Goal: Task Accomplishment & Management: Manage account settings

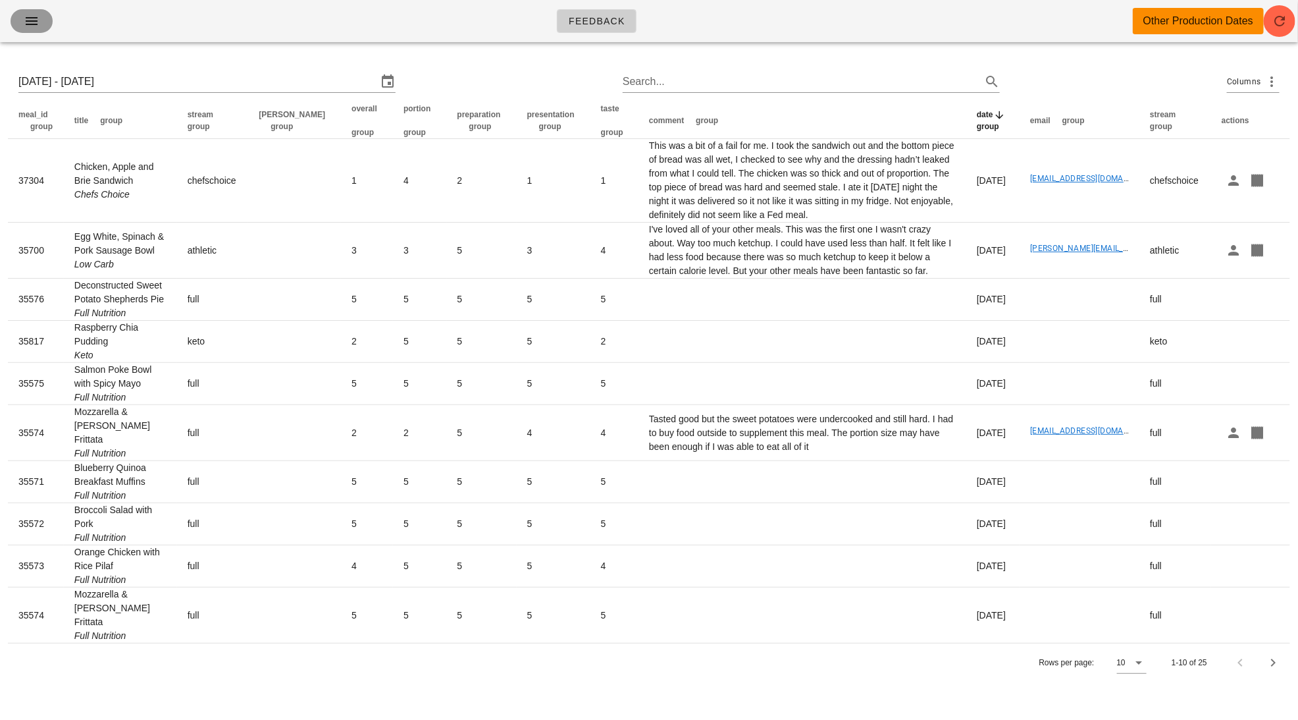
click at [36, 18] on icon "button" at bounding box center [32, 21] width 16 height 16
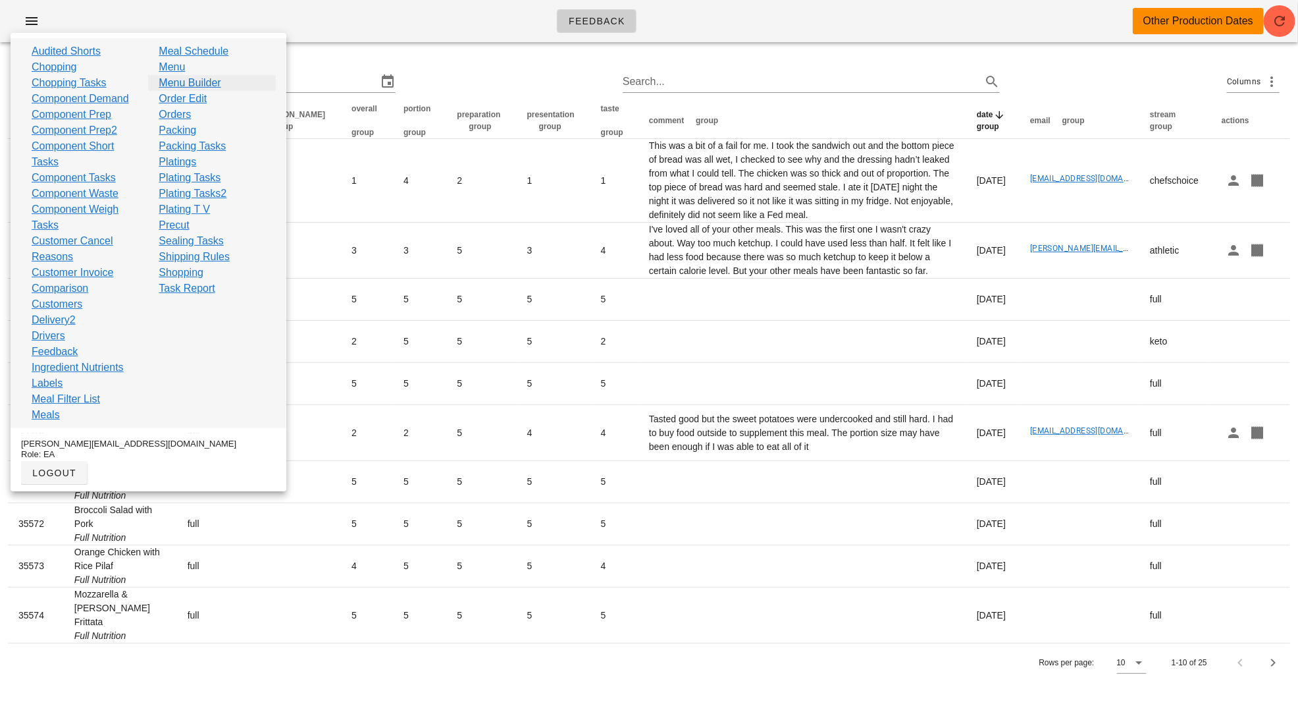
click at [209, 89] on link "Menu Builder" at bounding box center [190, 83] width 62 height 16
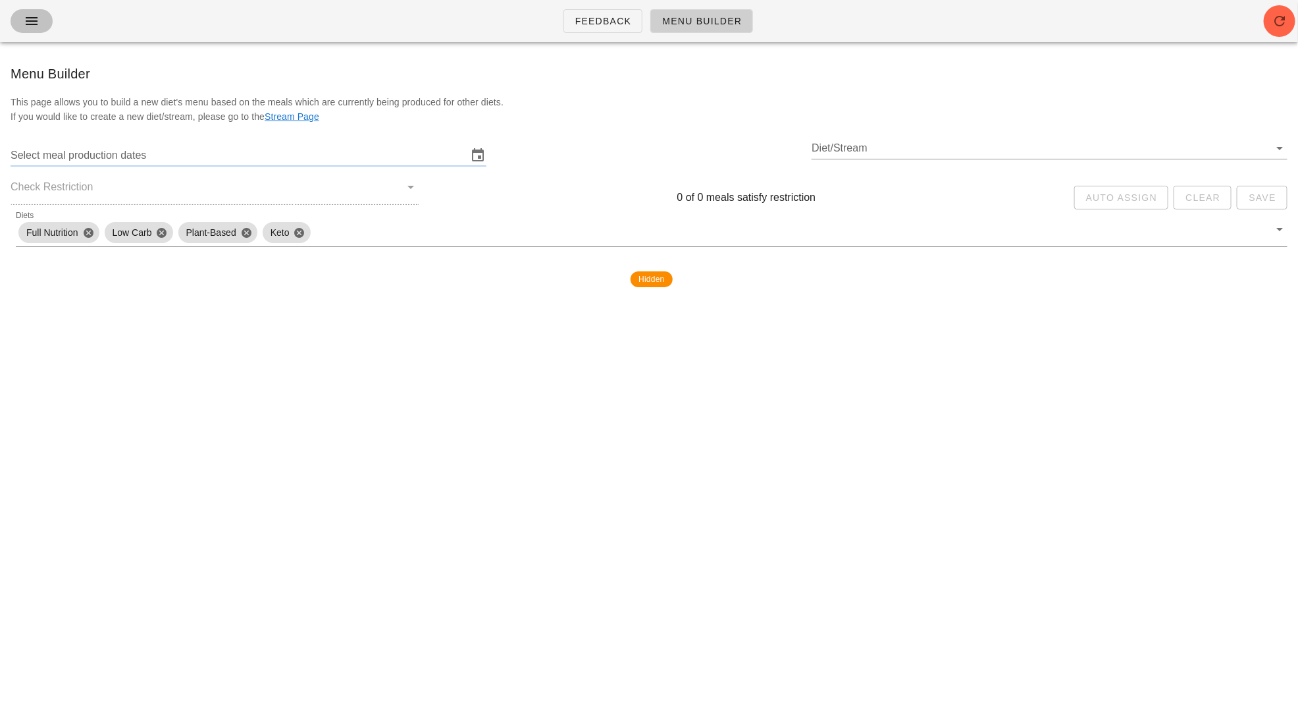
click at [39, 22] on icon "button" at bounding box center [32, 21] width 16 height 16
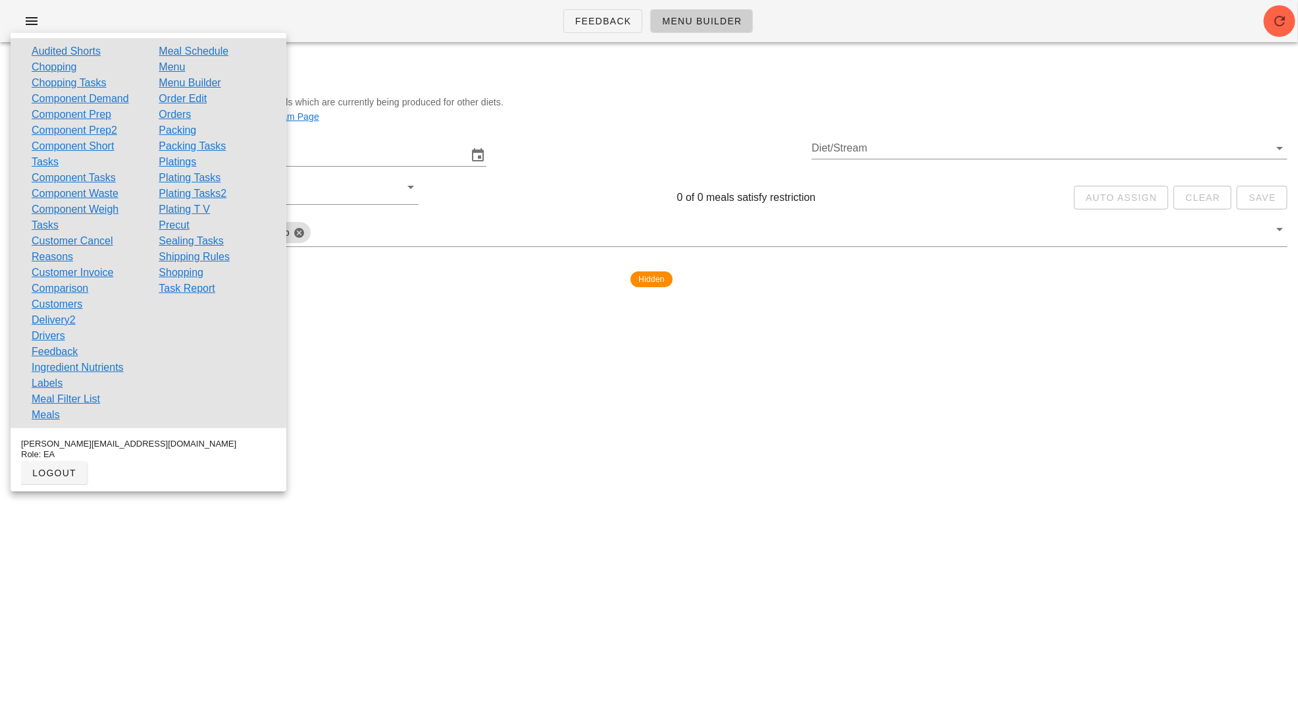
click at [202, 95] on link "Order Edit" at bounding box center [183, 99] width 48 height 16
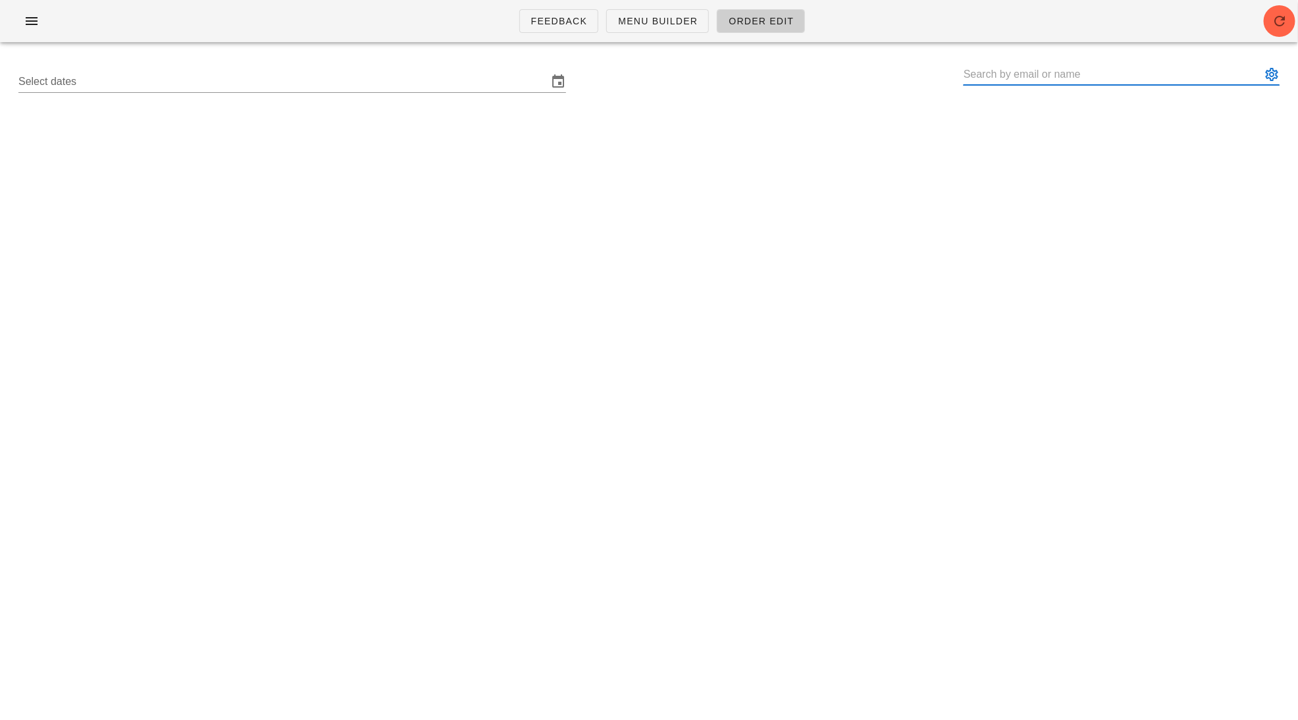
click at [1011, 75] on input "text" at bounding box center [1113, 74] width 298 height 21
paste input "dmorena@shaw.ca"
type input "Dennis Morena (dmorena@shaw.ca)"
click at [391, 84] on input "text" at bounding box center [282, 81] width 529 height 21
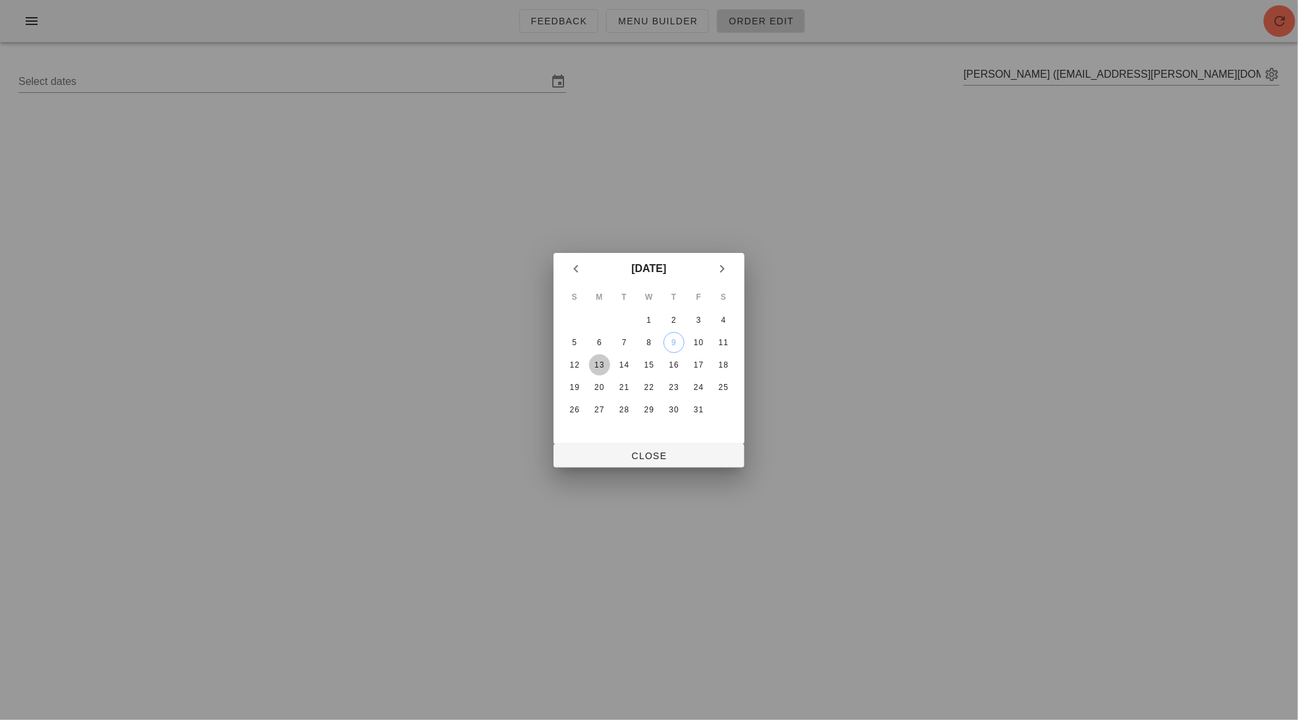
click at [599, 365] on div "13" at bounding box center [599, 364] width 21 height 9
click at [647, 446] on button "Close" at bounding box center [649, 456] width 191 height 24
type input "[DATE] - [DATE]"
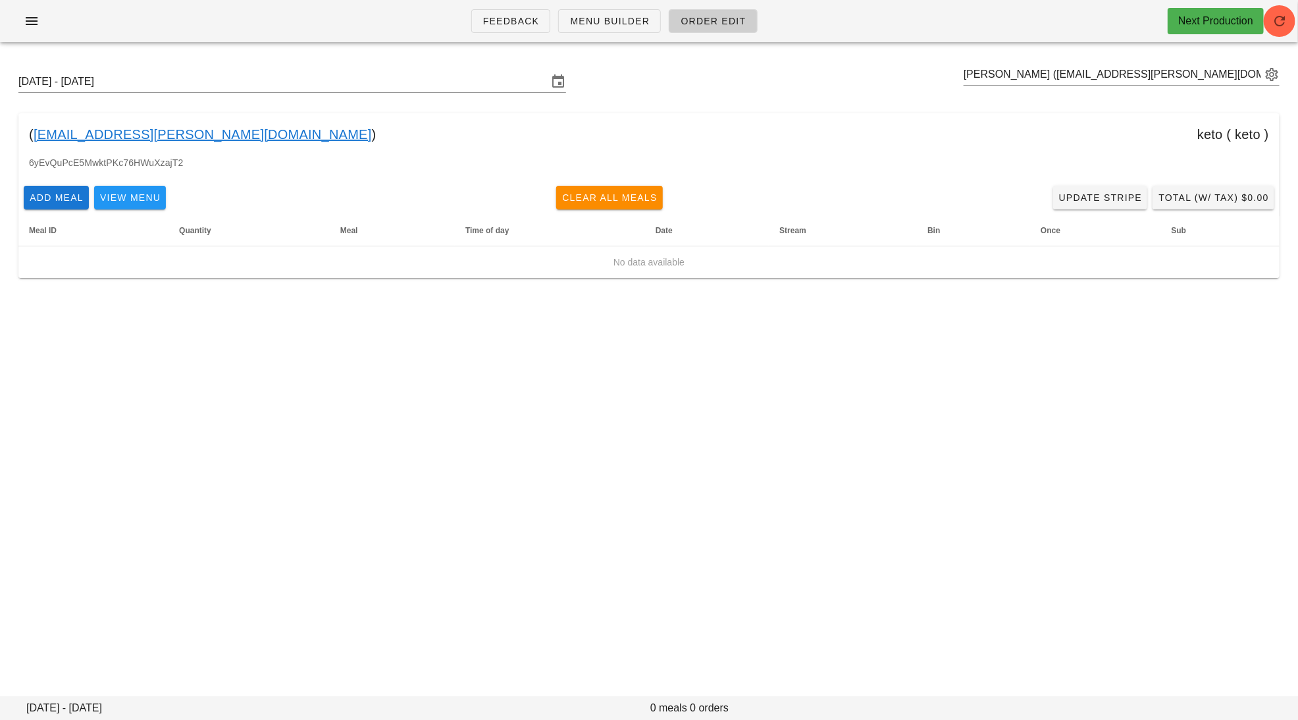
click at [92, 133] on link "dmorena@shaw.ca" at bounding box center [203, 134] width 338 height 21
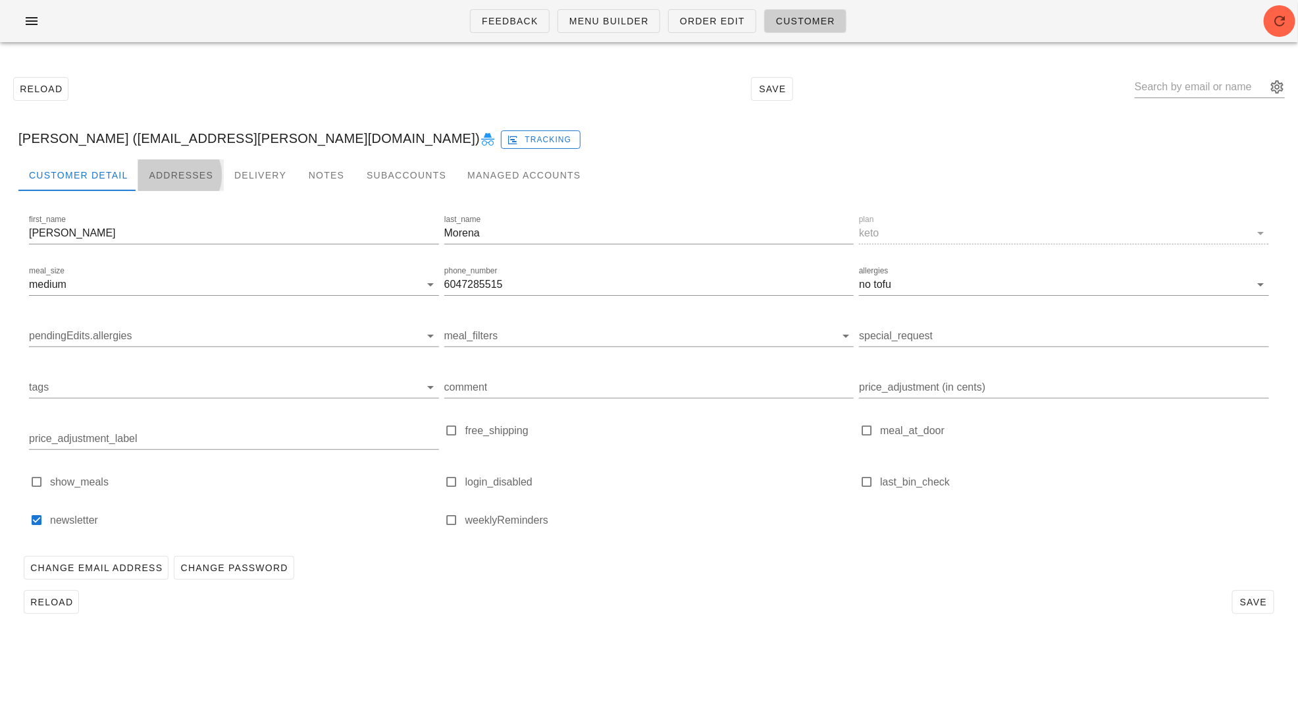
click at [188, 179] on div "Addresses" at bounding box center [181, 175] width 86 height 32
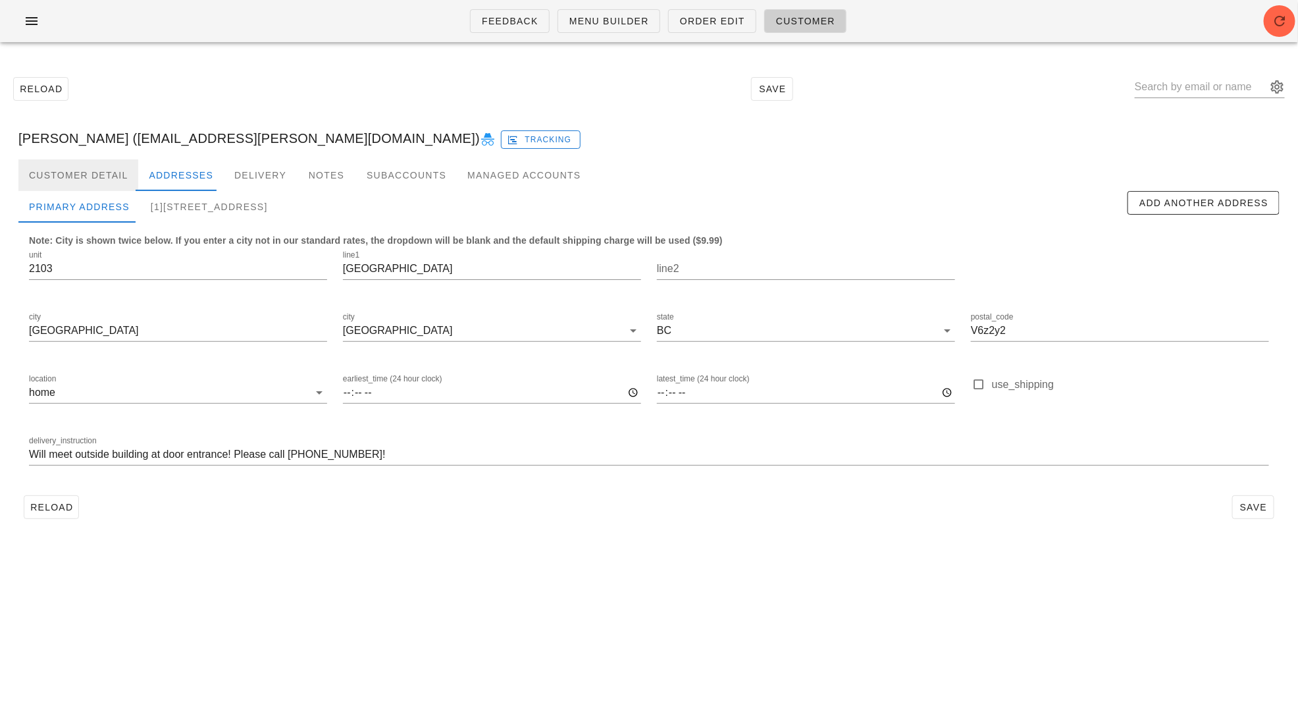
click at [88, 174] on div "Customer Detail" at bounding box center [78, 175] width 120 height 32
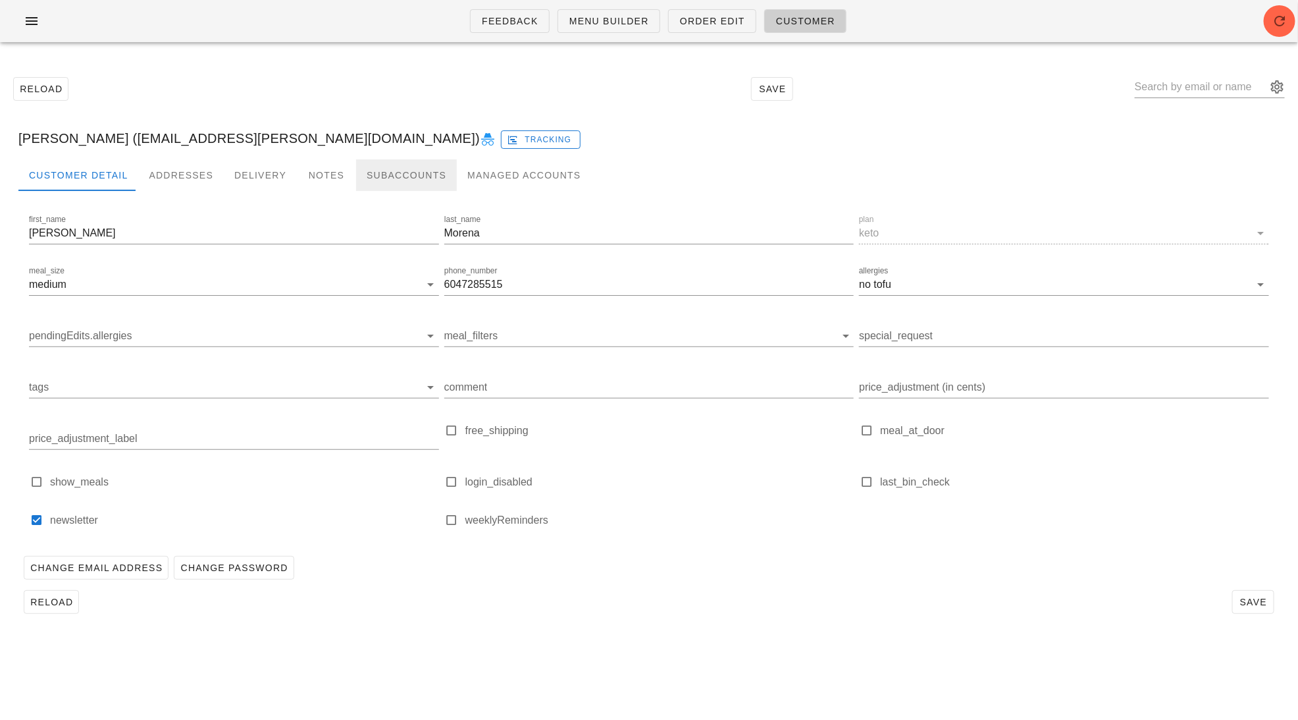
click at [384, 182] on div "Subaccounts" at bounding box center [406, 175] width 101 height 32
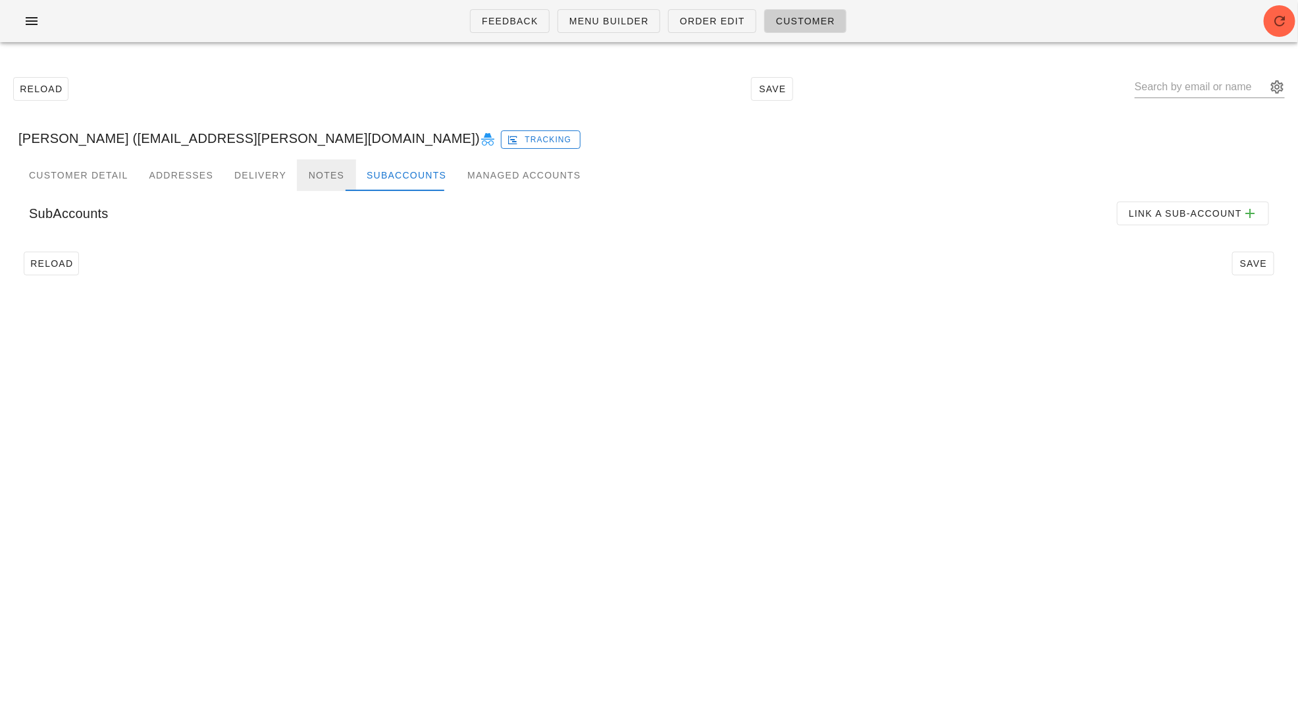
click at [297, 172] on div "Notes" at bounding box center [326, 175] width 59 height 32
click at [257, 173] on div "Delivery" at bounding box center [260, 175] width 73 height 32
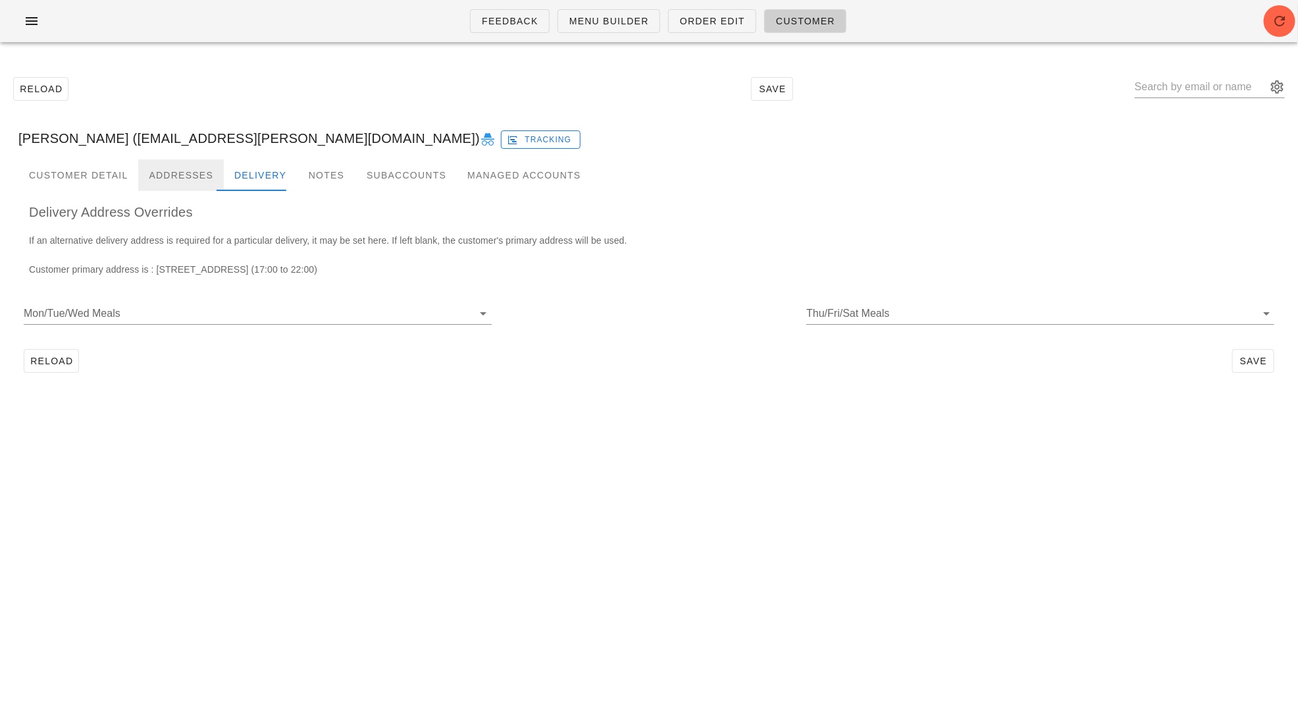
click at [168, 173] on div "Addresses" at bounding box center [181, 175] width 86 height 32
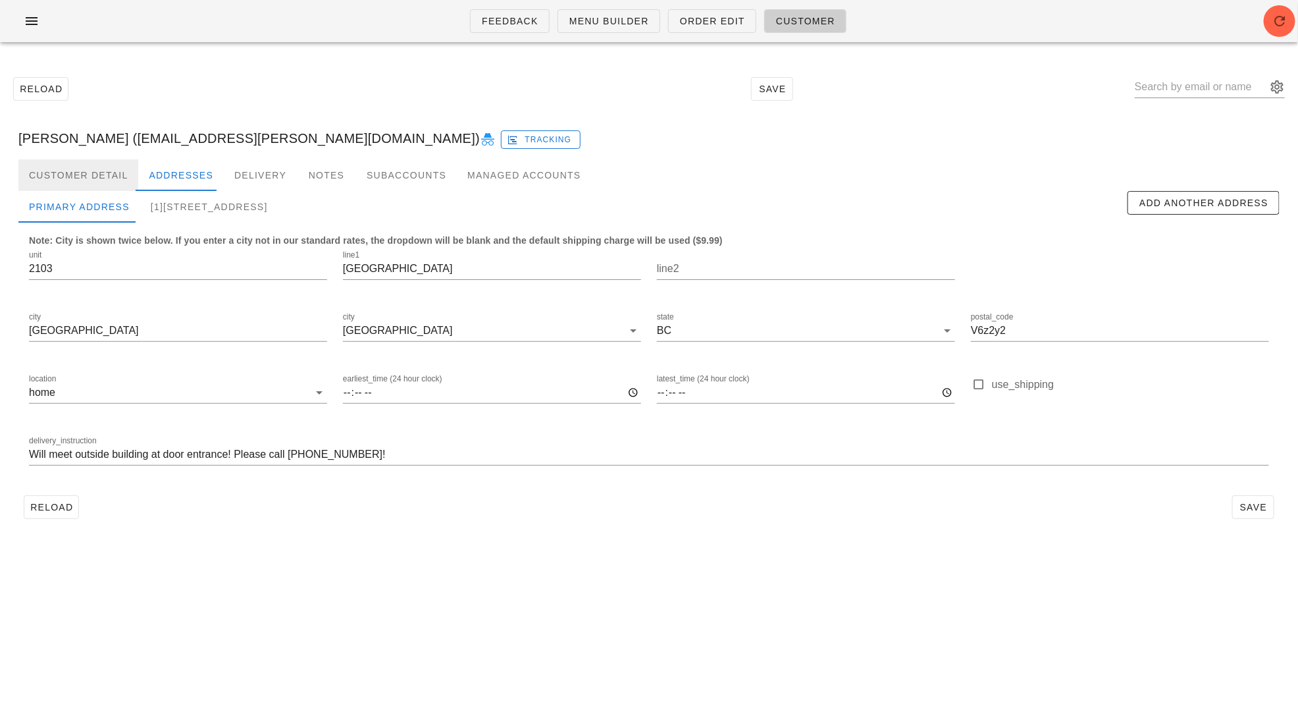
click at [99, 173] on div "Customer Detail" at bounding box center [78, 175] width 120 height 32
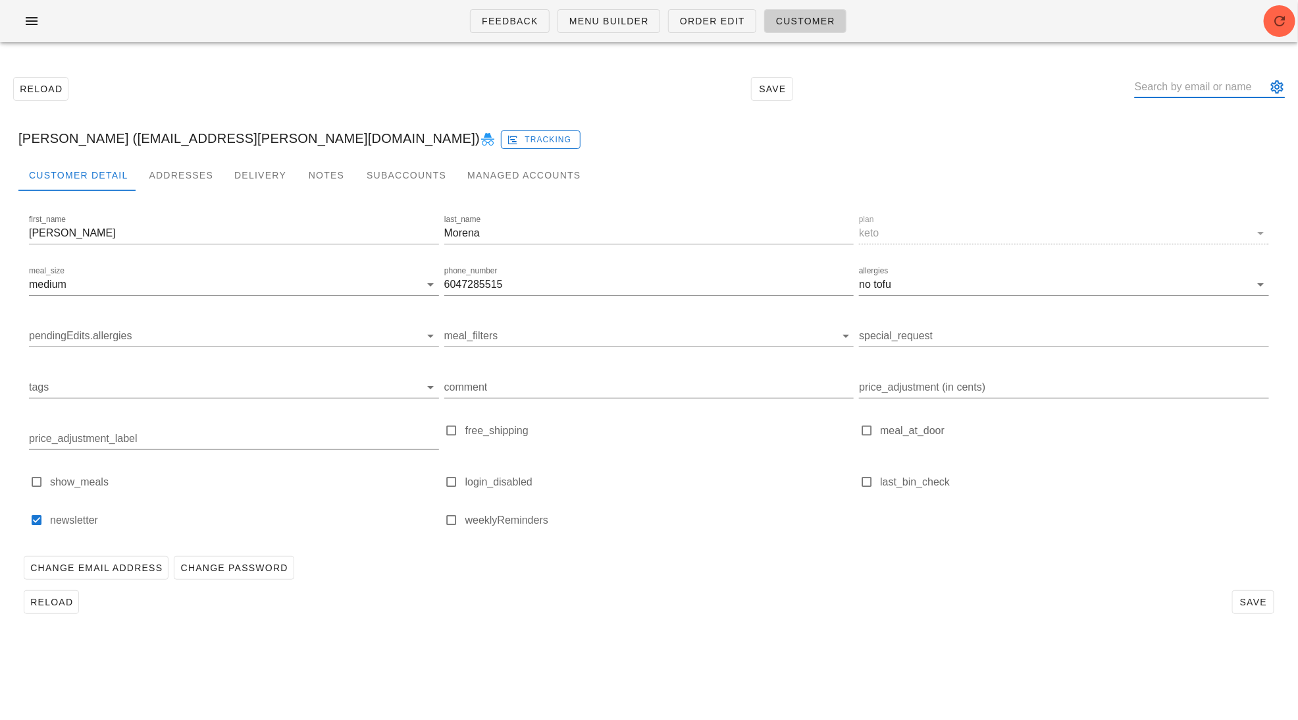
click at [1196, 78] on input "text" at bounding box center [1201, 86] width 132 height 21
paste input "chelsey.maher@ubc.ca"
type input "chelsey.maher@ubc.ca"
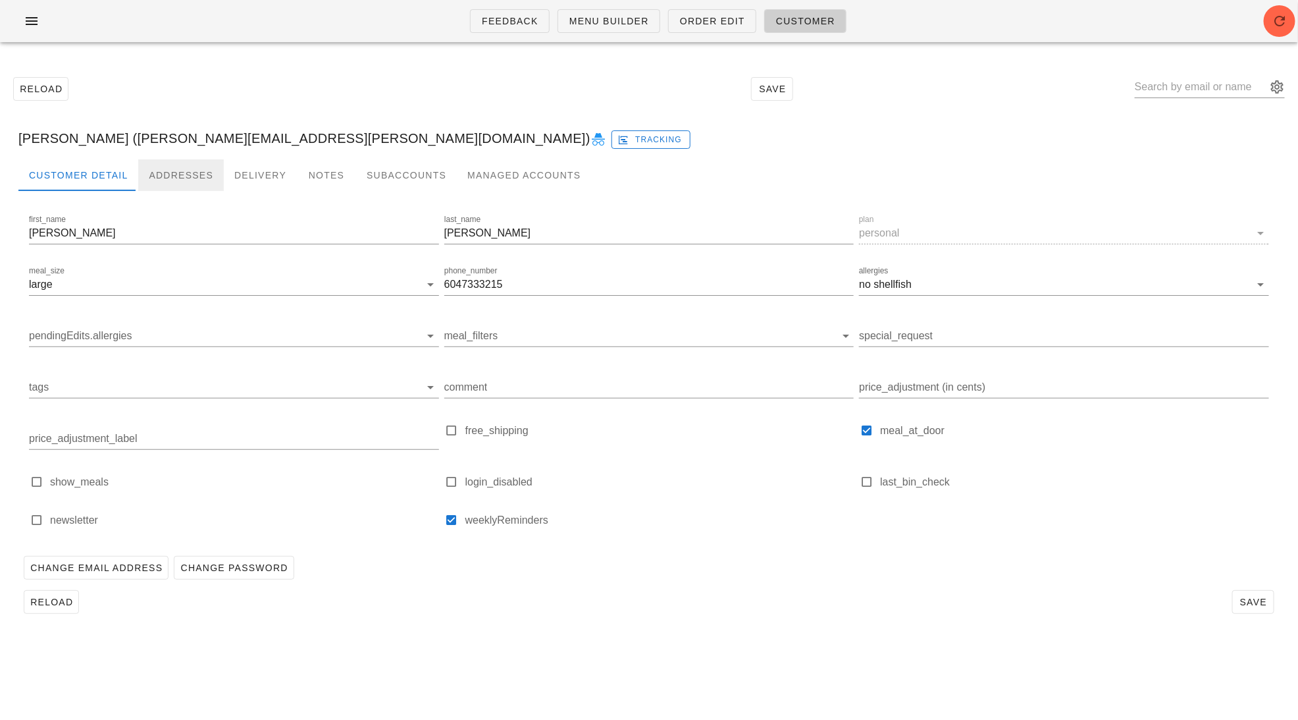
click at [176, 171] on div "Addresses" at bounding box center [181, 175] width 86 height 32
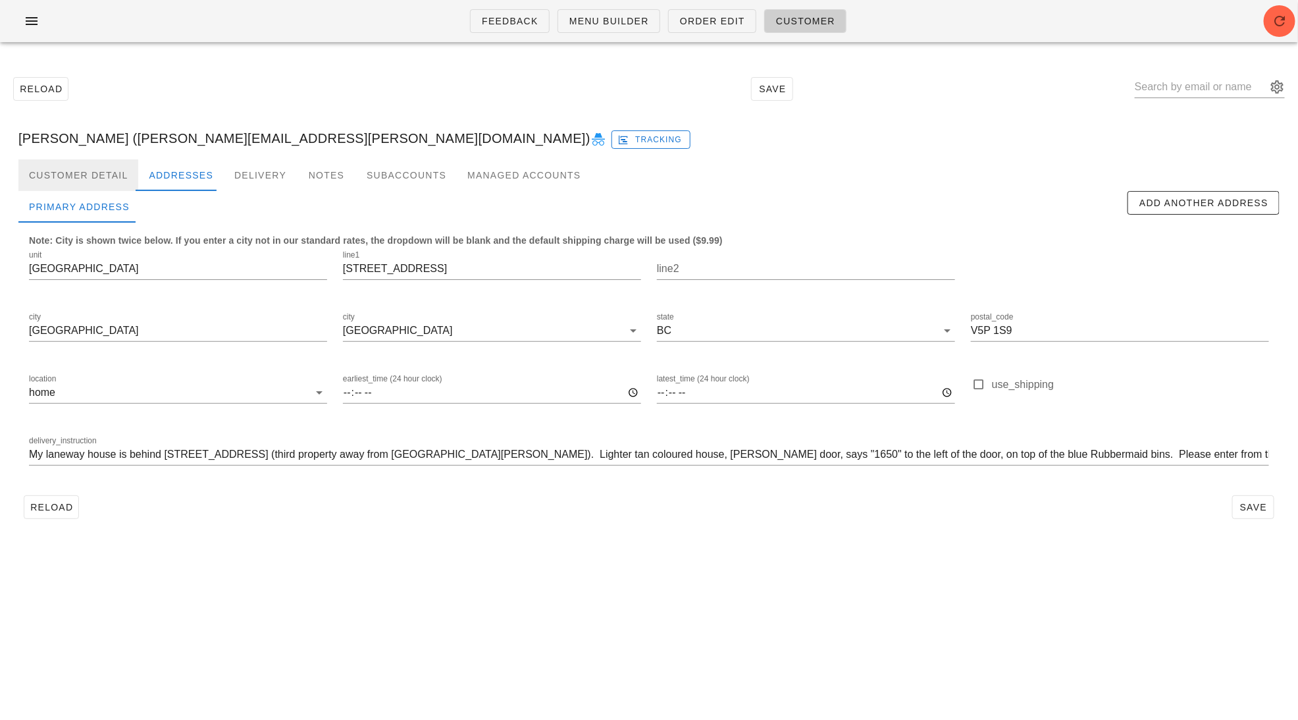
click at [95, 174] on div "Customer Detail" at bounding box center [78, 175] width 120 height 32
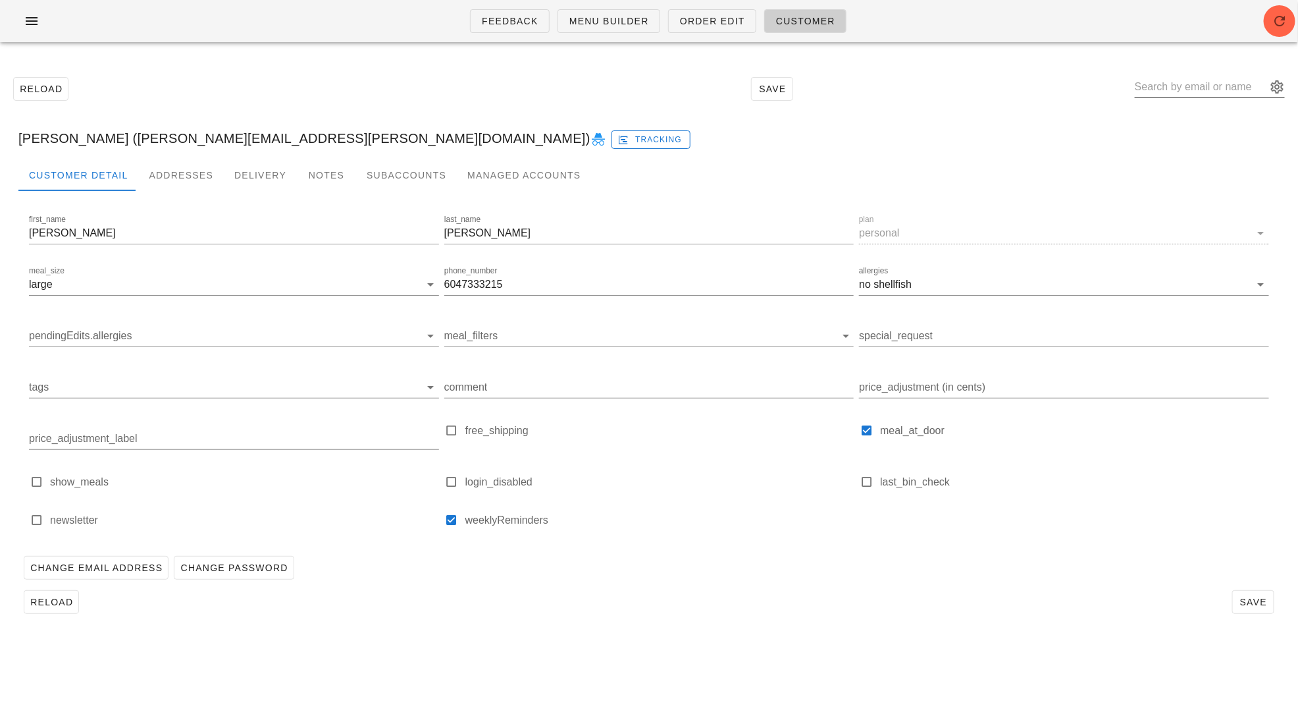
click at [1190, 81] on input "text" at bounding box center [1201, 86] width 132 height 21
paste input "Stephanie Stresing"
type input "Stephanie Stresing"
click at [1191, 132] on div "Stephanie Stresing" at bounding box center [1287, 132] width 232 height 13
click at [178, 176] on div "Addresses" at bounding box center [181, 175] width 86 height 32
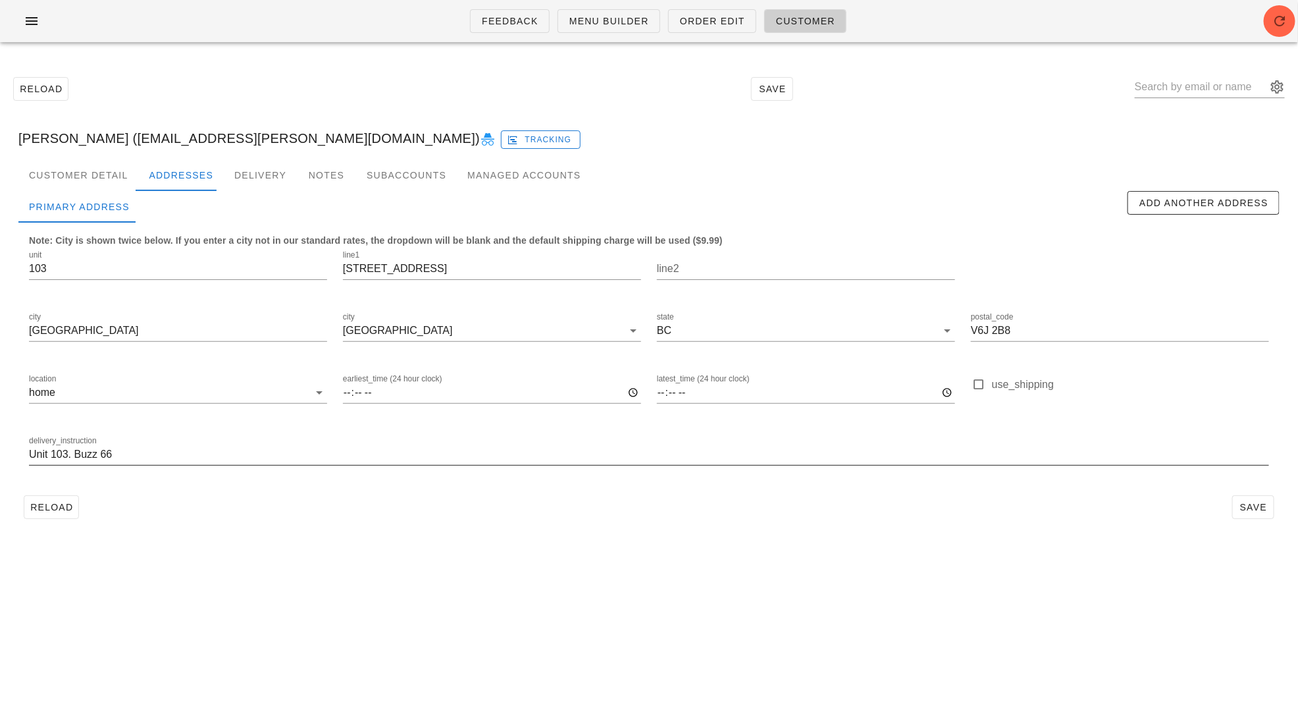
click at [178, 456] on input "Unit 103. Buzz 66" at bounding box center [649, 454] width 1241 height 21
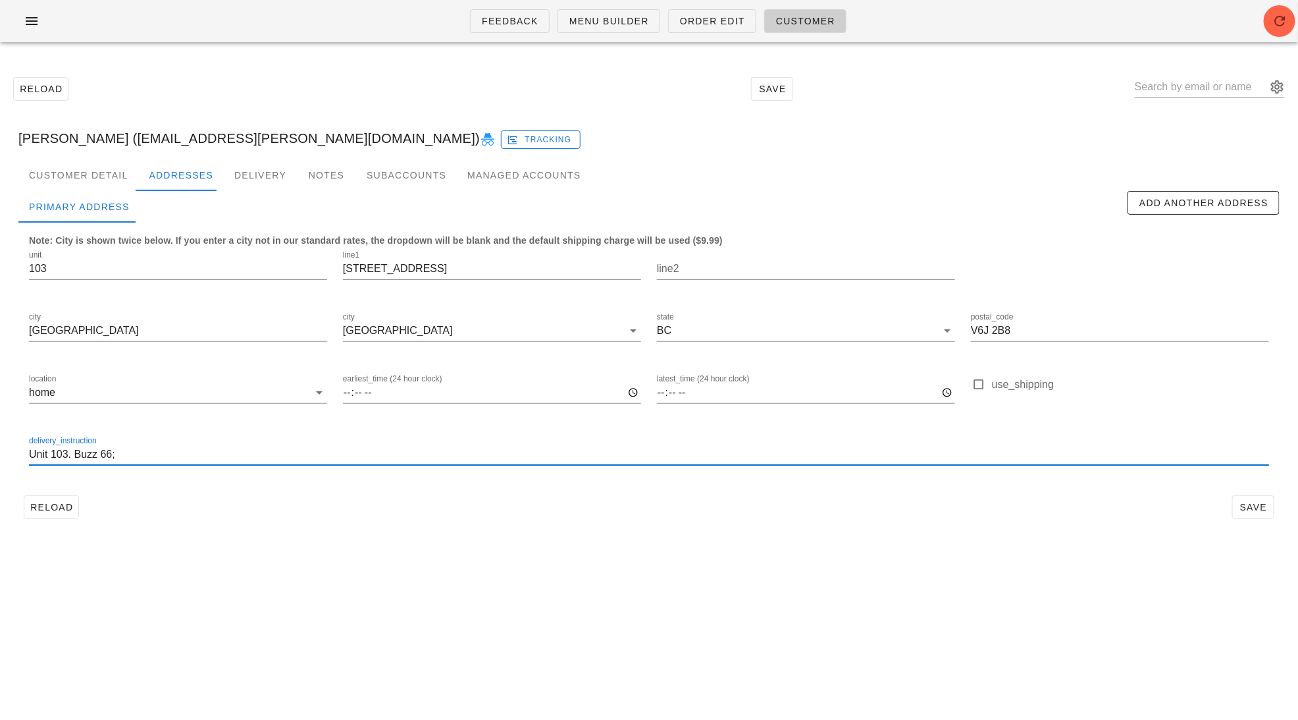
paste input "we can't reach her the driver may leave it under the bench by the entrance."
click at [199, 453] on input "Unit 103. Buzz 66; we can't reach her the driver may leave it under the bench b…" at bounding box center [649, 454] width 1241 height 21
click at [203, 454] on input "Unit 103. Buzz 66; we can't reach her the driver may leave it under the bench b…" at bounding box center [649, 454] width 1241 height 21
click at [127, 453] on input "Unit 103. Buzz 66; we can't reach her the driver may leave it under the bench b…" at bounding box center [649, 454] width 1241 height 21
click at [213, 458] on input "Unit 103. Buzz 66; if you can't reach her the driver may leave it under the ben…" at bounding box center [649, 454] width 1241 height 21
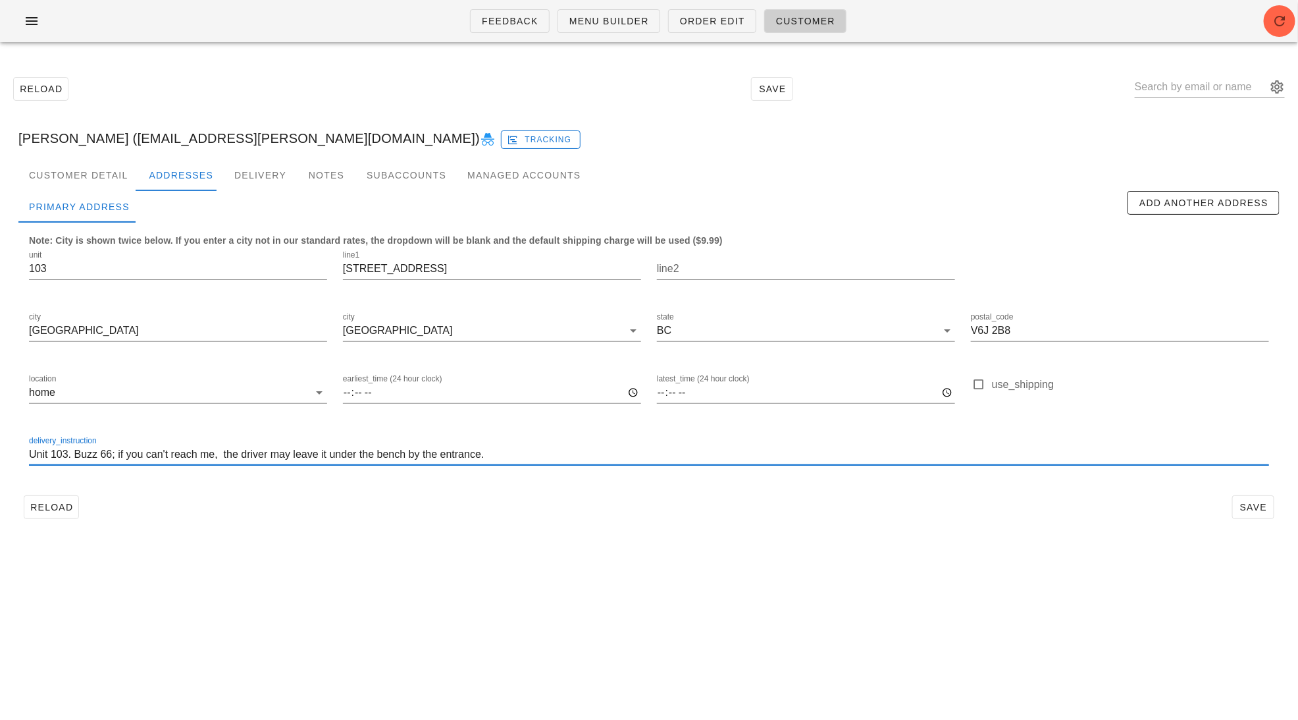
type input "Unit 103. Buzz 66; if you can't reach me, the driver may leave it under the ben…"
click at [383, 506] on div "Reload Save" at bounding box center [649, 507] width 1262 height 34
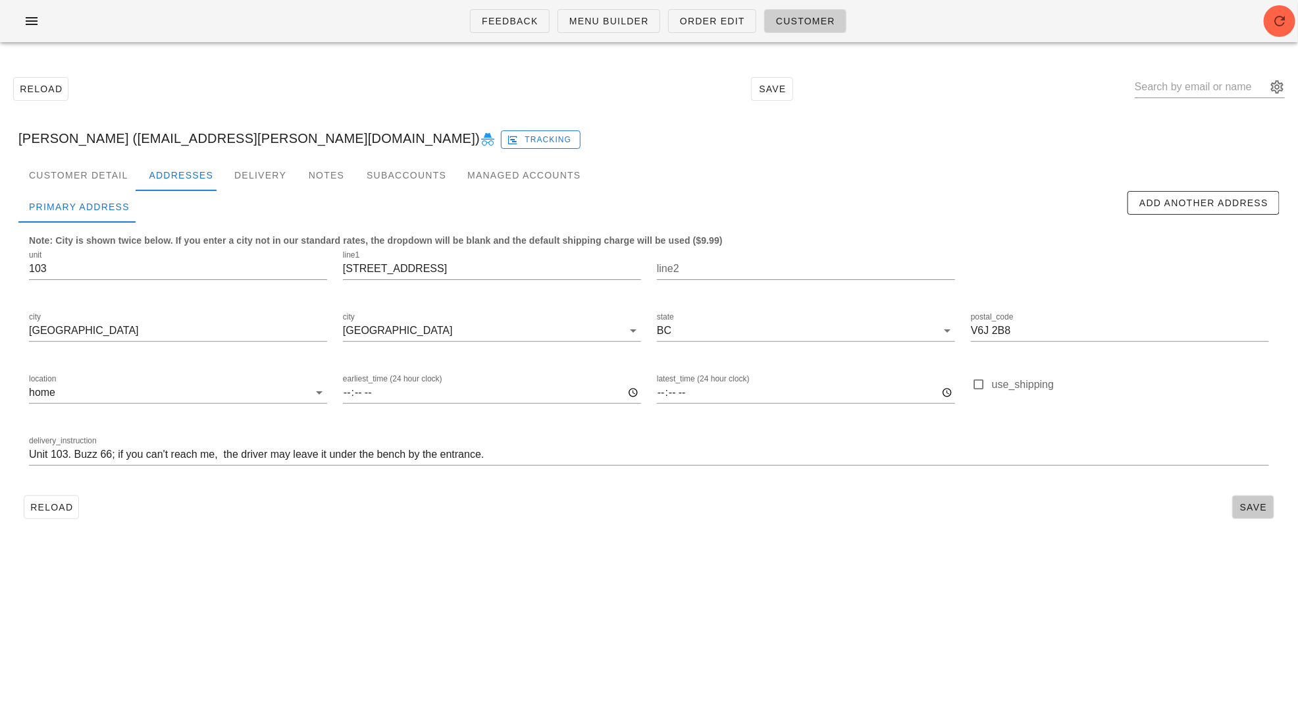
click at [1245, 507] on span "Save" at bounding box center [1254, 507] width 30 height 11
click at [1243, 502] on span "Save" at bounding box center [1254, 507] width 30 height 11
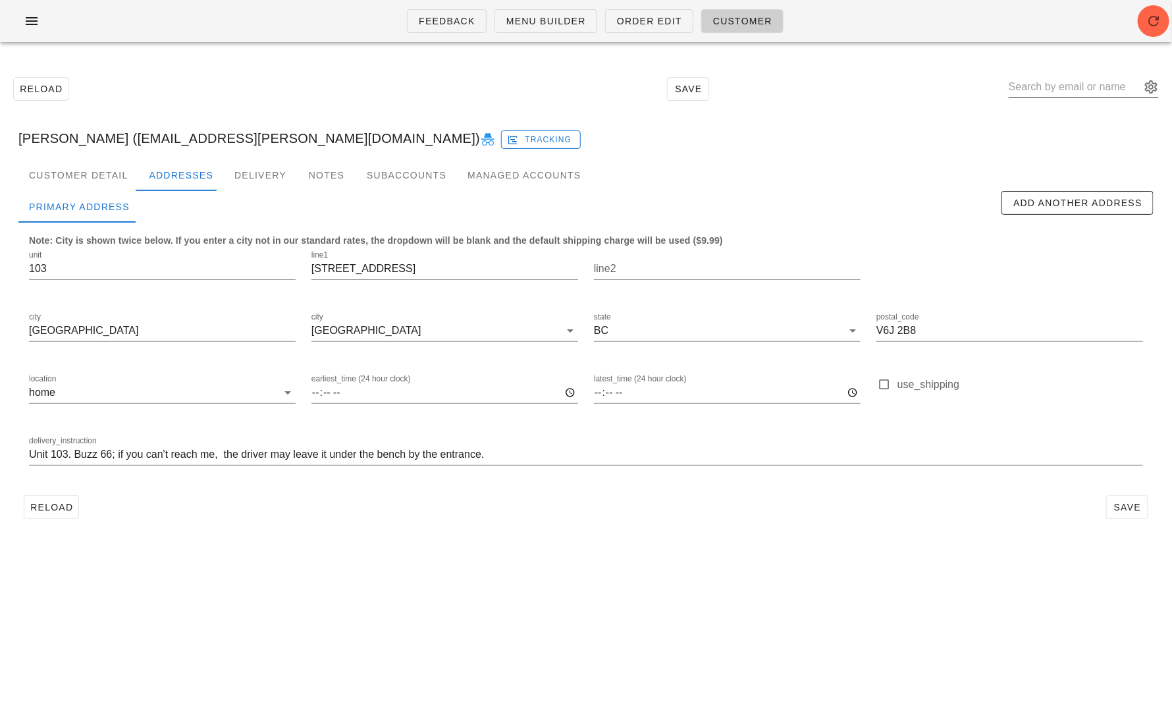
click at [1069, 89] on input "text" at bounding box center [1075, 86] width 132 height 21
paste input "Riya Bajpai"
type input "Riya Bajpai"
click at [1071, 109] on div at bounding box center [1084, 107] width 150 height 9
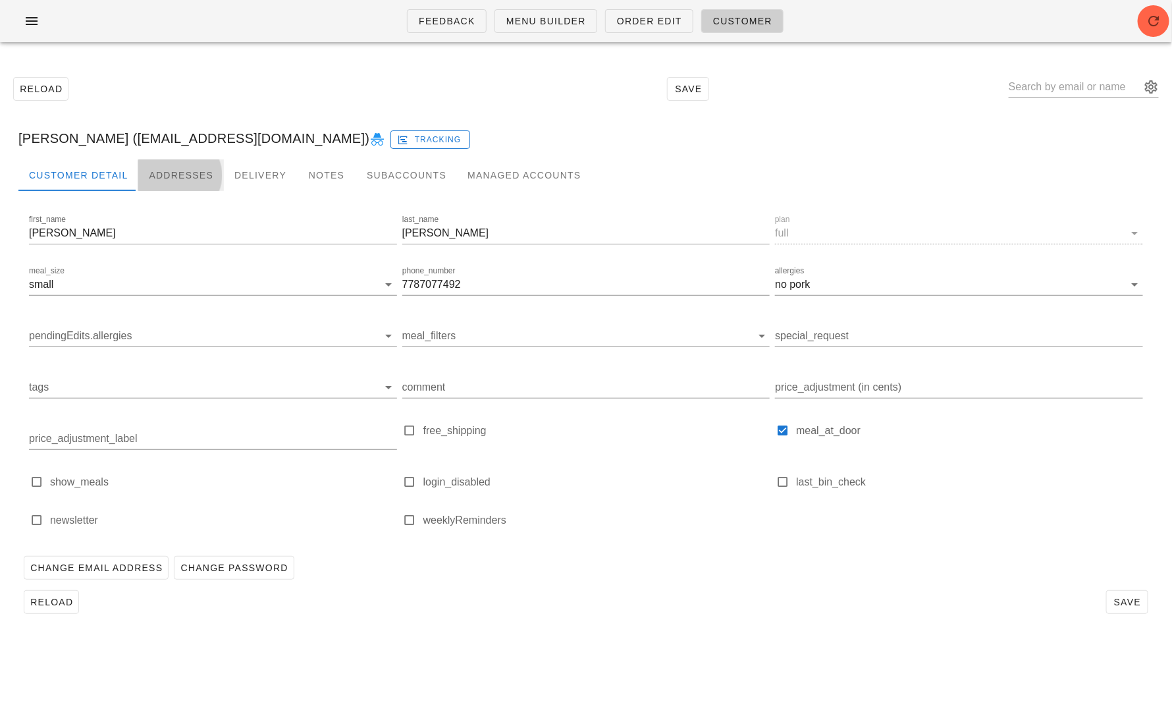
click at [180, 177] on div "Addresses" at bounding box center [181, 175] width 86 height 32
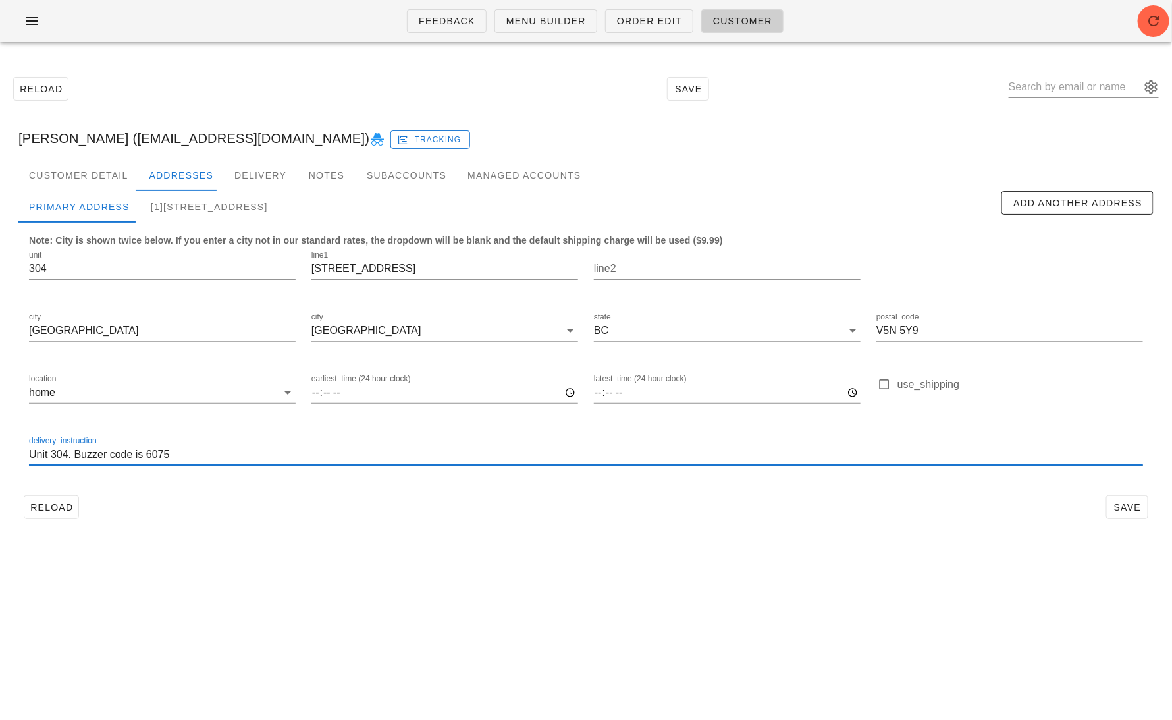
click at [286, 452] on input "Unit 304. Buzzer code is 6075" at bounding box center [586, 454] width 1114 height 21
click at [281, 465] on div "delivery_instruction Unit 304. Buzzer code is 6075," at bounding box center [586, 454] width 1114 height 21
type input "Unit 304. Buzzer code is 6075"
click at [248, 217] on div "[1]304-4078 Knight St, Vancouver, V5N5Y9" at bounding box center [209, 207] width 138 height 32
type input "21:00"
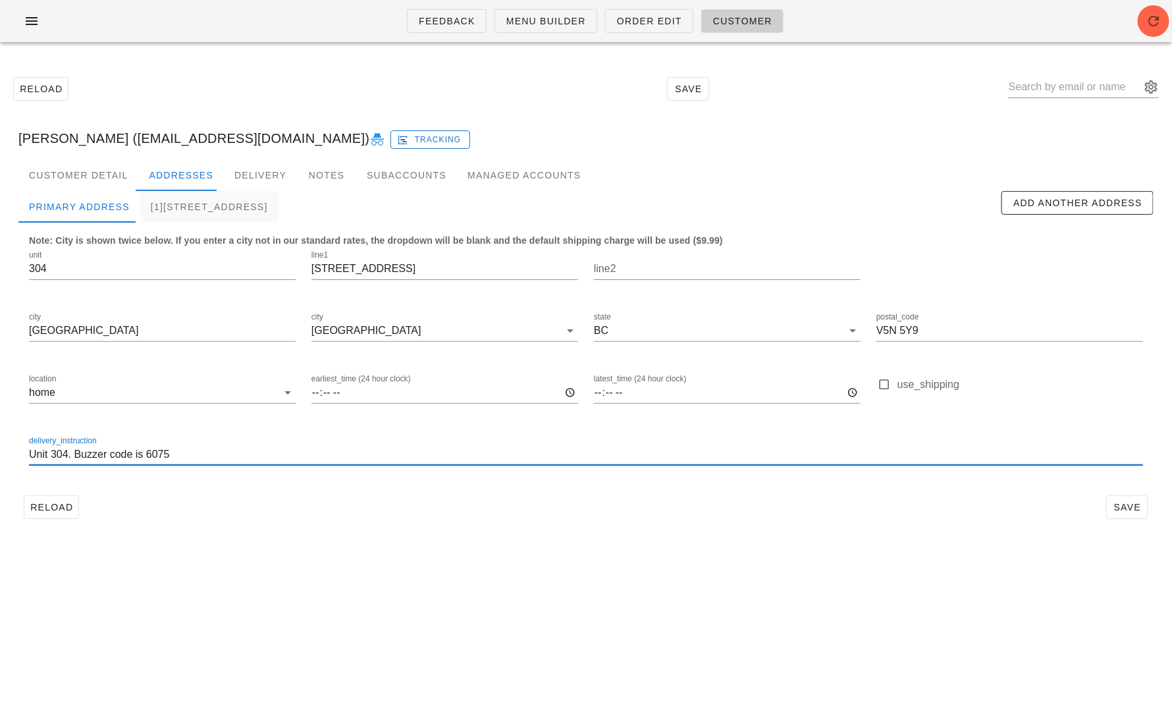
type input "Unit 304. Buzzer code is 5075"
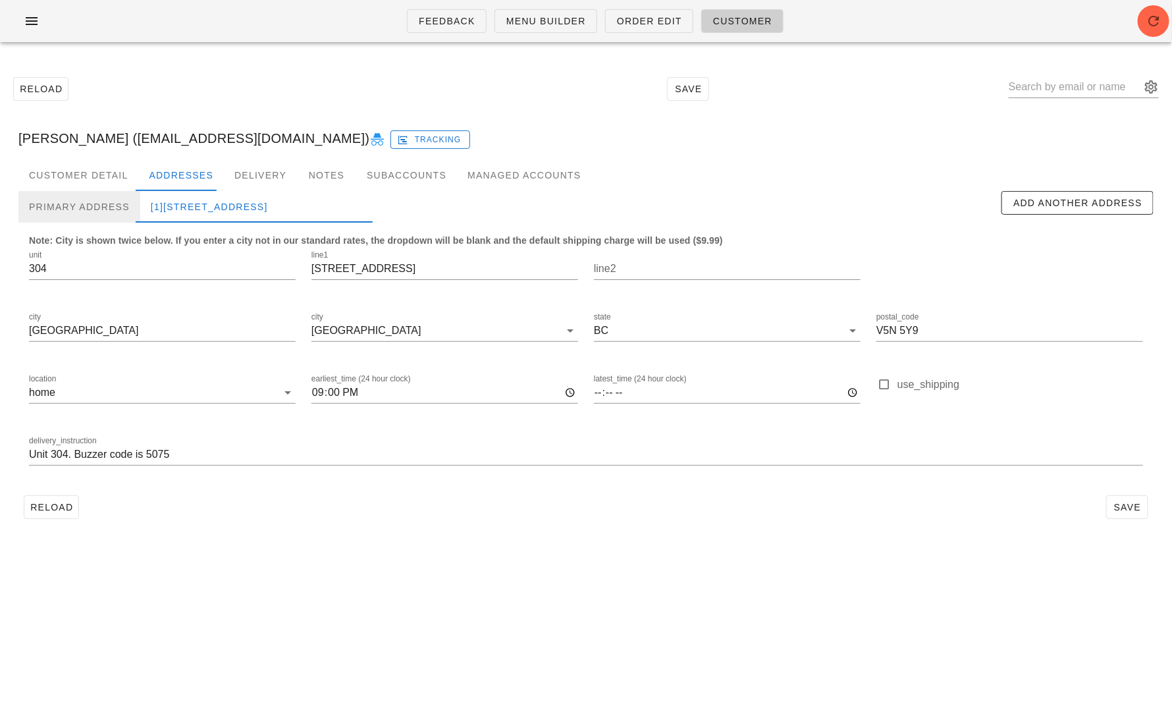
click at [102, 212] on div "Primary Address" at bounding box center [79, 207] width 122 height 32
type input "Unit 304. Buzzer code is 6075"
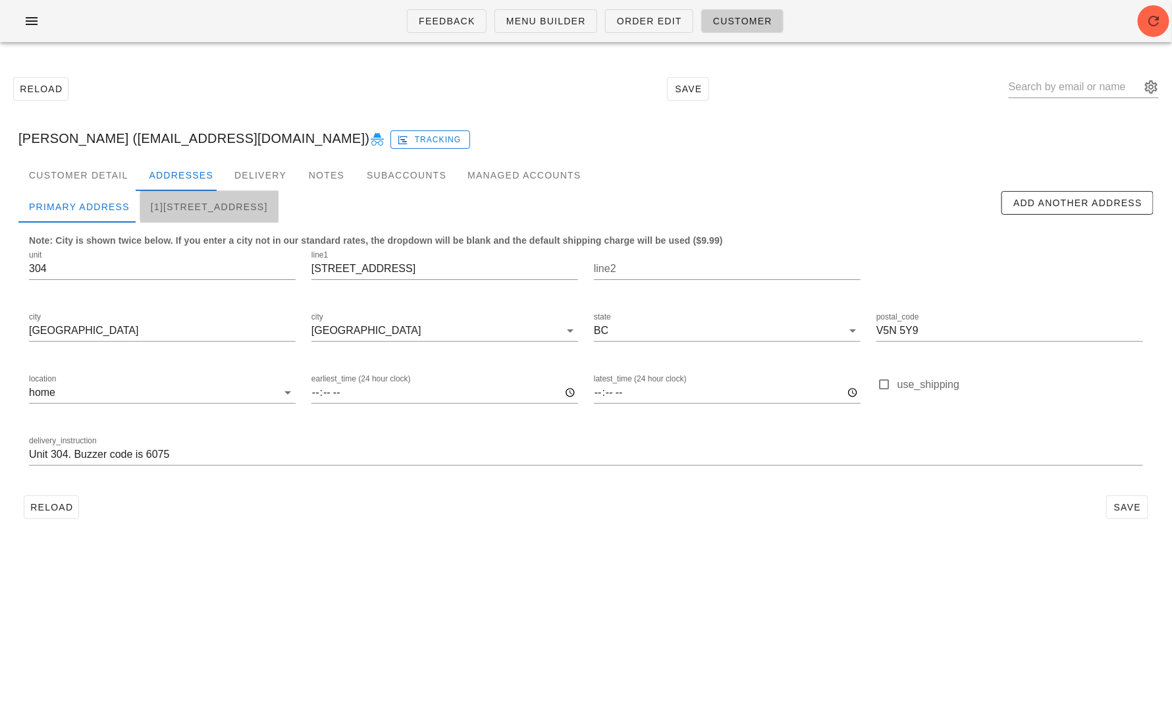
click at [226, 210] on div "[1]304-4078 Knight St, Vancouver, V5N5Y9" at bounding box center [209, 207] width 138 height 32
type input "21:00"
type input "Unit 304. Buzzer code is 5075"
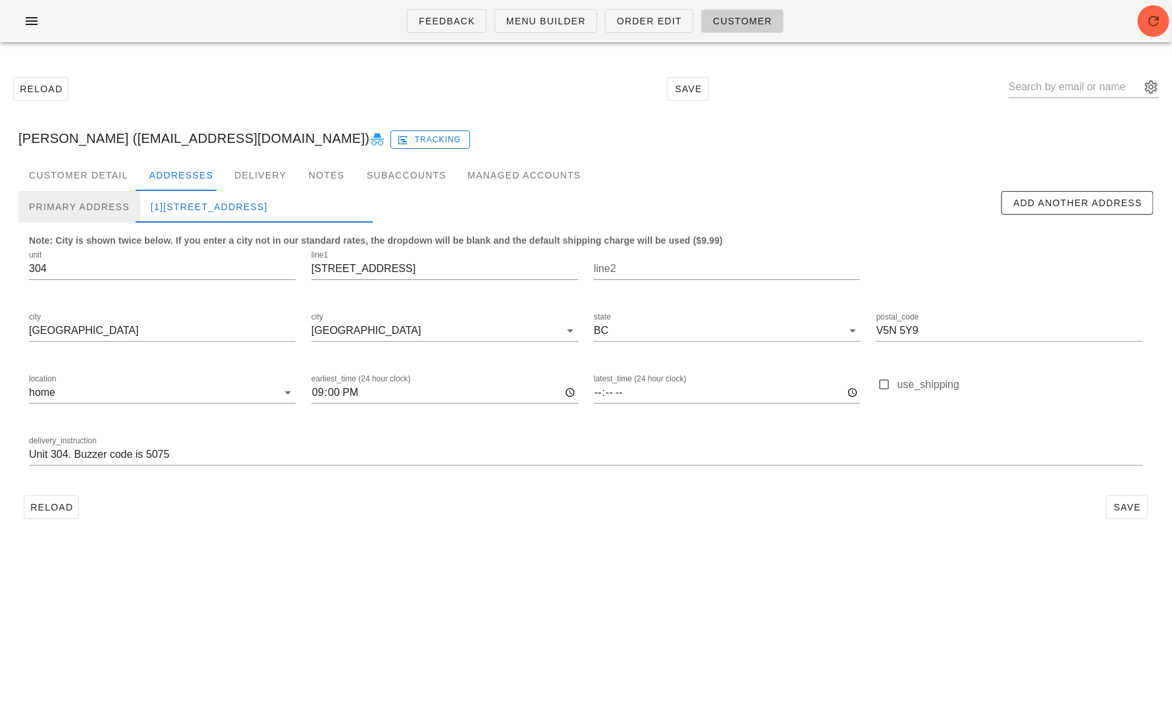
click at [100, 200] on div "Primary Address" at bounding box center [79, 207] width 122 height 32
type input "Unit 304. Buzzer code is 6075"
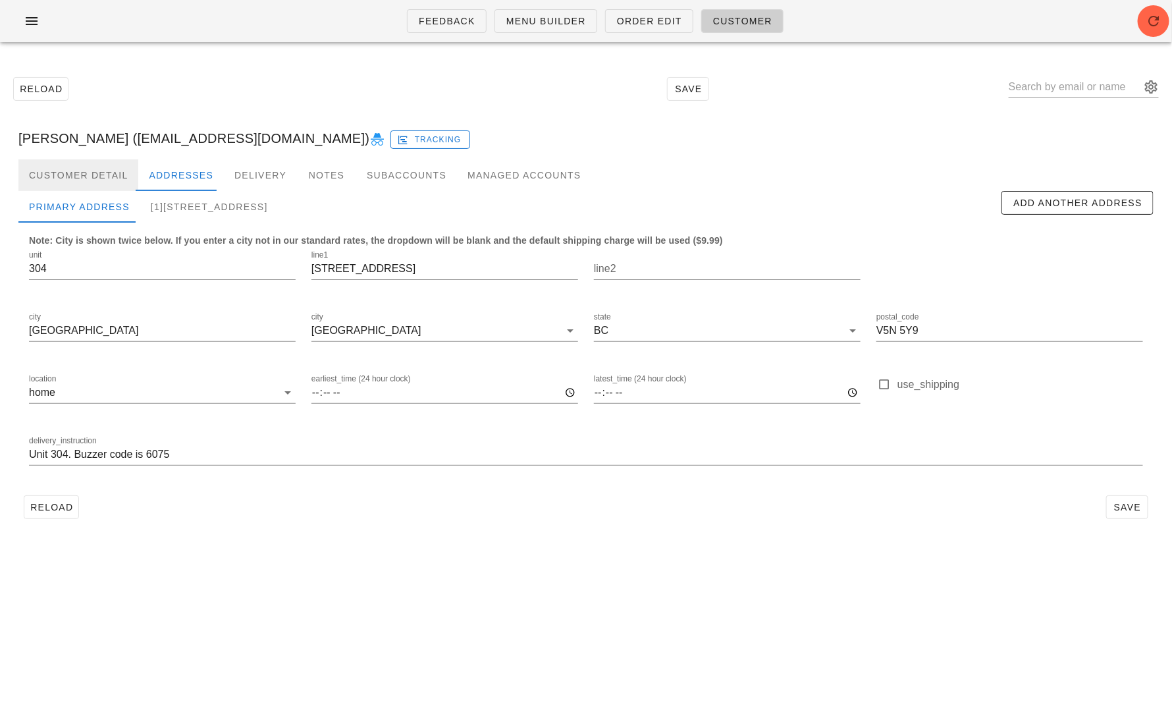
click at [94, 171] on div "Customer Detail" at bounding box center [78, 175] width 120 height 32
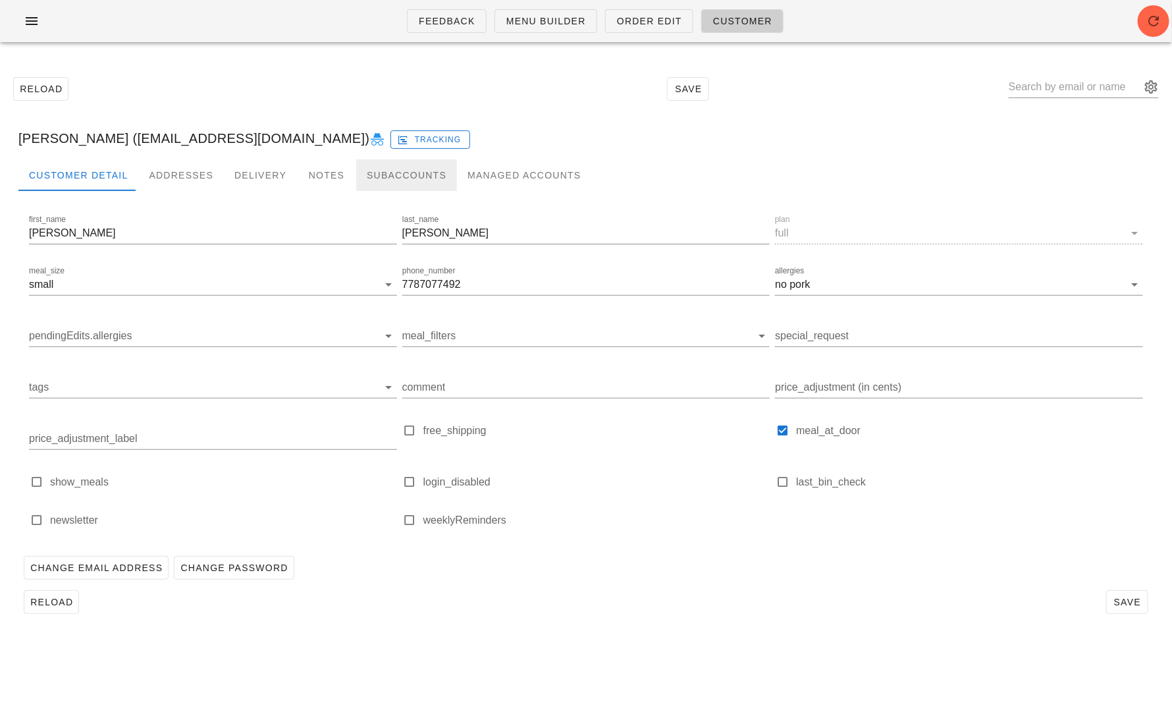
click at [423, 181] on div "Subaccounts" at bounding box center [406, 175] width 101 height 32
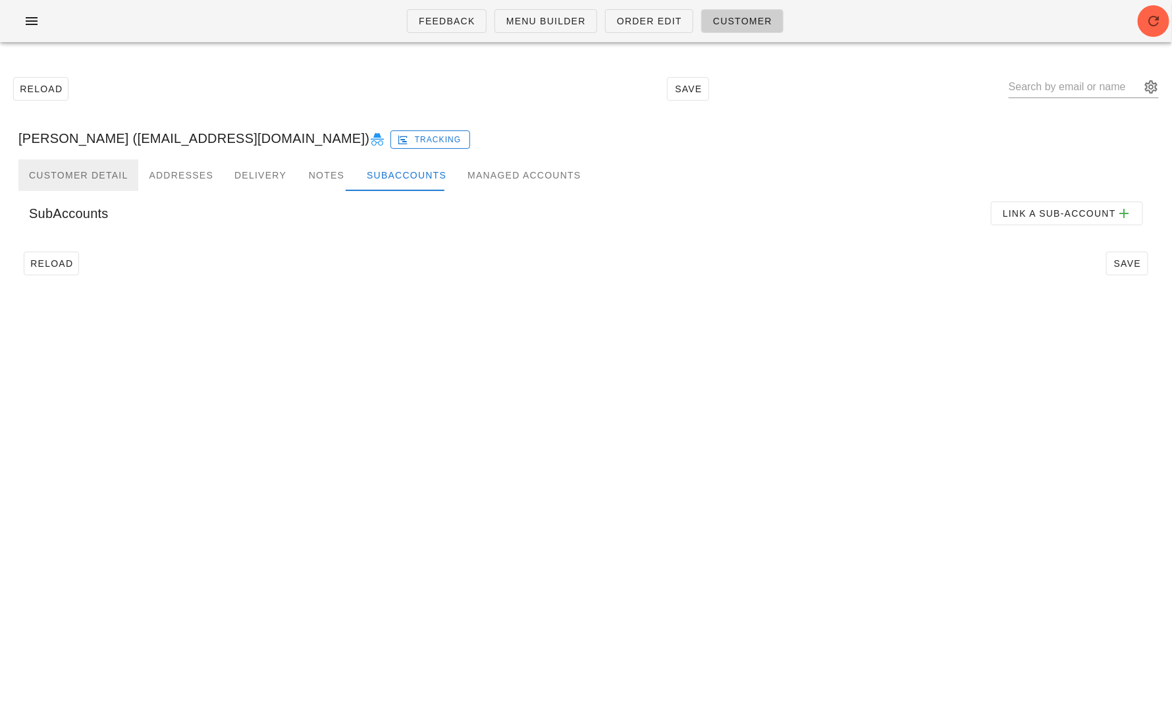
click at [114, 170] on div "Customer Detail" at bounding box center [78, 175] width 120 height 32
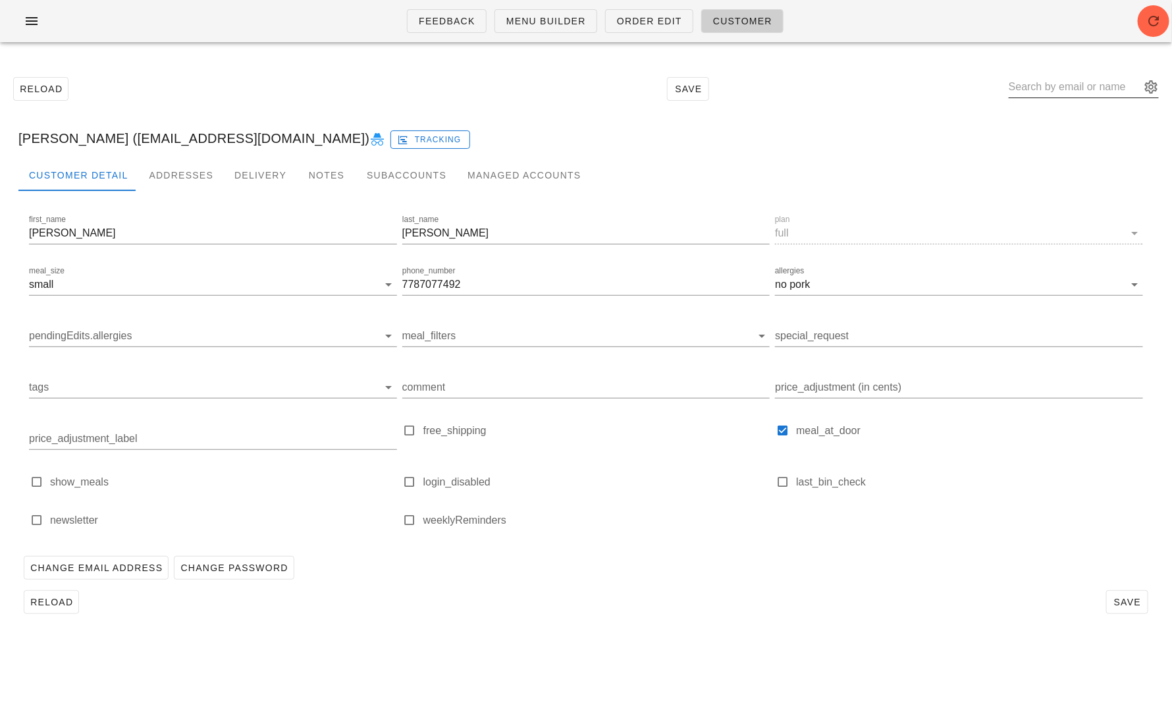
click at [1044, 82] on input "text" at bounding box center [1075, 86] width 132 height 21
type input "Helen ja"
click at [1077, 81] on input "text" at bounding box center [1075, 86] width 132 height 21
type input "Jacob helen"
paste input "Helen Jacob"
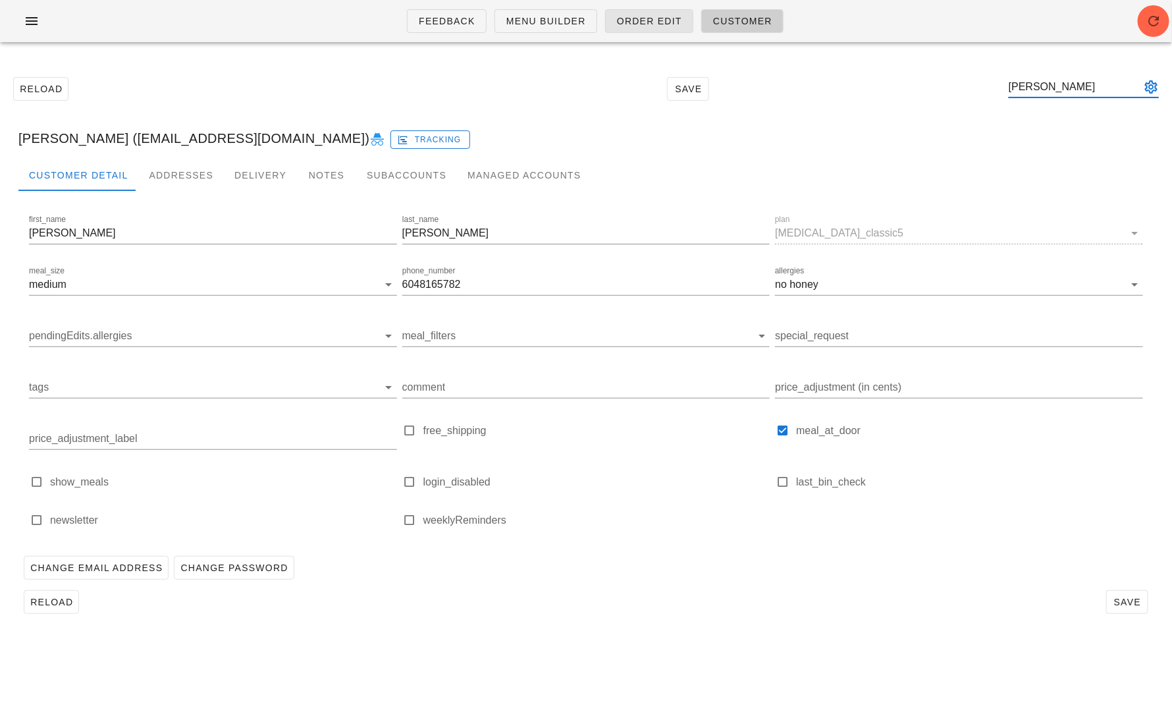
type input "Helen Jacob"
click at [660, 21] on span "Order Edit" at bounding box center [649, 21] width 66 height 11
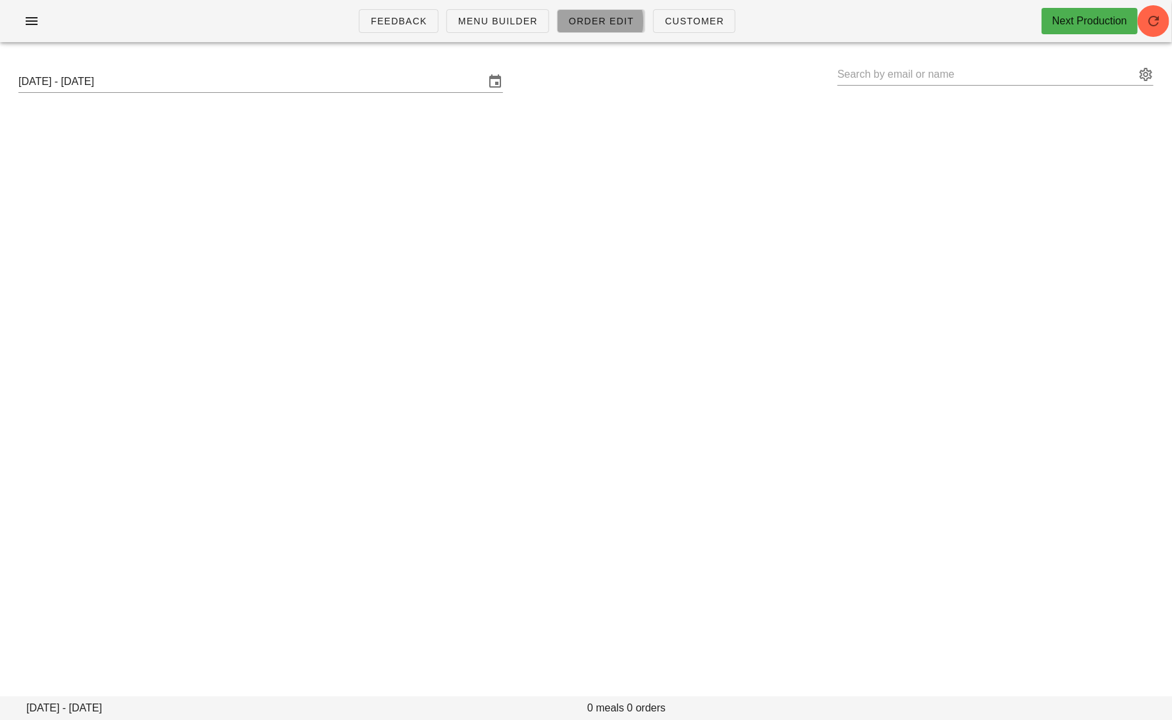
type input "Dennis Morena (dmorena@shaw.ca)"
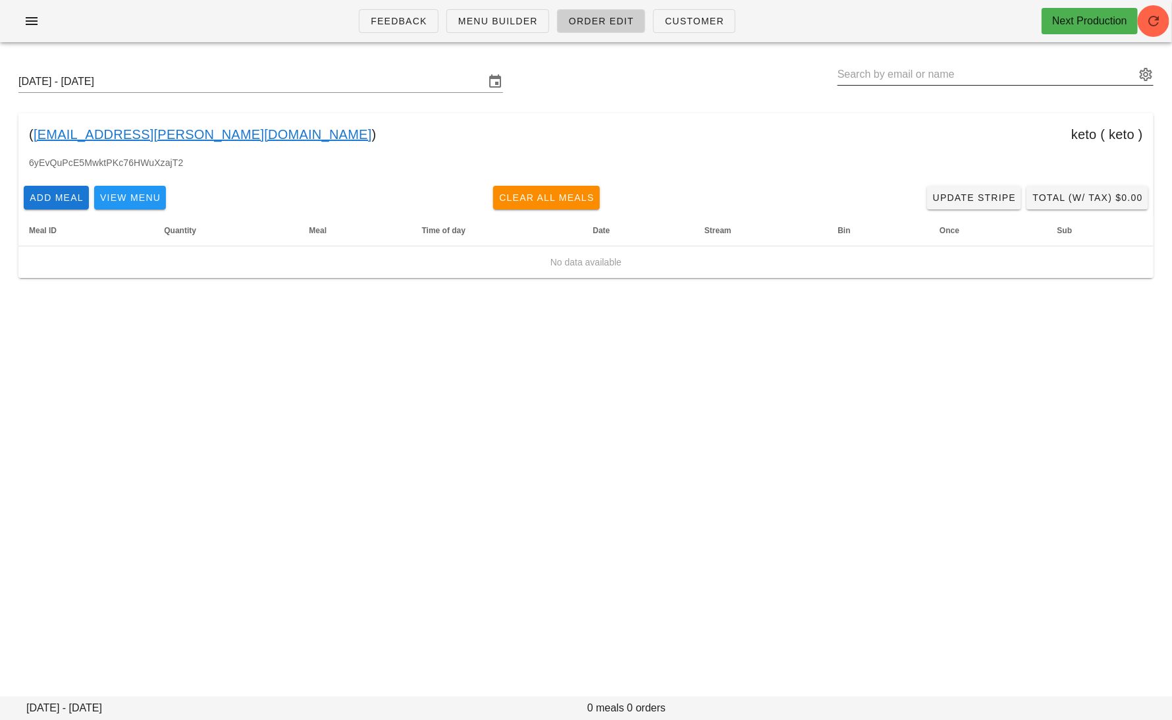
click at [1037, 74] on input "text" at bounding box center [987, 74] width 298 height 21
type input "J"
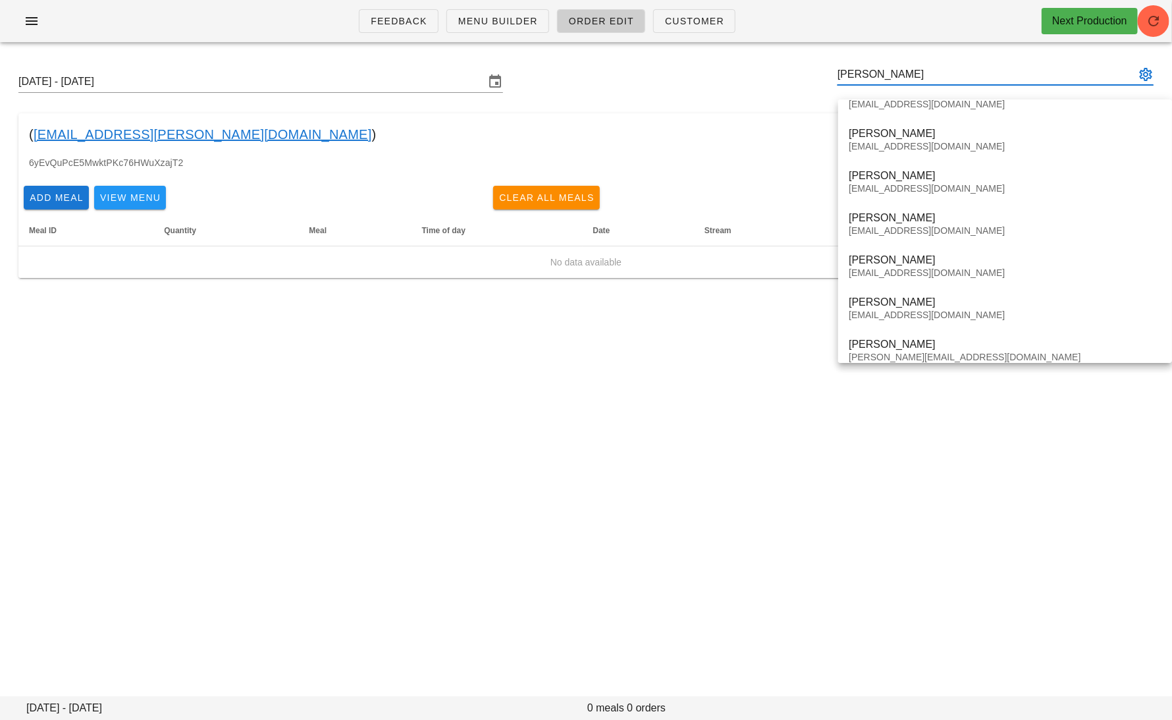
scroll to position [464, 0]
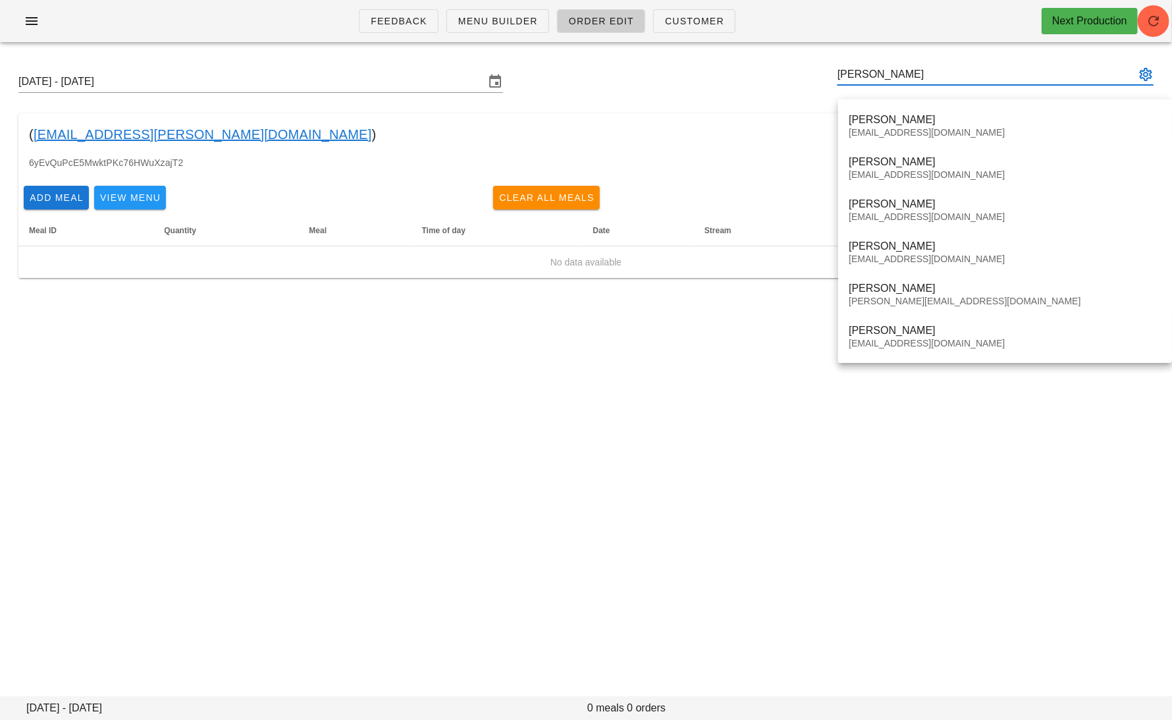
drag, startPoint x: 918, startPoint y: 65, endPoint x: 753, endPoint y: 74, distance: 164.9
click at [753, 75] on div "Sunday October 12 - Saturday October 18 Helen" at bounding box center [586, 82] width 1156 height 42
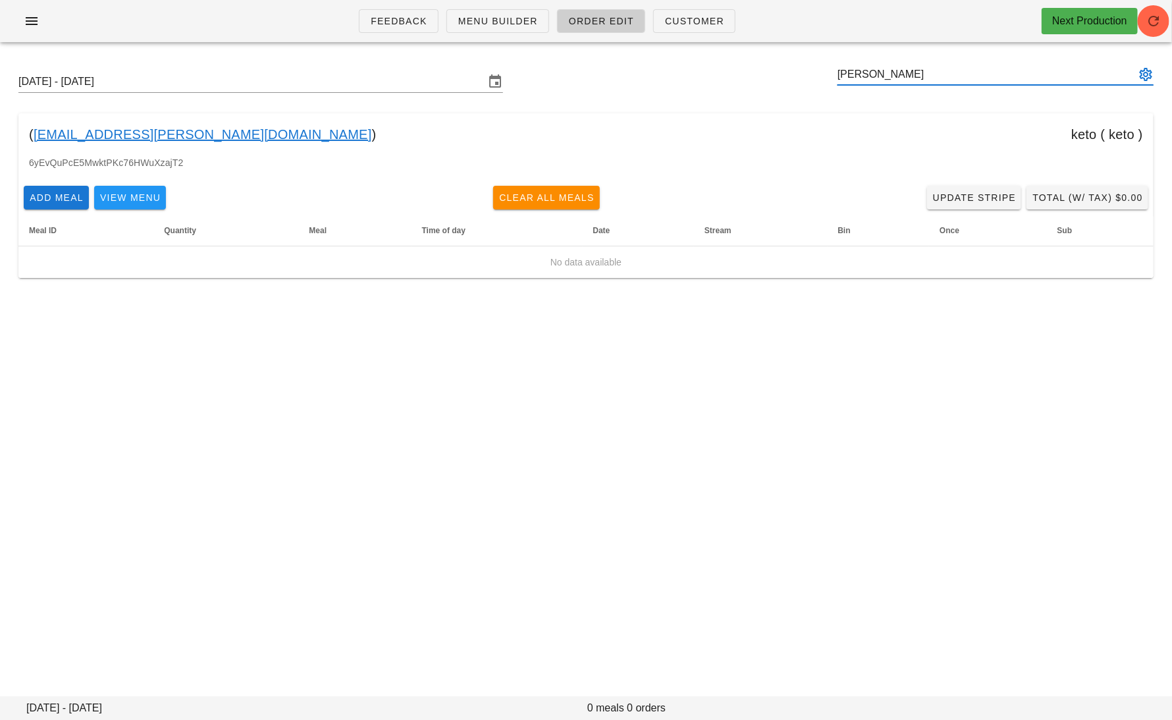
drag, startPoint x: 880, startPoint y: 73, endPoint x: 801, endPoint y: 73, distance: 79.0
click at [801, 73] on div "Sunday October 12 - Saturday October 18 Helen" at bounding box center [586, 82] width 1156 height 42
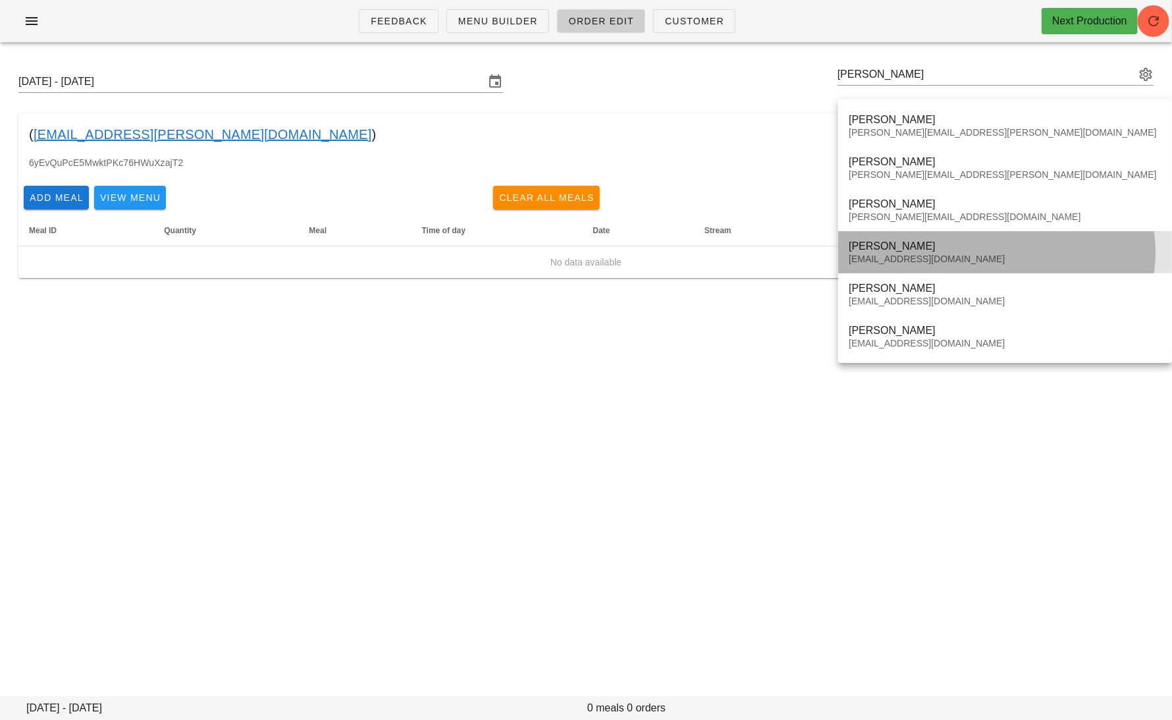
click at [977, 250] on div "Helene Jacob" at bounding box center [1005, 246] width 313 height 13
type input "Helene Jacob (sogirohe@gmail.com)"
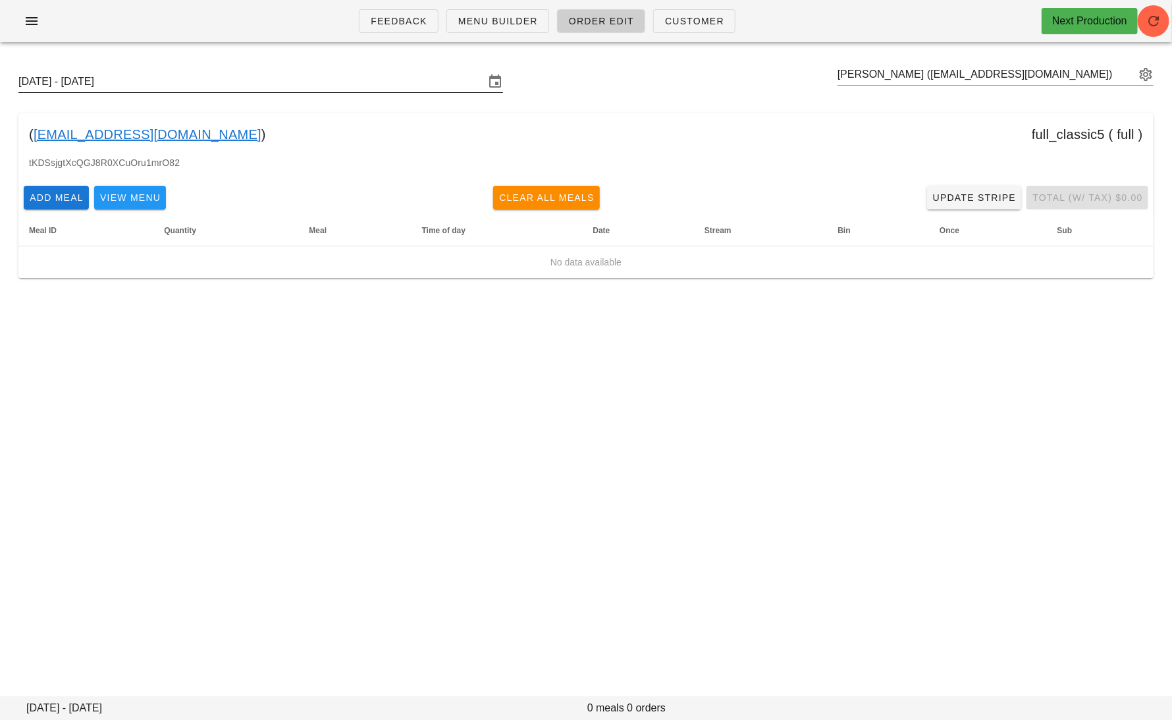
click at [171, 82] on input "[DATE] - [DATE]" at bounding box center [251, 81] width 466 height 21
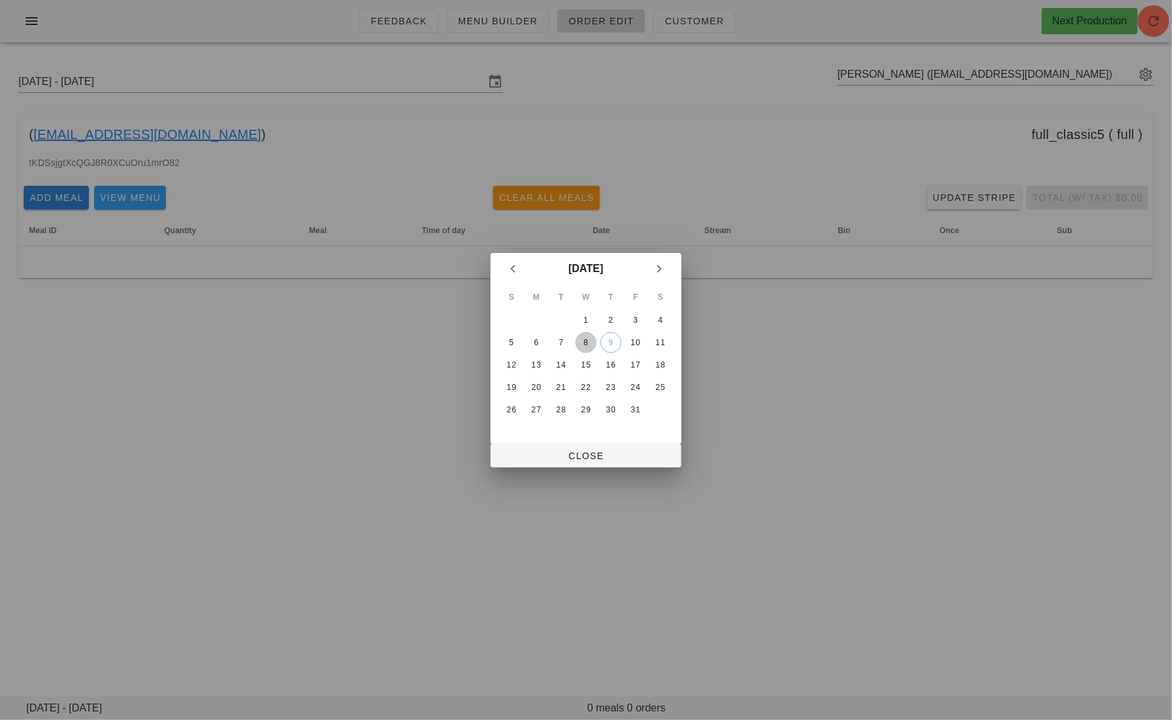
click at [583, 338] on div "8" at bounding box center [586, 342] width 21 height 9
click at [575, 442] on div "S M T W T F S 1 2 3 4 5 6 7 8 9 10 11 12 13 14 15 16 17 18 19 20 21 22 23 24 25…" at bounding box center [586, 363] width 191 height 159
click at [576, 458] on span "Close" at bounding box center [586, 455] width 170 height 11
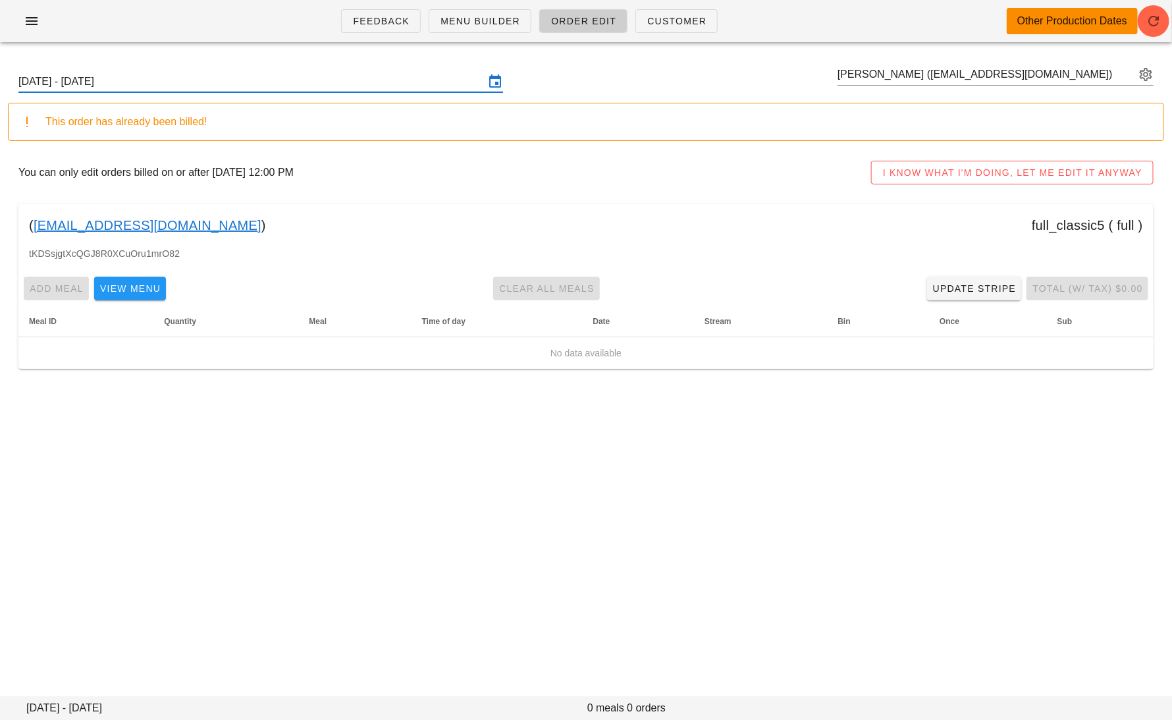
click at [1093, 284] on div "Add Meal View Menu Clear All Meals Update Stripe Total (w/ Tax) $0.00" at bounding box center [585, 288] width 1135 height 34
click at [217, 91] on input "Sunday October 5 - Saturday October 11" at bounding box center [251, 81] width 466 height 21
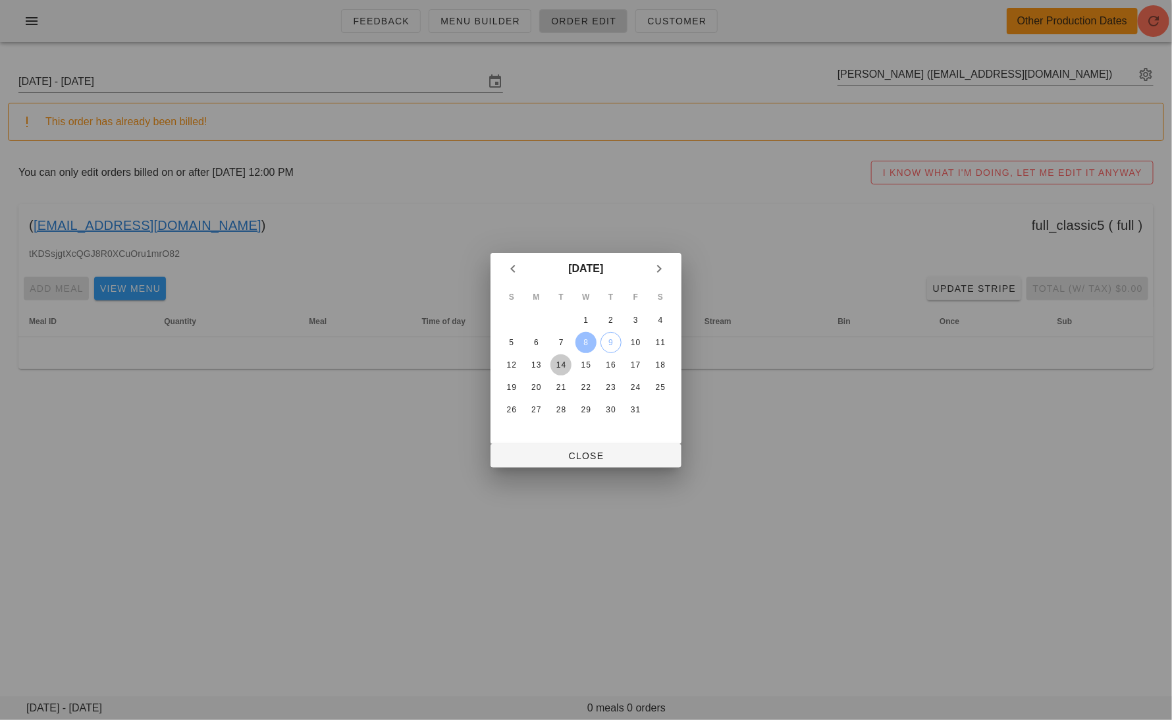
click at [568, 356] on button "14" at bounding box center [560, 364] width 21 height 21
click at [568, 454] on span "Close" at bounding box center [586, 455] width 170 height 11
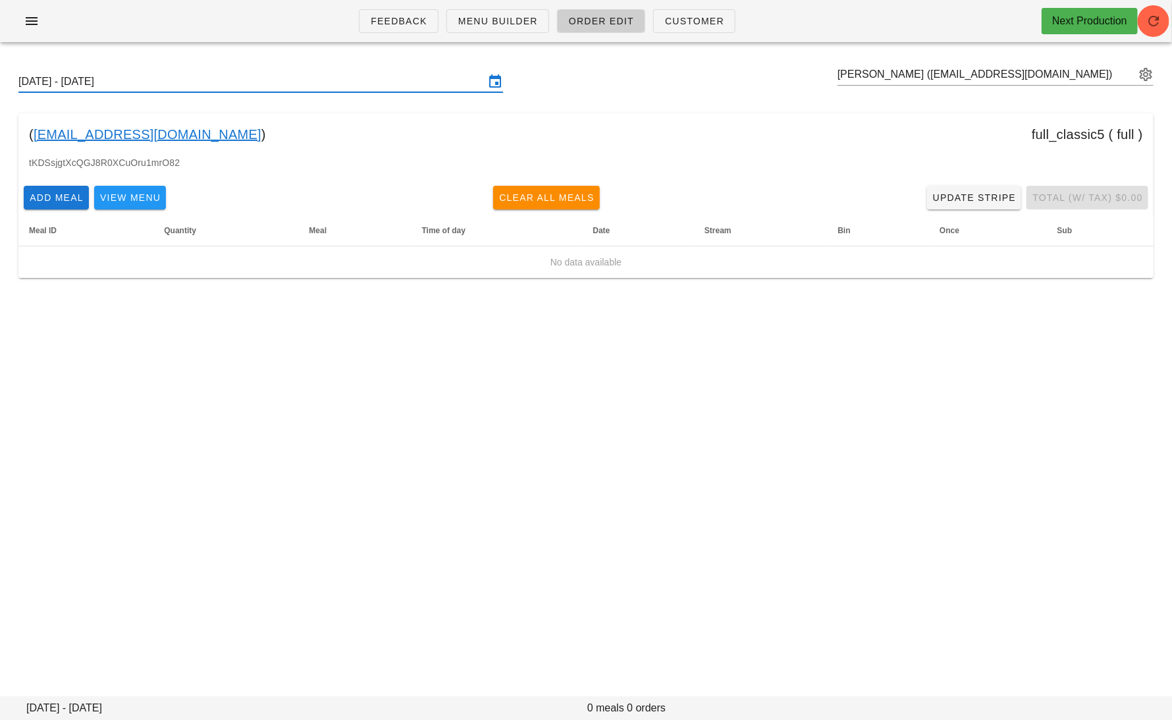
click at [310, 69] on div "Sunday October 12 - Saturday October 18 Helene Jacob (sogirohe@gmail.com)" at bounding box center [586, 82] width 1156 height 42
click at [311, 77] on input "[DATE] - [DATE]" at bounding box center [251, 81] width 466 height 21
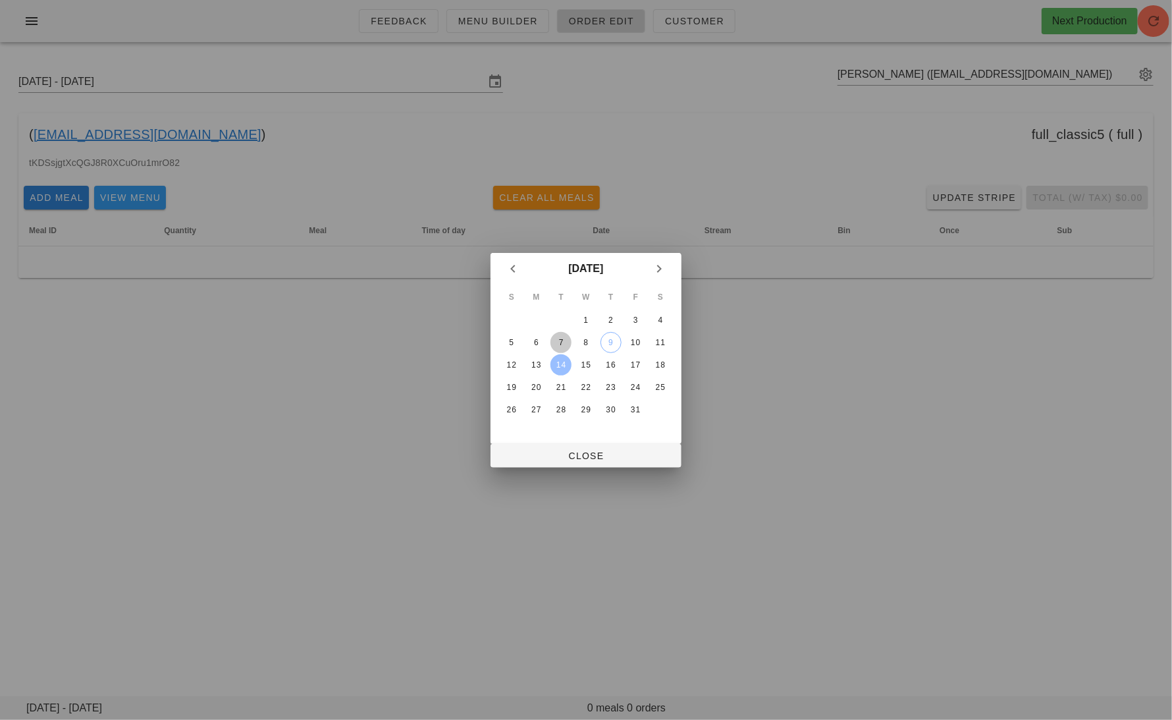
click at [562, 342] on div "7" at bounding box center [560, 342] width 21 height 9
click at [589, 455] on span "Close" at bounding box center [586, 455] width 170 height 11
type input "Sunday October 5 - Saturday October 11"
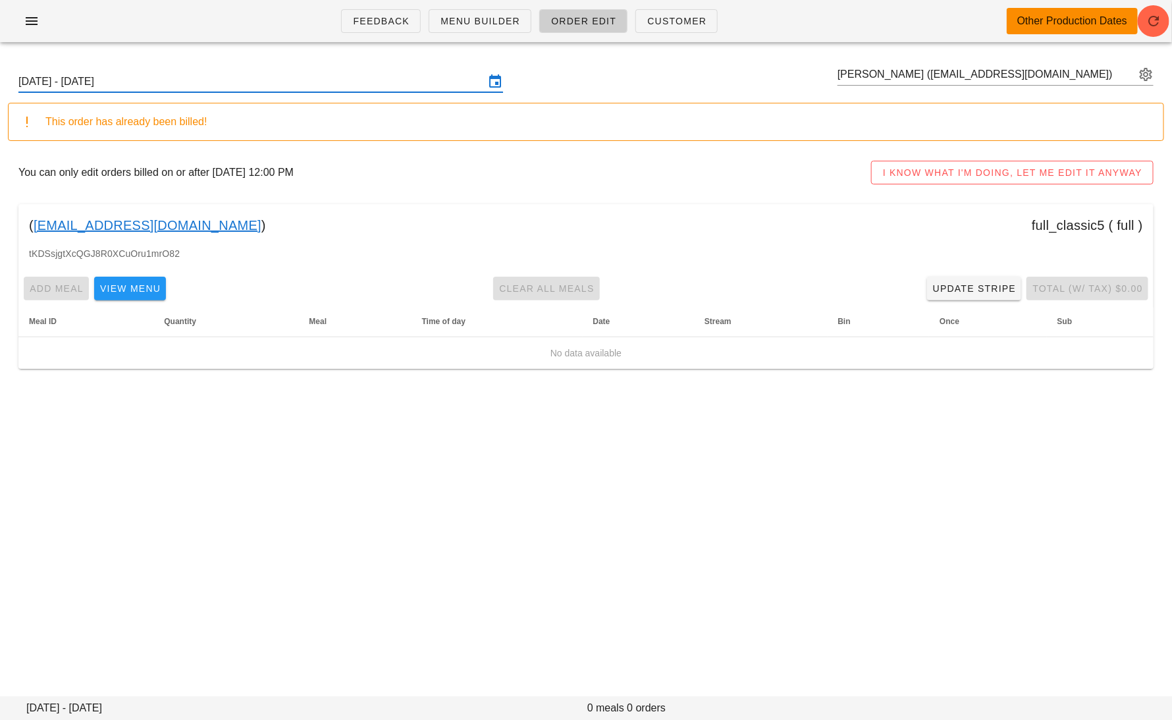
click at [349, 84] on input "Sunday October 5 - Saturday October 11" at bounding box center [251, 81] width 466 height 21
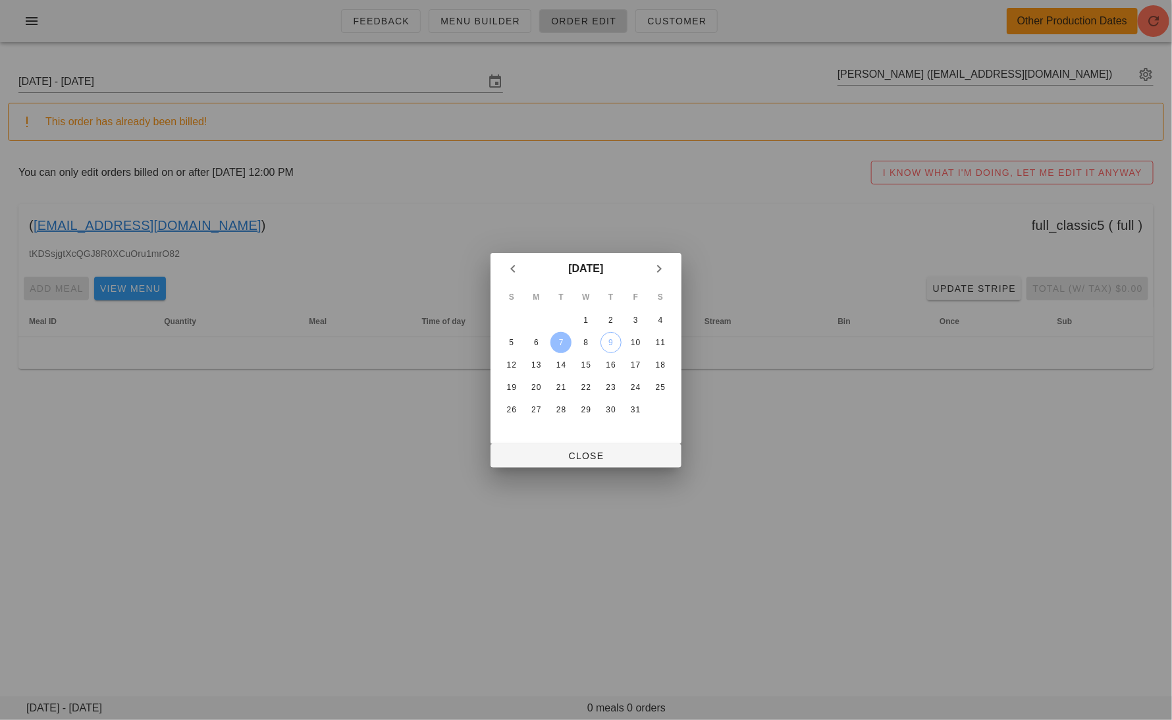
click at [566, 343] on div "7" at bounding box center [560, 342] width 21 height 9
click at [589, 460] on span "Close" at bounding box center [586, 455] width 170 height 11
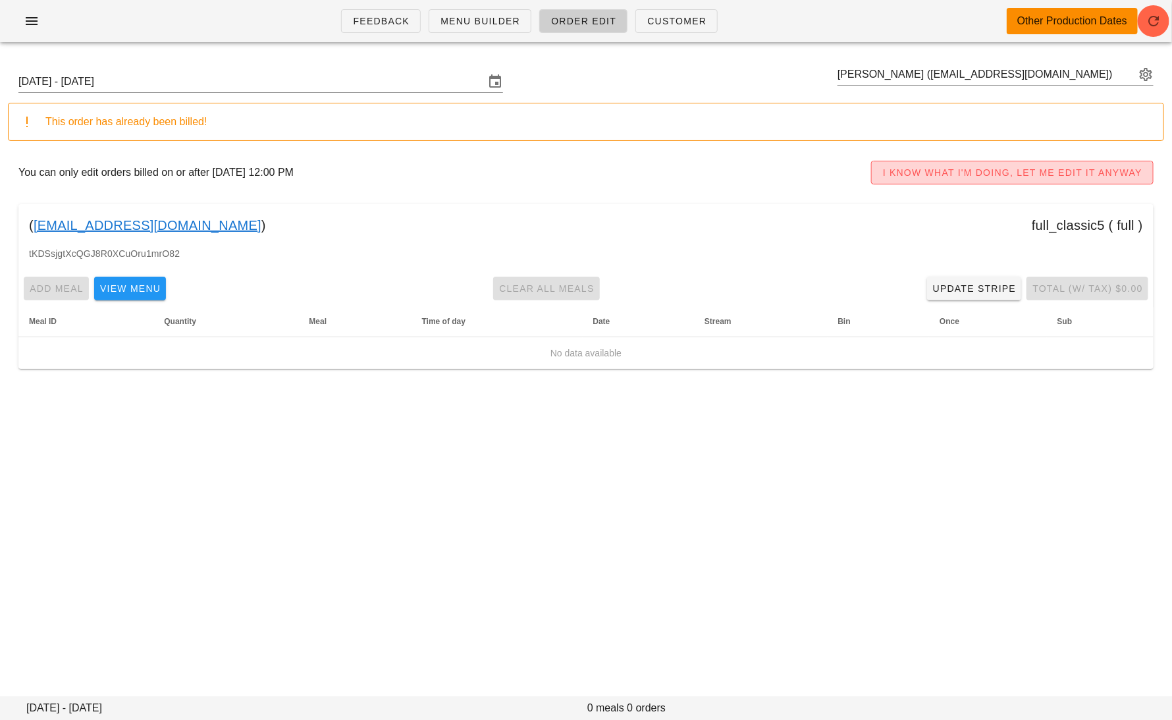
click at [907, 172] on span "I KNOW WHAT I'M DOING, LET ME EDIT IT ANYWAY" at bounding box center [1012, 172] width 260 height 11
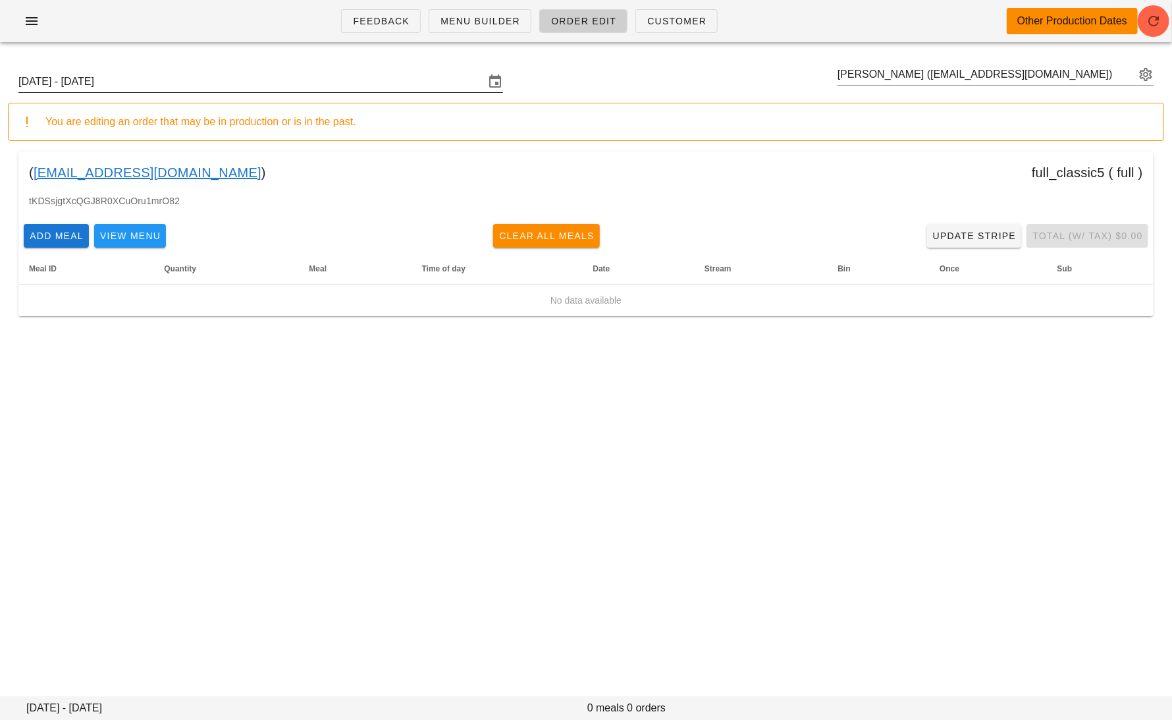
click at [278, 80] on input "Sunday October 5 - Saturday October 11" at bounding box center [251, 81] width 466 height 21
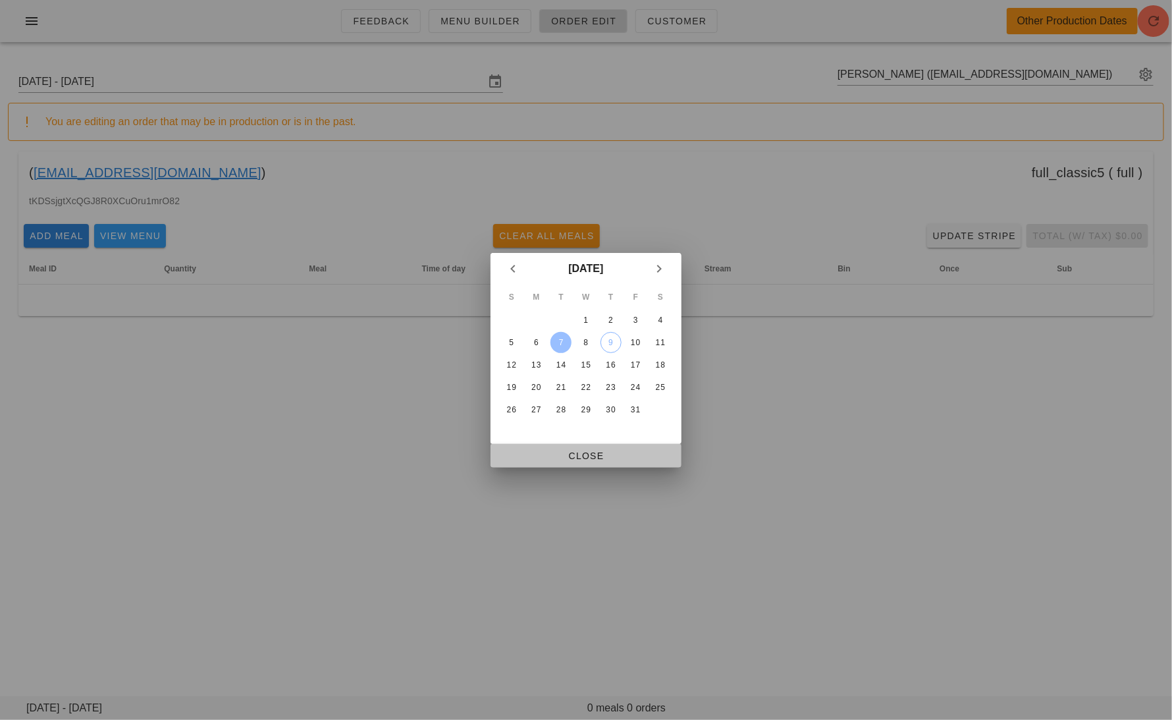
click at [572, 458] on span "Close" at bounding box center [586, 455] width 170 height 11
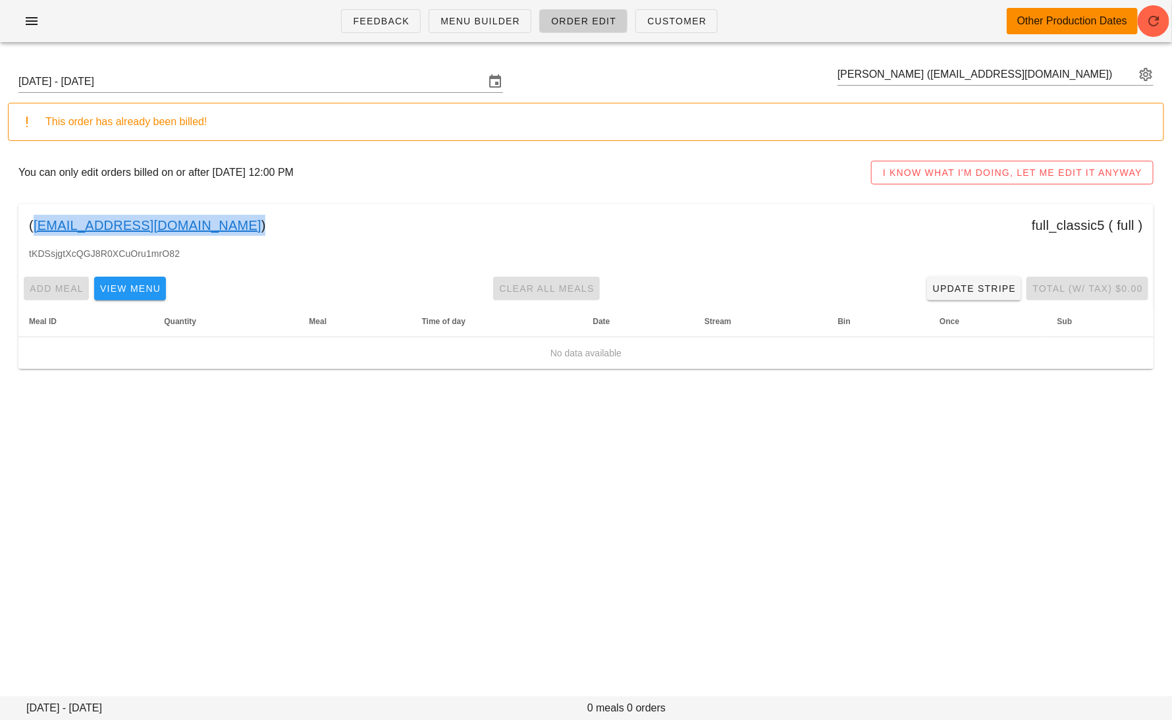
drag, startPoint x: 161, startPoint y: 227, endPoint x: 34, endPoint y: 226, distance: 127.1
click at [33, 226] on div "( sogirohe@gmail.com ) full_classic5 ( full )" at bounding box center [585, 225] width 1135 height 42
copy link "sogirohe@gmail.com"
click at [980, 163] on button "I KNOW WHAT I'M DOING, LET ME EDIT IT ANYWAY" at bounding box center [1012, 173] width 282 height 24
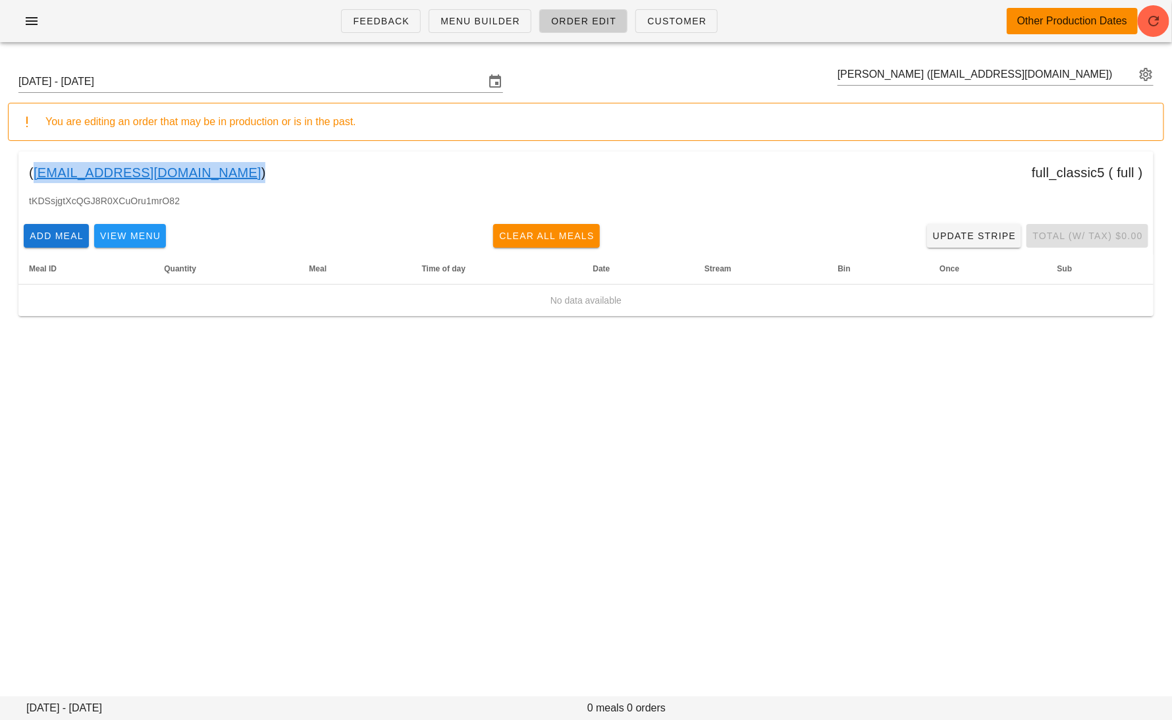
click at [134, 169] on link "sogirohe@gmail.com" at bounding box center [148, 172] width 228 height 21
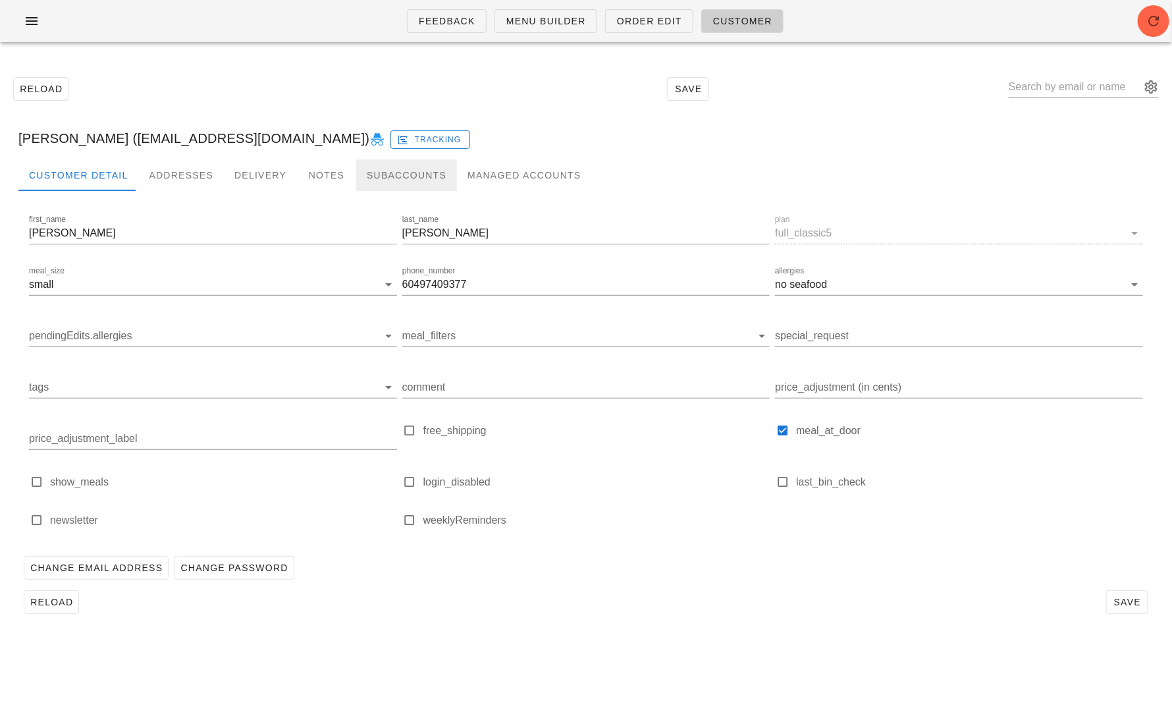
click at [387, 167] on div "Subaccounts" at bounding box center [406, 175] width 101 height 32
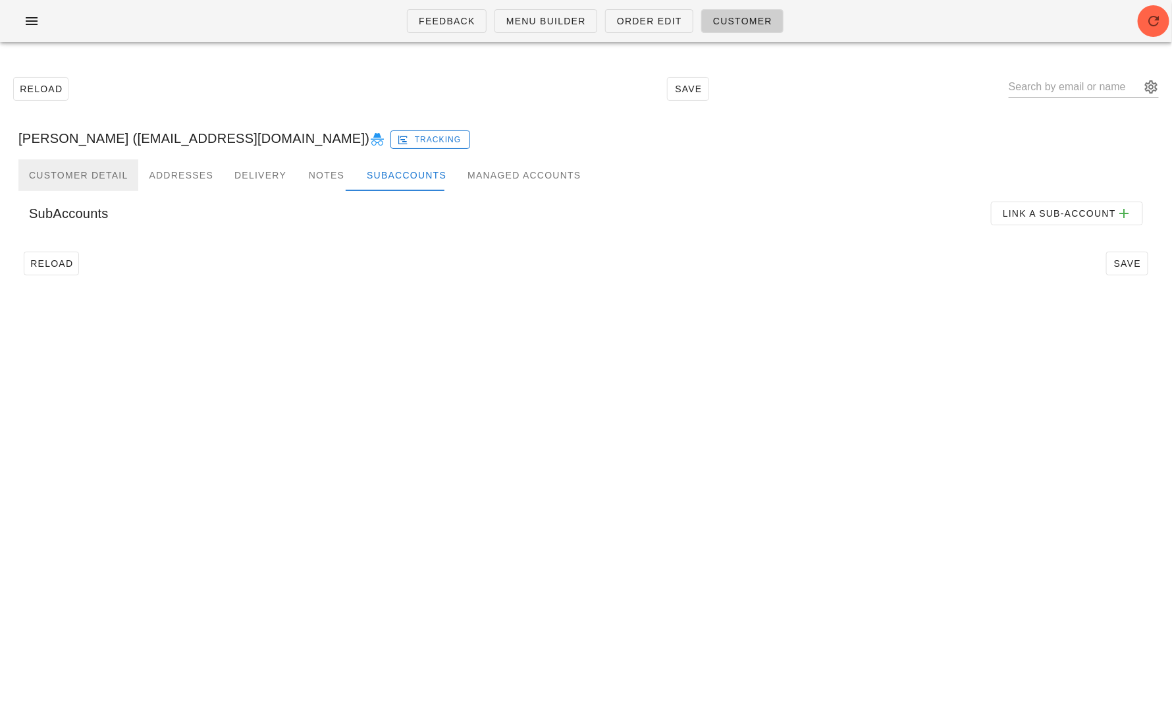
click at [82, 174] on div "Customer Detail" at bounding box center [78, 175] width 120 height 32
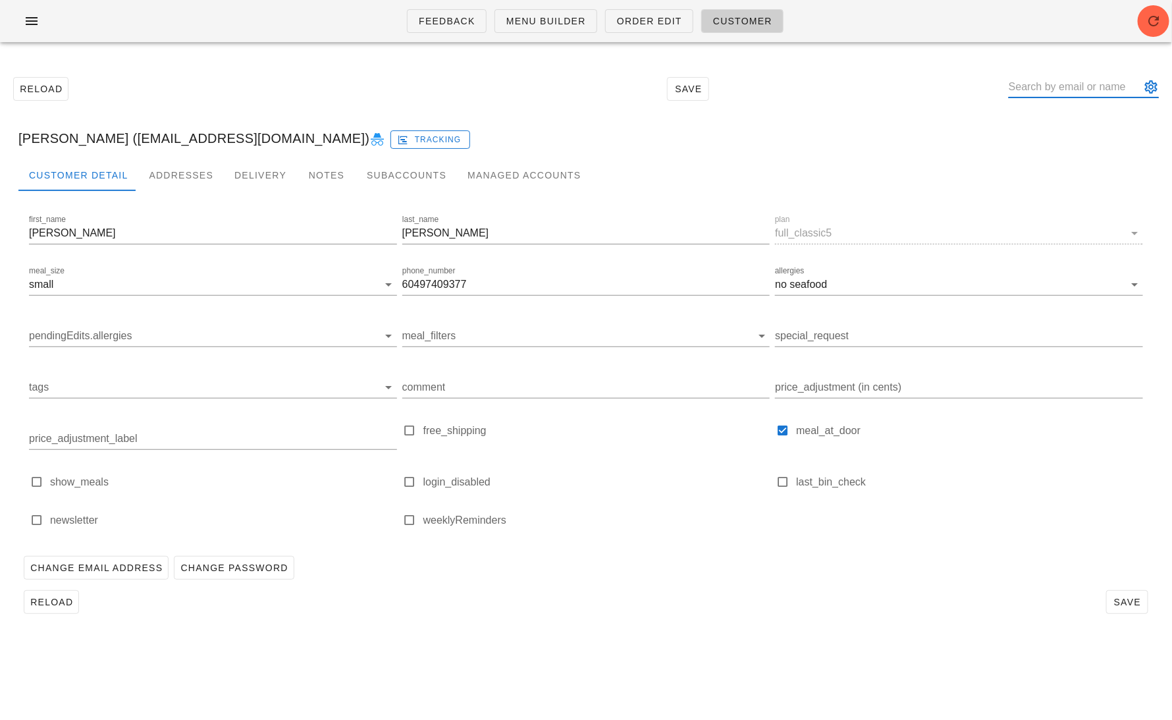
click at [1061, 88] on input "text" at bounding box center [1075, 86] width 132 height 21
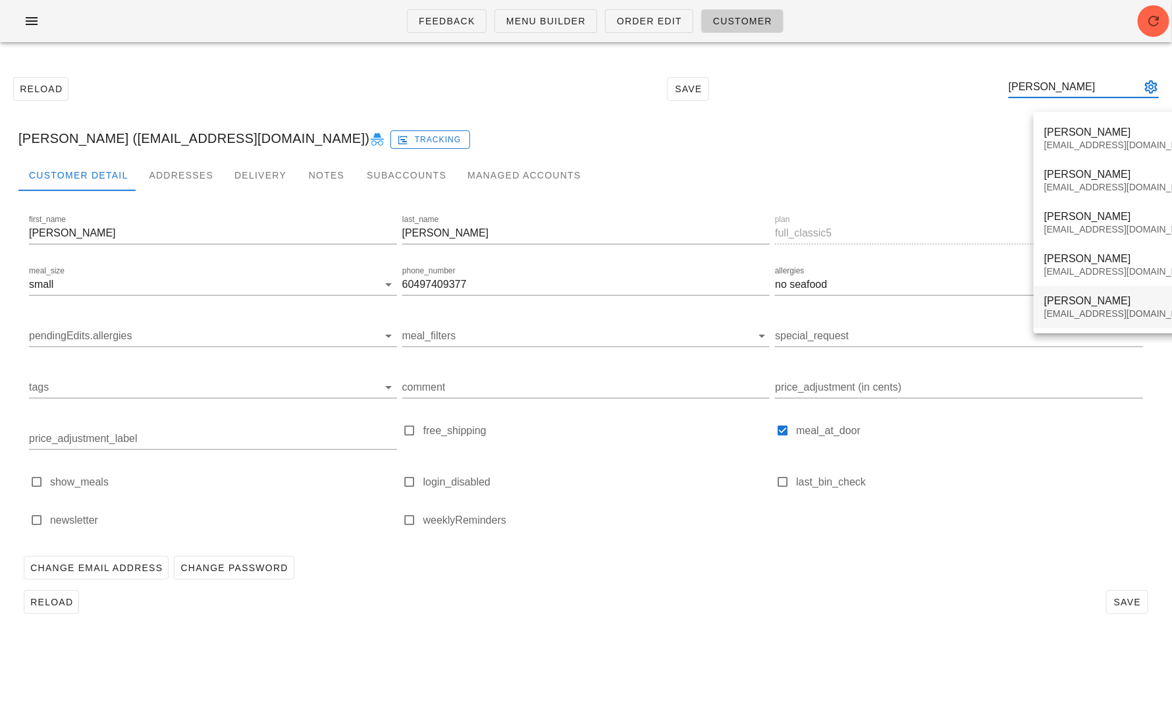
type input "Helene"
click at [1091, 304] on div "Helene Jacob" at bounding box center [1122, 300] width 156 height 13
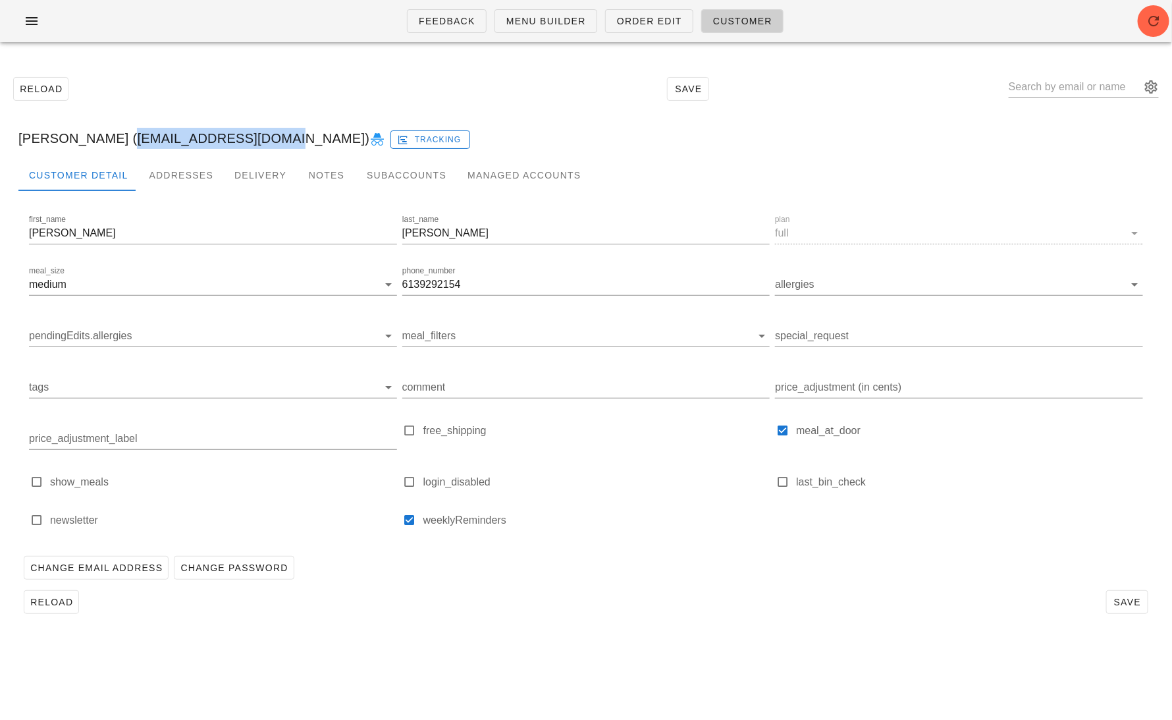
drag, startPoint x: 257, startPoint y: 139, endPoint x: 113, endPoint y: 138, distance: 144.2
click at [113, 138] on div "Helene Jacob (Audreyfwatt@gmail.com) Tracking" at bounding box center [586, 138] width 1156 height 42
copy div "[EMAIL_ADDRESS][DOMAIN_NAME]"
click at [1096, 86] on input "text" at bounding box center [1075, 86] width 132 height 21
paste input "[EMAIL_ADDRESS][DOMAIN_NAME]"
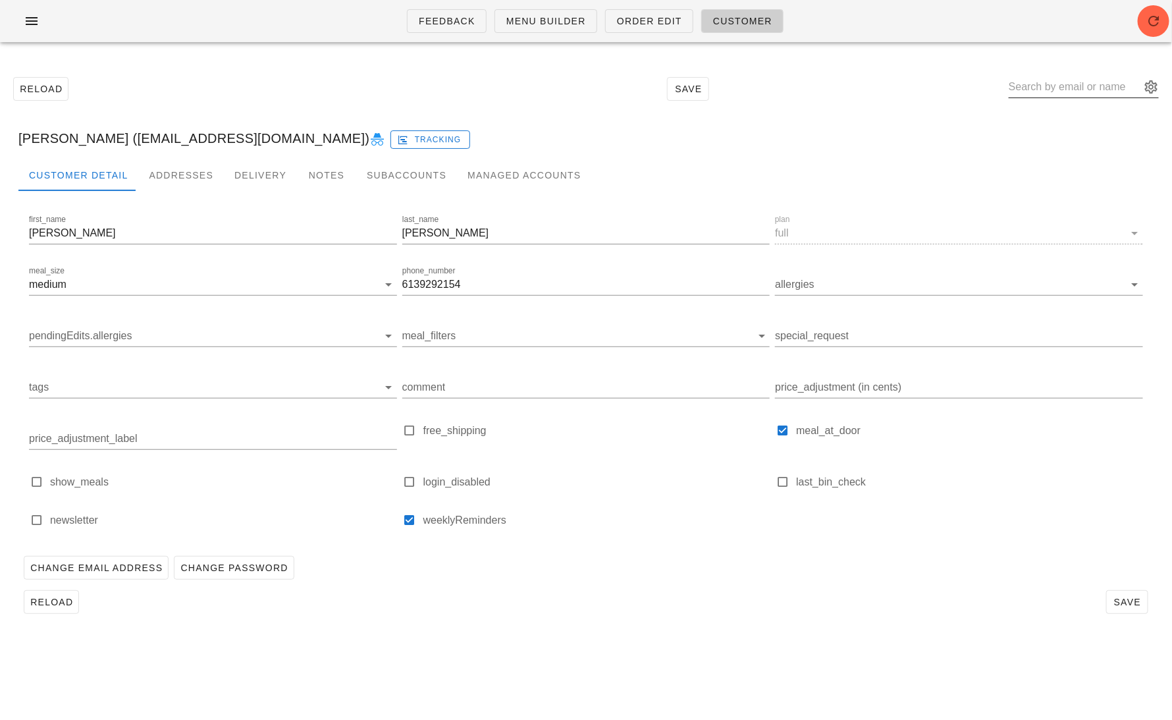
type input "[EMAIL_ADDRESS][DOMAIN_NAME]"
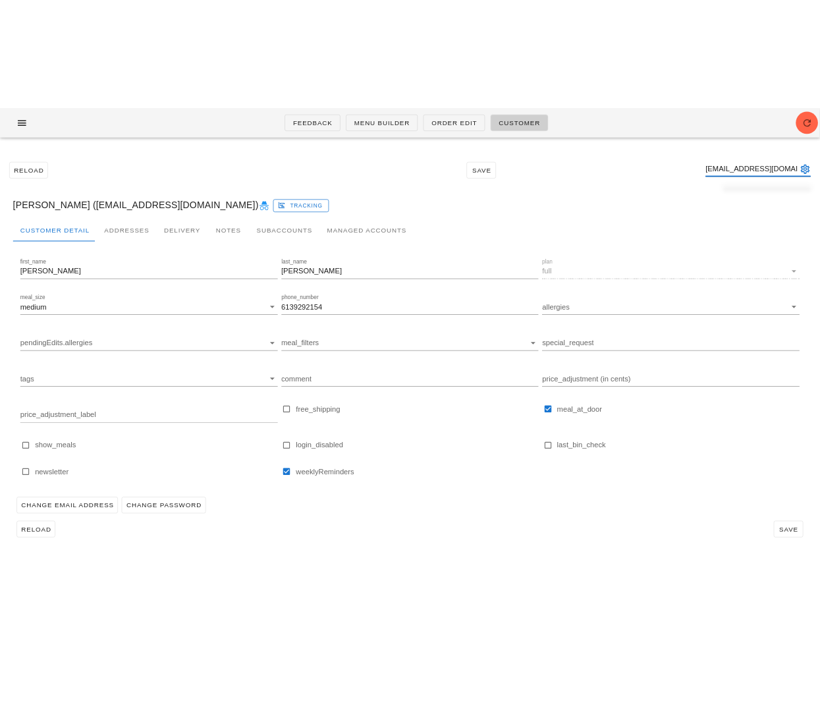
scroll to position [0, 20]
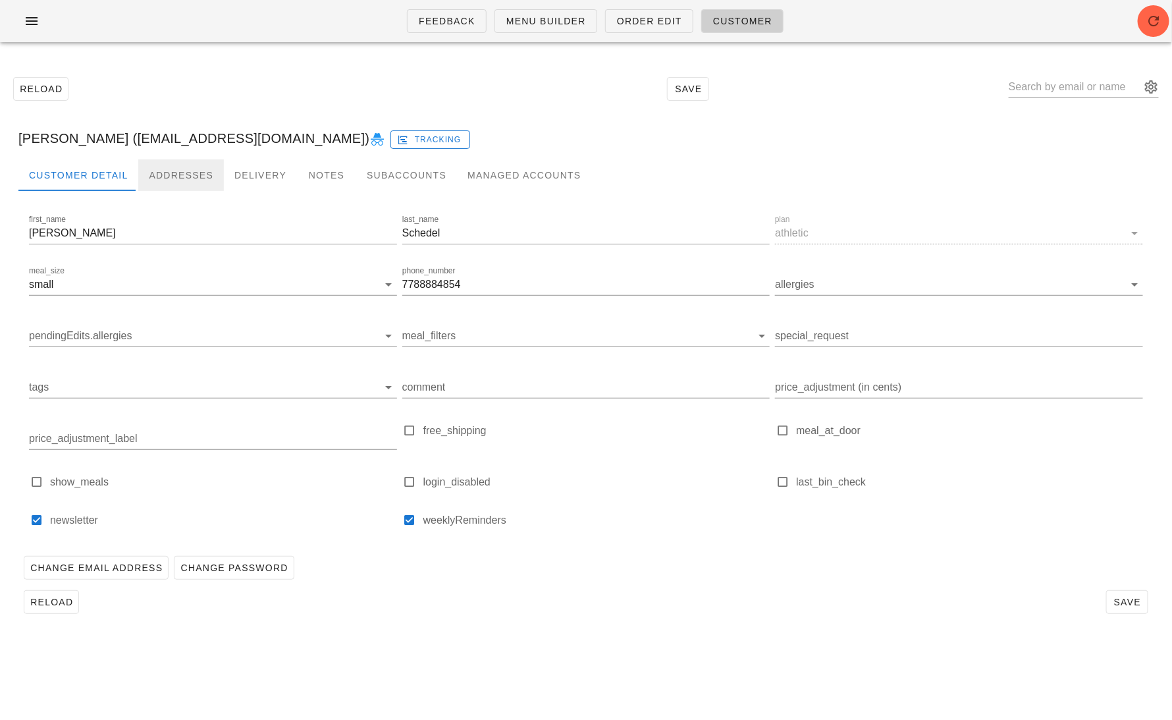
click at [186, 176] on div "Addresses" at bounding box center [181, 175] width 86 height 32
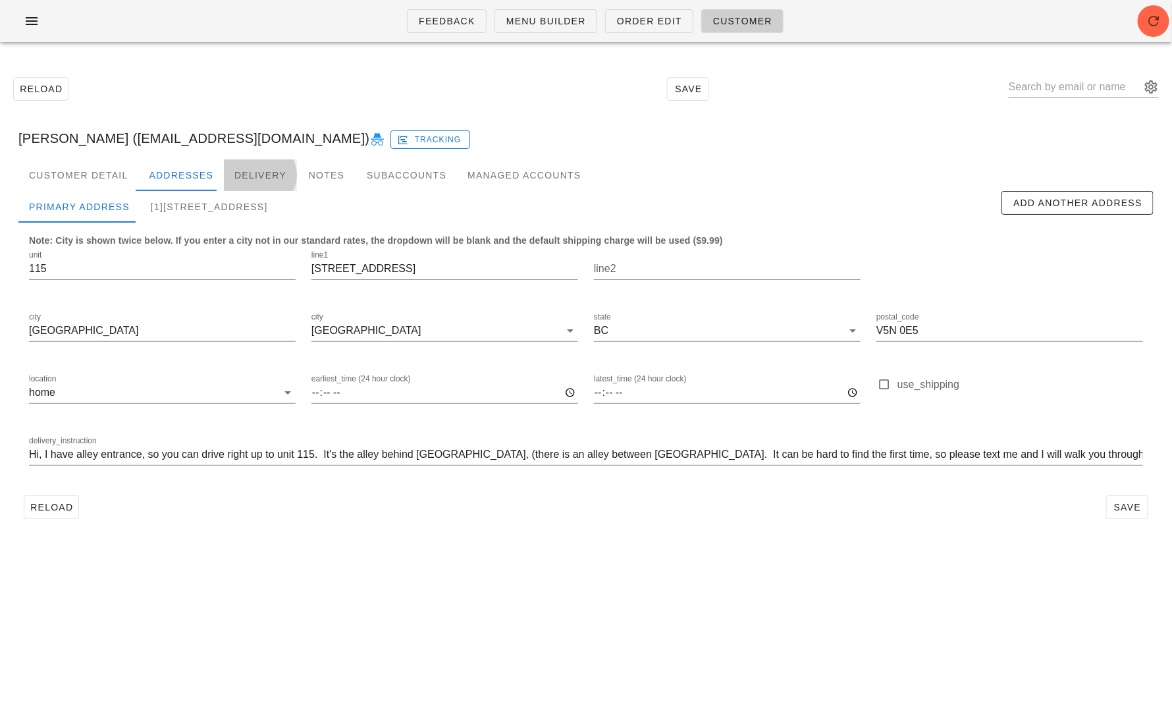
click at [236, 171] on div "Delivery" at bounding box center [260, 175] width 73 height 32
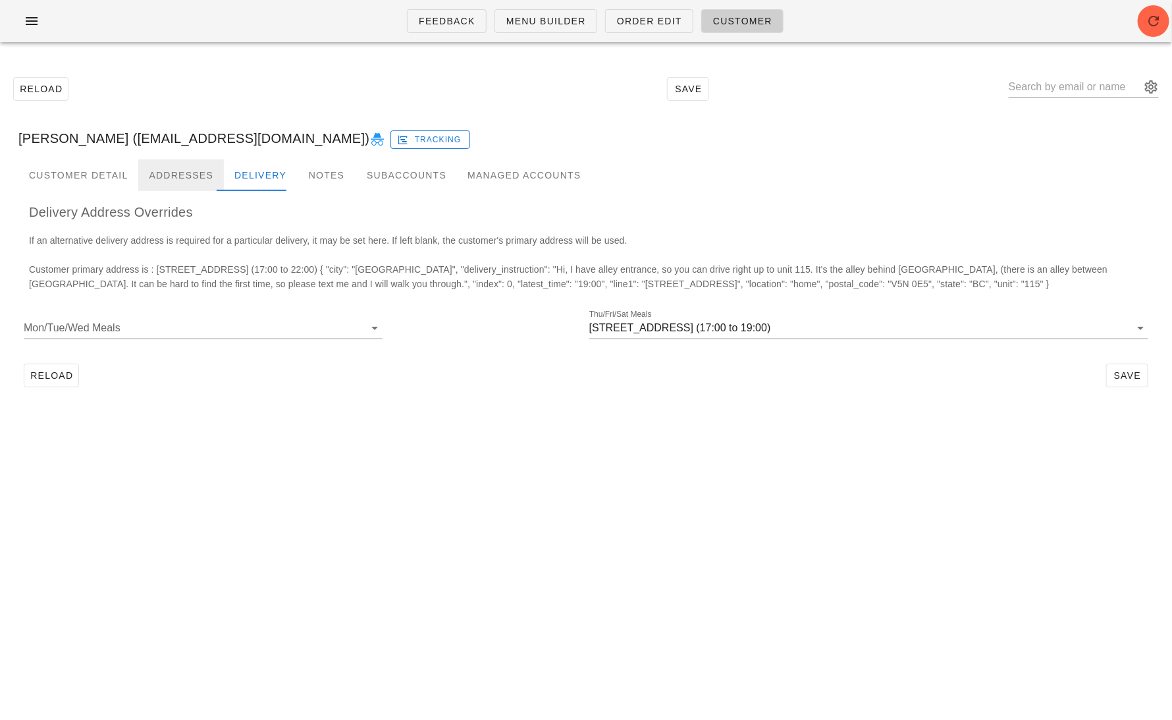
click at [167, 170] on div "Addresses" at bounding box center [181, 175] width 86 height 32
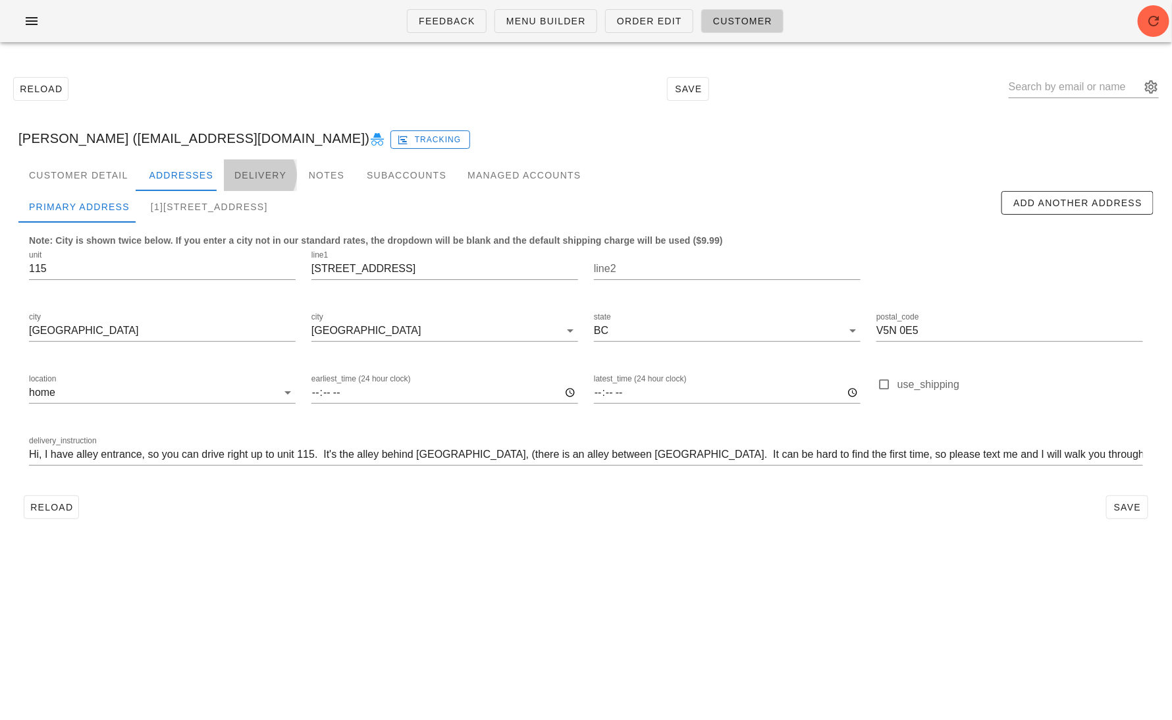
click at [234, 169] on div "Delivery" at bounding box center [260, 175] width 73 height 32
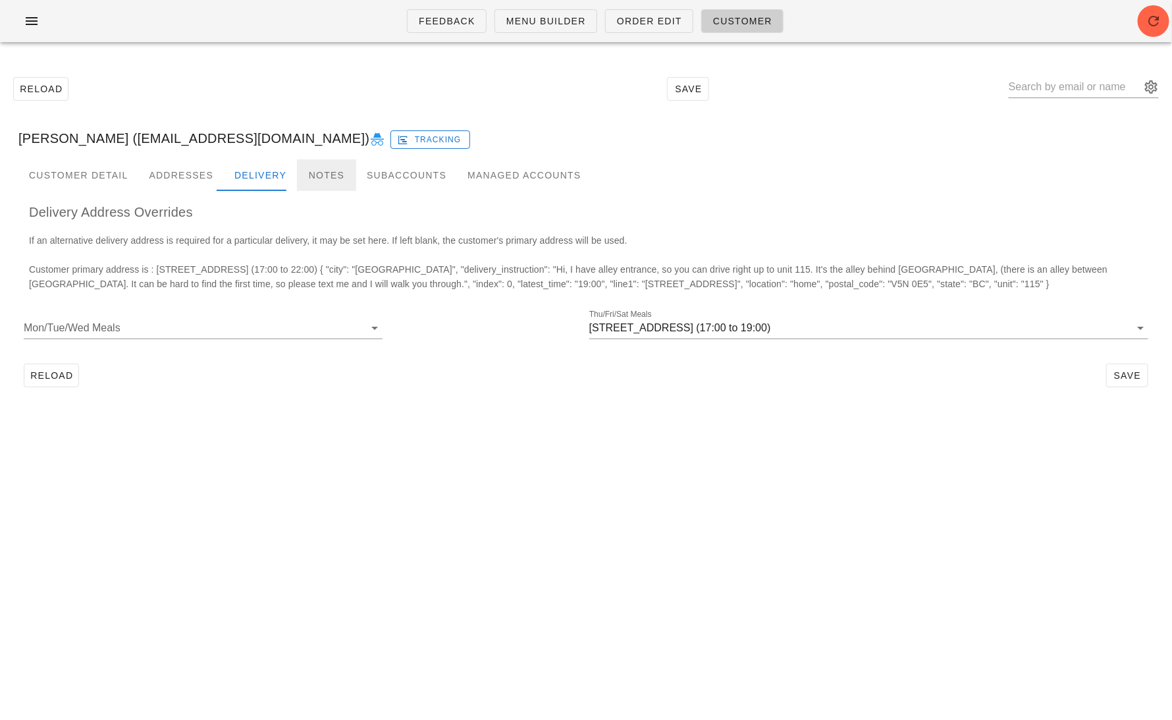
click at [316, 168] on div "Notes" at bounding box center [326, 175] width 59 height 32
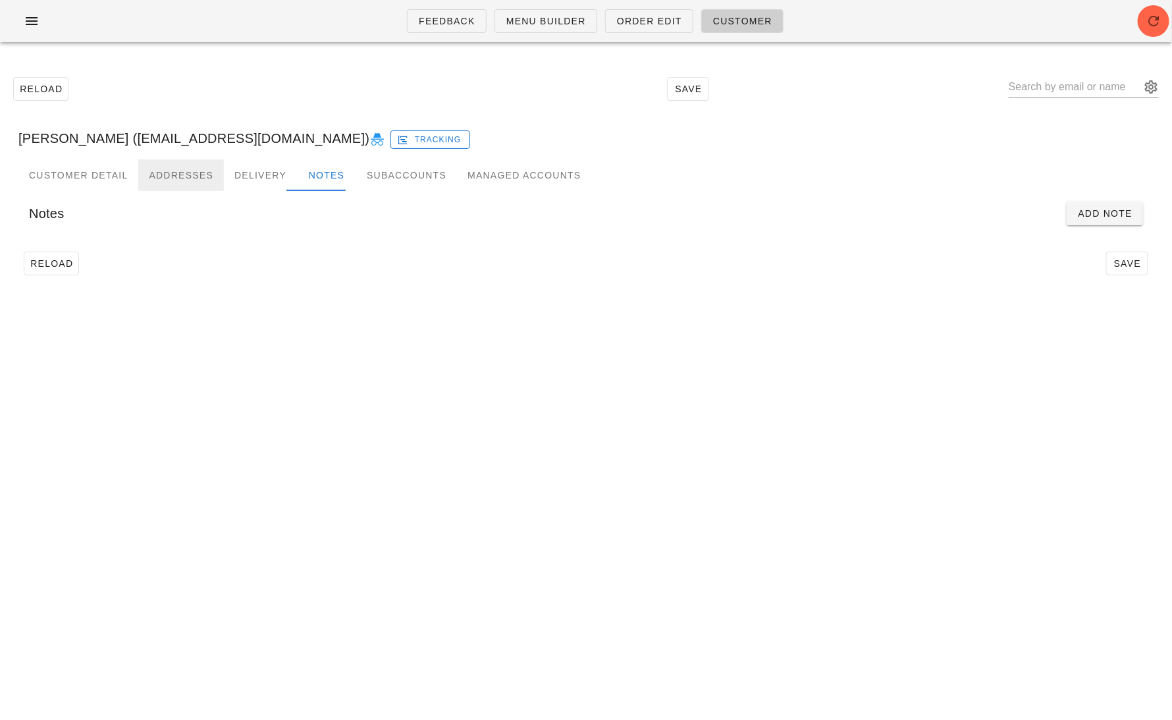
click at [185, 174] on div "Addresses" at bounding box center [181, 175] width 86 height 32
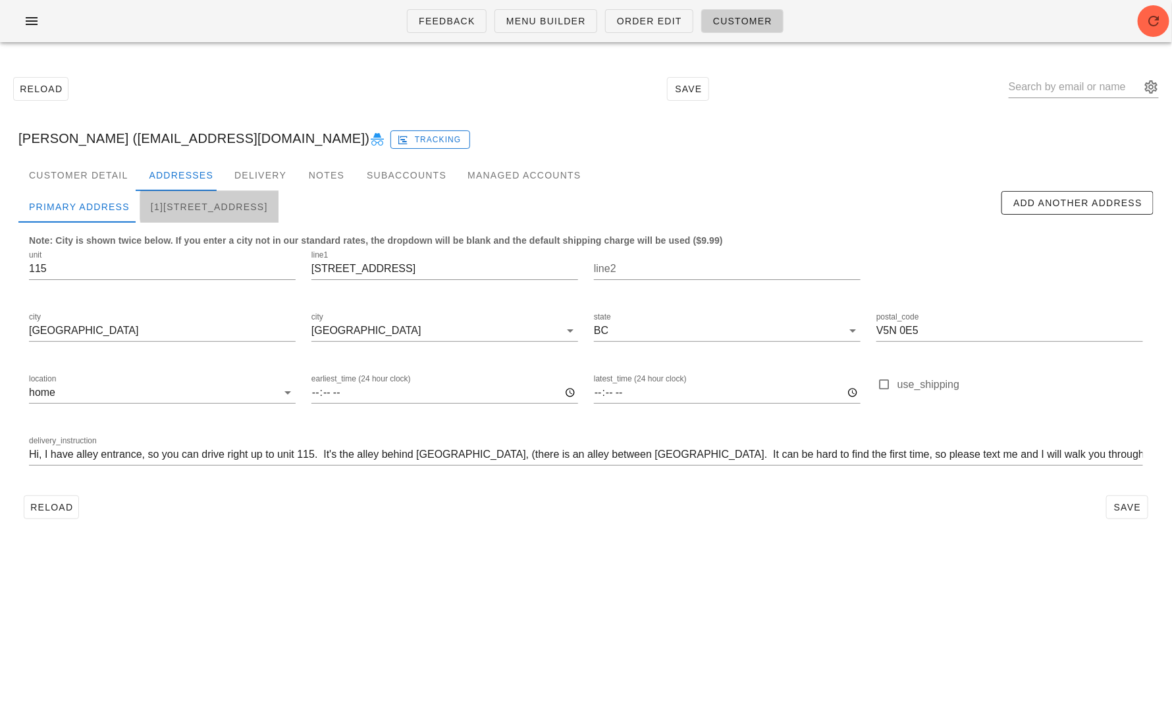
click at [246, 205] on div "[1]115-2239 Kingsway, Vancouver, V5N0E5" at bounding box center [209, 207] width 138 height 32
type input "19:00"
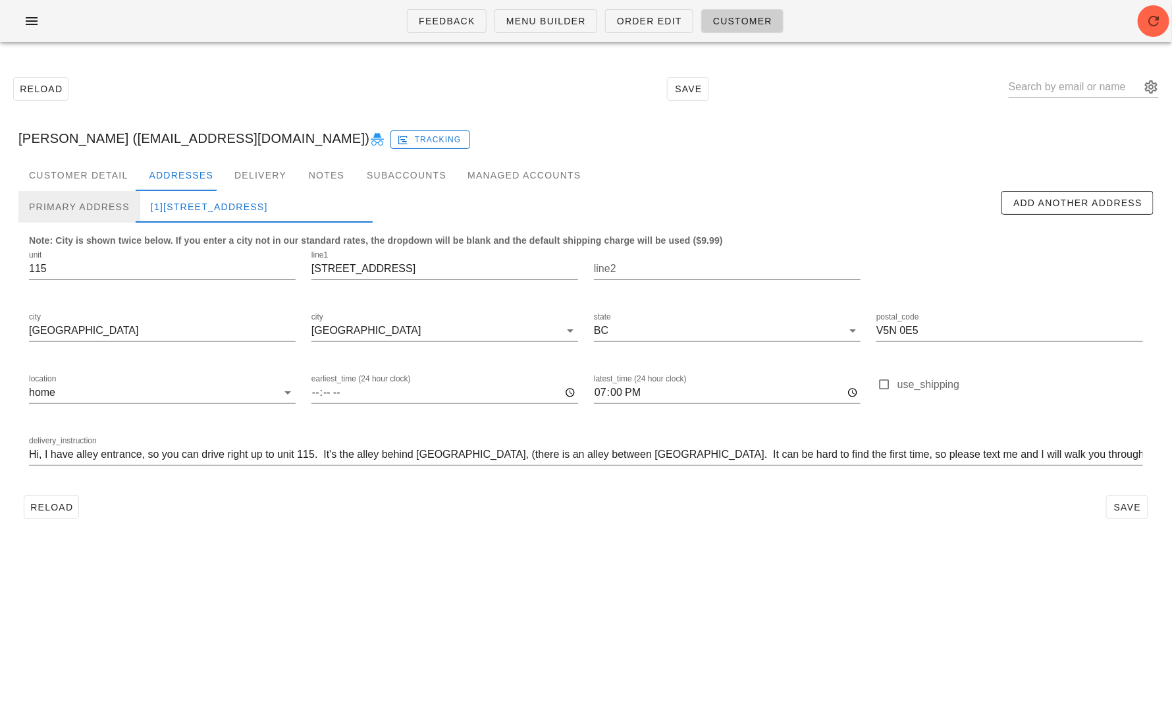
click at [92, 205] on div "Primary Address" at bounding box center [79, 207] width 122 height 32
click at [236, 200] on div "[1]115-2239 Kingsway, Vancouver, V5N0E5" at bounding box center [209, 207] width 138 height 32
type input "19:00"
click at [104, 203] on div "Primary Address" at bounding box center [79, 207] width 122 height 32
click at [203, 202] on div "[1]115-2239 Kingsway, Vancouver, V5N0E5" at bounding box center [209, 207] width 138 height 32
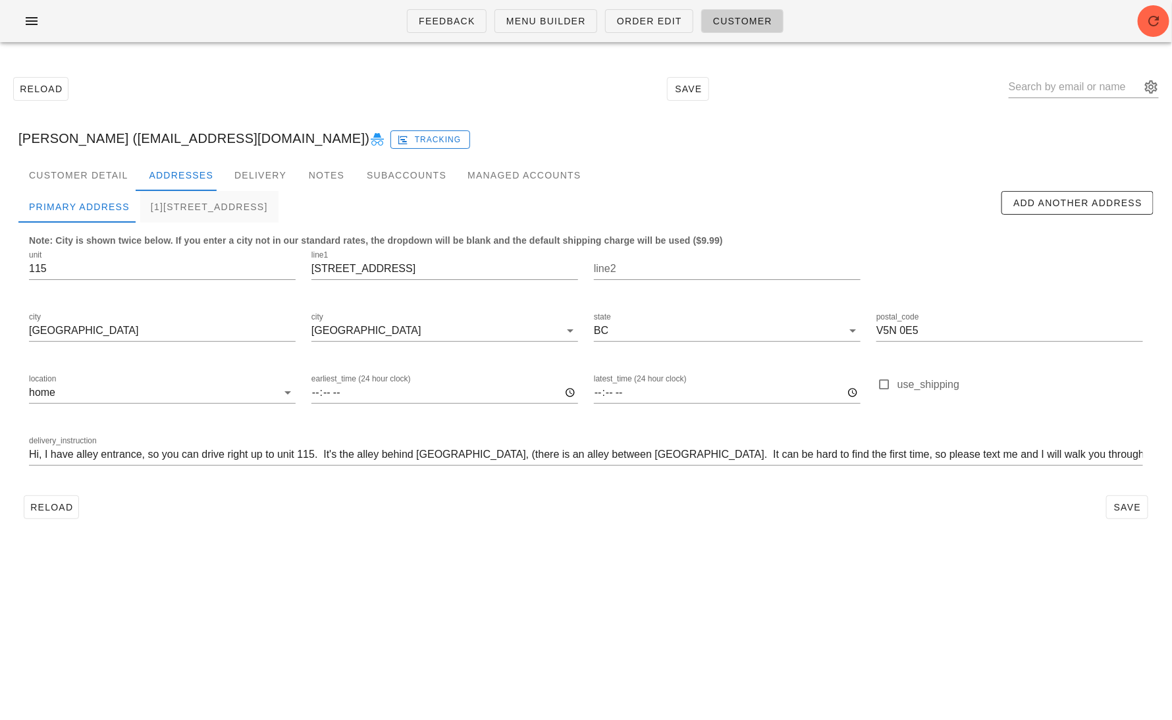
type input "19:00"
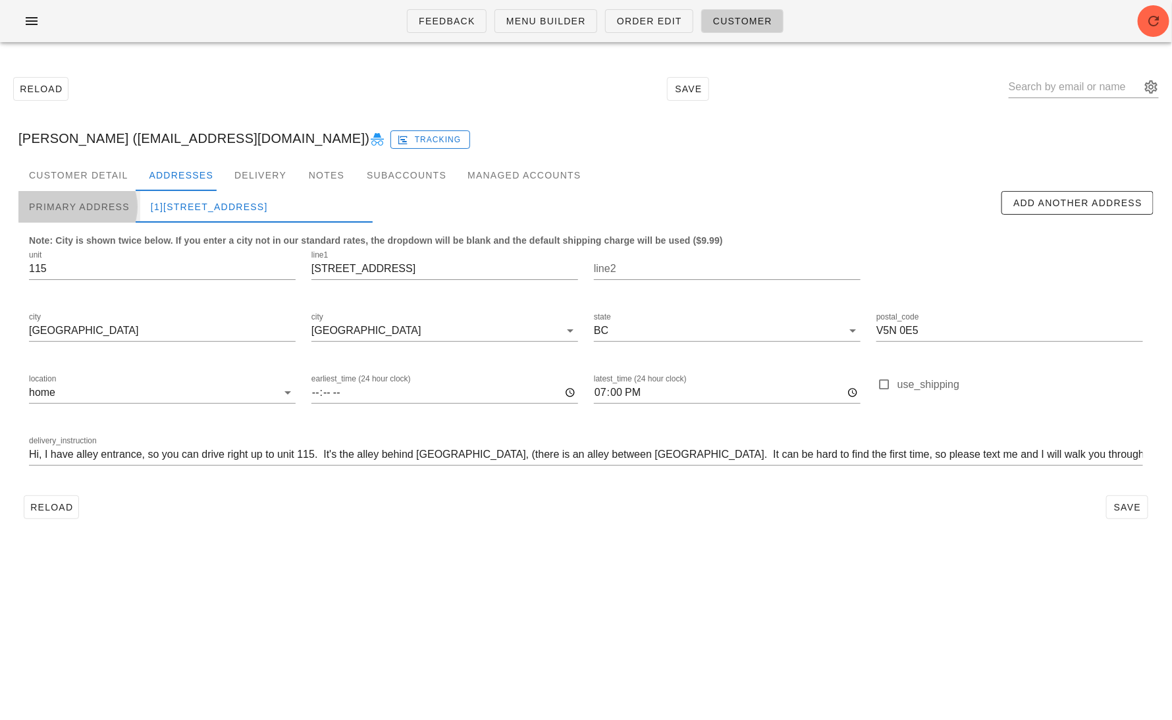
click at [99, 215] on div "Primary Address" at bounding box center [79, 207] width 122 height 32
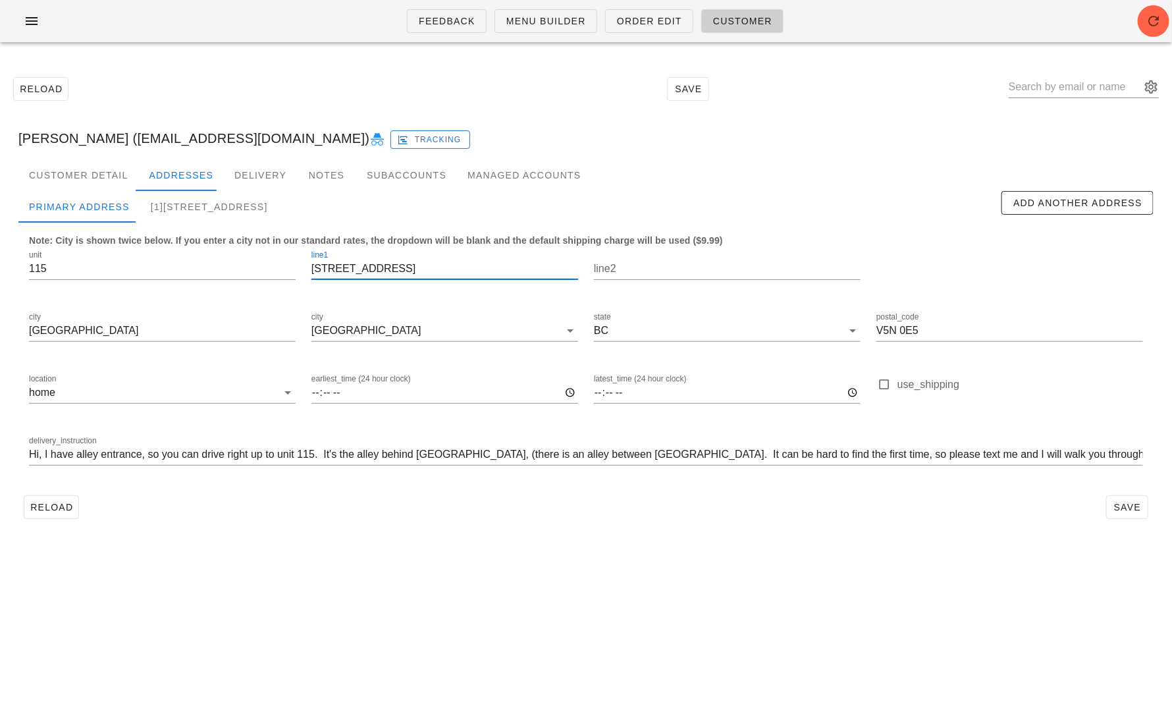
drag, startPoint x: 396, startPoint y: 261, endPoint x: 319, endPoint y: 261, distance: 77.0
click at [319, 261] on input "2239 Kingsway" at bounding box center [444, 268] width 267 height 21
drag, startPoint x: 406, startPoint y: 267, endPoint x: 282, endPoint y: 267, distance: 123.8
click at [283, 267] on div "unit 115 line1 2239 Kingsway line2 city Vancouver city Vancouver state BC posta…" at bounding box center [586, 364] width 1130 height 248
click at [1076, 86] on input "text" at bounding box center [1075, 86] width 132 height 21
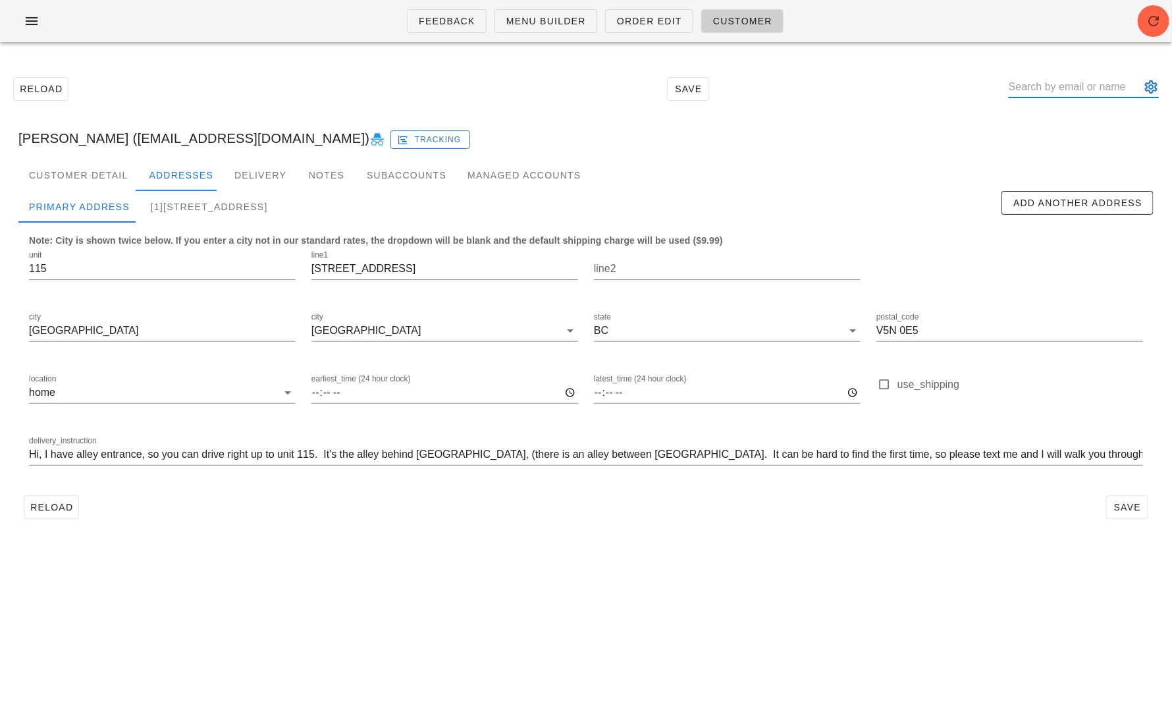
paste input "ana.carvalho@live.com"
type input "ana.carvalho@live.com"
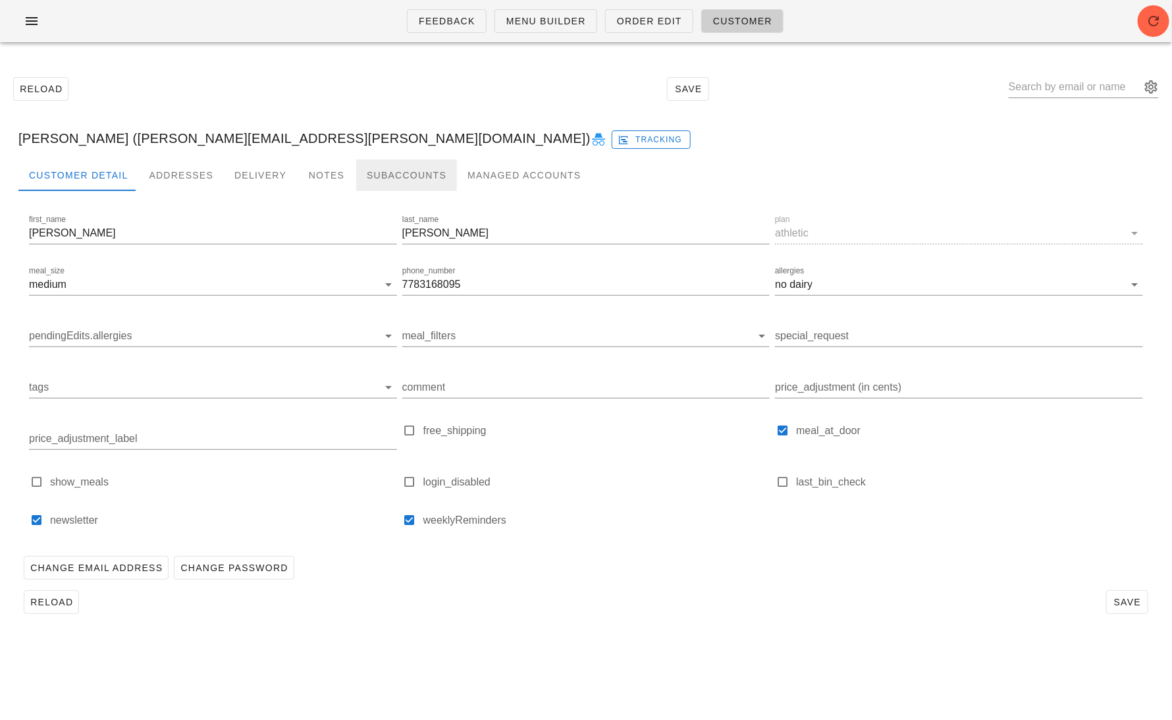
click at [378, 185] on div "Subaccounts" at bounding box center [406, 175] width 101 height 32
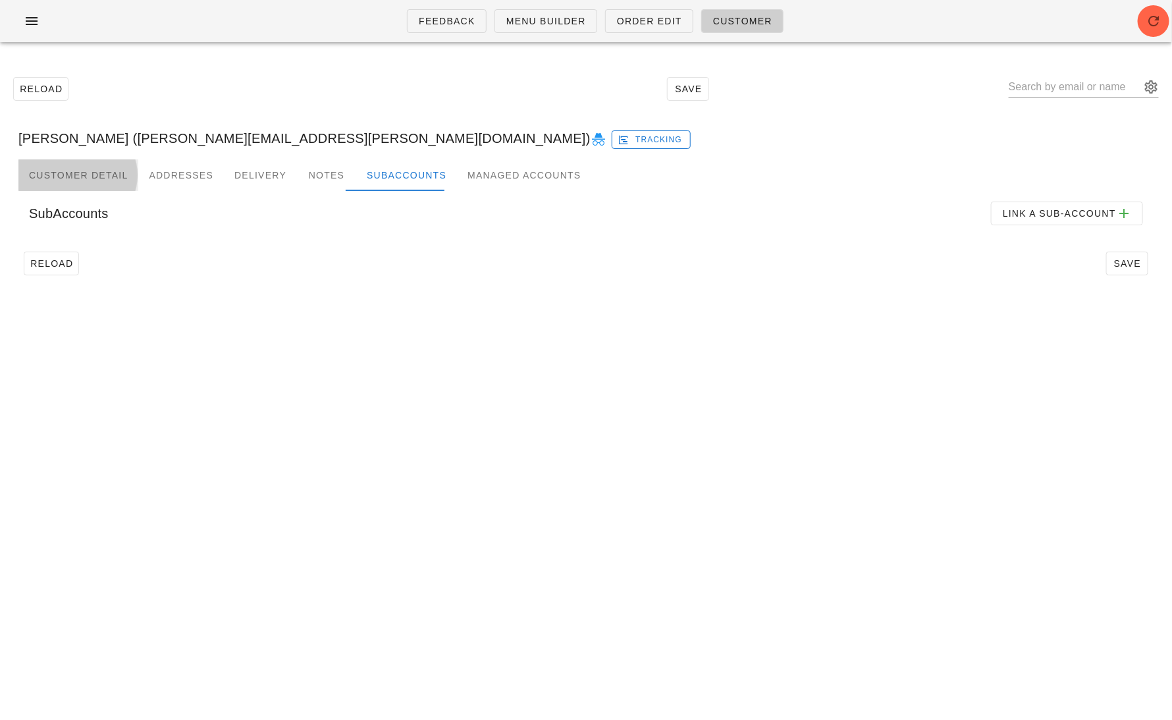
click at [58, 175] on div "Customer Detail" at bounding box center [78, 175] width 120 height 32
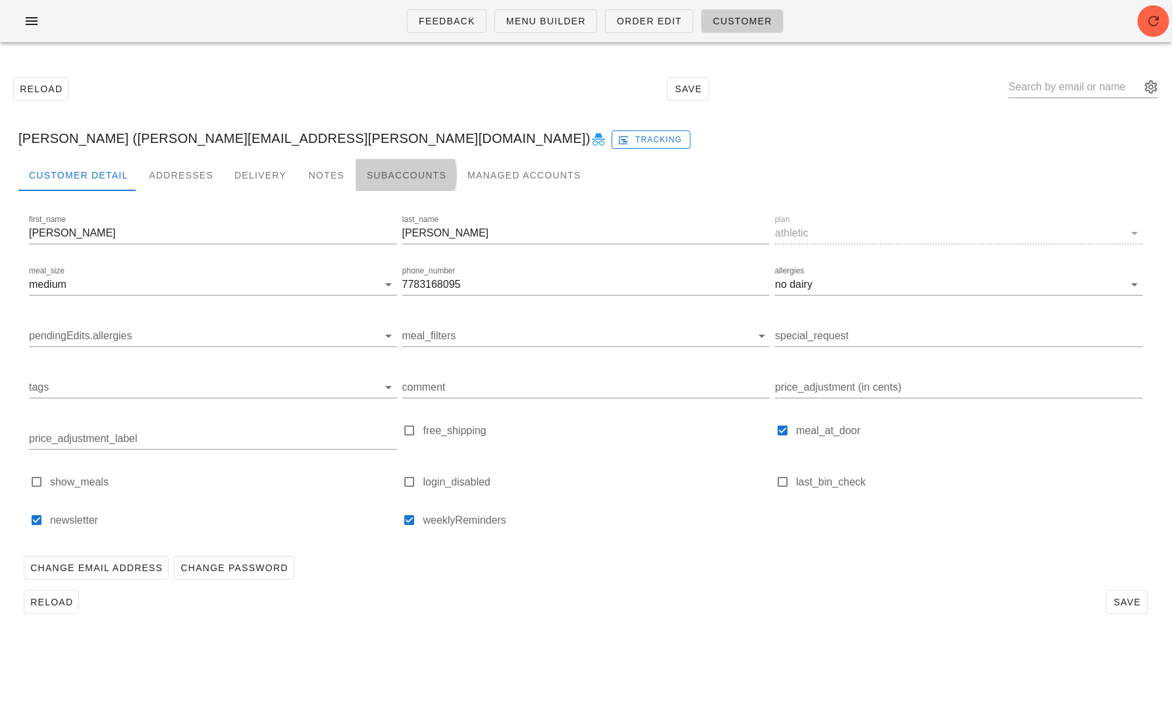
click at [406, 182] on div "Subaccounts" at bounding box center [406, 175] width 101 height 32
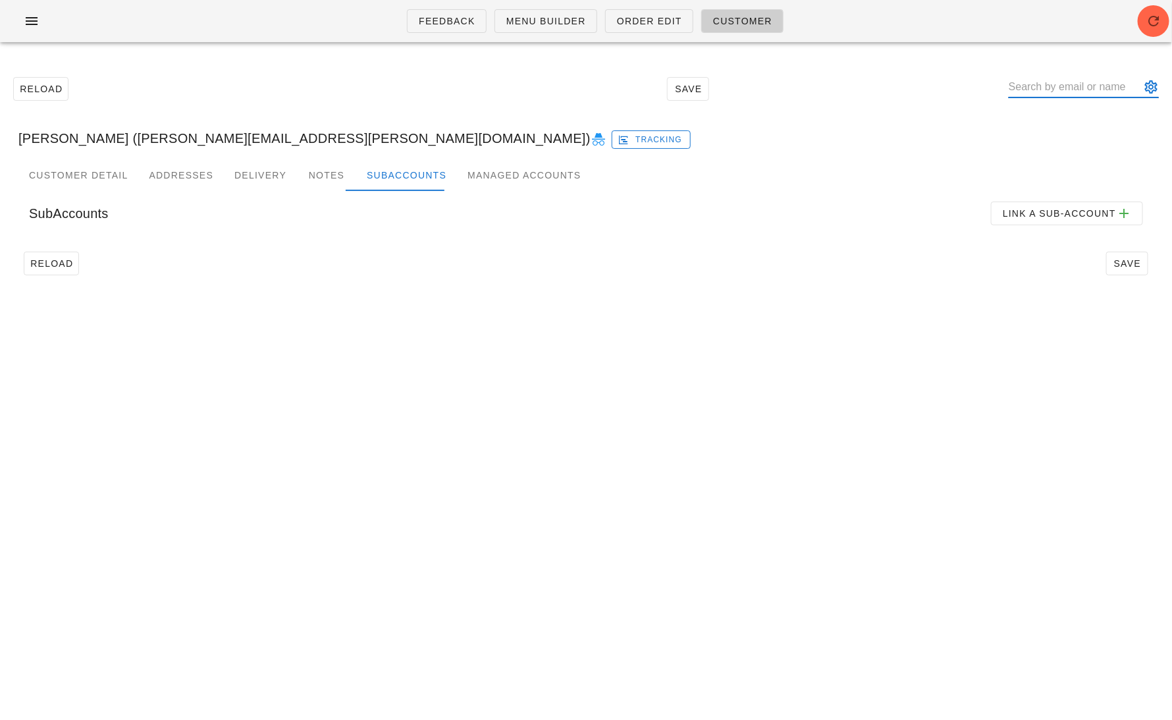
click at [1059, 79] on input "text" at bounding box center [1075, 86] width 132 height 21
paste input "j.fernie@hotmail.ca"
type input "j.fernie@hotmail.ca"
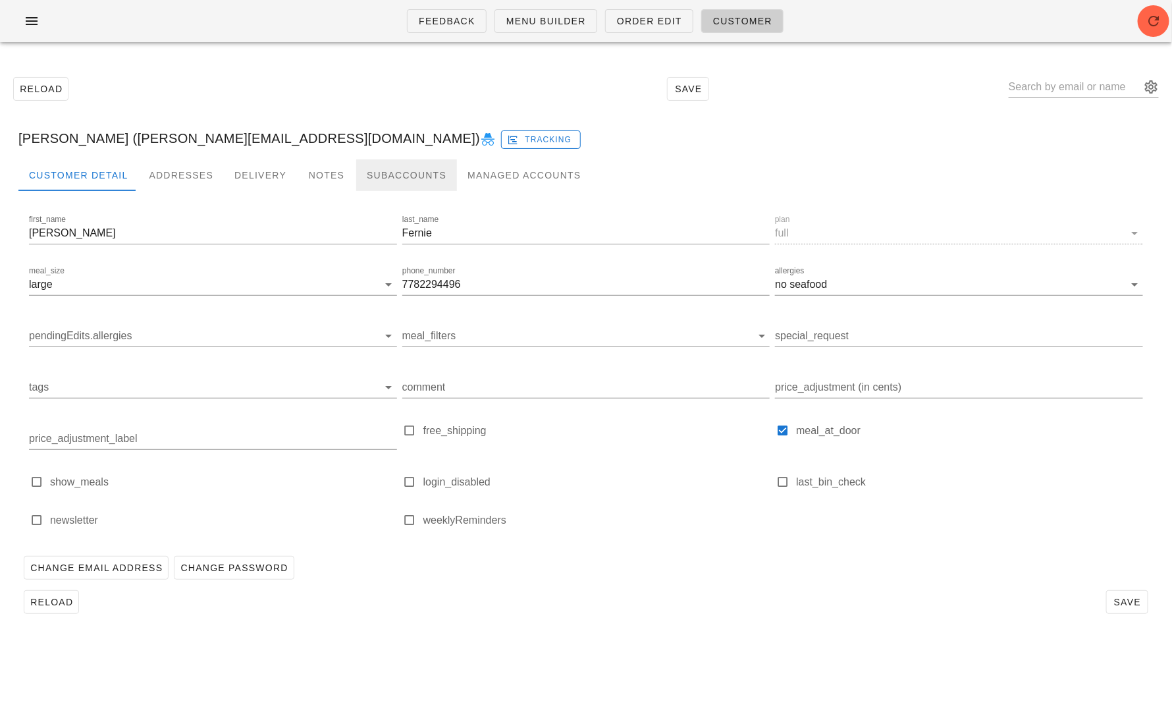
click at [407, 188] on div "Subaccounts" at bounding box center [406, 175] width 101 height 32
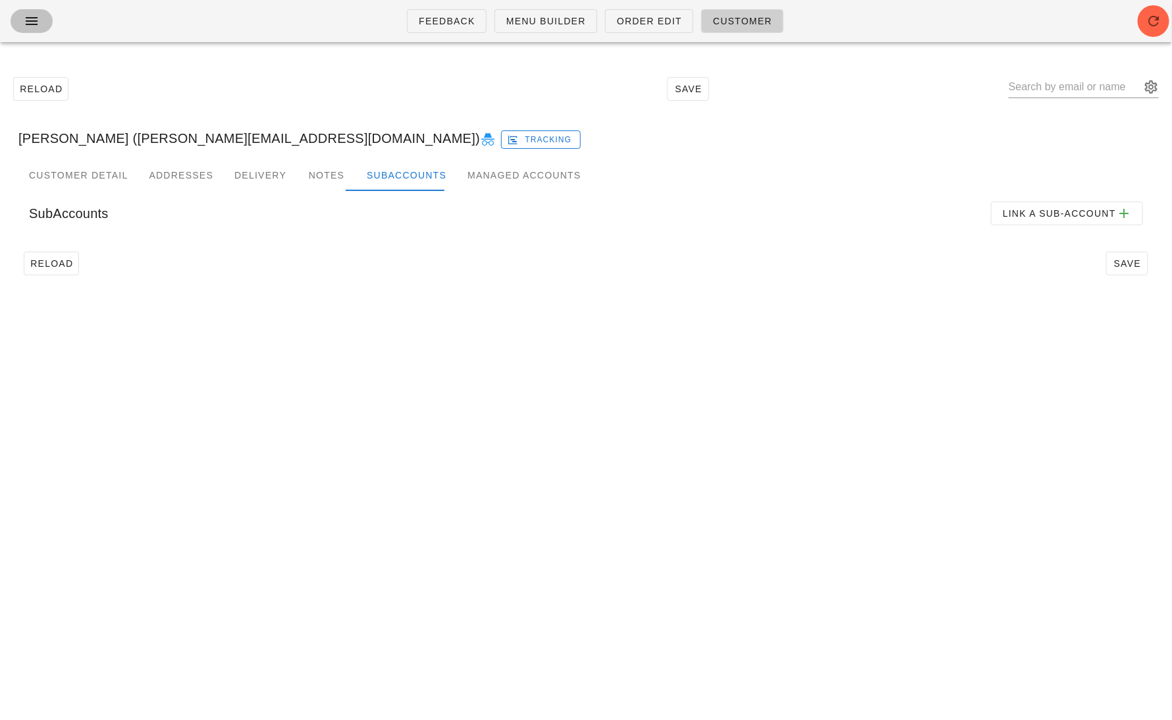
click at [37, 18] on icon "button" at bounding box center [32, 21] width 16 height 16
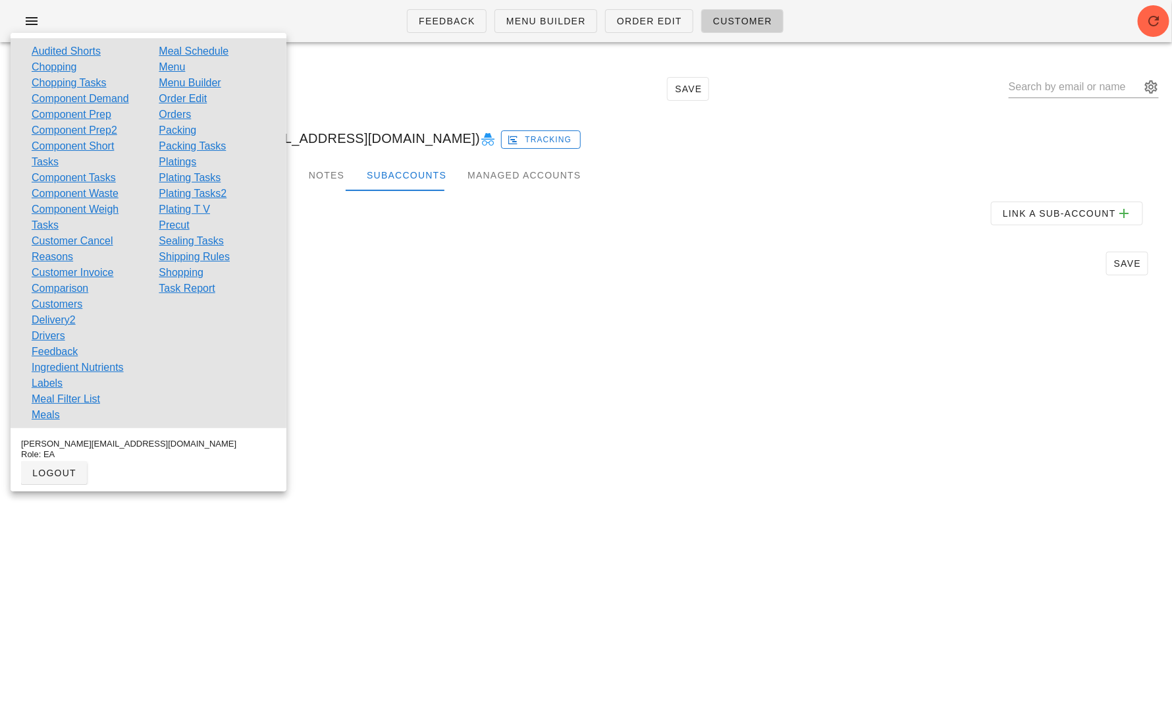
click at [390, 111] on div "Reload Save" at bounding box center [586, 89] width 1156 height 57
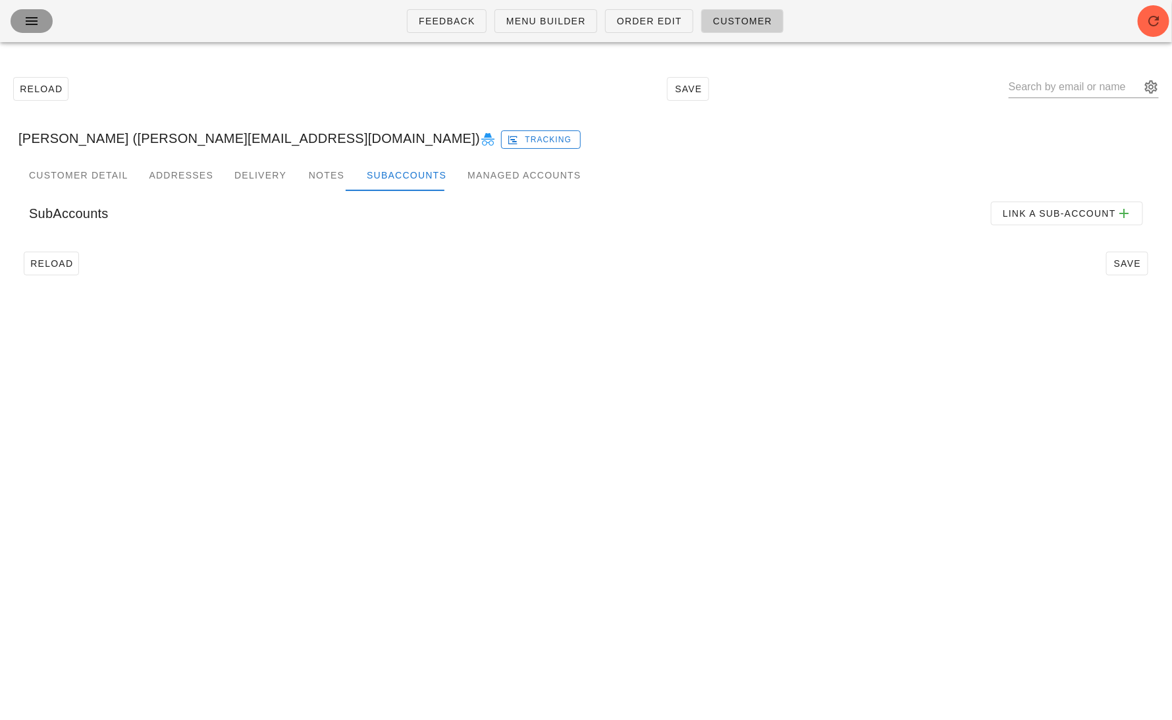
click at [33, 26] on icon "button" at bounding box center [32, 21] width 16 height 16
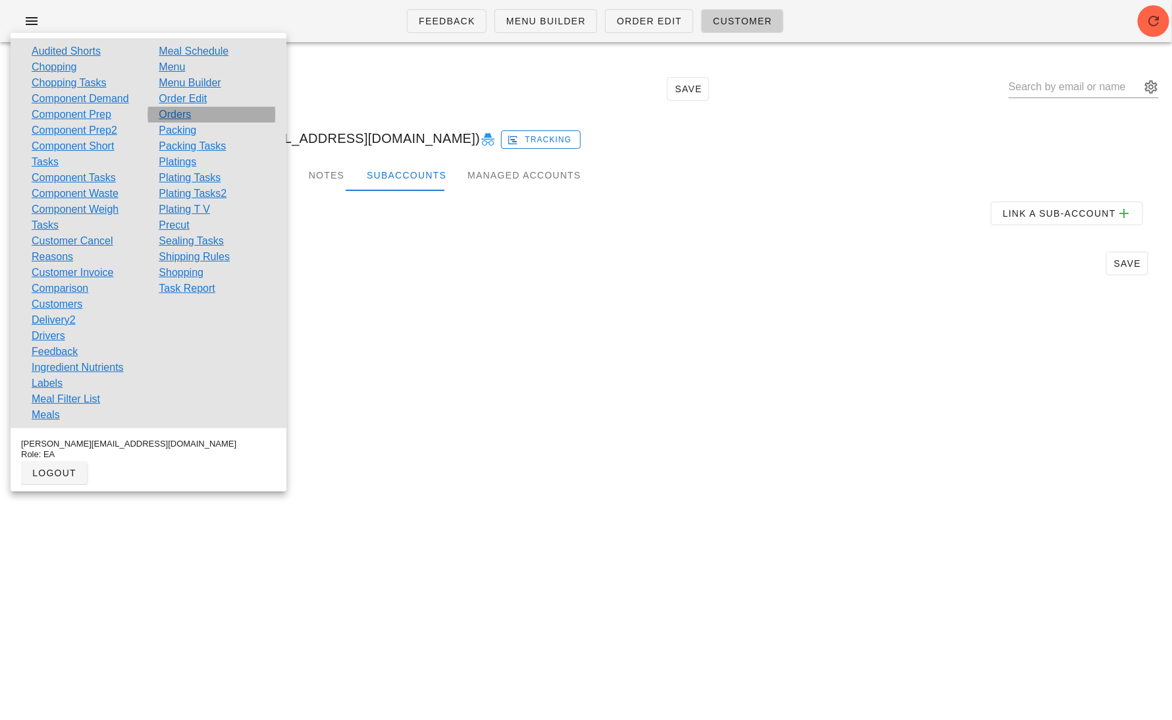
click at [184, 114] on link "Orders" at bounding box center [175, 115] width 32 height 16
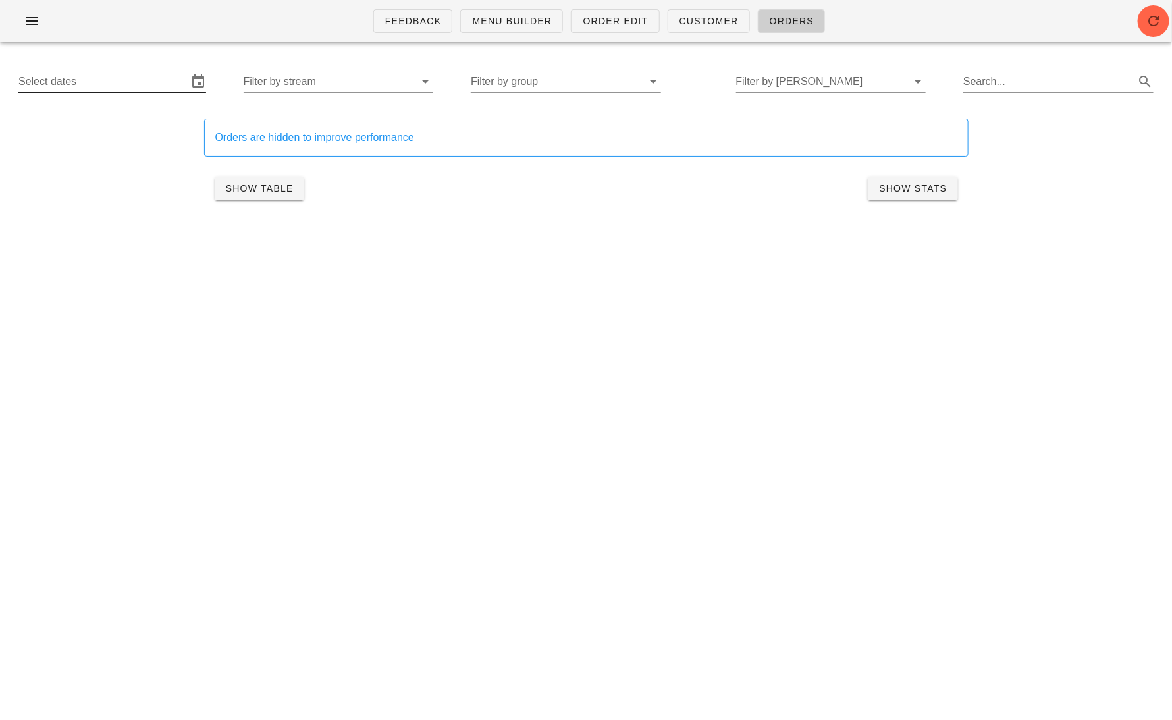
click at [132, 74] on input "Select dates" at bounding box center [102, 81] width 169 height 21
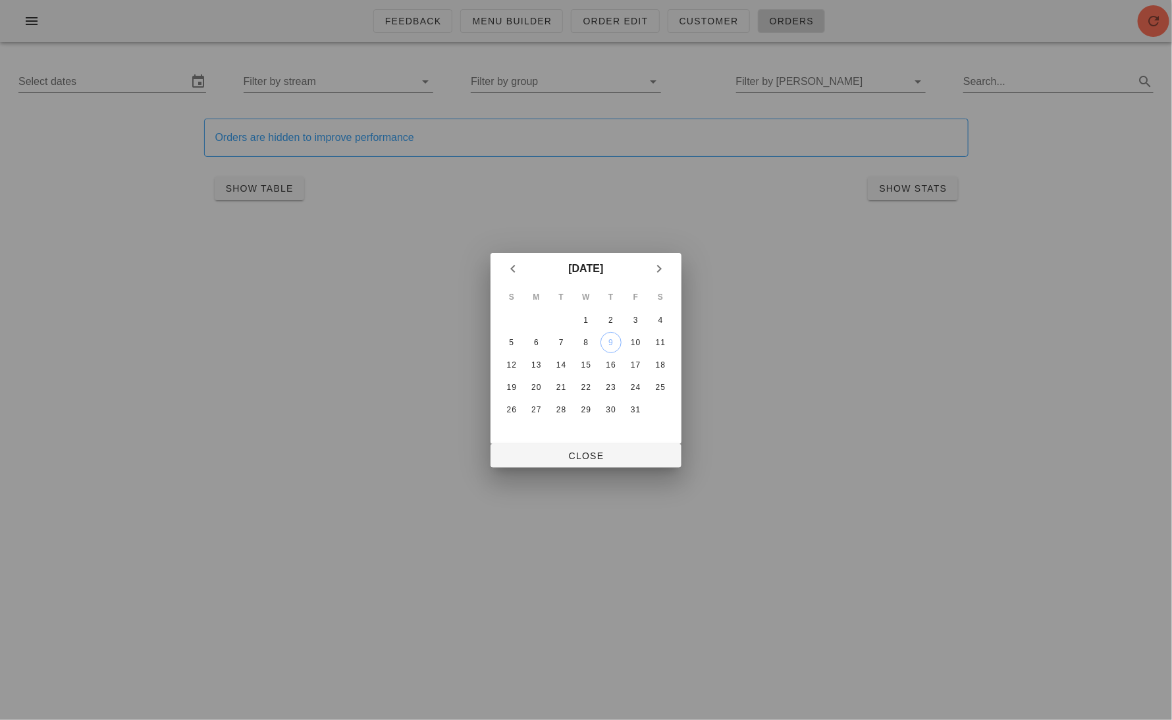
click at [526, 351] on td "6" at bounding box center [537, 342] width 24 height 21
click at [539, 364] on div "13" at bounding box center [536, 364] width 21 height 9
click at [576, 365] on div "15" at bounding box center [586, 364] width 21 height 9
click at [578, 453] on span "Close" at bounding box center [586, 455] width 170 height 11
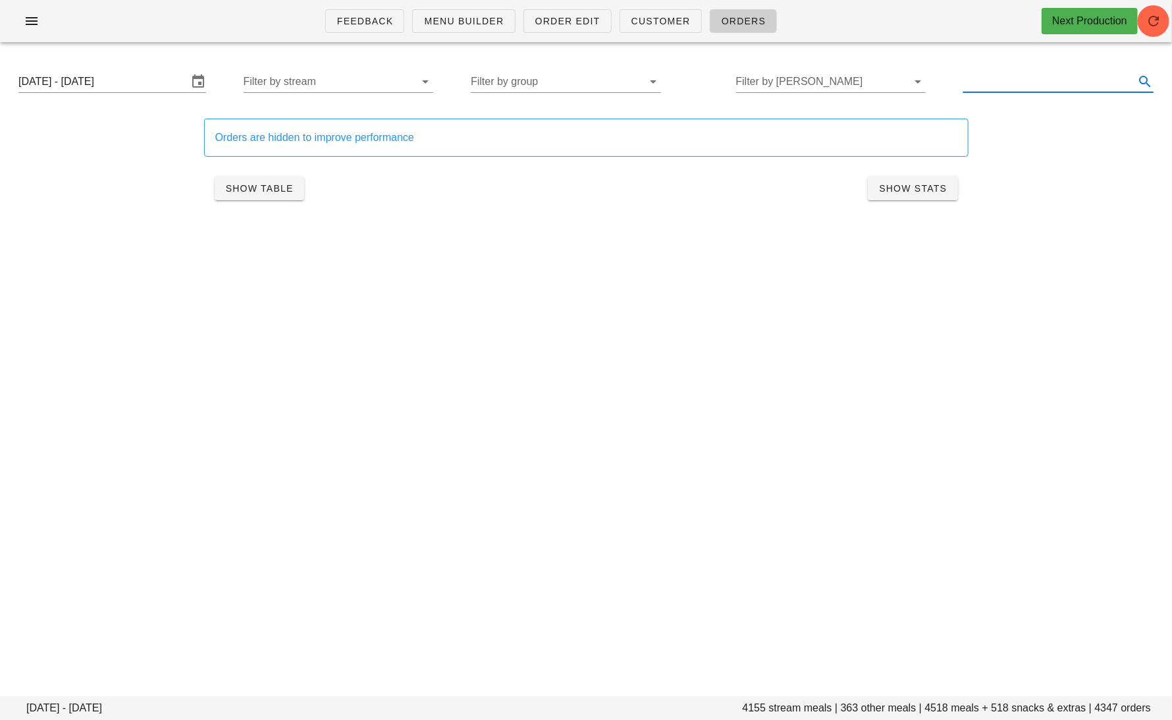
click at [1043, 82] on input "text" at bounding box center [1047, 81] width 169 height 21
type input "thanksgiving"
click at [757, 397] on div "Feedback Menu Builder Order Edit Customer Orders Next Production Monday October…" at bounding box center [586, 360] width 1172 height 720
click at [255, 190] on span "Show Table" at bounding box center [259, 188] width 68 height 11
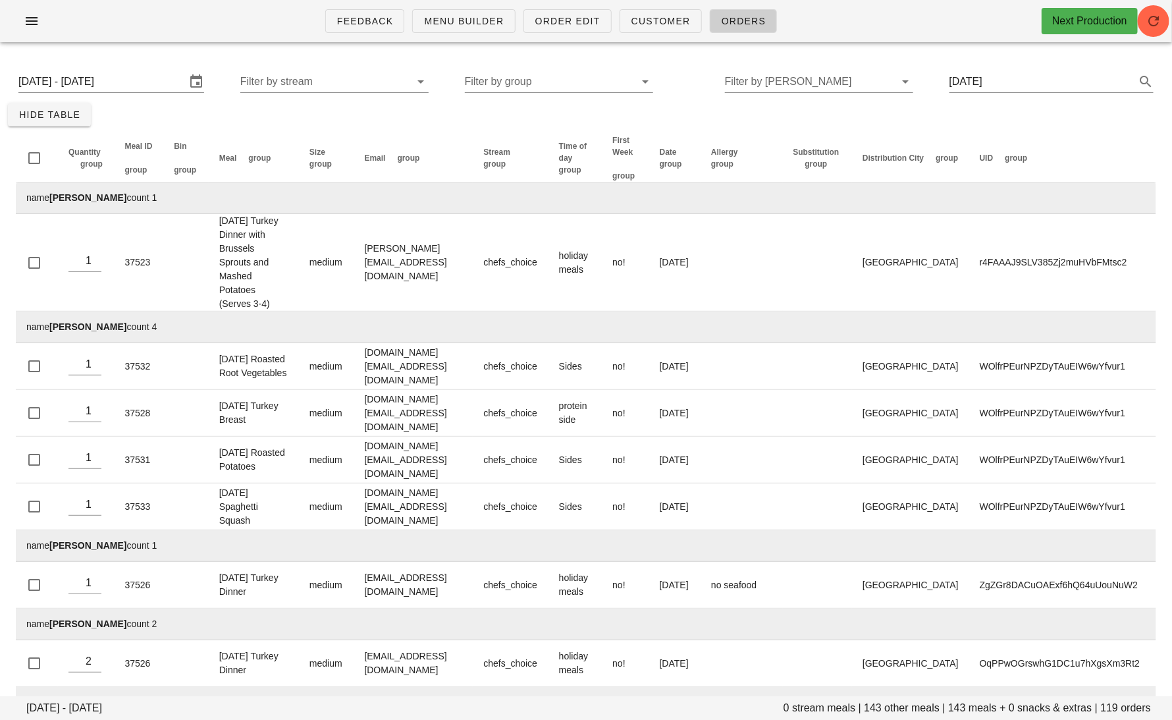
drag, startPoint x: 125, startPoint y: 200, endPoint x: 51, endPoint y: 199, distance: 73.8
click at [51, 199] on td "name Adrienne Salvant count 1" at bounding box center [586, 198] width 1140 height 32
copy strong "Adrienne Salvant"
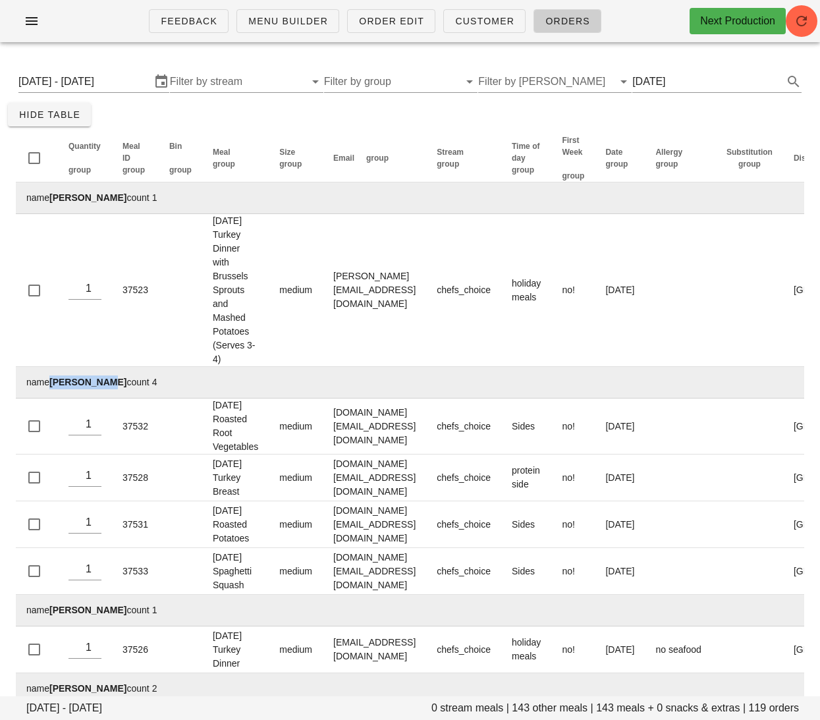
drag, startPoint x: 106, startPoint y: 340, endPoint x: 52, endPoint y: 340, distance: 54.0
click at [52, 367] on td "name Ajay Sharma count 4" at bounding box center [551, 383] width 1071 height 32
copy strong "Ajay Sharma"
drag, startPoint x: 129, startPoint y: 567, endPoint x: 54, endPoint y: 567, distance: 75.1
click at [54, 595] on td "name Alexandra Dunlap count 1" at bounding box center [551, 611] width 1071 height 32
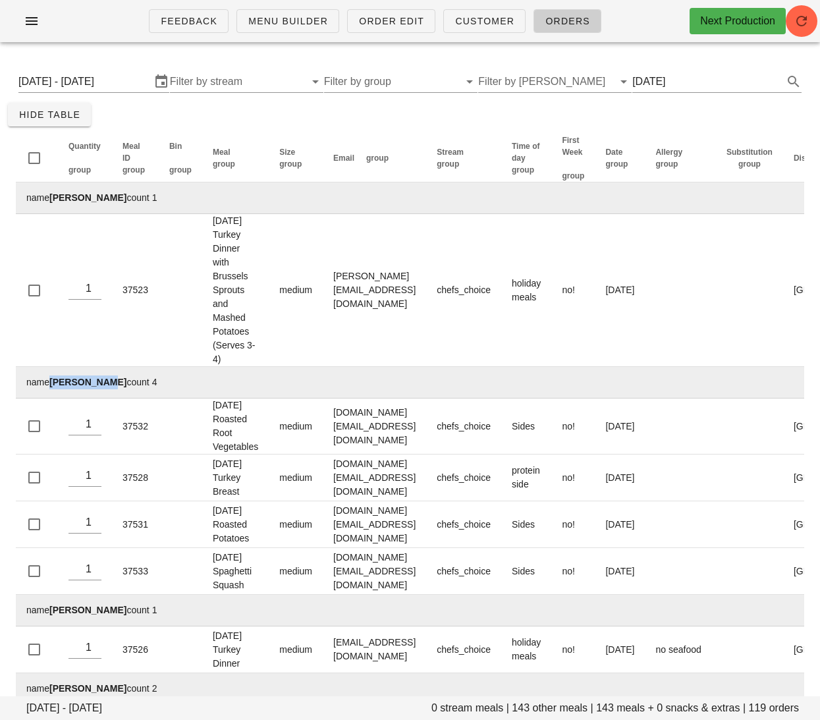
copy strong "Alexandra Dunlap"
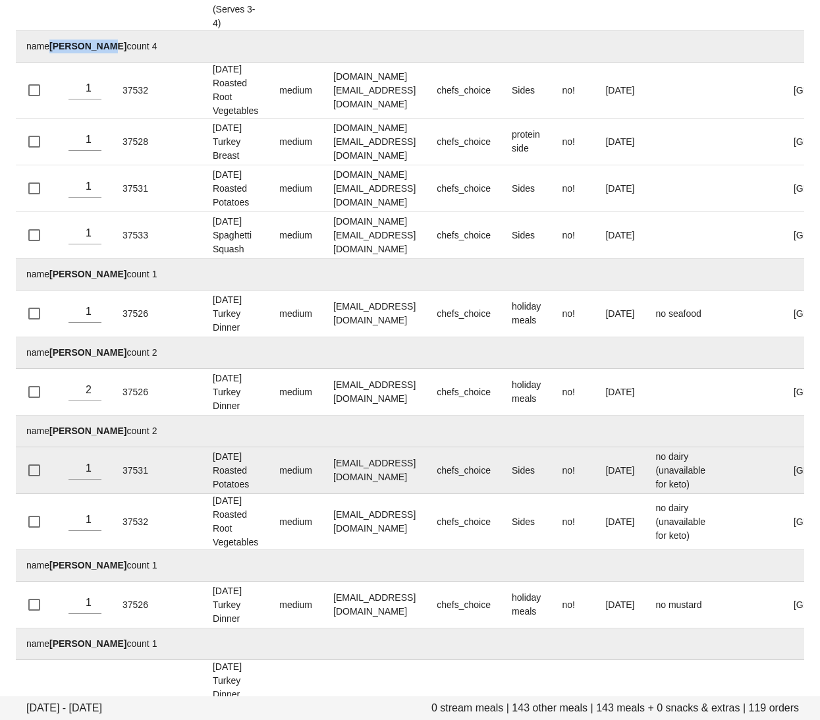
scroll to position [344, 0]
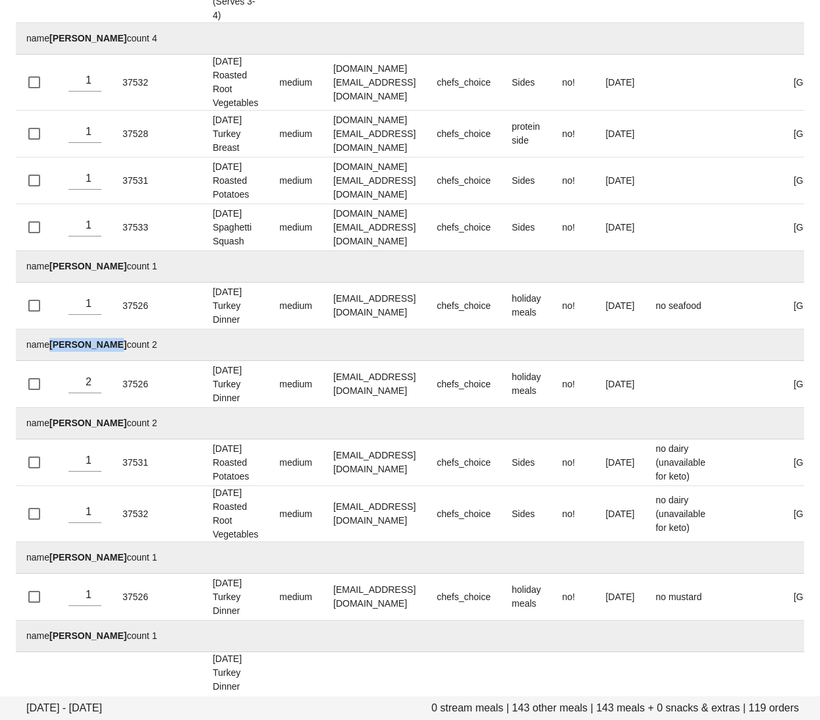
drag, startPoint x: 111, startPoint y: 302, endPoint x: 51, endPoint y: 304, distance: 59.9
click at [51, 339] on strong "Amanda Sisko" at bounding box center [87, 344] width 77 height 11
copy strong "Amanda Sisko"
drag, startPoint x: 131, startPoint y: 383, endPoint x: 49, endPoint y: 382, distance: 81.7
click at [49, 408] on td "name Amanda Verhagen count 2" at bounding box center [551, 424] width 1071 height 32
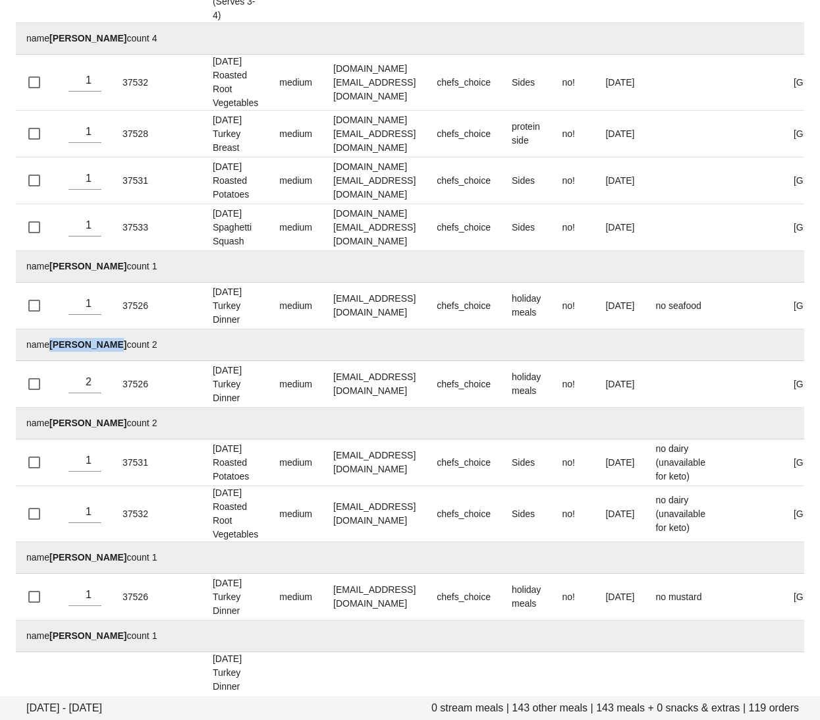
copy td "Amanda Verhagen"
drag, startPoint x: 115, startPoint y: 515, endPoint x: 51, endPoint y: 515, distance: 63.2
click at [51, 542] on td "name Amy Fullerton count 1" at bounding box center [551, 558] width 1071 height 32
copy td "Amy Fullerton"
drag, startPoint x: 107, startPoint y: 595, endPoint x: 53, endPoint y: 595, distance: 54.7
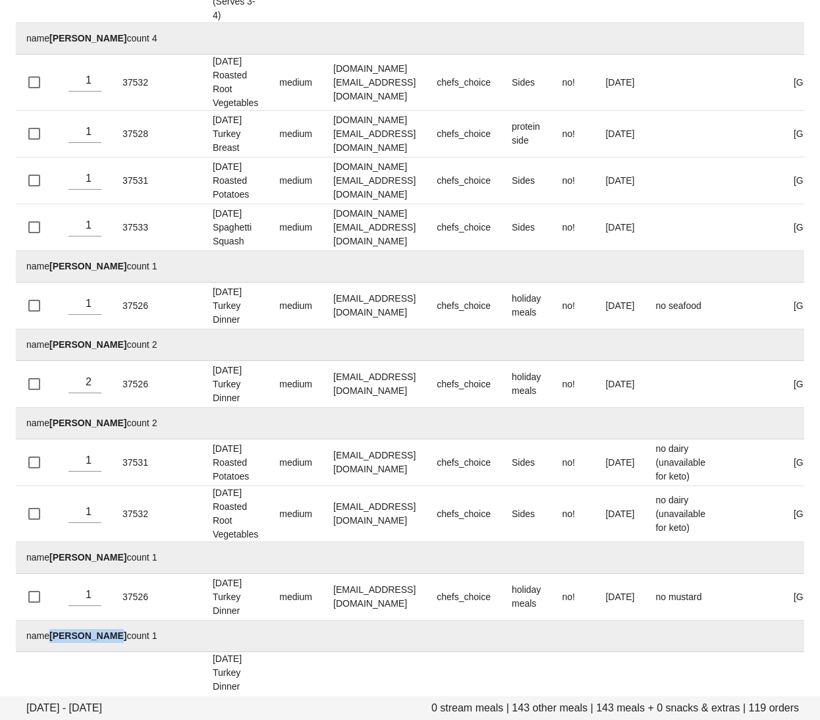
click at [53, 630] on strong "Ana Carvalho" at bounding box center [87, 635] width 77 height 11
copy strong "Ana Carvalho"
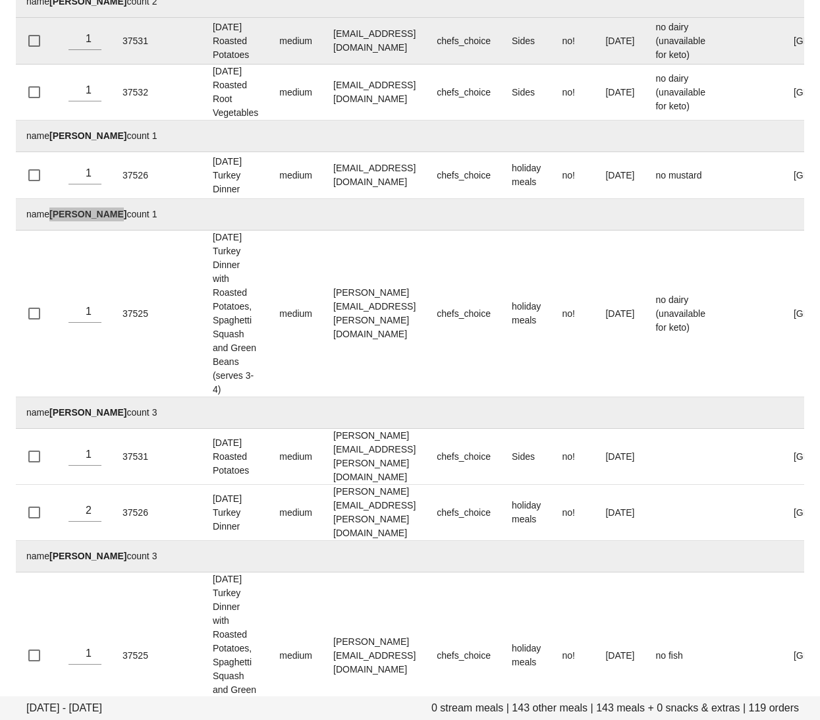
scroll to position [848, 0]
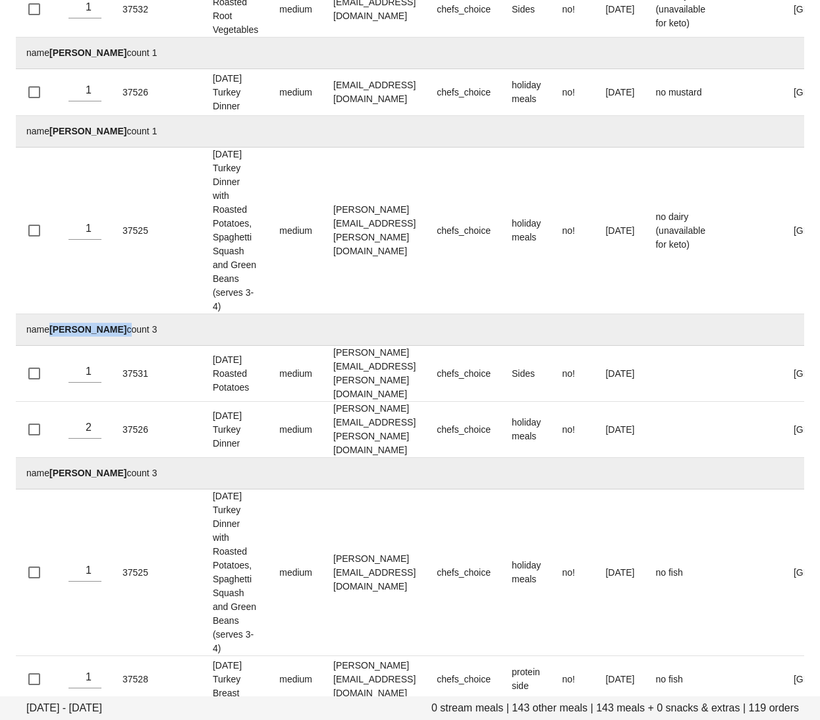
drag, startPoint x: 115, startPoint y: 246, endPoint x: 52, endPoint y: 246, distance: 63.2
click at [52, 314] on td "name Andrea Garcia count 3" at bounding box center [551, 330] width 1071 height 32
copy td "Andrea Garcia"
drag, startPoint x: 123, startPoint y: 368, endPoint x: 53, endPoint y: 369, distance: 70.5
click at [53, 458] on td "name Ashley Smeltzer count 3" at bounding box center [551, 474] width 1071 height 32
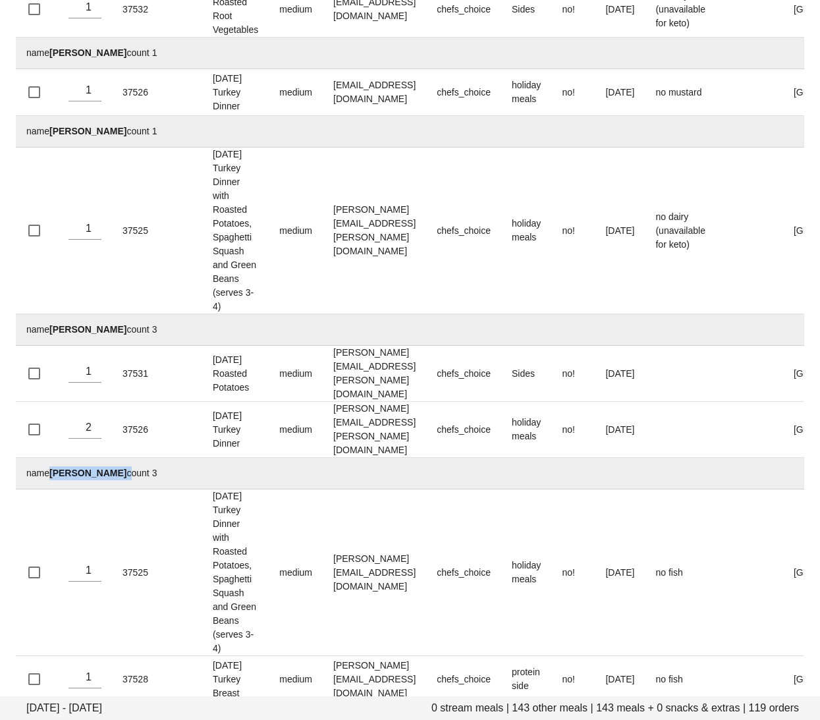
drag, startPoint x: 136, startPoint y: 620, endPoint x: 52, endPoint y: 620, distance: 83.6
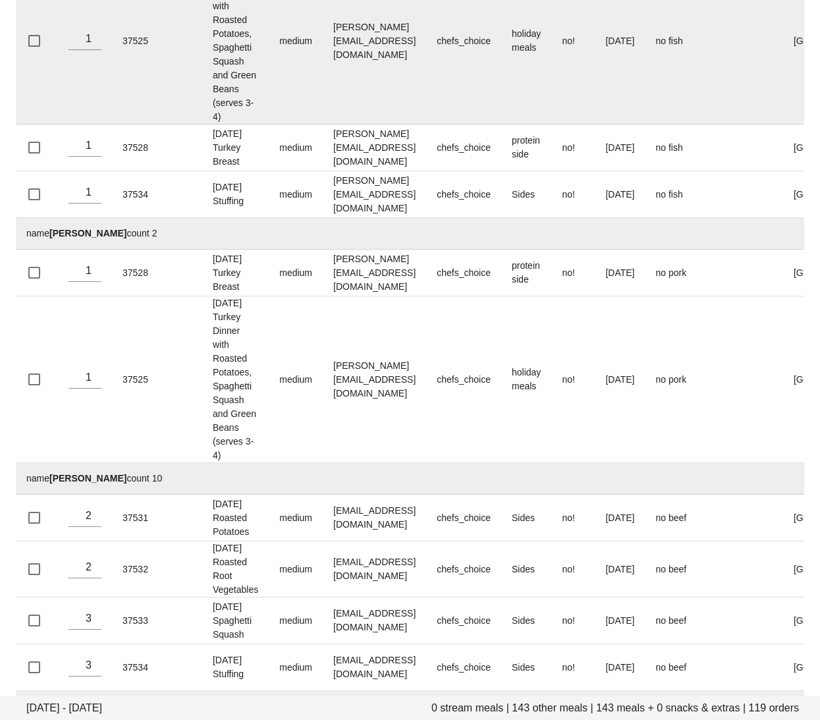
scroll to position [1383, 0]
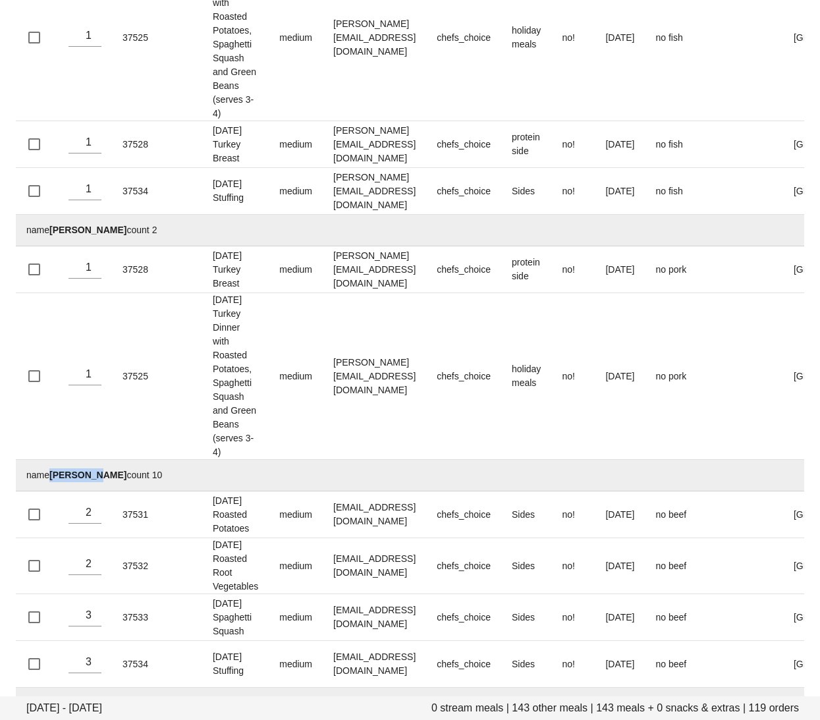
drag, startPoint x: 88, startPoint y: 285, endPoint x: 53, endPoint y: 288, distance: 35.0
click at [53, 460] on td "name Brad Hill count 10" at bounding box center [551, 476] width 1071 height 32
drag, startPoint x: 97, startPoint y: 516, endPoint x: 49, endPoint y: 516, distance: 48.7
click at [49, 687] on td "name Bret Watts count 1" at bounding box center [551, 703] width 1071 height 32
drag, startPoint x: 111, startPoint y: 595, endPoint x: 53, endPoint y: 594, distance: 58.0
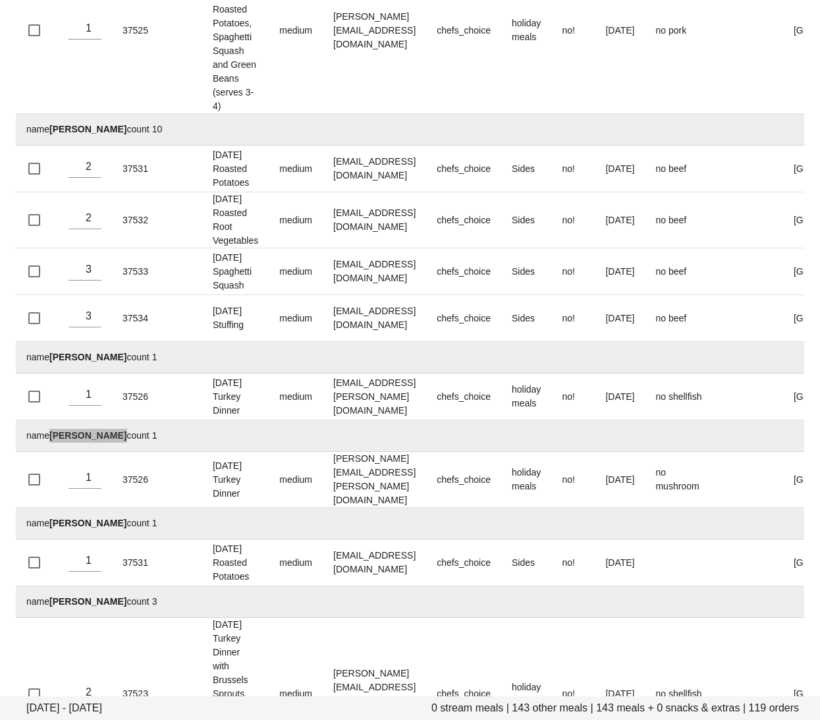
scroll to position [1730, 0]
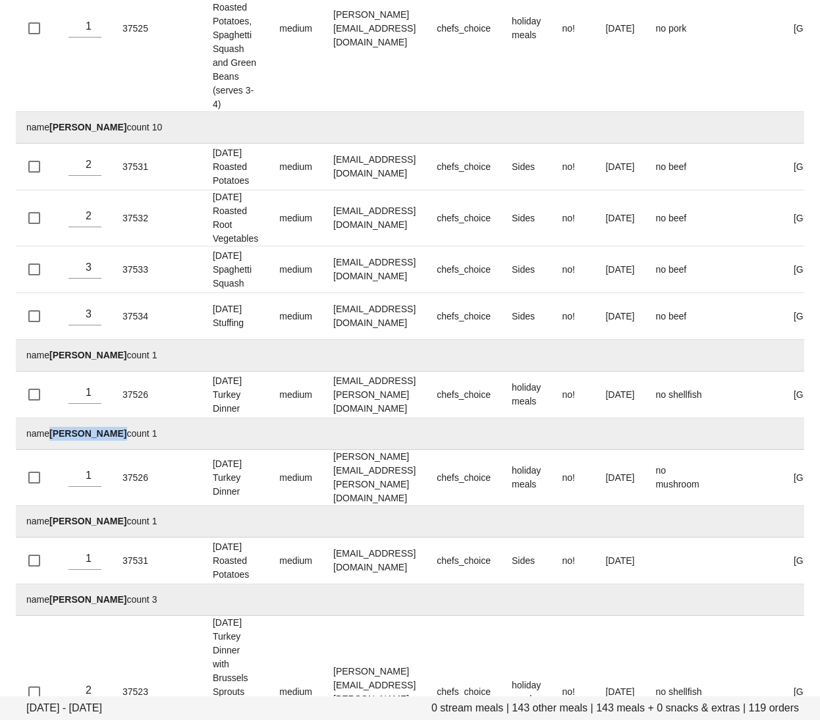
drag, startPoint x: 125, startPoint y: 323, endPoint x: 53, endPoint y: 323, distance: 72.4
click at [53, 516] on strong "BRYCE Martyniuk" at bounding box center [87, 521] width 77 height 11
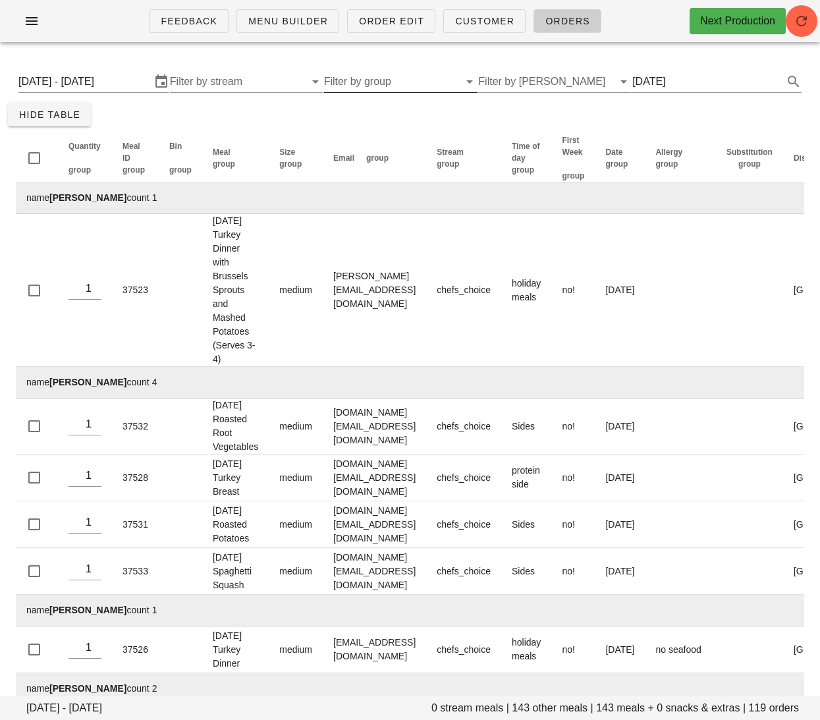
click at [393, 79] on input "Filter by group" at bounding box center [390, 81] width 132 height 21
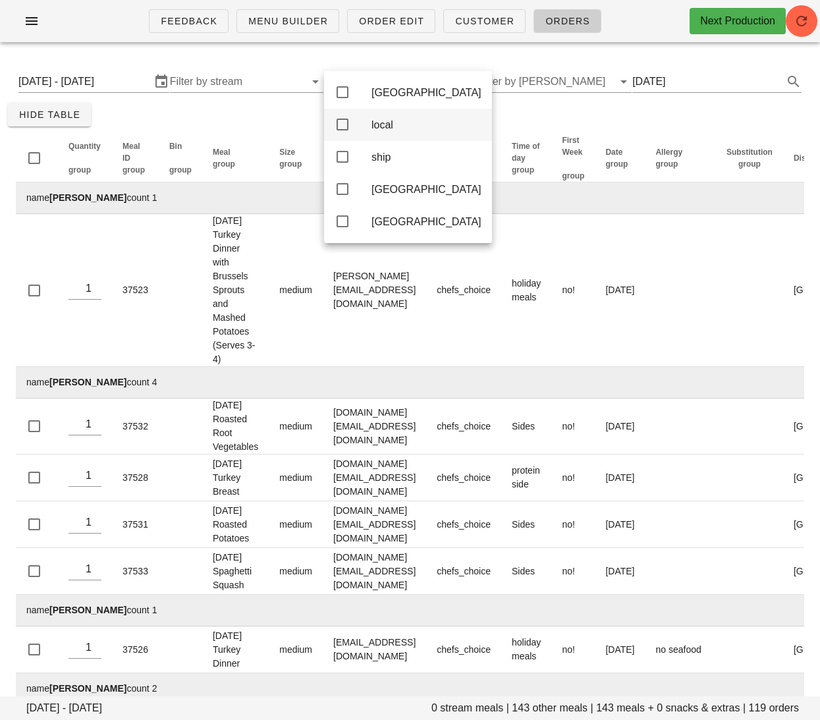
click at [398, 130] on div "local" at bounding box center [426, 125] width 110 height 13
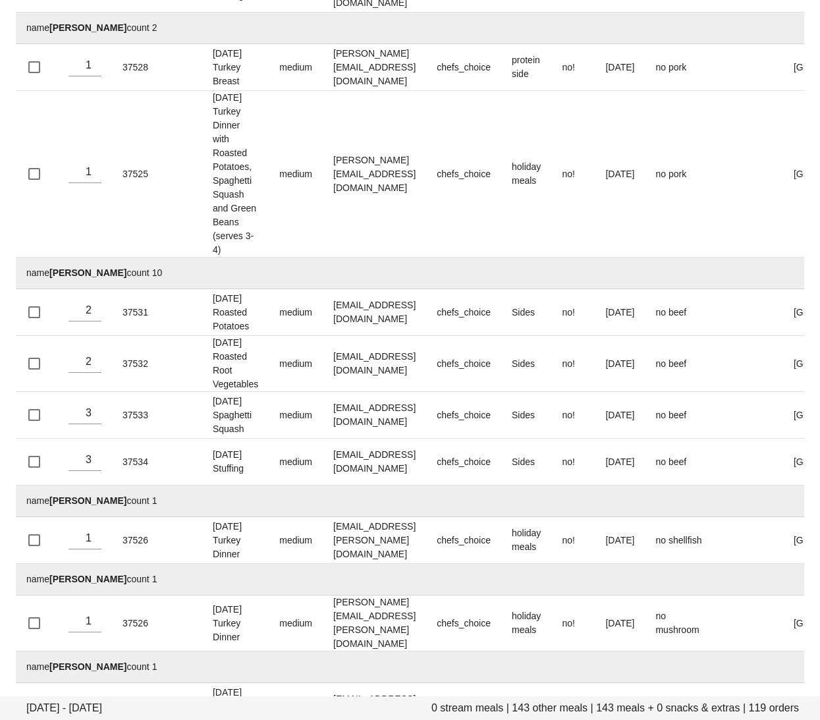
scroll to position [1599, 0]
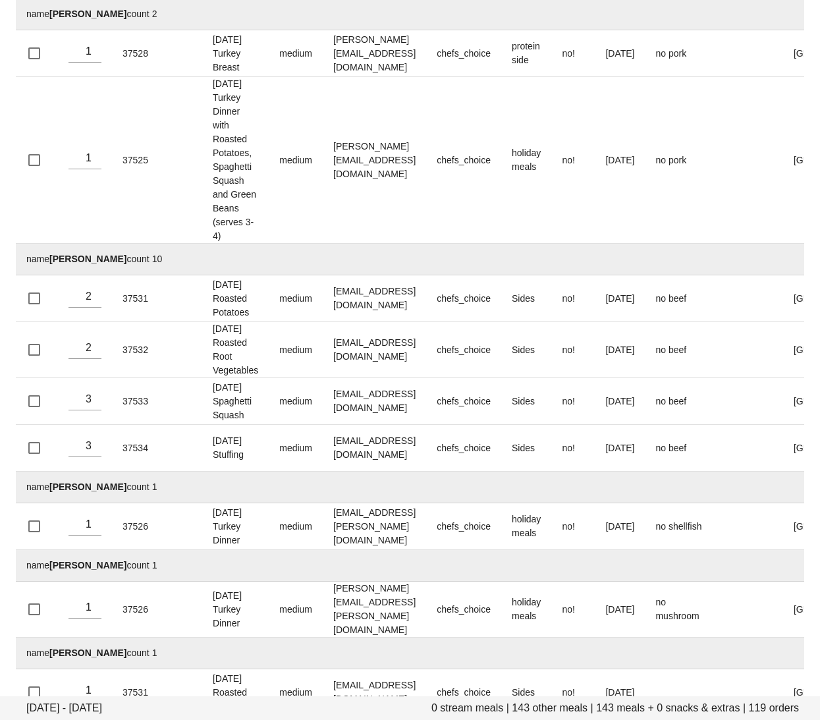
drag, startPoint x: 125, startPoint y: 453, endPoint x: 54, endPoint y: 456, distance: 71.2
click at [54, 647] on strong "BRYCE Martyniuk" at bounding box center [87, 652] width 77 height 11
drag, startPoint x: 116, startPoint y: 533, endPoint x: 53, endPoint y: 533, distance: 63.2
click at [53, 716] on td "name Chelsey Maher count 3" at bounding box center [551, 732] width 1071 height 32
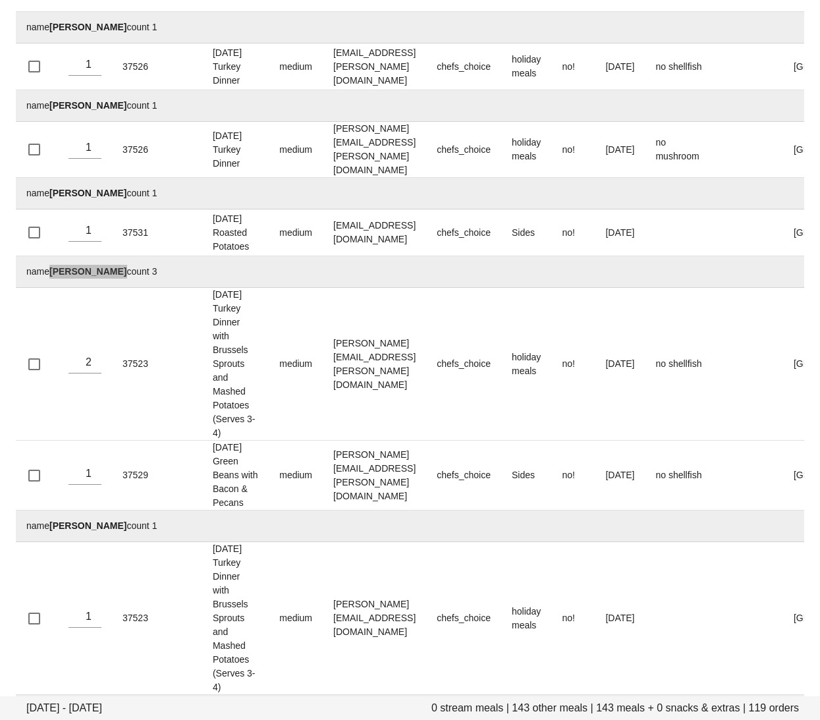
scroll to position [2083, 0]
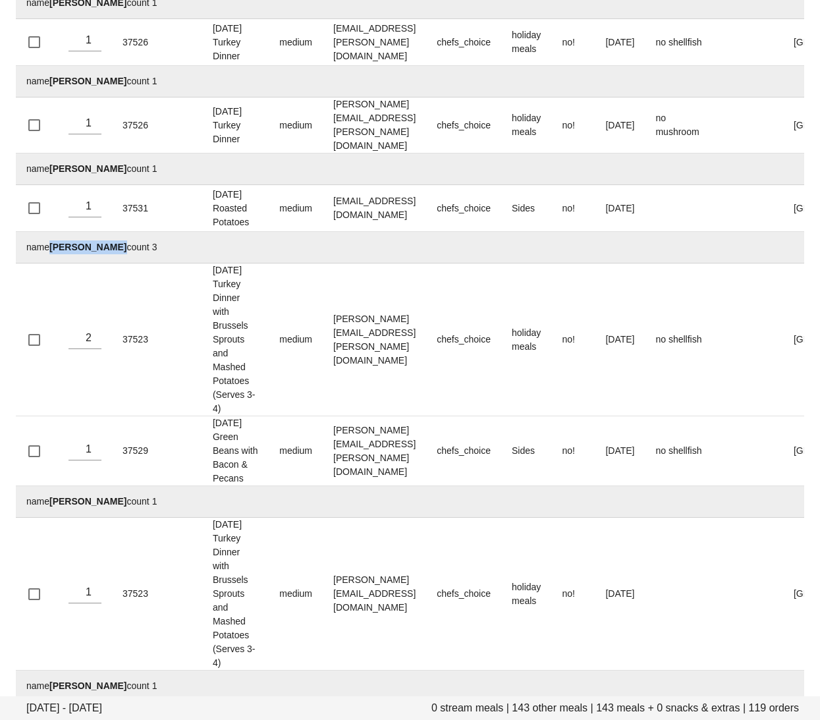
click at [88, 486] on td "name Chen Vu count 1" at bounding box center [551, 502] width 1071 height 32
drag, startPoint x: 88, startPoint y: 248, endPoint x: 58, endPoint y: 248, distance: 29.6
click at [58, 486] on td "name Chen Vu count 1" at bounding box center [551, 502] width 1071 height 32
drag, startPoint x: 125, startPoint y: 392, endPoint x: 52, endPoint y: 392, distance: 73.1
click at [52, 670] on td "name Christina Sullivan count 1" at bounding box center [551, 686] width 1071 height 32
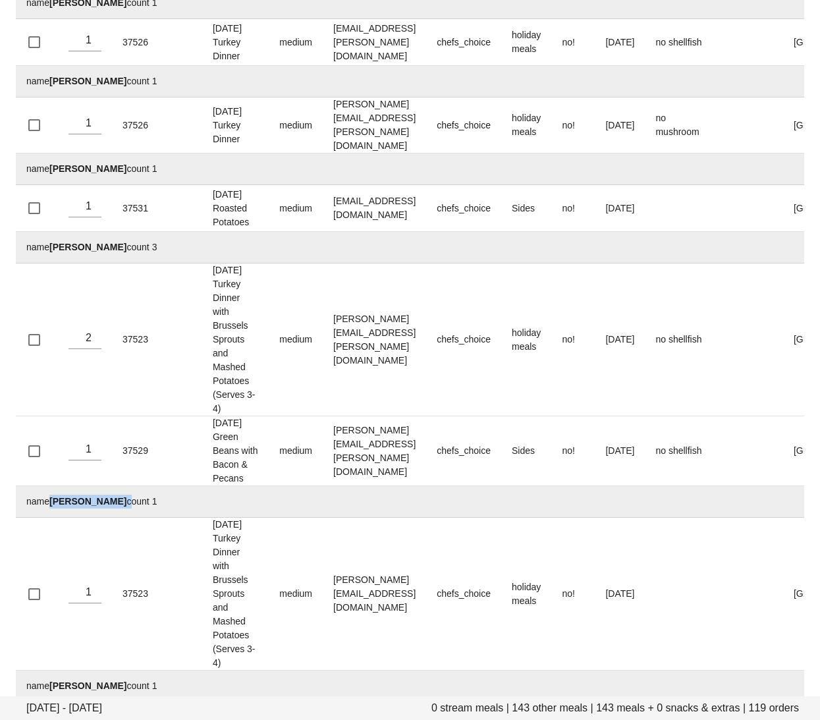
drag, startPoint x: 122, startPoint y: 535, endPoint x: 53, endPoint y: 535, distance: 68.5
drag, startPoint x: 94, startPoint y: 611, endPoint x: 52, endPoint y: 611, distance: 41.5
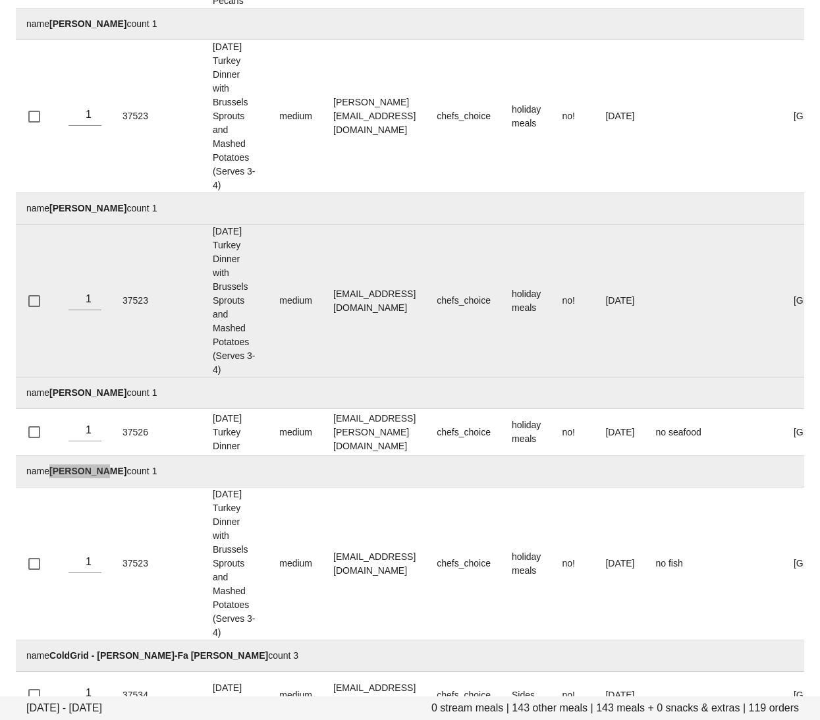
scroll to position [2575, 0]
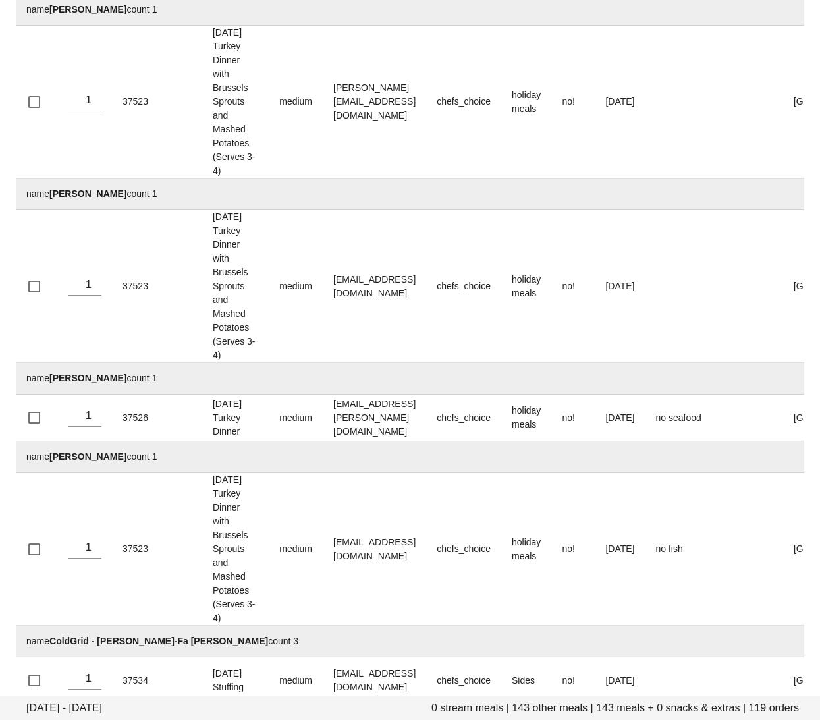
drag, startPoint x: 94, startPoint y: 433, endPoint x: 43, endPoint y: 433, distance: 50.0
drag, startPoint x: 94, startPoint y: 435, endPoint x: 54, endPoint y: 435, distance: 39.5
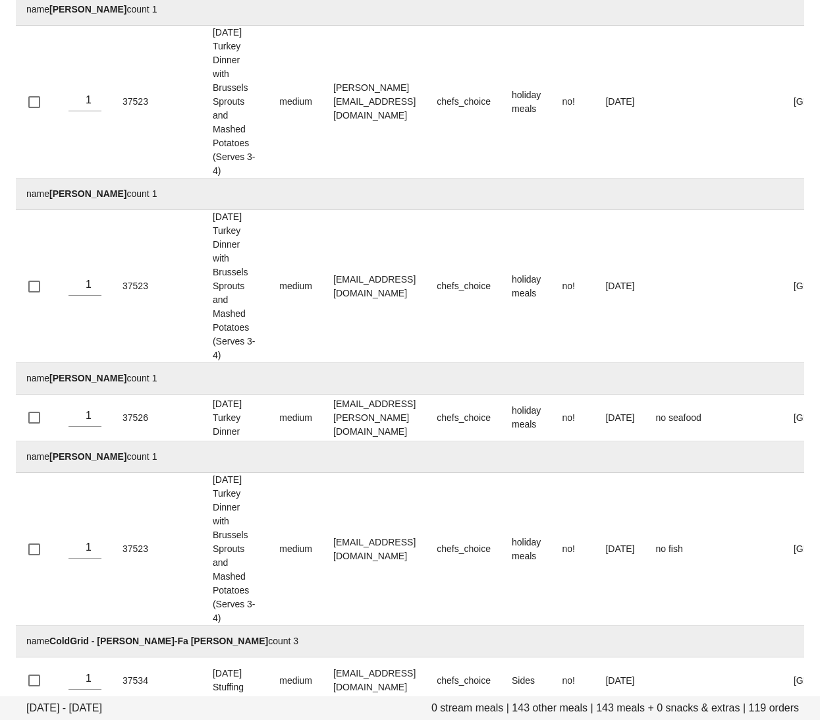
drag, startPoint x: 120, startPoint y: 591, endPoint x: 53, endPoint y: 591, distance: 67.2
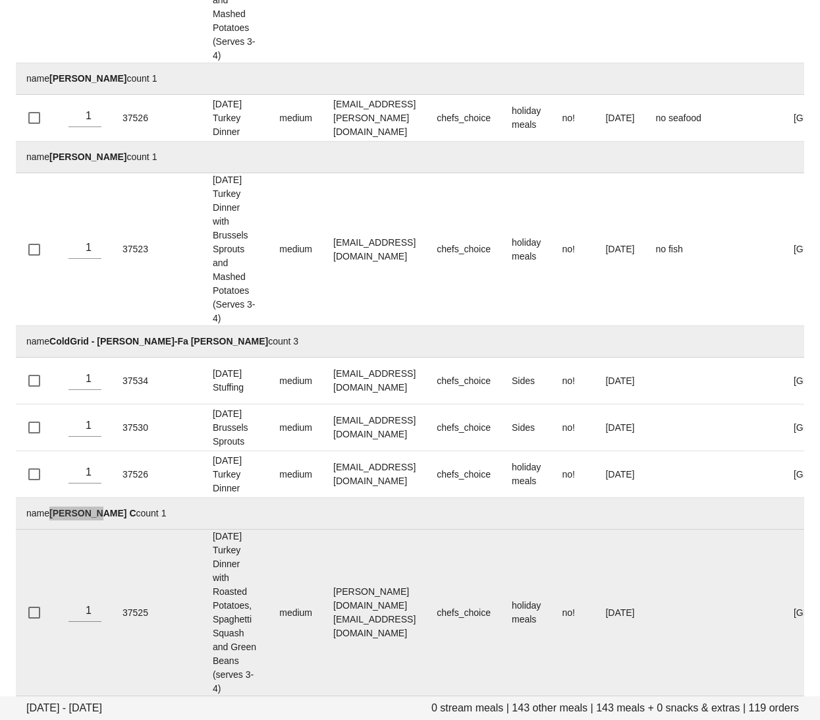
scroll to position [2896, 0]
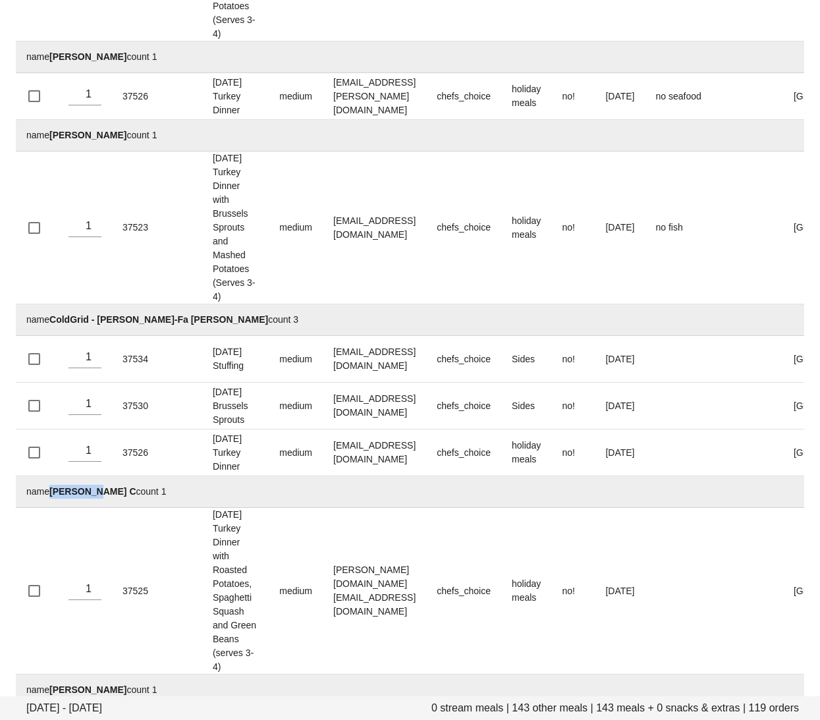
drag, startPoint x: 135, startPoint y: 348, endPoint x: 53, endPoint y: 349, distance: 82.3
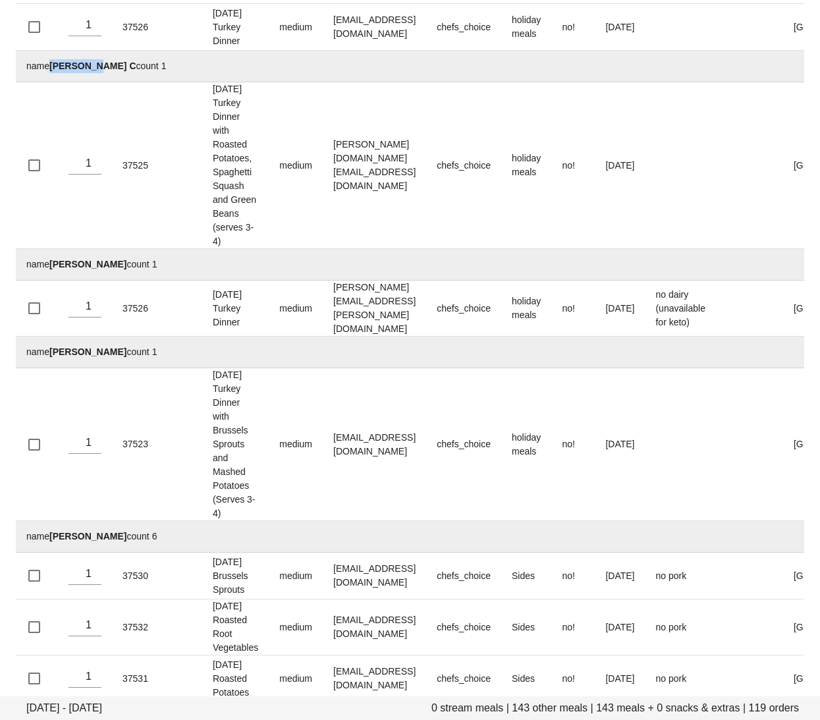
scroll to position [3340, 0]
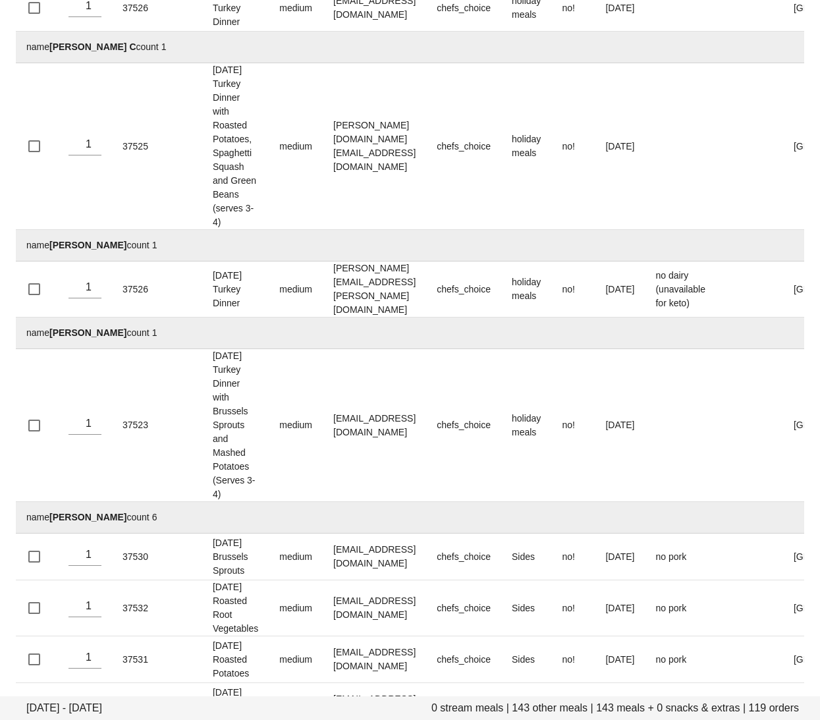
drag, startPoint x: 103, startPoint y: 321, endPoint x: 52, endPoint y: 321, distance: 51.4
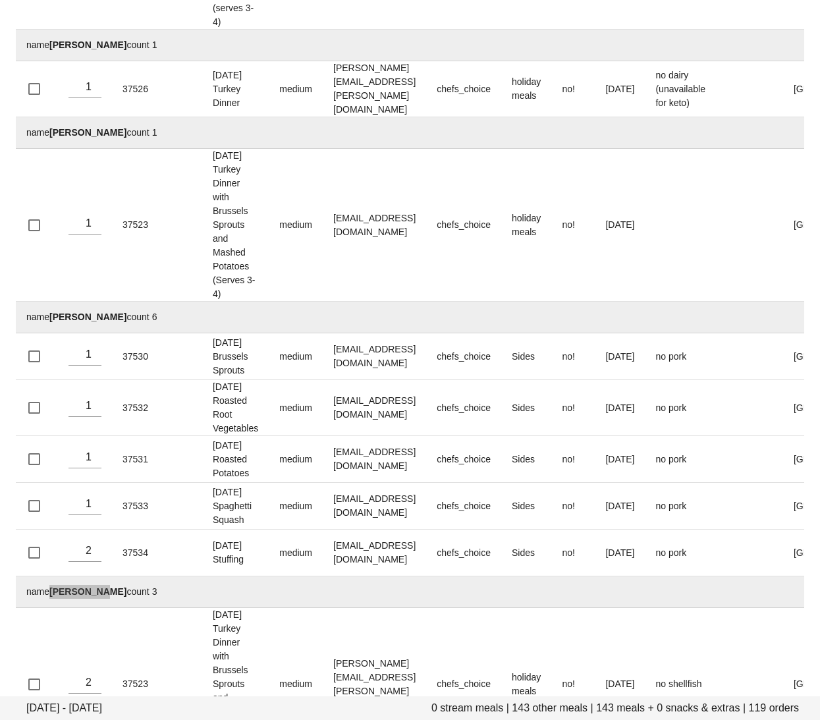
scroll to position [3574, 0]
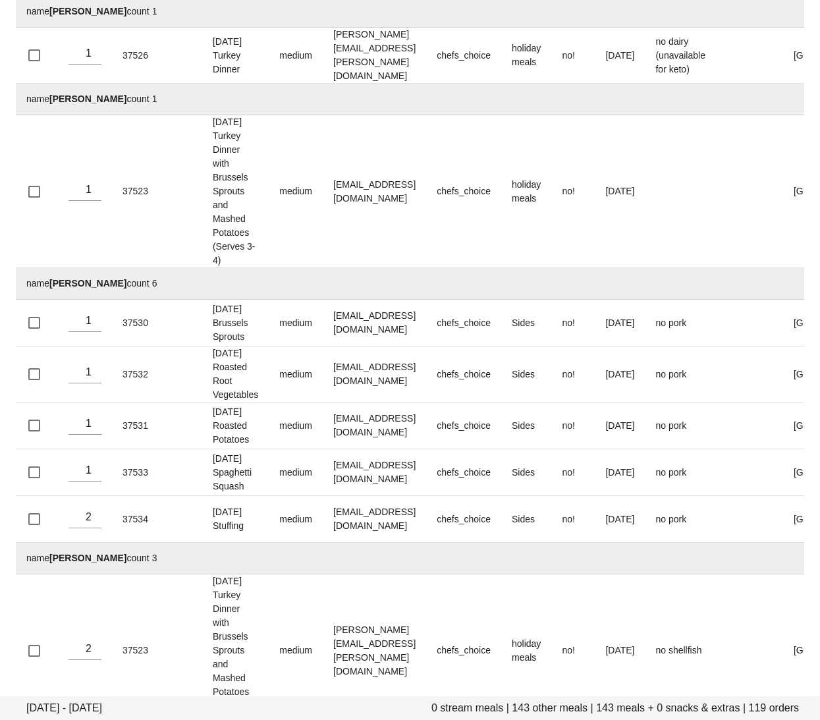
drag, startPoint x: 113, startPoint y: 354, endPoint x: 51, endPoint y: 354, distance: 61.9
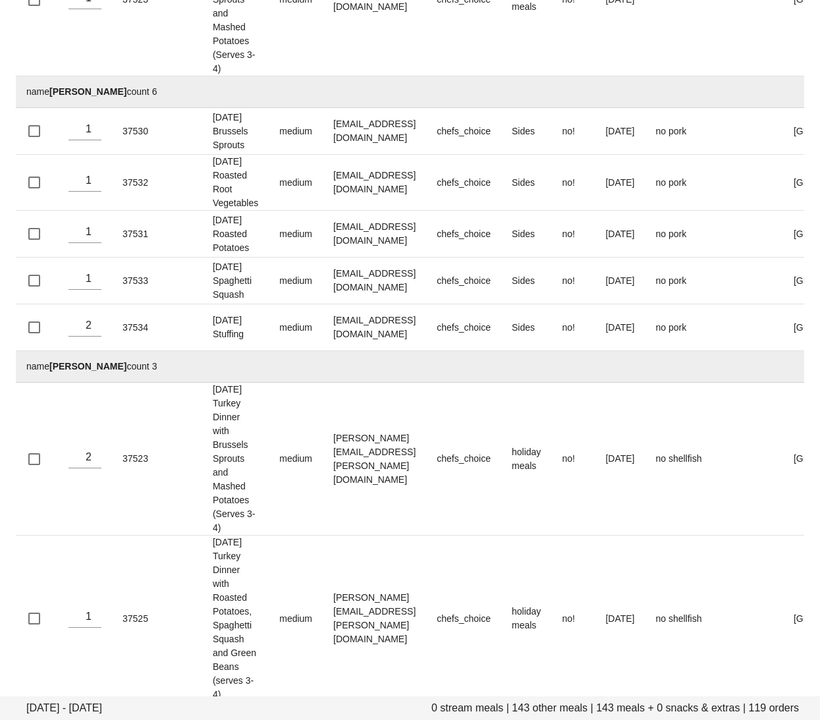
scroll to position [3799, 0]
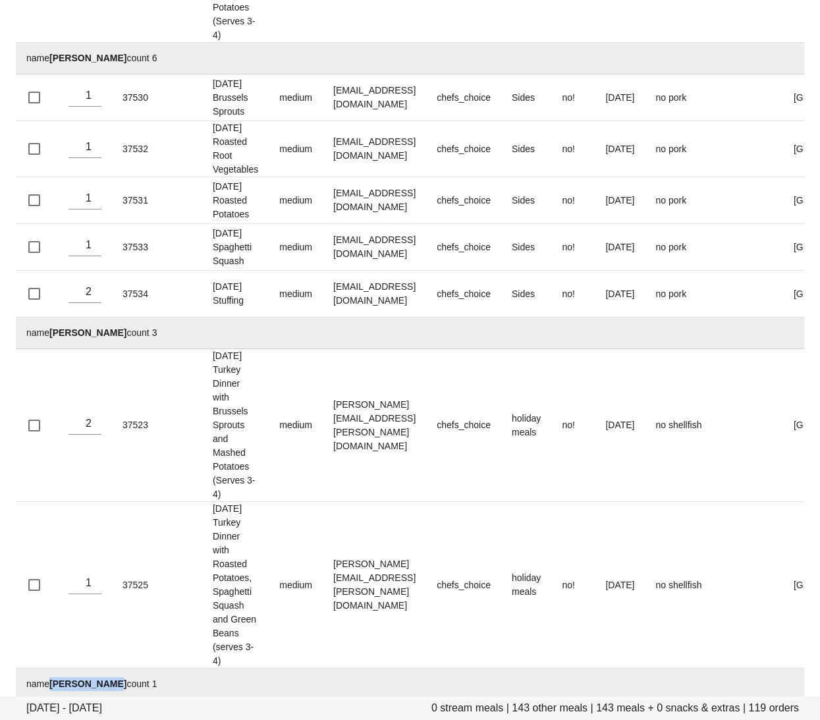
drag, startPoint x: 118, startPoint y: 269, endPoint x: 51, endPoint y: 270, distance: 66.5
drag, startPoint x: 109, startPoint y: 508, endPoint x: 52, endPoint y: 508, distance: 56.6
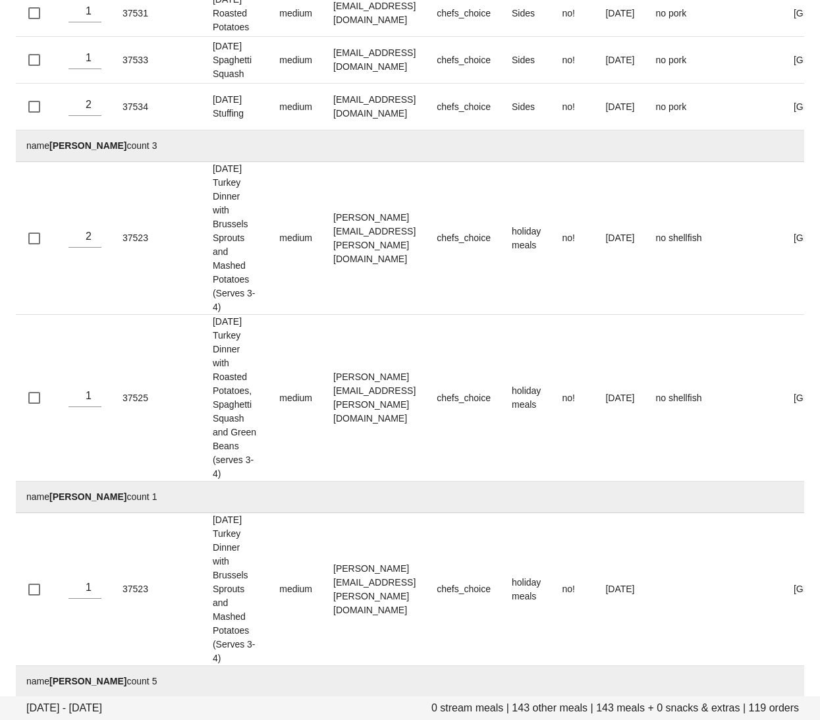
scroll to position [4007, 0]
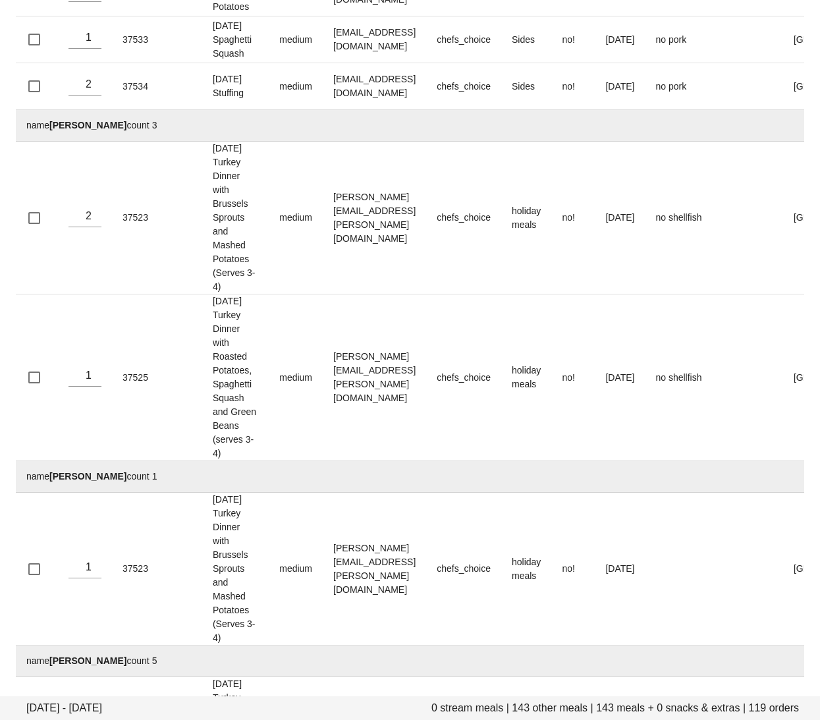
drag, startPoint x: 107, startPoint y: 373, endPoint x: 51, endPoint y: 375, distance: 56.0
drag, startPoint x: 121, startPoint y: 458, endPoint x: 53, endPoint y: 458, distance: 67.8
drag, startPoint x: 119, startPoint y: 538, endPoint x: 51, endPoint y: 538, distance: 67.2
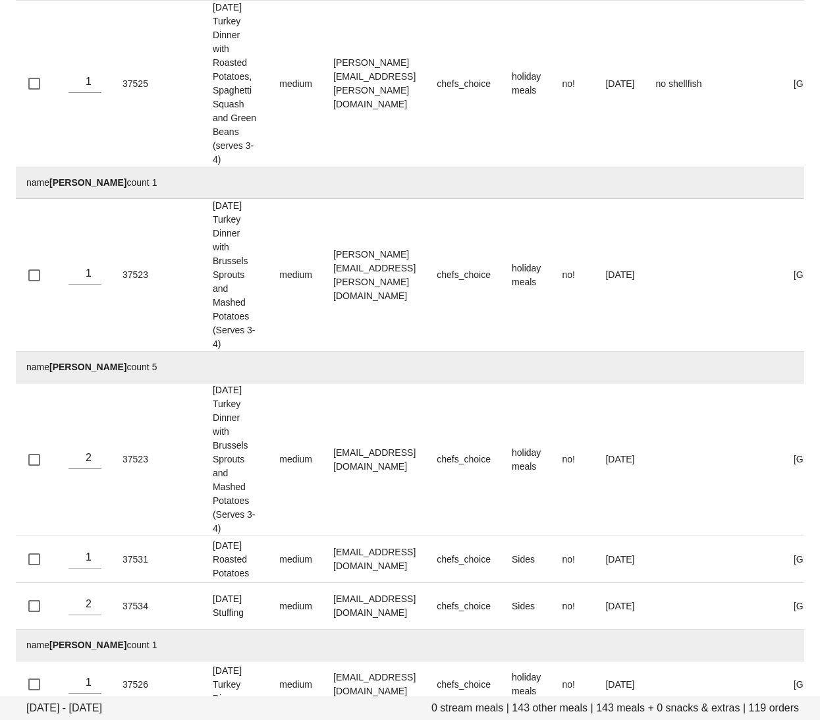
scroll to position [4336, 0]
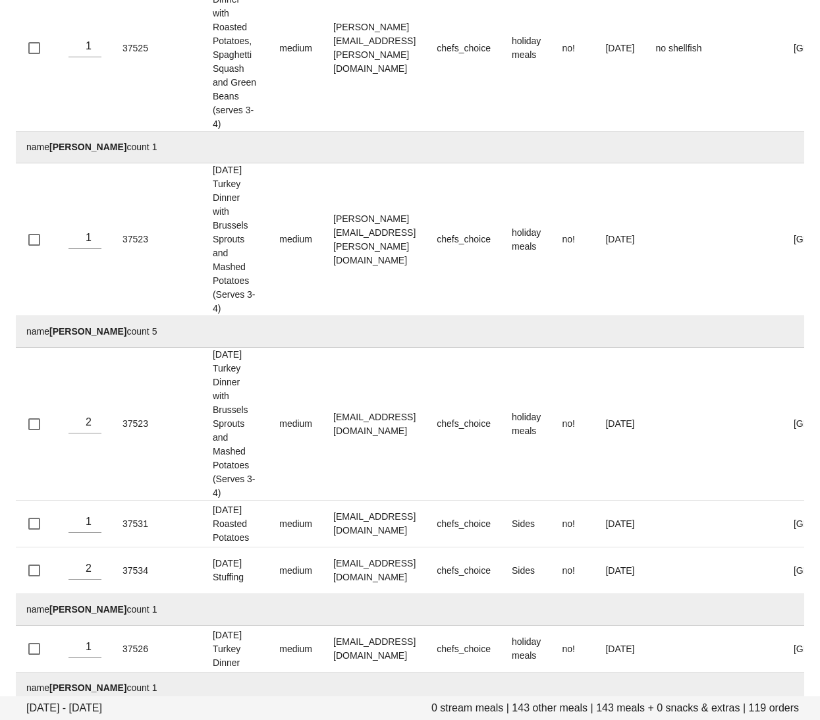
drag, startPoint x: 96, startPoint y: 281, endPoint x: 53, endPoint y: 281, distance: 42.8
drag, startPoint x: 107, startPoint y: 423, endPoint x: 49, endPoint y: 425, distance: 57.3
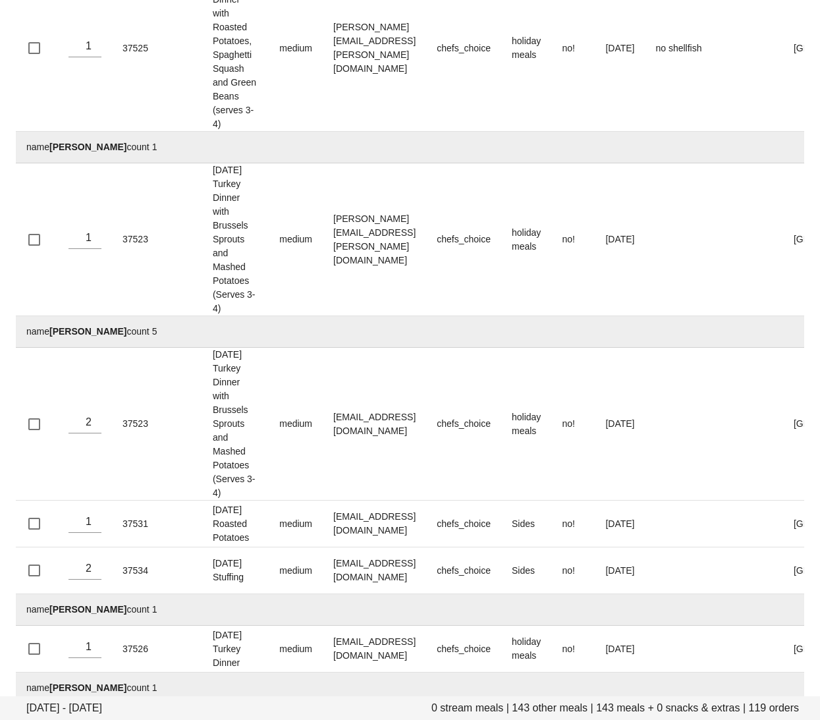
drag, startPoint x: 113, startPoint y: 529, endPoint x: 53, endPoint y: 530, distance: 59.9
drag, startPoint x: 92, startPoint y: 607, endPoint x: 52, endPoint y: 607, distance: 39.5
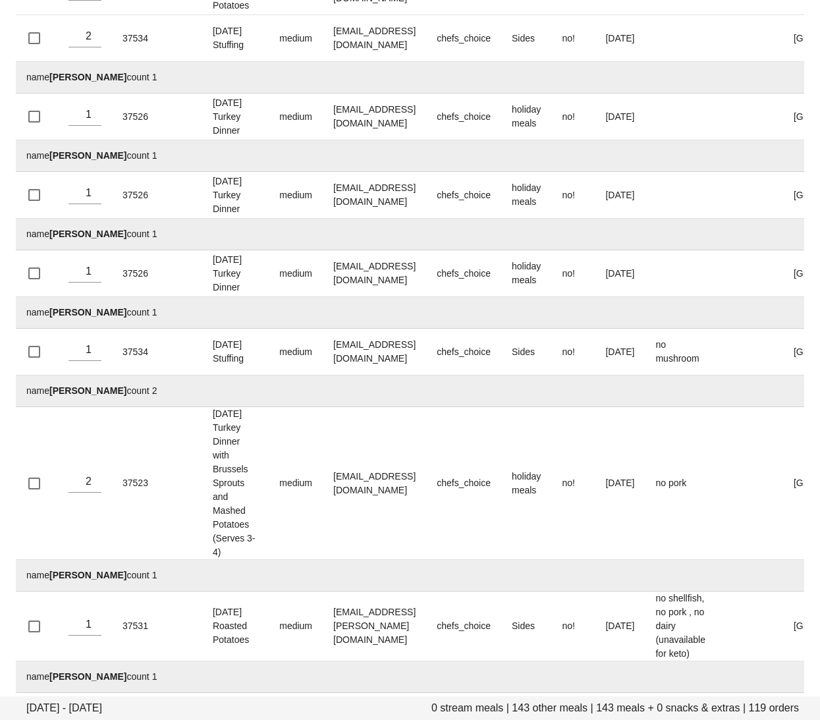
scroll to position [4871, 0]
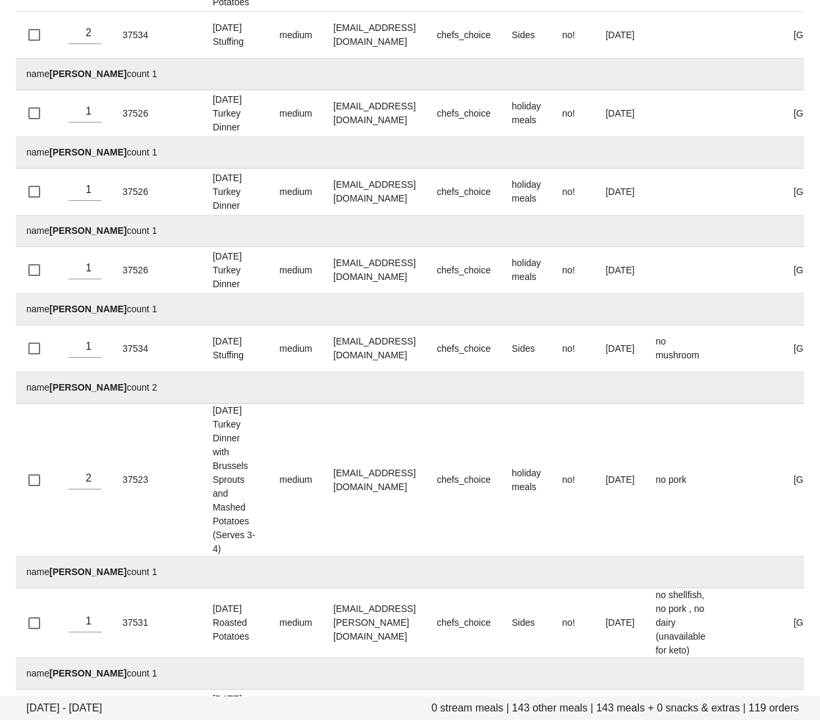
drag, startPoint x: 101, startPoint y: 213, endPoint x: 51, endPoint y: 213, distance: 49.4
drag, startPoint x: 120, startPoint y: 291, endPoint x: 51, endPoint y: 292, distance: 69.1
drag, startPoint x: 101, startPoint y: 433, endPoint x: 52, endPoint y: 430, distance: 49.5
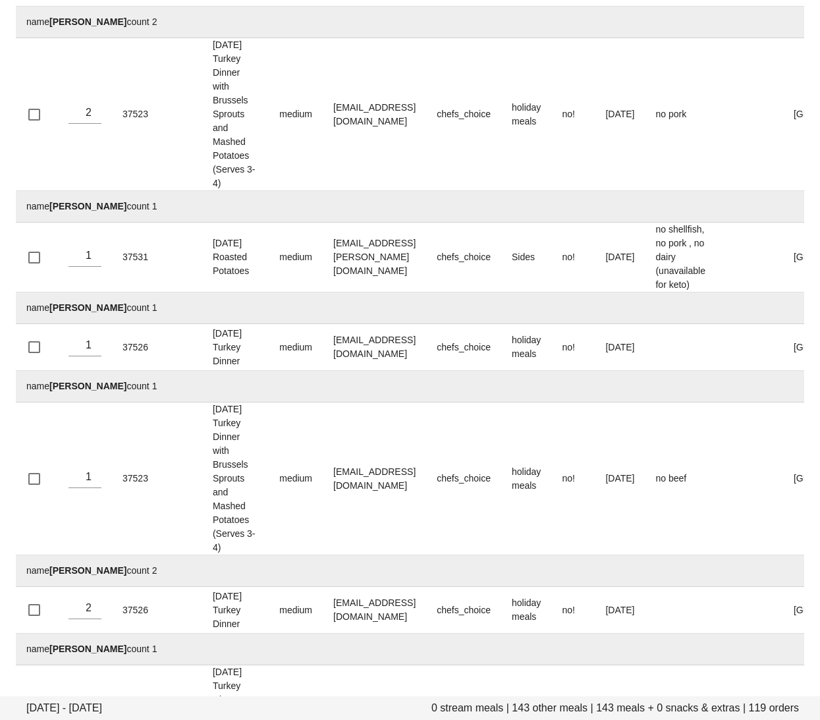
scroll to position [5247, 0]
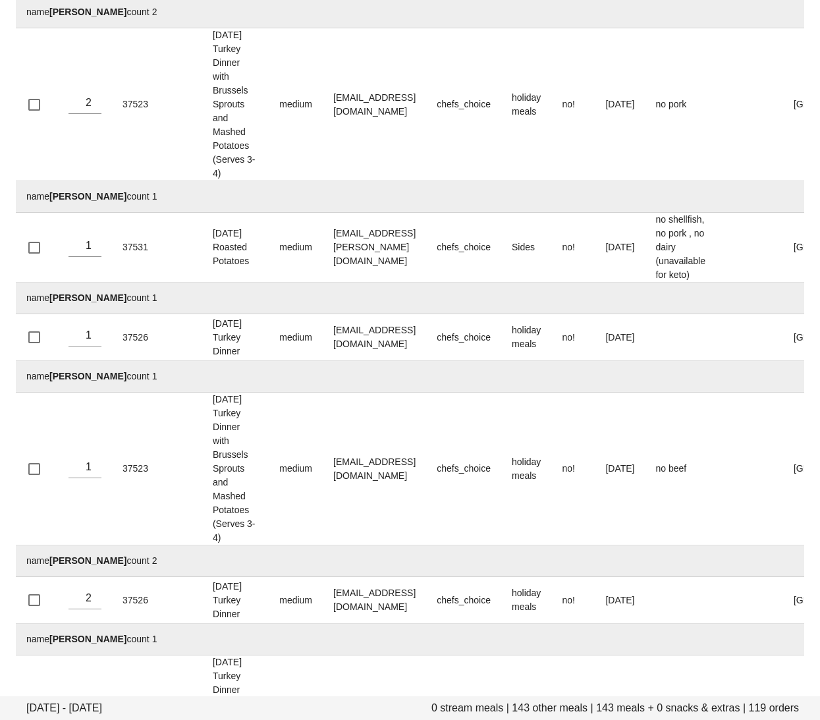
drag, startPoint x: 99, startPoint y: 348, endPoint x: 52, endPoint y: 349, distance: 46.8
drag, startPoint x: 83, startPoint y: 428, endPoint x: 50, endPoint y: 428, distance: 32.9
drag, startPoint x: 112, startPoint y: 511, endPoint x: 51, endPoint y: 508, distance: 61.3
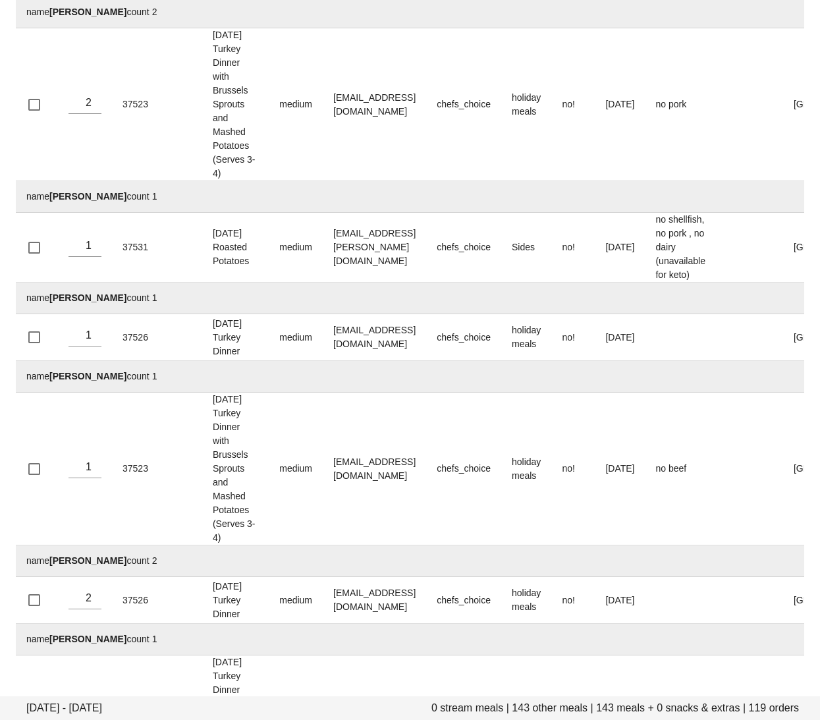
drag, startPoint x: 89, startPoint y: 585, endPoint x: 51, endPoint y: 584, distance: 38.2
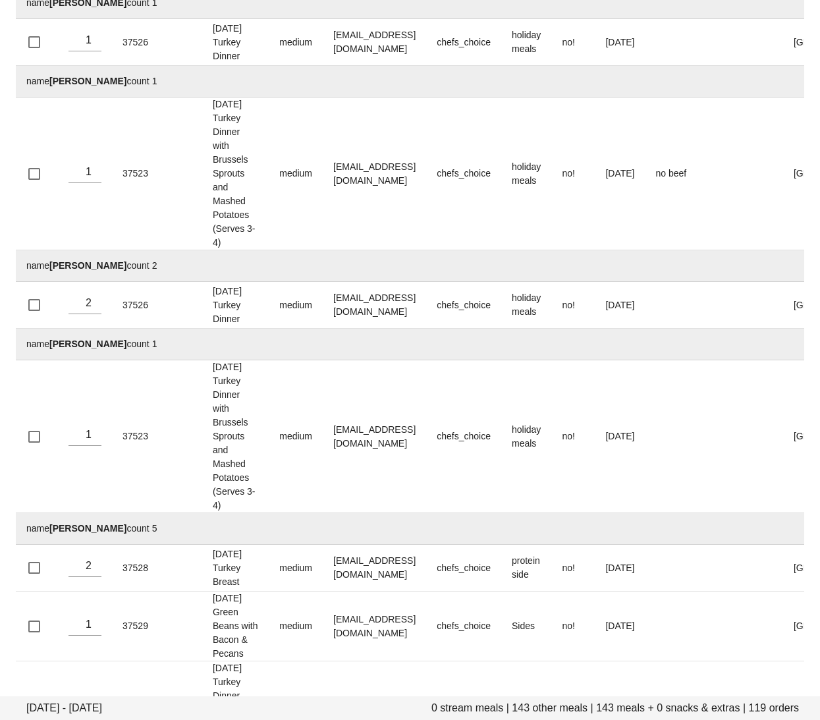
scroll to position [5551, 0]
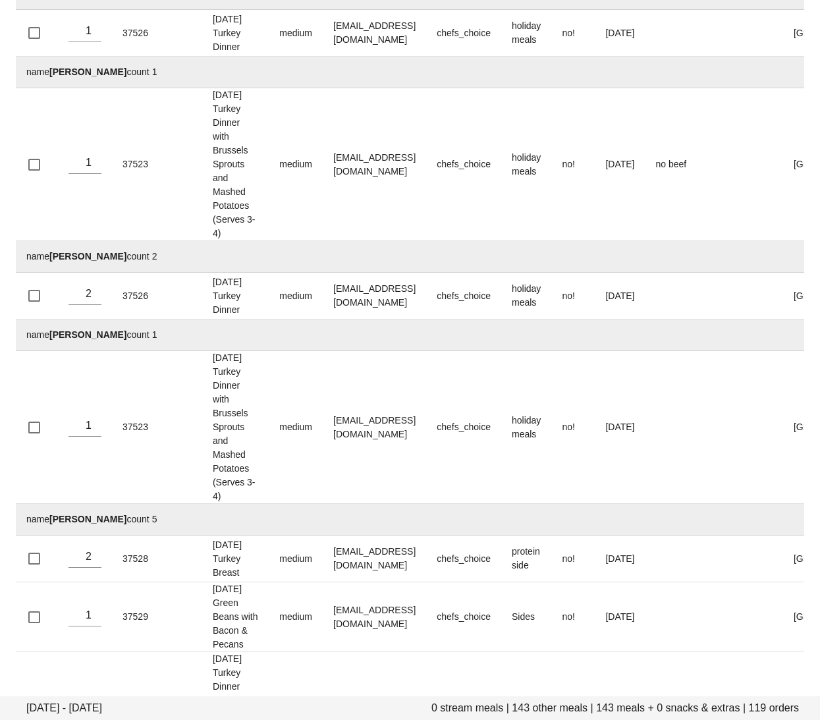
drag, startPoint x: 98, startPoint y: 358, endPoint x: 49, endPoint y: 360, distance: 48.7
drag, startPoint x: 129, startPoint y: 437, endPoint x: 52, endPoint y: 437, distance: 77.0
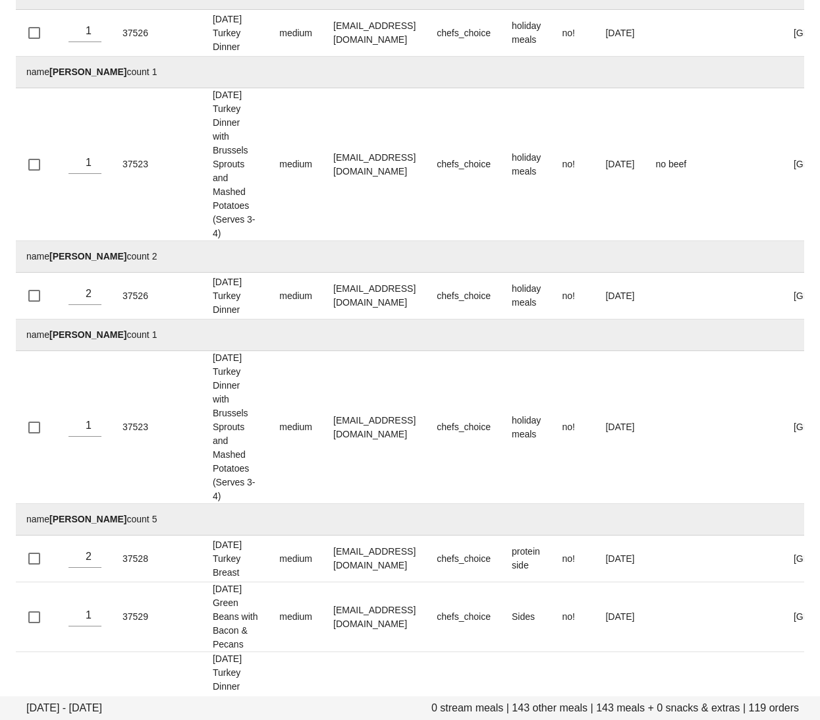
drag, startPoint x: 106, startPoint y: 514, endPoint x: 49, endPoint y: 510, distance: 56.7
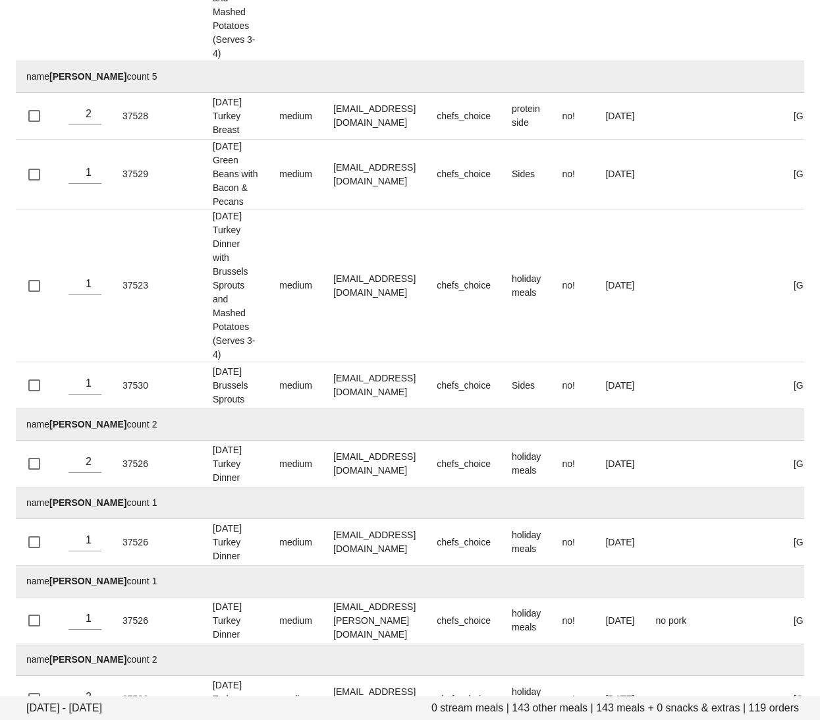
scroll to position [5994, 0]
drag, startPoint x: 112, startPoint y: 228, endPoint x: 53, endPoint y: 228, distance: 58.6
drag, startPoint x: 104, startPoint y: 306, endPoint x: 53, endPoint y: 305, distance: 51.4
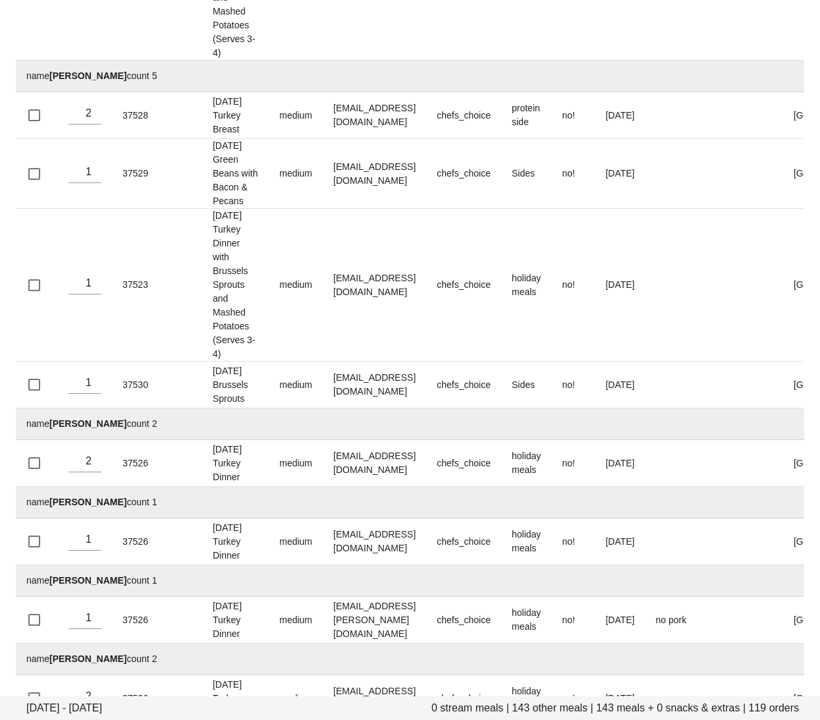
drag, startPoint x: 122, startPoint y: 385, endPoint x: 52, endPoint y: 386, distance: 69.8
drag, startPoint x: 122, startPoint y: 462, endPoint x: 54, endPoint y: 463, distance: 67.8
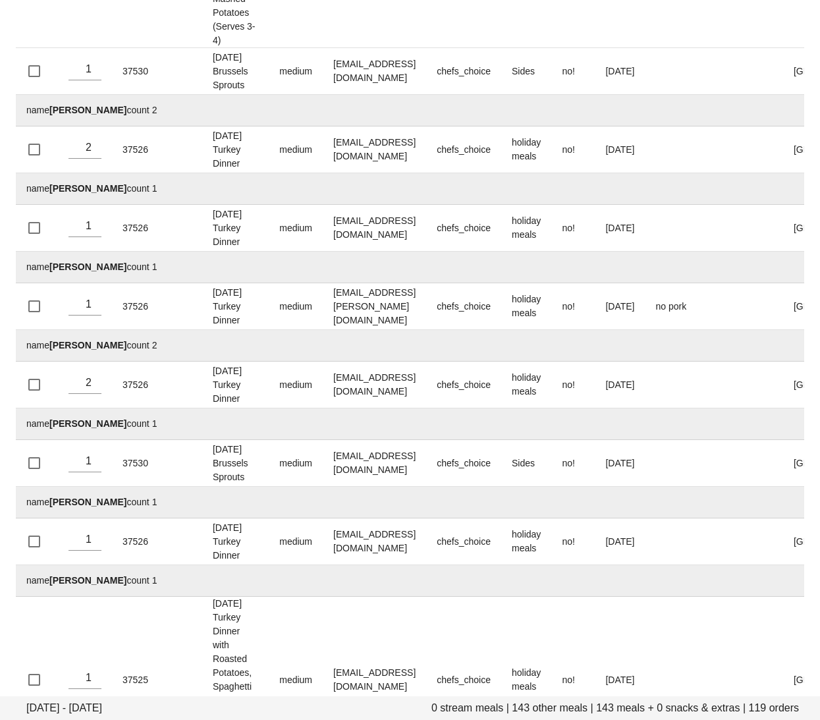
scroll to position [6349, 0]
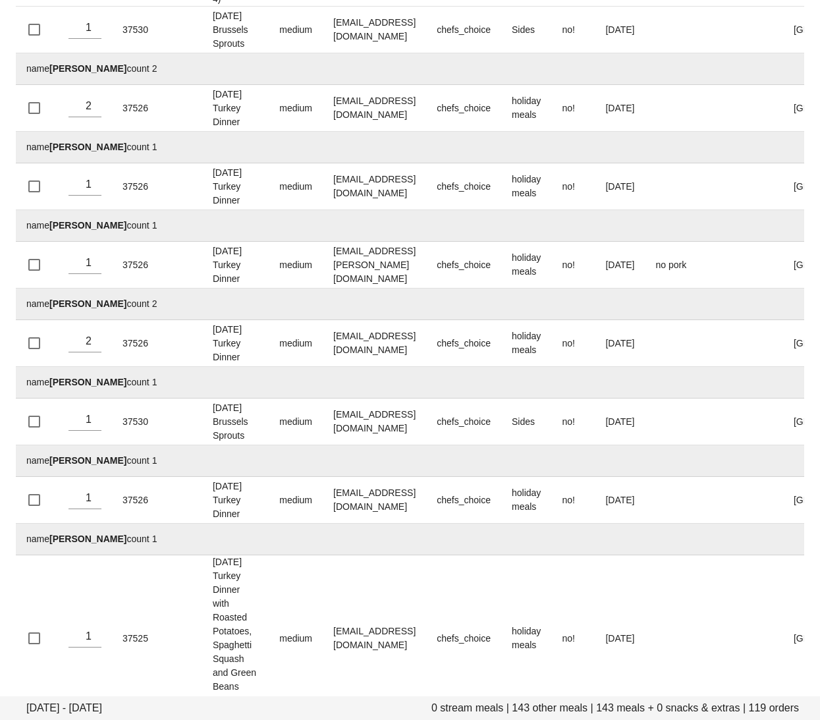
drag, startPoint x: 136, startPoint y: 354, endPoint x: 54, endPoint y: 353, distance: 81.7
drag, startPoint x: 116, startPoint y: 500, endPoint x: 50, endPoint y: 500, distance: 65.9
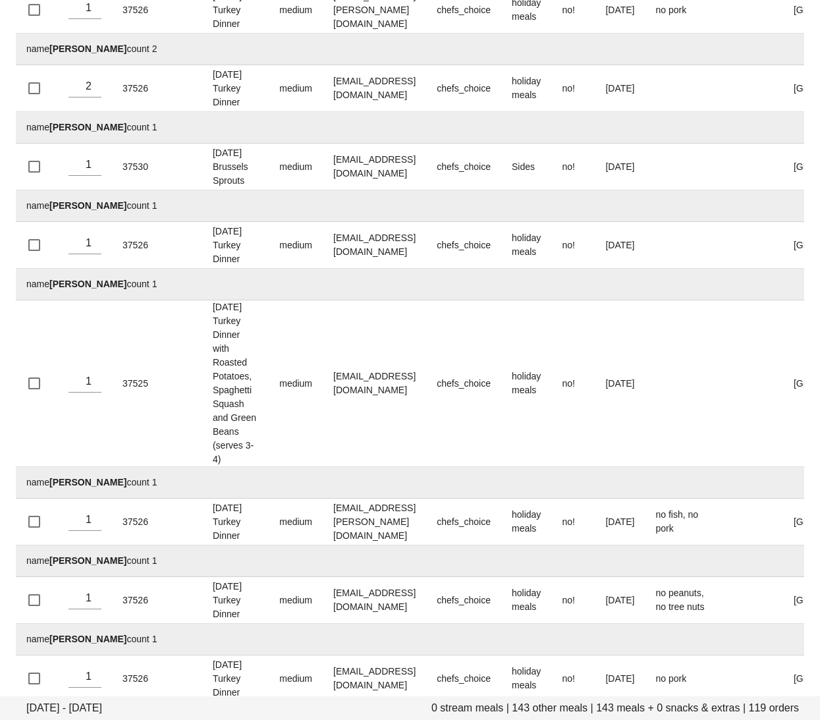
scroll to position [6610, 0]
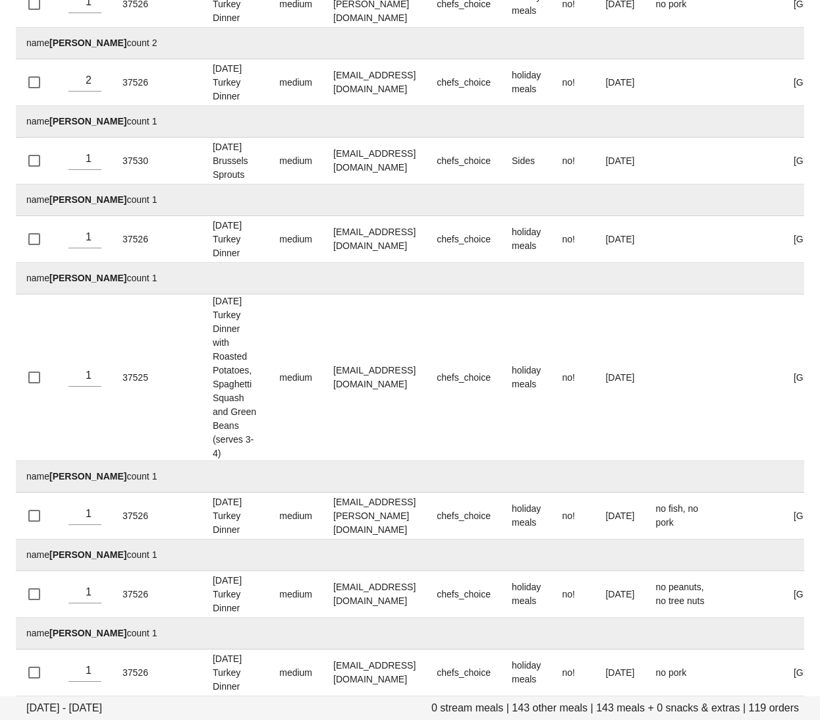
drag, startPoint x: 93, startPoint y: 416, endPoint x: 49, endPoint y: 416, distance: 44.1
drag, startPoint x: 112, startPoint y: 495, endPoint x: 52, endPoint y: 494, distance: 59.9
drag, startPoint x: 124, startPoint y: 570, endPoint x: 51, endPoint y: 573, distance: 73.1
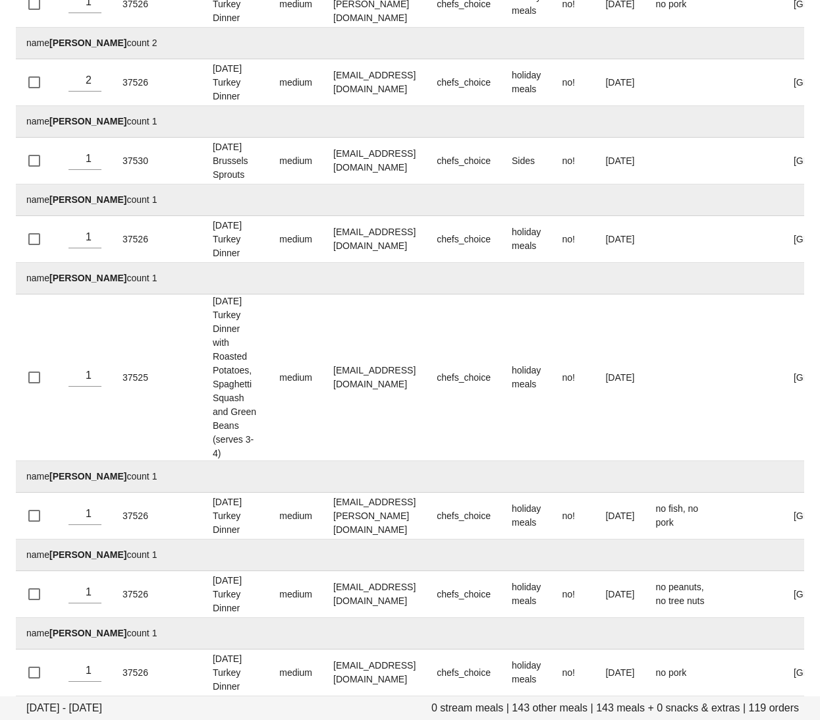
drag, startPoint x: 128, startPoint y: 647, endPoint x: 52, endPoint y: 647, distance: 76.4
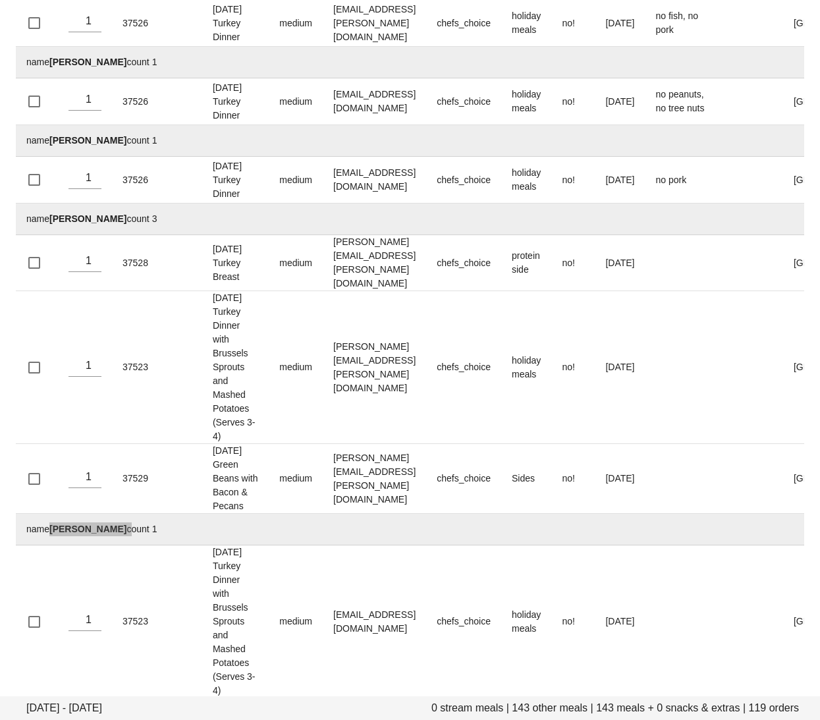
scroll to position [7125, 0]
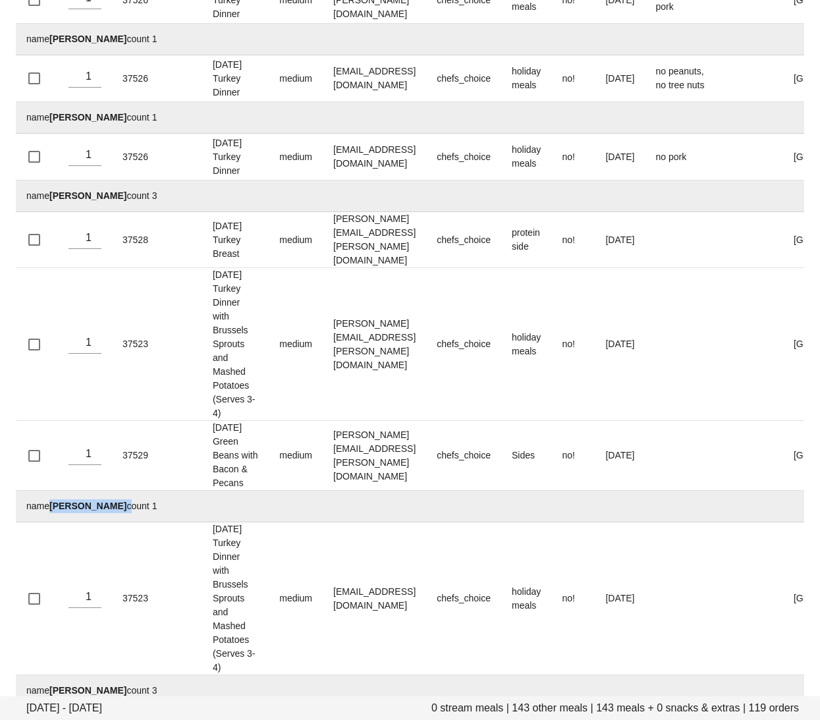
drag, startPoint x: 130, startPoint y: 290, endPoint x: 51, endPoint y: 292, distance: 79.0
drag, startPoint x: 115, startPoint y: 371, endPoint x: 53, endPoint y: 372, distance: 62.6
drag, startPoint x: 114, startPoint y: 448, endPoint x: 50, endPoint y: 449, distance: 63.9
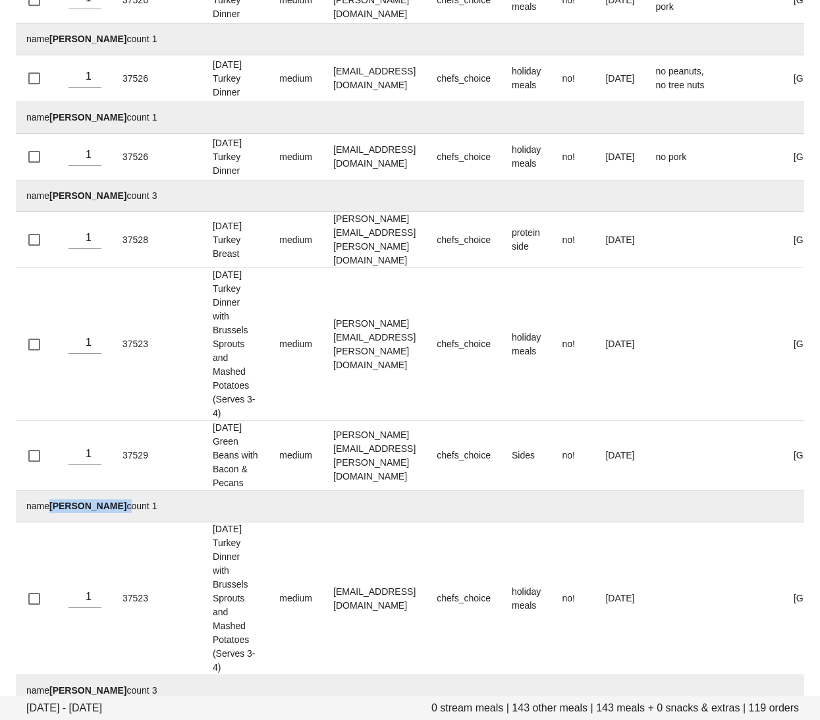
drag, startPoint x: 124, startPoint y: 527, endPoint x: 50, endPoint y: 527, distance: 74.4
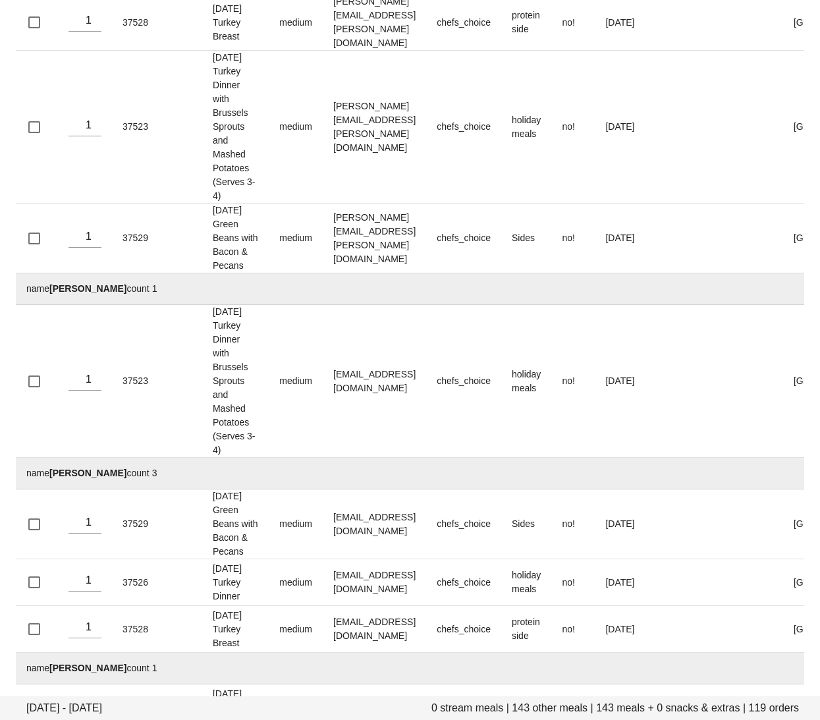
scroll to position [7418, 0]
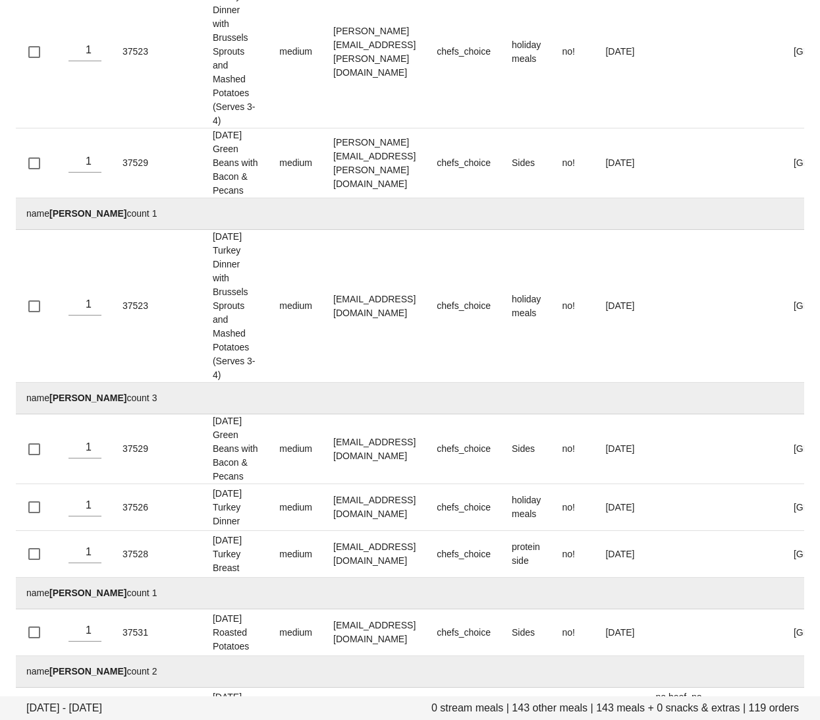
drag, startPoint x: 107, startPoint y: 372, endPoint x: 51, endPoint y: 373, distance: 56.0
drag, startPoint x: 123, startPoint y: 456, endPoint x: 51, endPoint y: 456, distance: 71.8
drag, startPoint x: 113, startPoint y: 655, endPoint x: 49, endPoint y: 654, distance: 63.9
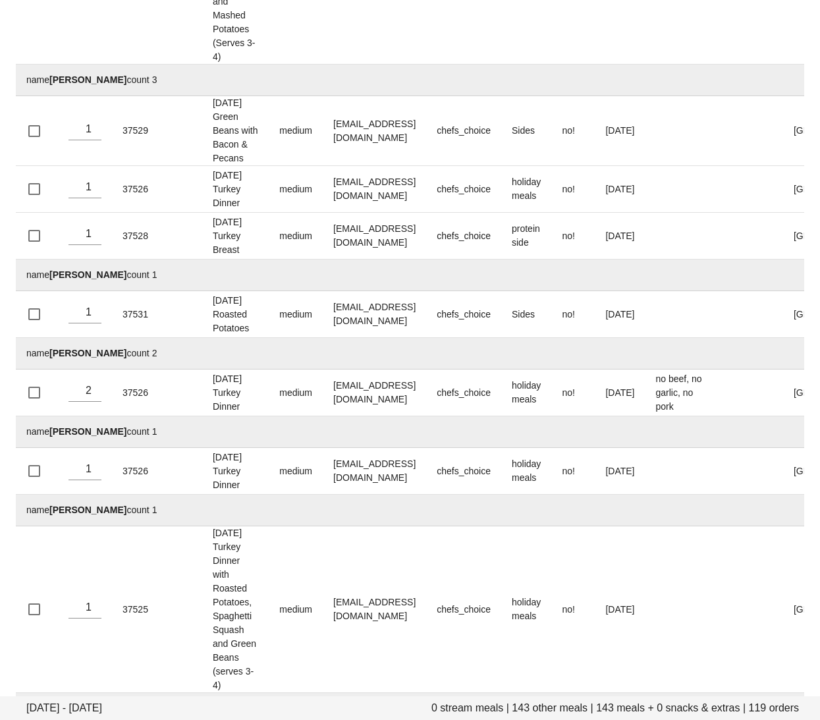
scroll to position [7874, 0]
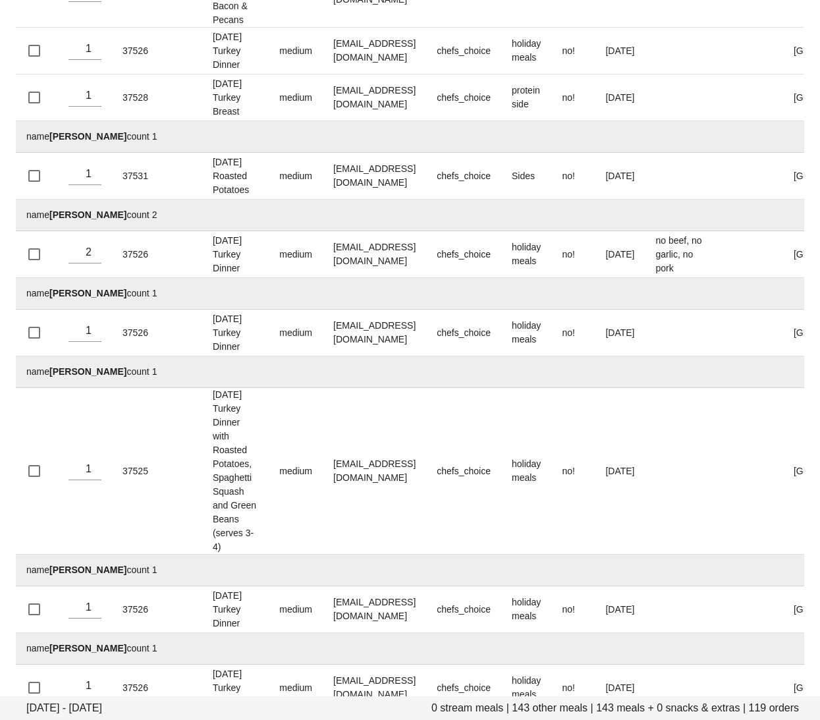
drag, startPoint x: 89, startPoint y: 274, endPoint x: 49, endPoint y: 275, distance: 39.5
drag, startPoint x: 102, startPoint y: 352, endPoint x: 50, endPoint y: 352, distance: 52.0
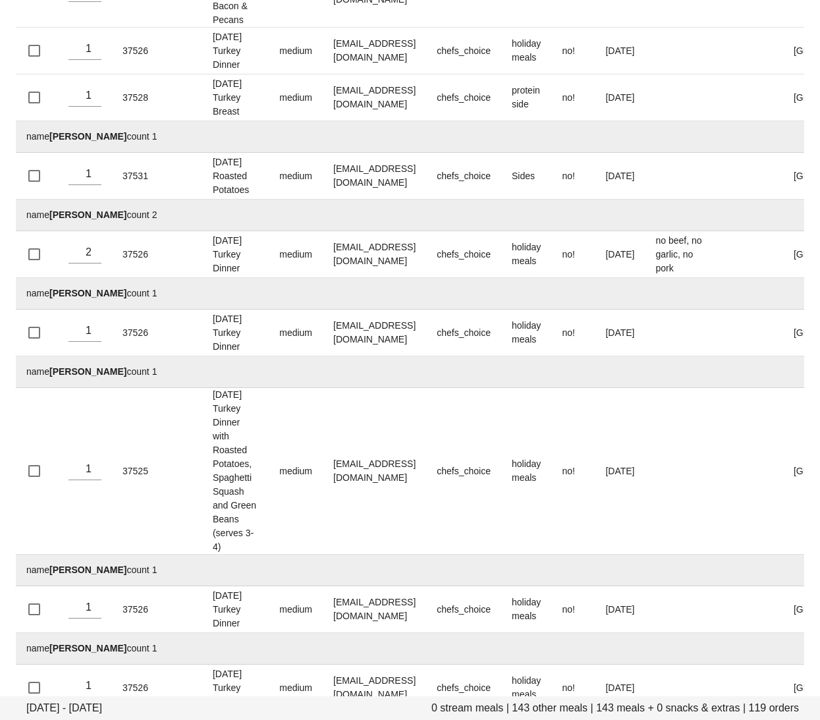
drag, startPoint x: 119, startPoint y: 433, endPoint x: 49, endPoint y: 433, distance: 69.1
drag, startPoint x: 105, startPoint y: 576, endPoint x: 49, endPoint y: 575, distance: 55.3
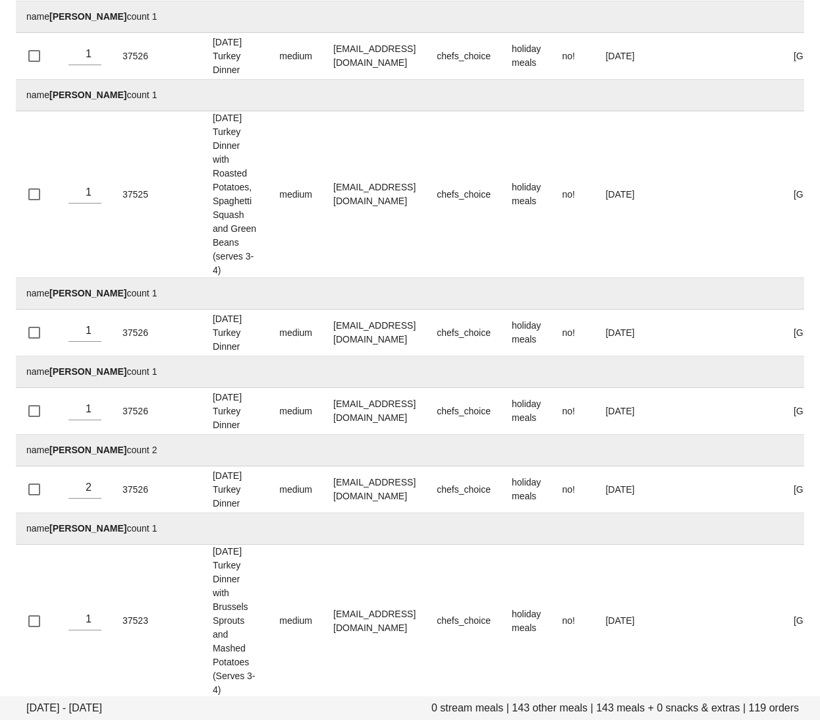
scroll to position [8152, 0]
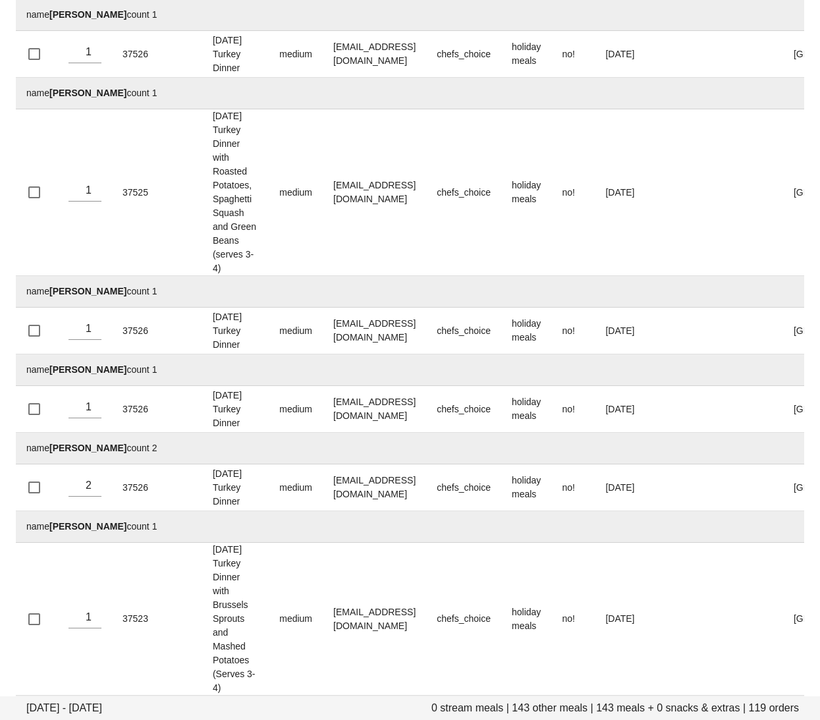
drag, startPoint x: 125, startPoint y: 453, endPoint x: 51, endPoint y: 452, distance: 73.8
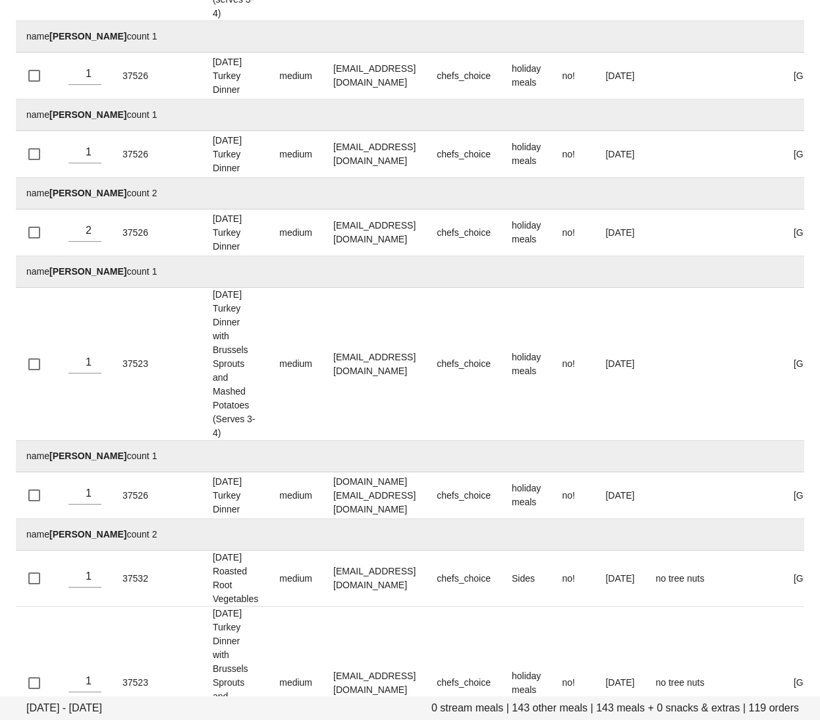
scroll to position [8561, 0]
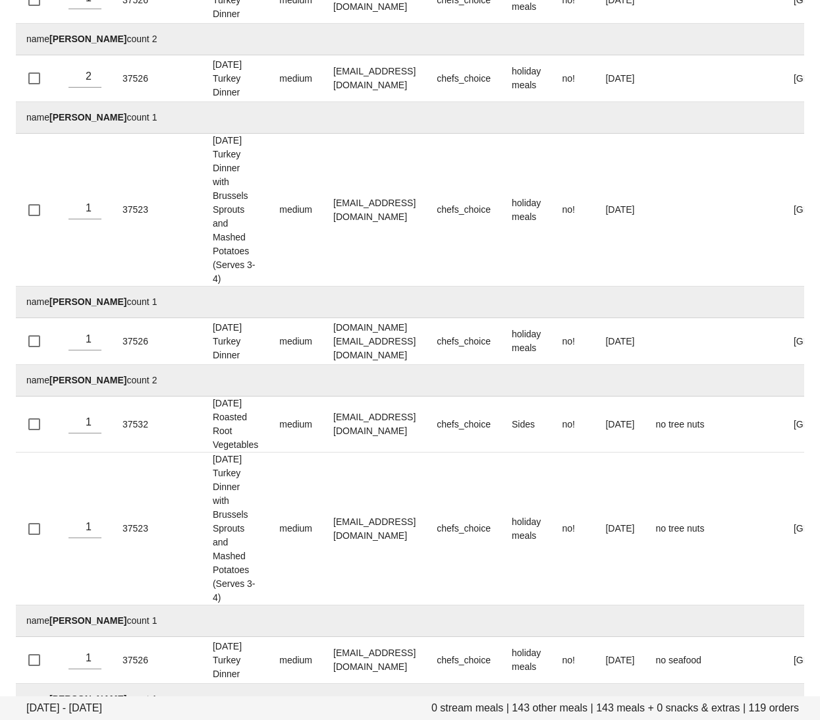
drag, startPoint x: 131, startPoint y: 286, endPoint x: 52, endPoint y: 288, distance: 79.0
drag, startPoint x: 99, startPoint y: 427, endPoint x: 53, endPoint y: 426, distance: 46.1
drag, startPoint x: 90, startPoint y: 502, endPoint x: 52, endPoint y: 502, distance: 37.5
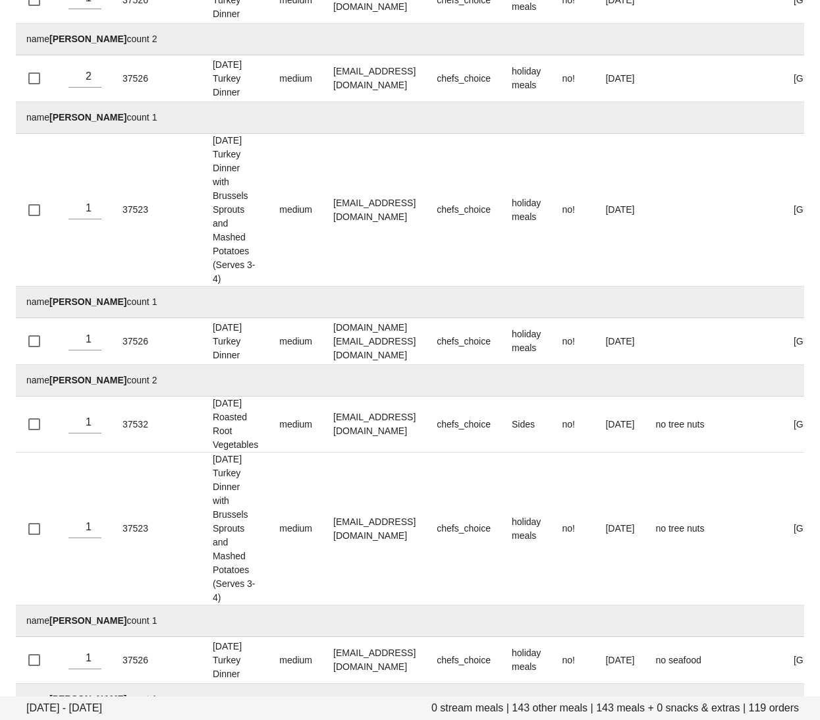
drag, startPoint x: 112, startPoint y: 576, endPoint x: 51, endPoint y: 578, distance: 60.6
drag, startPoint x: 91, startPoint y: 655, endPoint x: 51, endPoint y: 655, distance: 39.5
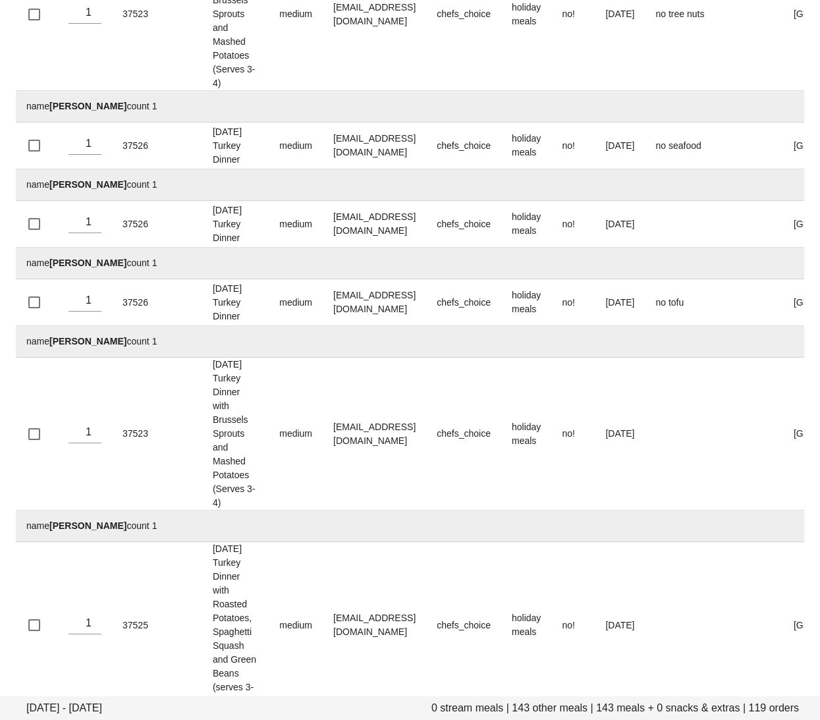
scroll to position [9079, 0]
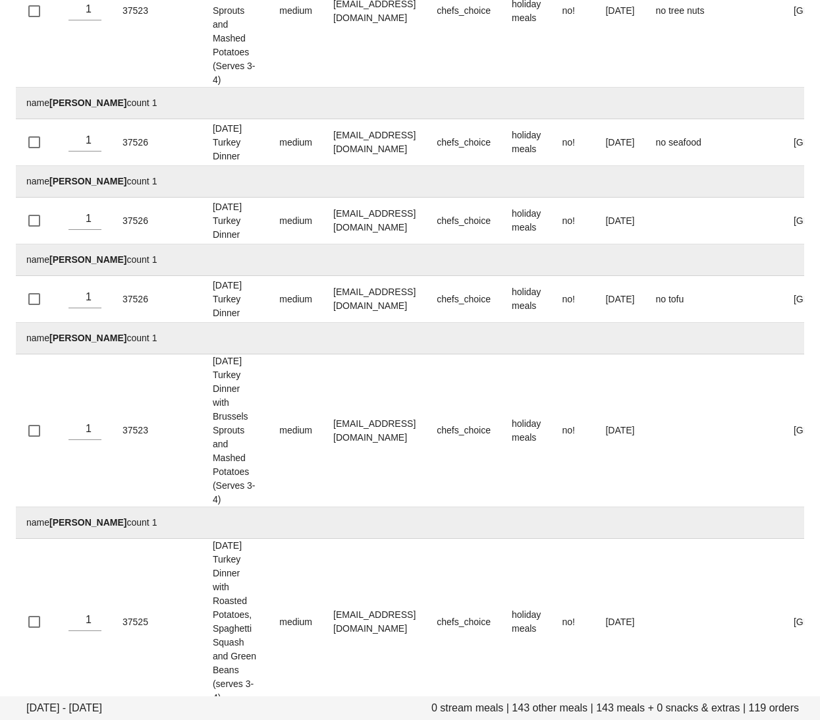
drag, startPoint x: 99, startPoint y: 221, endPoint x: 51, endPoint y: 221, distance: 48.7
drag, startPoint x: 117, startPoint y: 373, endPoint x: 50, endPoint y: 374, distance: 66.5
drag, startPoint x: 122, startPoint y: 529, endPoint x: 51, endPoint y: 529, distance: 71.8
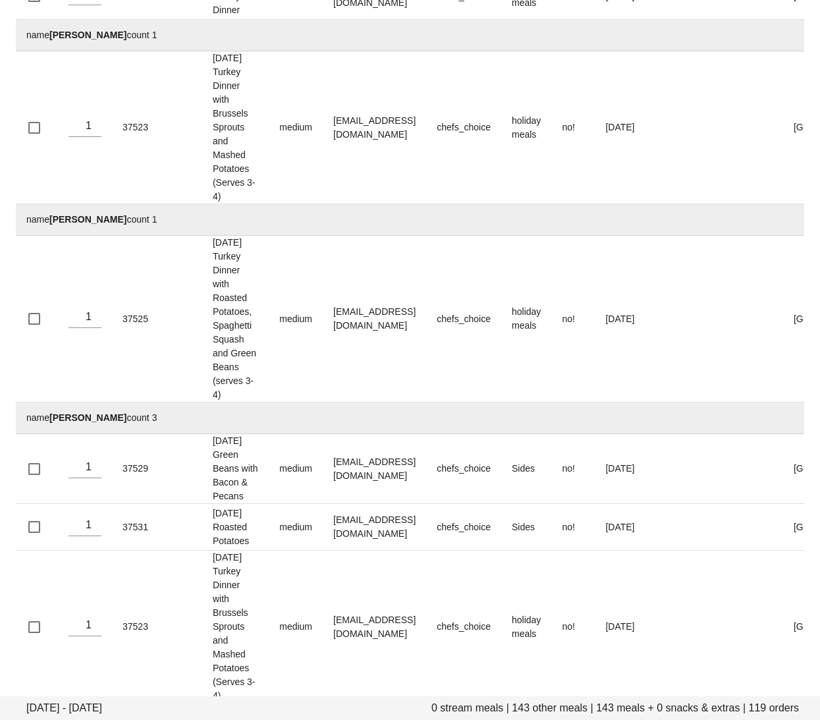
scroll to position [9387, 0]
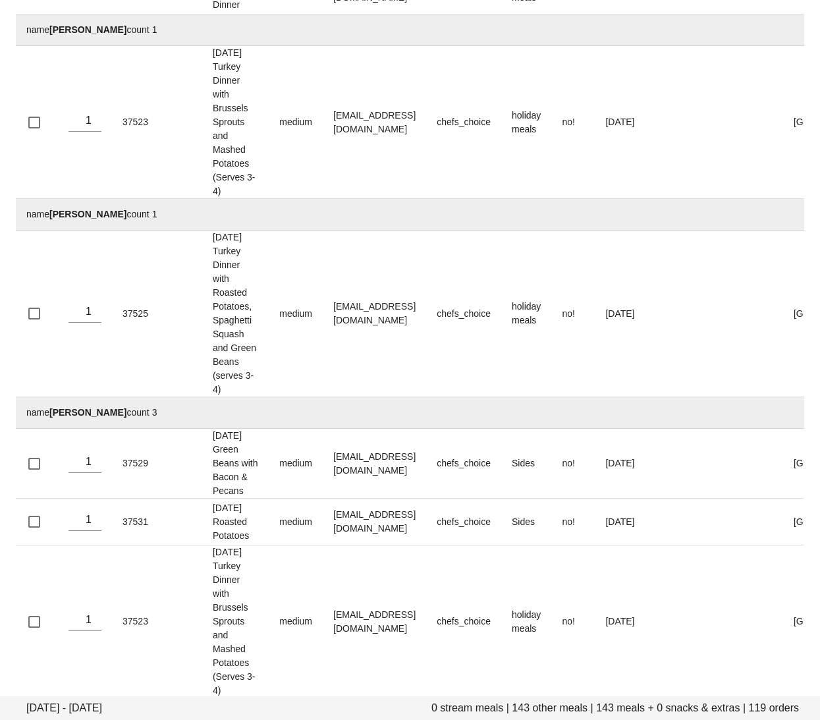
drag, startPoint x: 109, startPoint y: 377, endPoint x: 51, endPoint y: 379, distance: 58.0
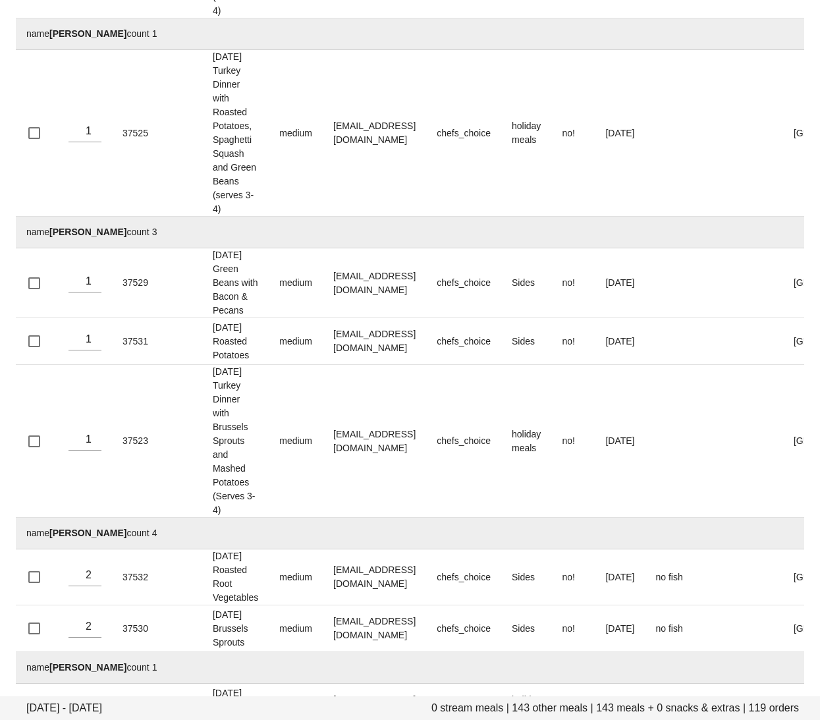
scroll to position [9589, 0]
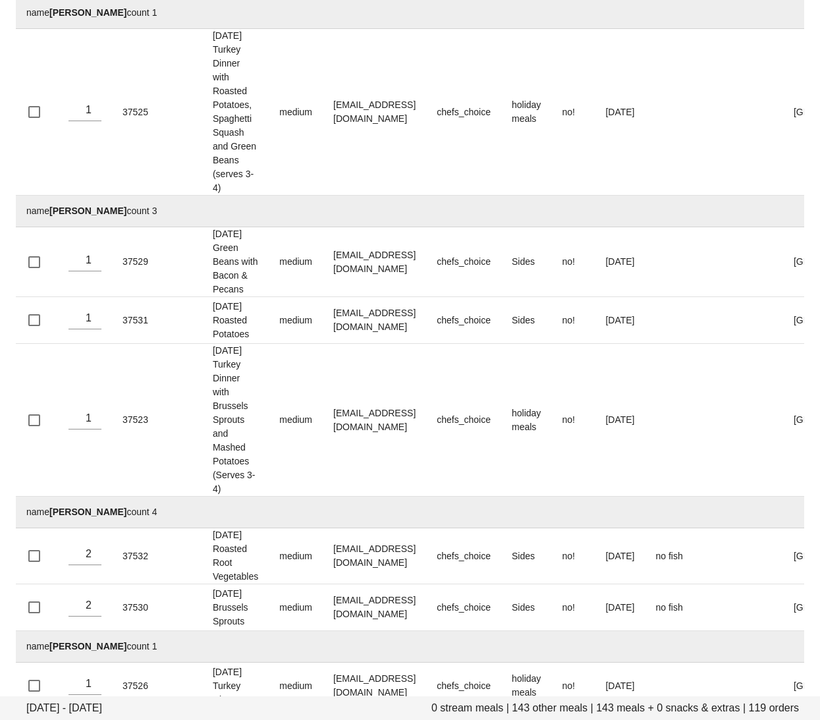
drag, startPoint x: 98, startPoint y: 311, endPoint x: 51, endPoint y: 312, distance: 46.8
drag, startPoint x: 125, startPoint y: 390, endPoint x: 53, endPoint y: 391, distance: 72.4
drag, startPoint x: 116, startPoint y: 530, endPoint x: 52, endPoint y: 532, distance: 63.9
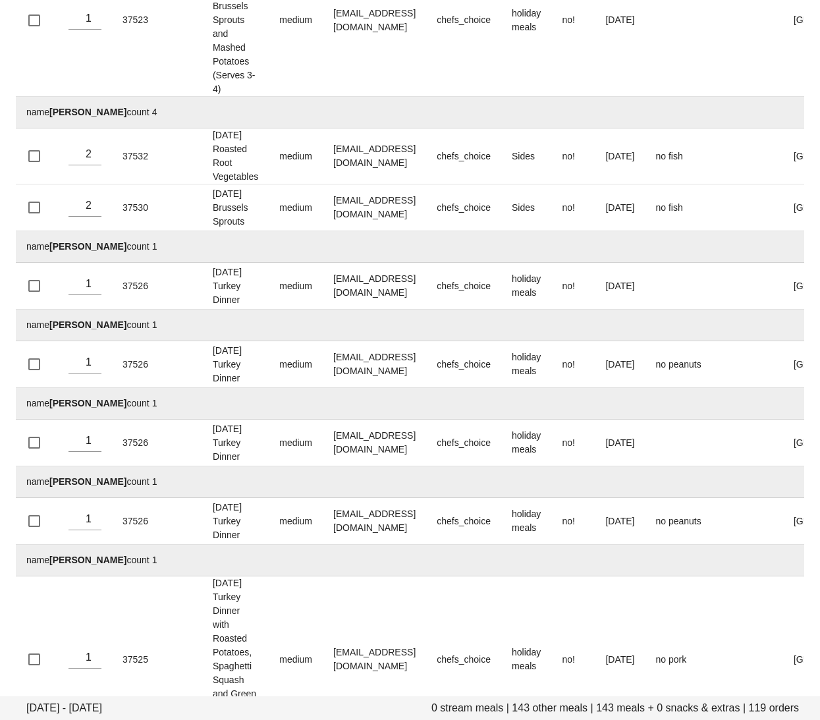
scroll to position [10012, 0]
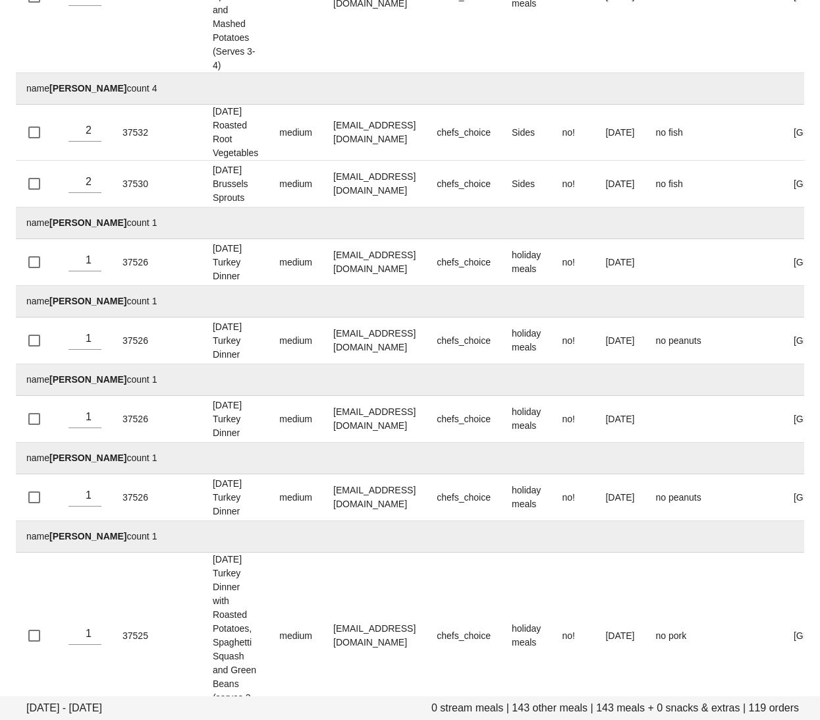
drag, startPoint x: 118, startPoint y: 313, endPoint x: 51, endPoint y: 313, distance: 66.5
drag, startPoint x: 121, startPoint y: 311, endPoint x: 51, endPoint y: 311, distance: 69.8
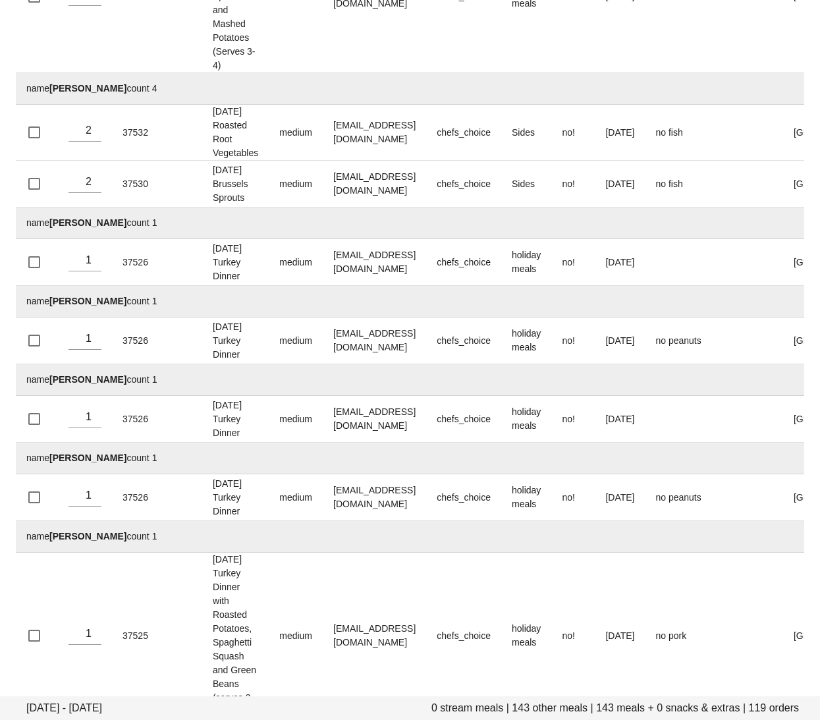
drag, startPoint x: 103, startPoint y: 387, endPoint x: 47, endPoint y: 387, distance: 56.6
drag, startPoint x: 107, startPoint y: 389, endPoint x: 51, endPoint y: 388, distance: 56.0
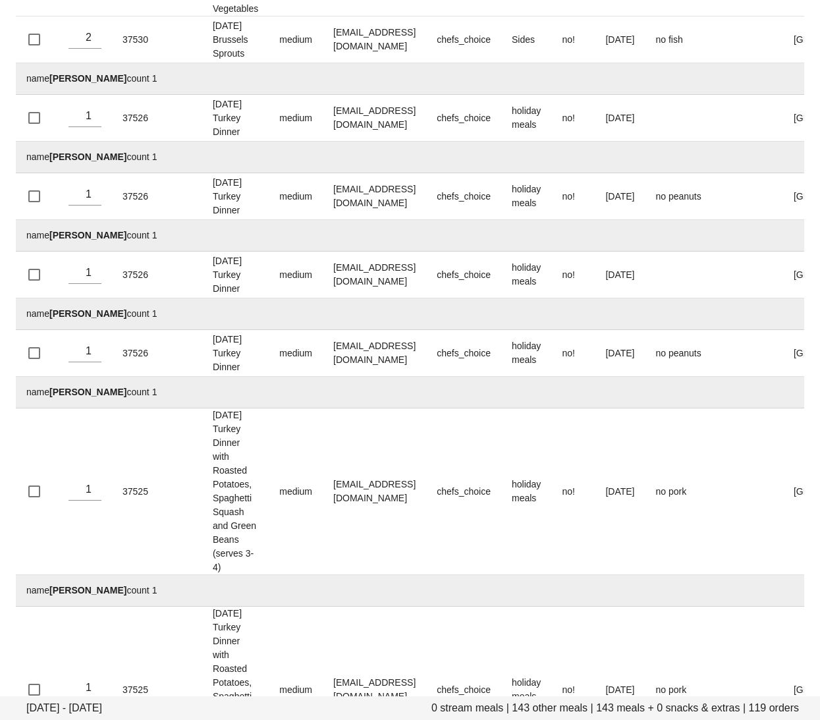
scroll to position [10170, 0]
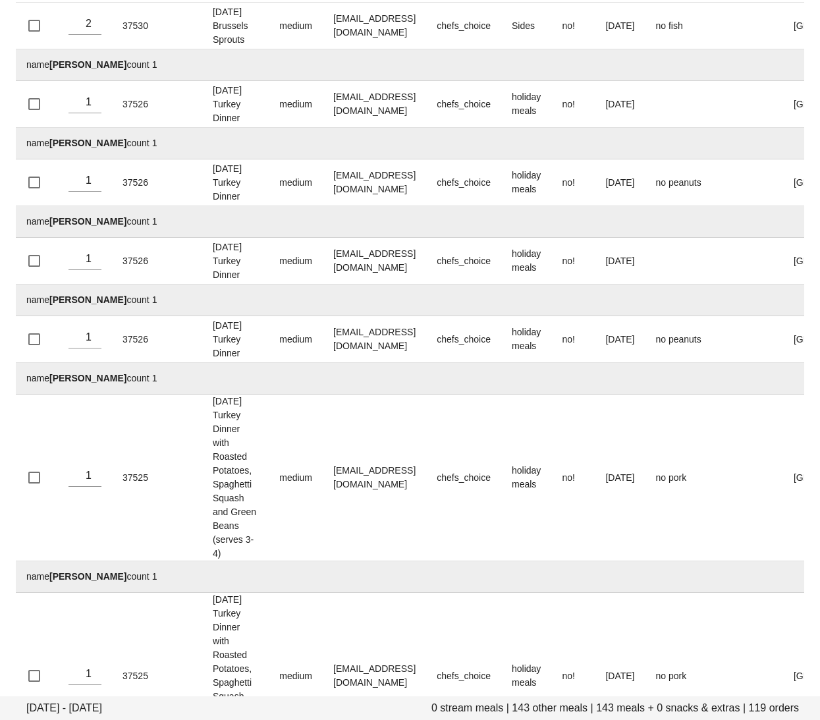
drag, startPoint x: 86, startPoint y: 373, endPoint x: 50, endPoint y: 374, distance: 35.6
drag, startPoint x: 117, startPoint y: 452, endPoint x: 50, endPoint y: 452, distance: 66.5
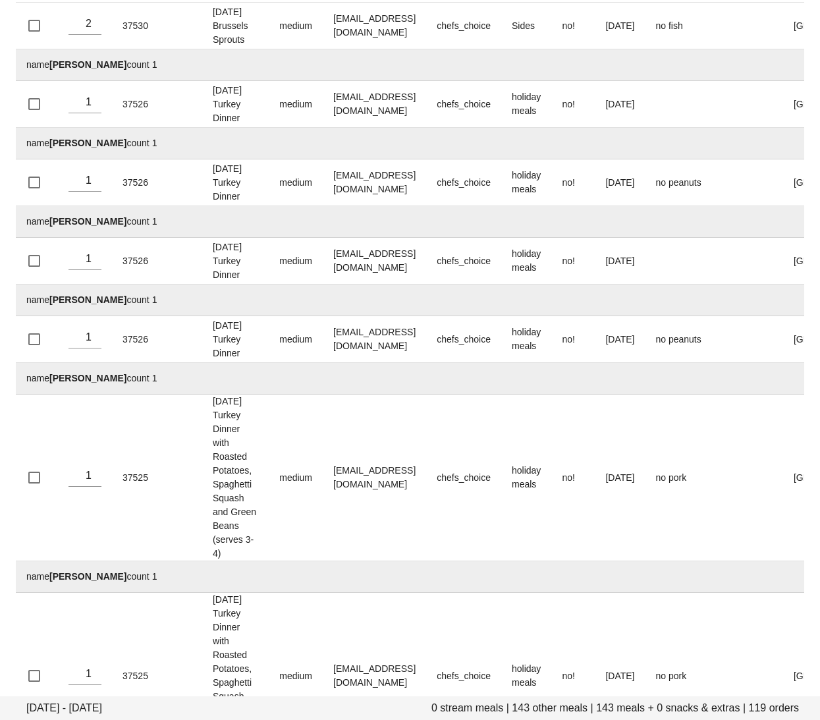
drag, startPoint x: 140, startPoint y: 528, endPoint x: 52, endPoint y: 526, distance: 88.3
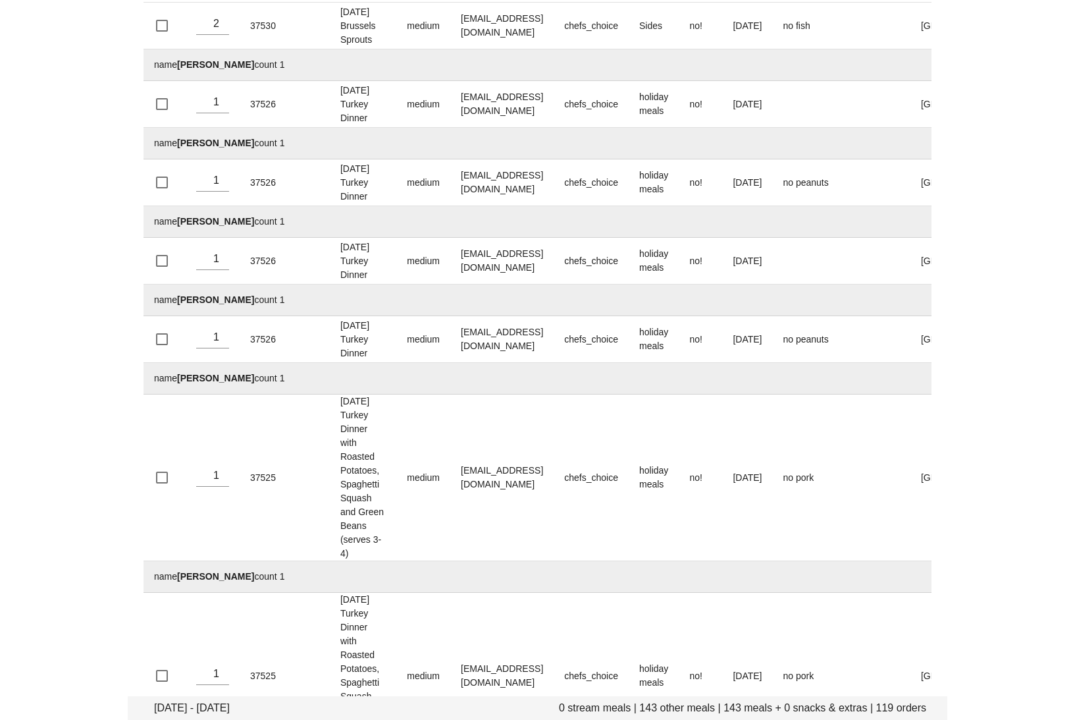
scroll to position [10300, 0]
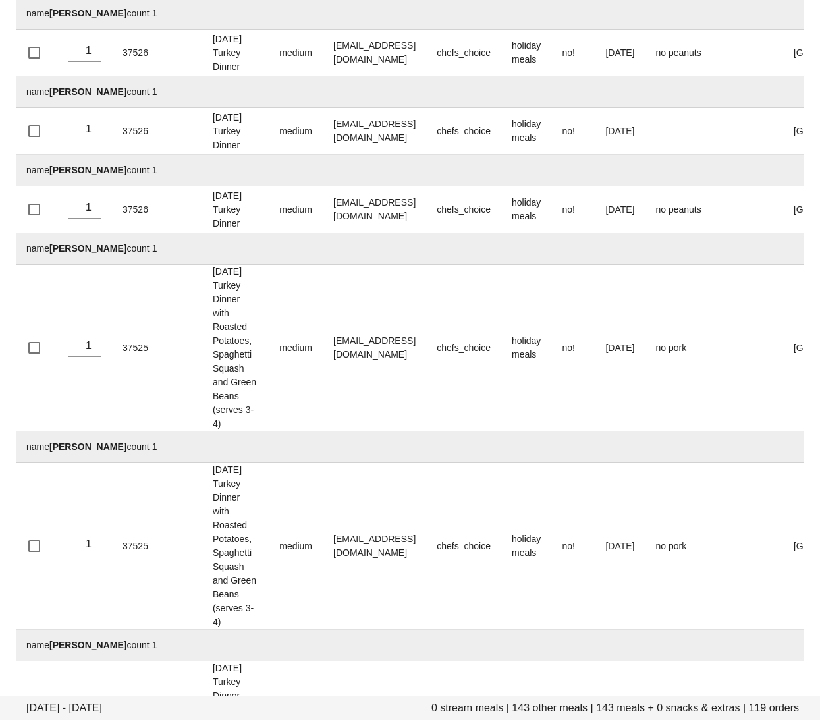
drag, startPoint x: 109, startPoint y: 540, endPoint x: 53, endPoint y: 544, distance: 56.1
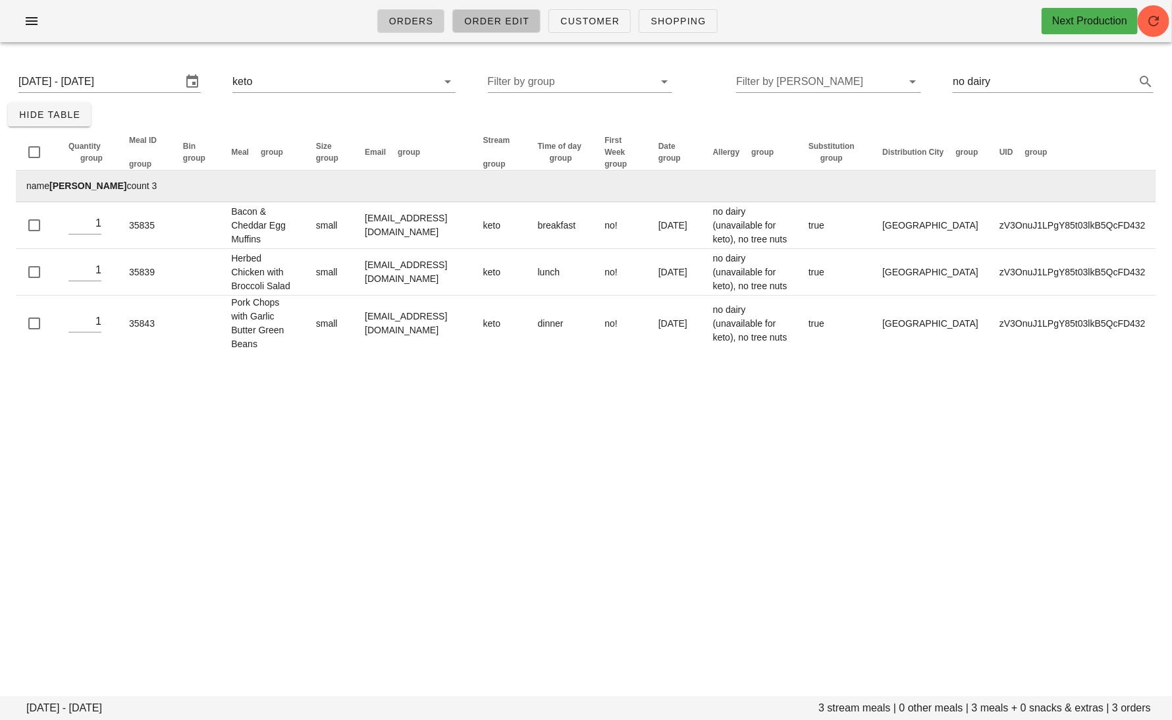
click at [500, 18] on span "Order Edit" at bounding box center [497, 21] width 66 height 11
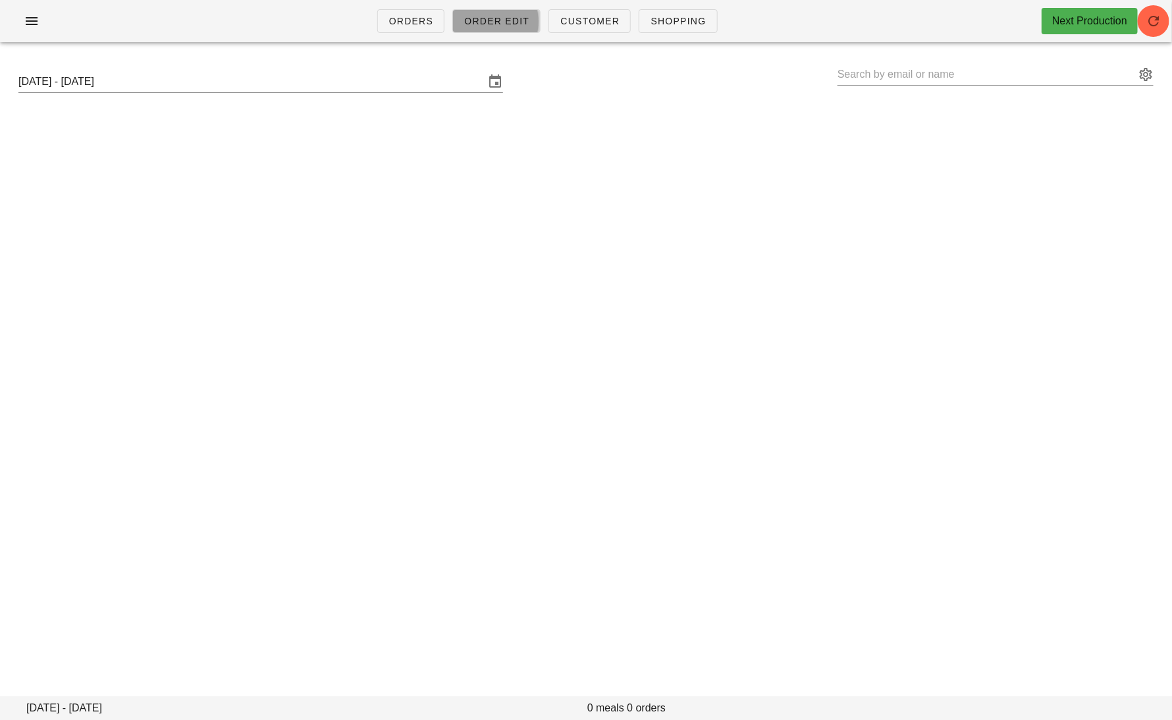
type input "[PERSON_NAME] ([EMAIL_ADDRESS][DOMAIN_NAME])"
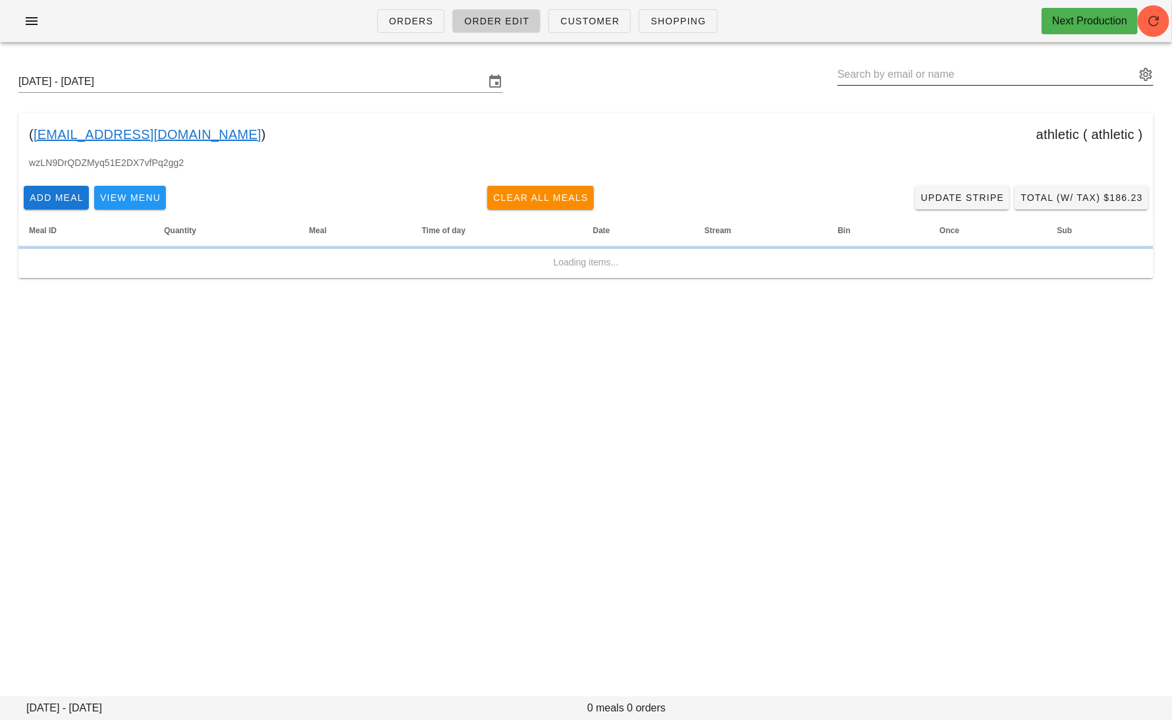
click at [1068, 74] on input "text" at bounding box center [987, 74] width 298 height 21
paste input "[EMAIL_ADDRESS][DOMAIN_NAME]"
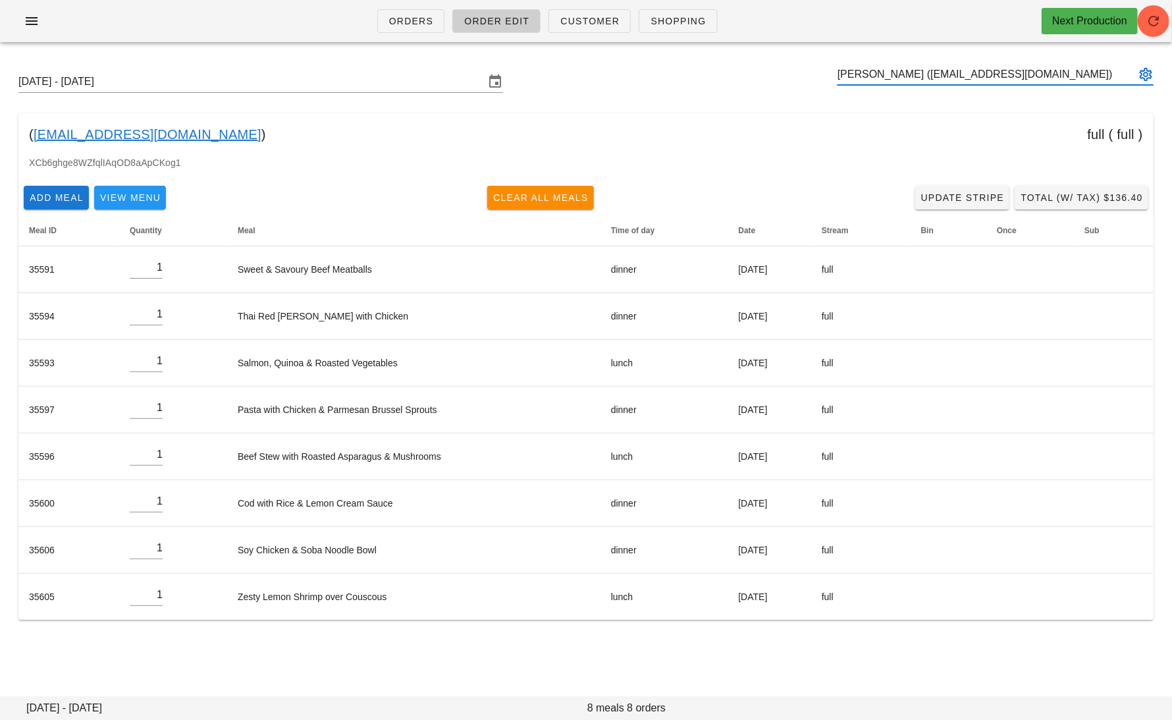
type input "[PERSON_NAME] ([EMAIL_ADDRESS][DOMAIN_NAME])"
click at [969, 76] on input "text" at bounding box center [987, 74] width 298 height 21
paste input "[EMAIL_ADDRESS][DOMAIN_NAME]"
type input "[PERSON_NAME] ([EMAIL_ADDRESS][DOMAIN_NAME])"
click at [261, 77] on input "[DATE] - [DATE]" at bounding box center [251, 81] width 466 height 21
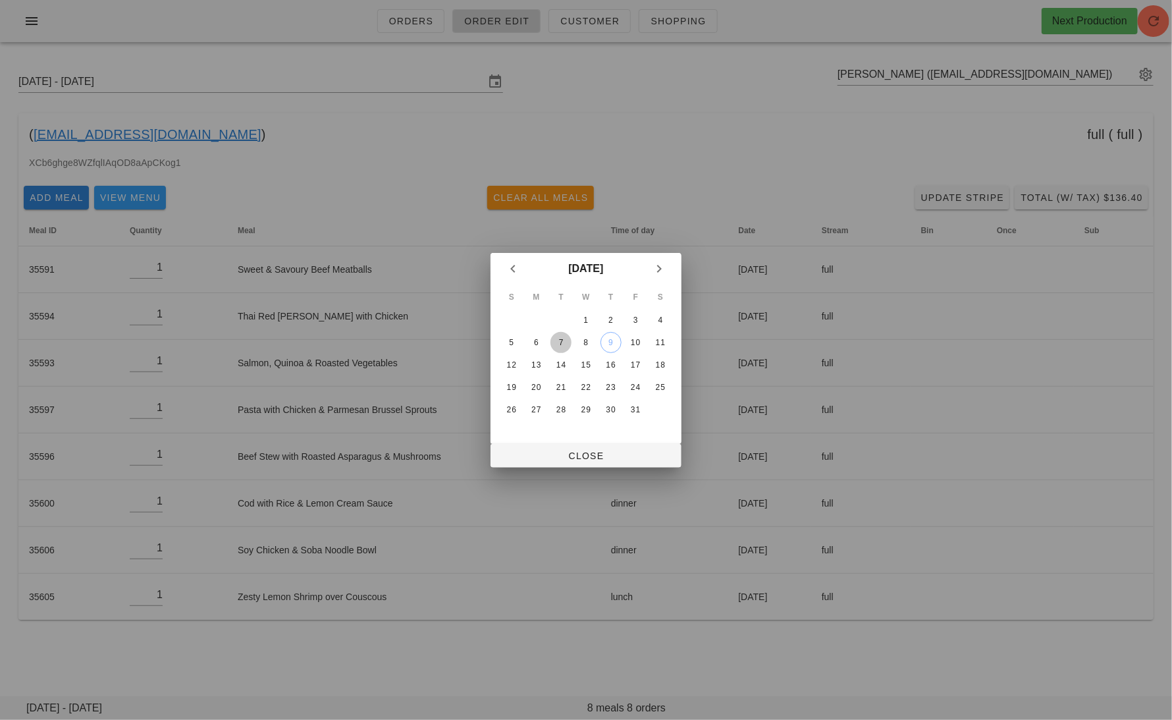
click at [558, 345] on div "7" at bounding box center [560, 342] width 21 height 9
click at [566, 363] on div "14" at bounding box center [560, 364] width 21 height 9
click at [579, 453] on span "Close" at bounding box center [586, 455] width 170 height 11
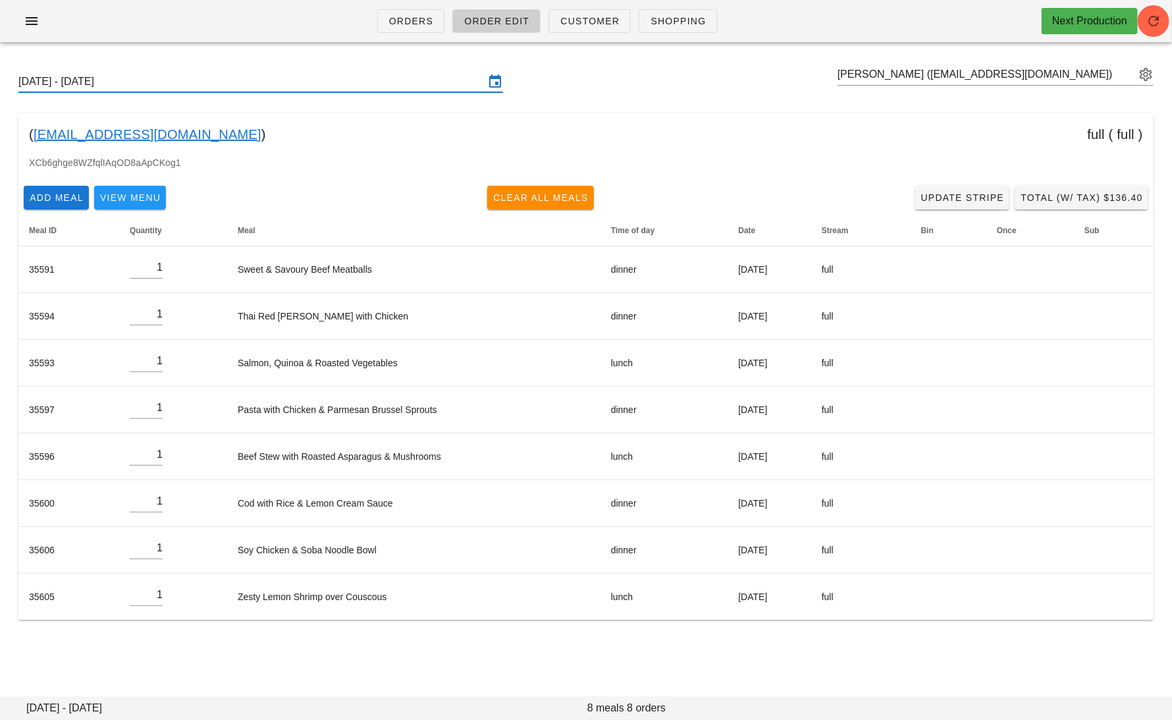
click at [321, 82] on input "[DATE] - [DATE]" at bounding box center [251, 81] width 466 height 21
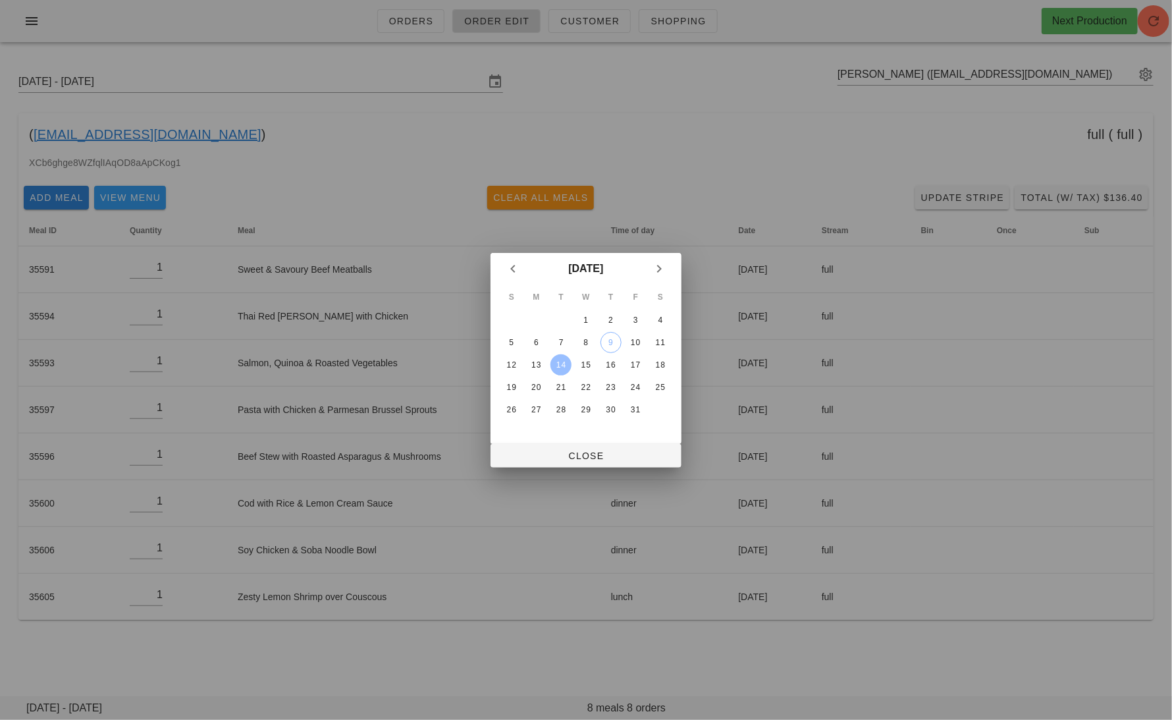
click at [674, 149] on div at bounding box center [586, 360] width 1172 height 720
click at [616, 454] on span "Close" at bounding box center [586, 455] width 170 height 11
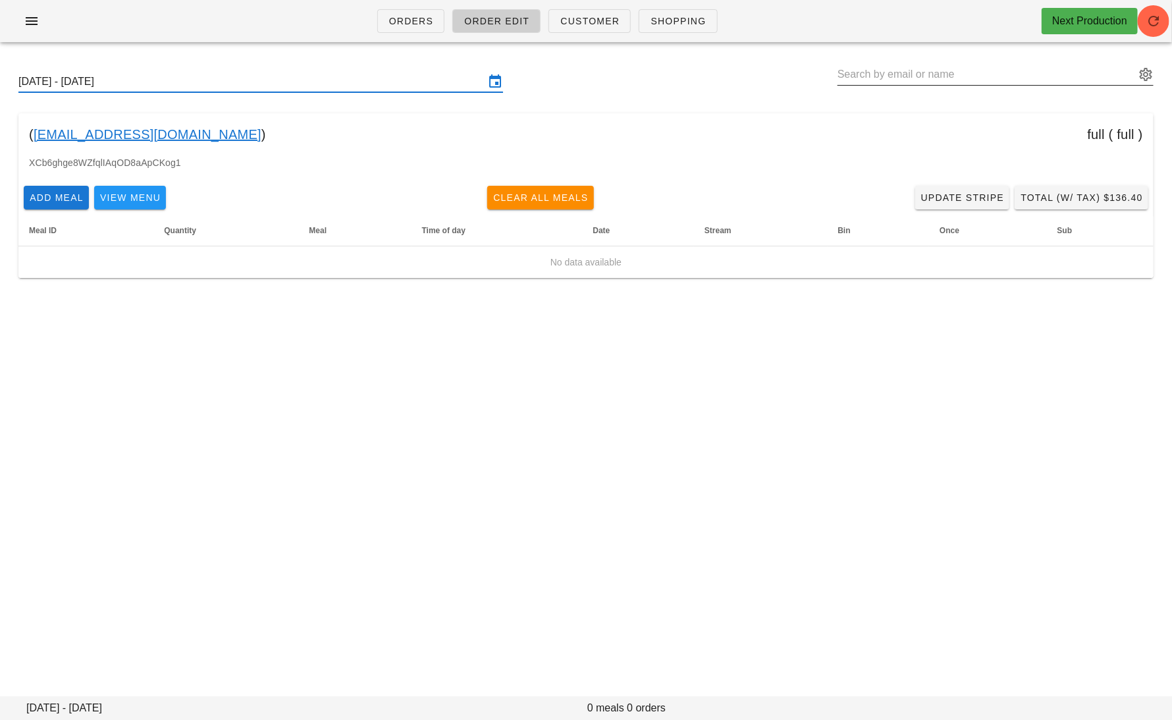
click at [1062, 80] on input "text" at bounding box center [987, 74] width 298 height 21
paste input "[EMAIL_ADDRESS][DOMAIN_NAME]"
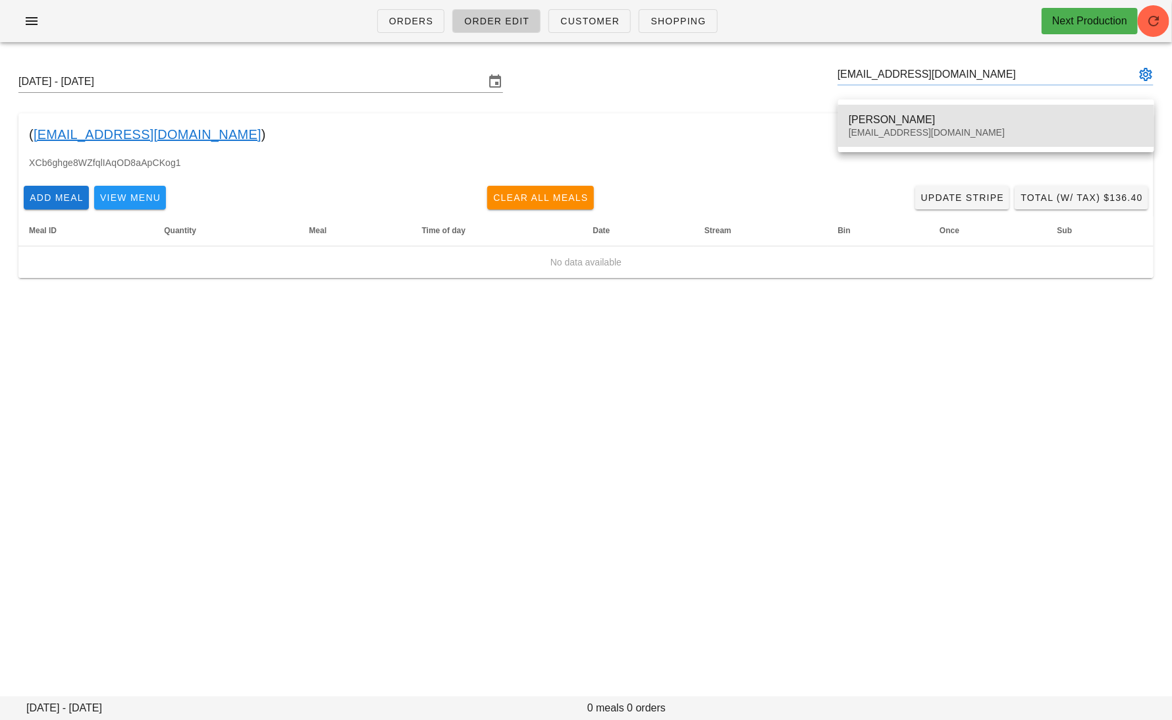
click at [915, 113] on div "[PERSON_NAME]" at bounding box center [996, 119] width 295 height 13
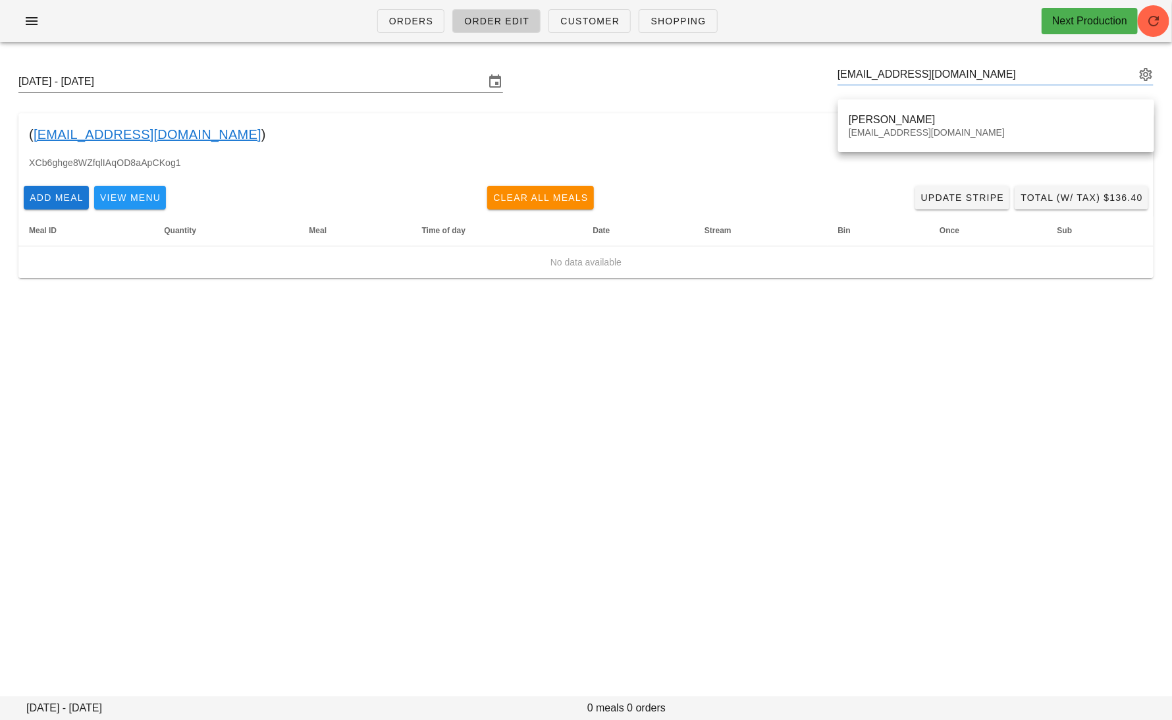
type input "[PERSON_NAME] ([EMAIL_ADDRESS][DOMAIN_NAME])"
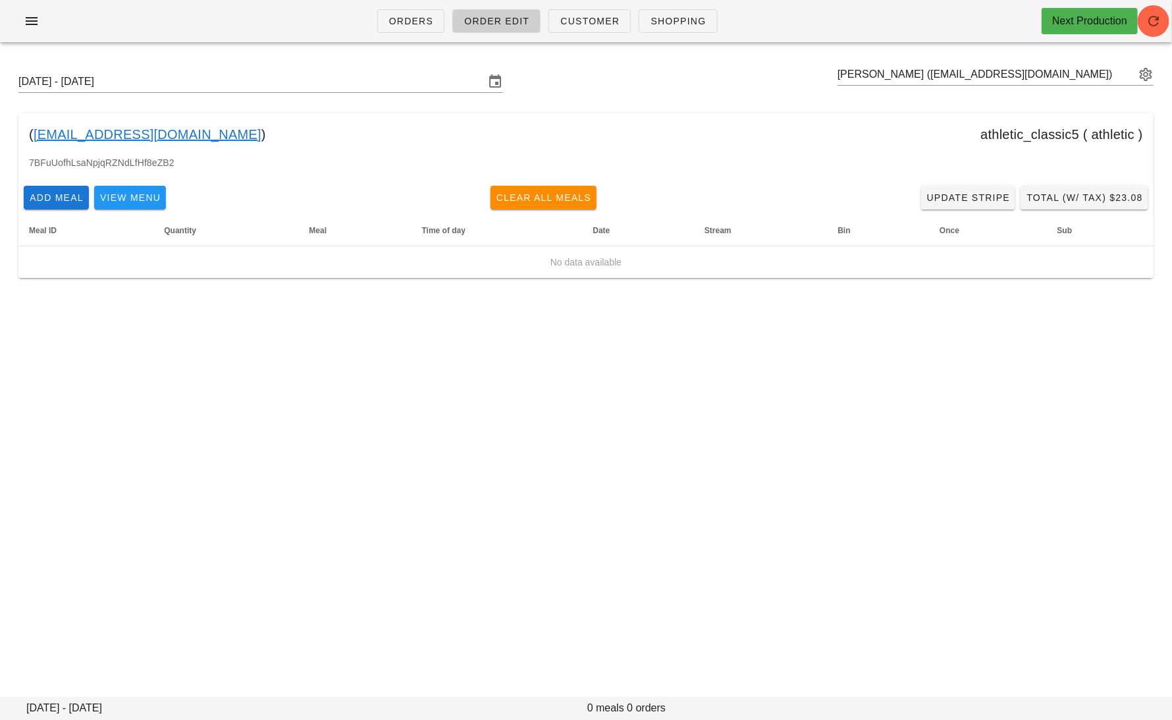
click at [136, 133] on link "[EMAIL_ADDRESS][DOMAIN_NAME]" at bounding box center [148, 134] width 228 height 21
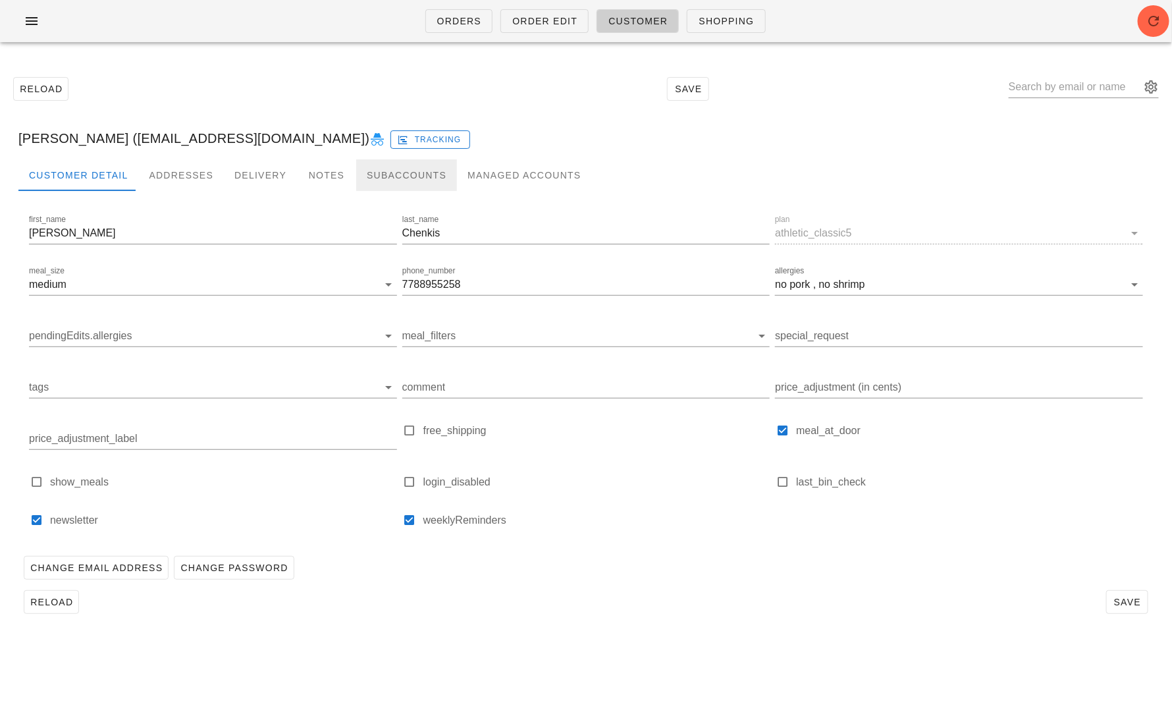
click at [381, 173] on div "Subaccounts" at bounding box center [406, 175] width 101 height 32
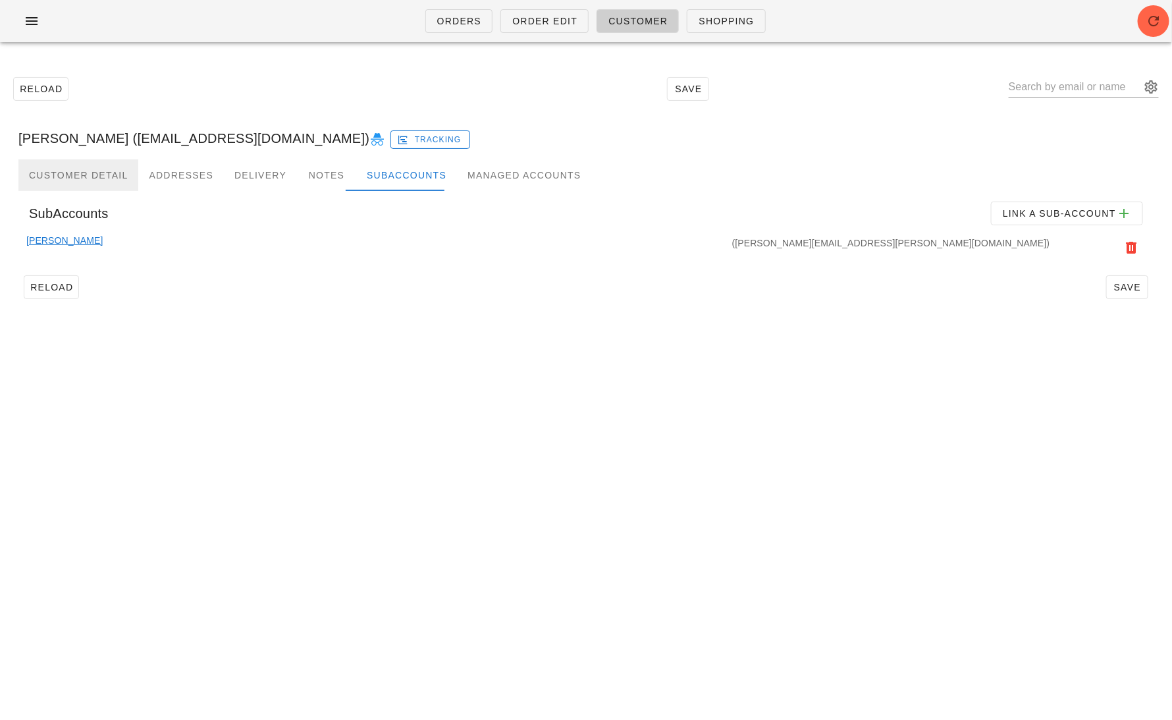
click at [89, 169] on div "Customer Detail" at bounding box center [78, 175] width 120 height 32
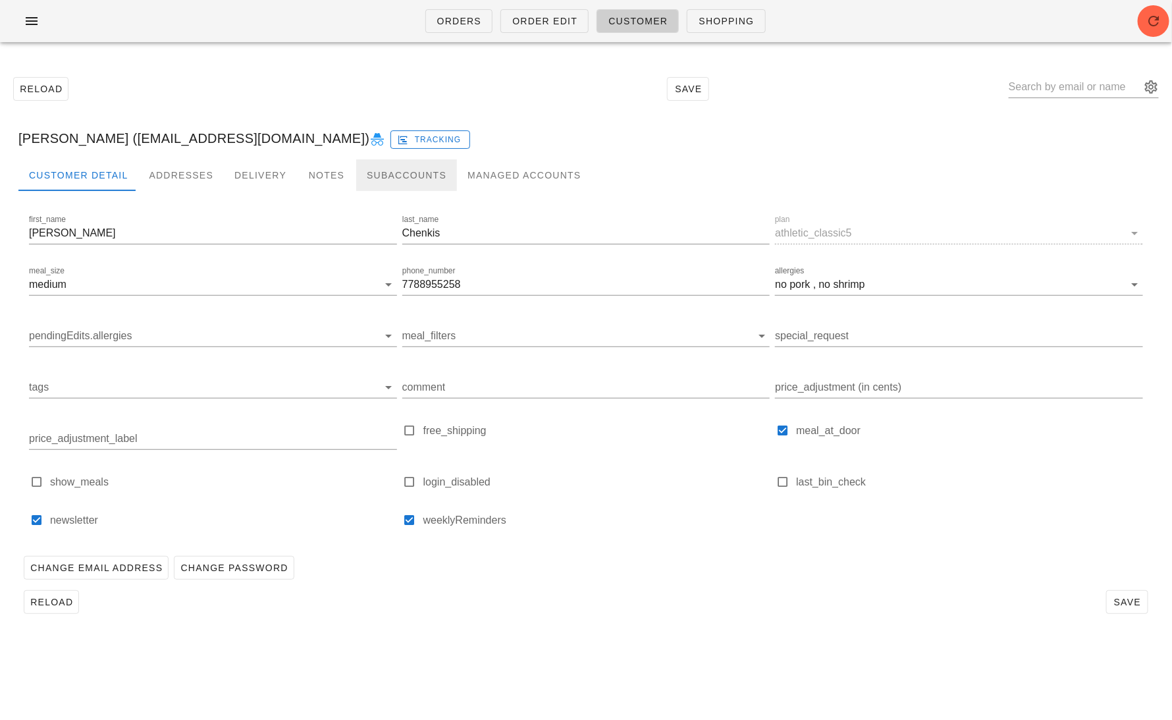
click at [404, 182] on div "Subaccounts" at bounding box center [406, 175] width 101 height 32
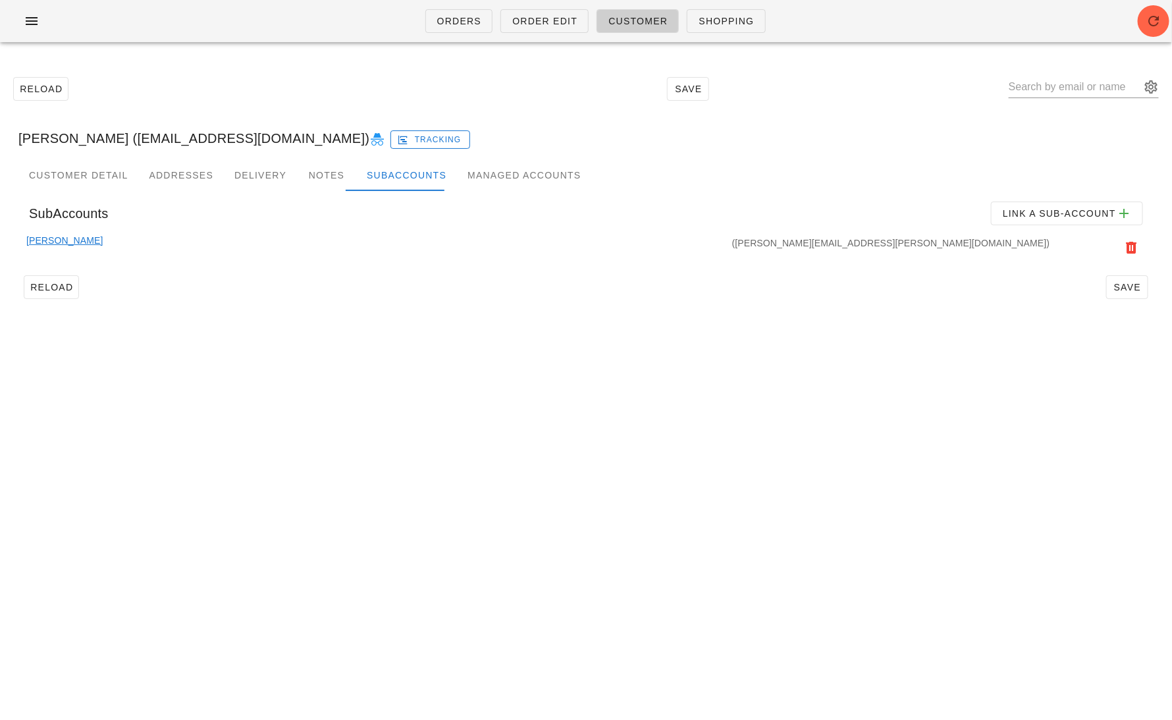
click at [72, 240] on link "[PERSON_NAME]" at bounding box center [64, 247] width 76 height 29
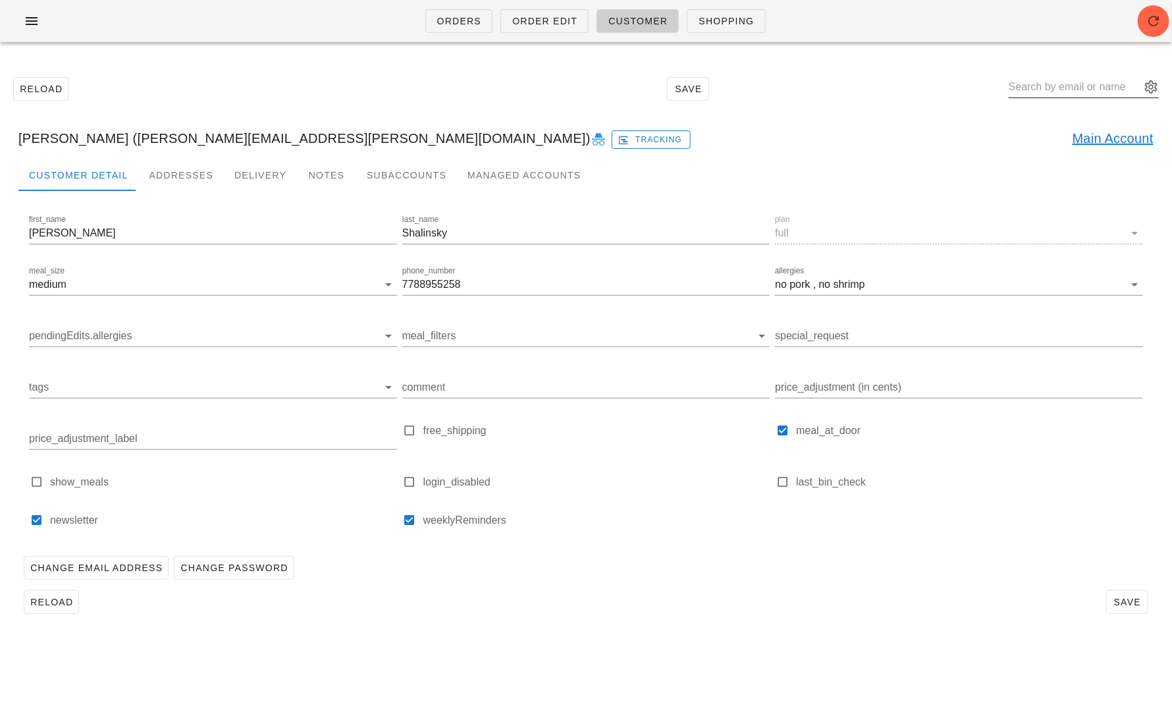
click at [1079, 81] on input "text" at bounding box center [1075, 86] width 132 height 21
paste input "[EMAIL_ADDRESS][DOMAIN_NAME]"
type input "[EMAIL_ADDRESS][DOMAIN_NAME]"
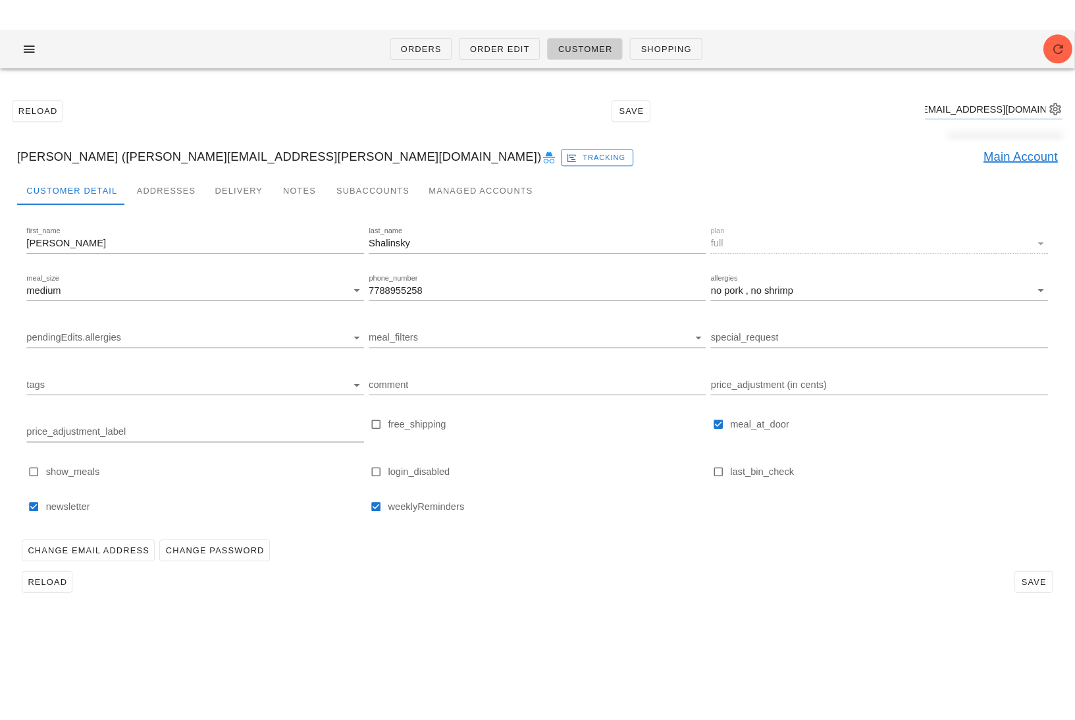
scroll to position [0, 0]
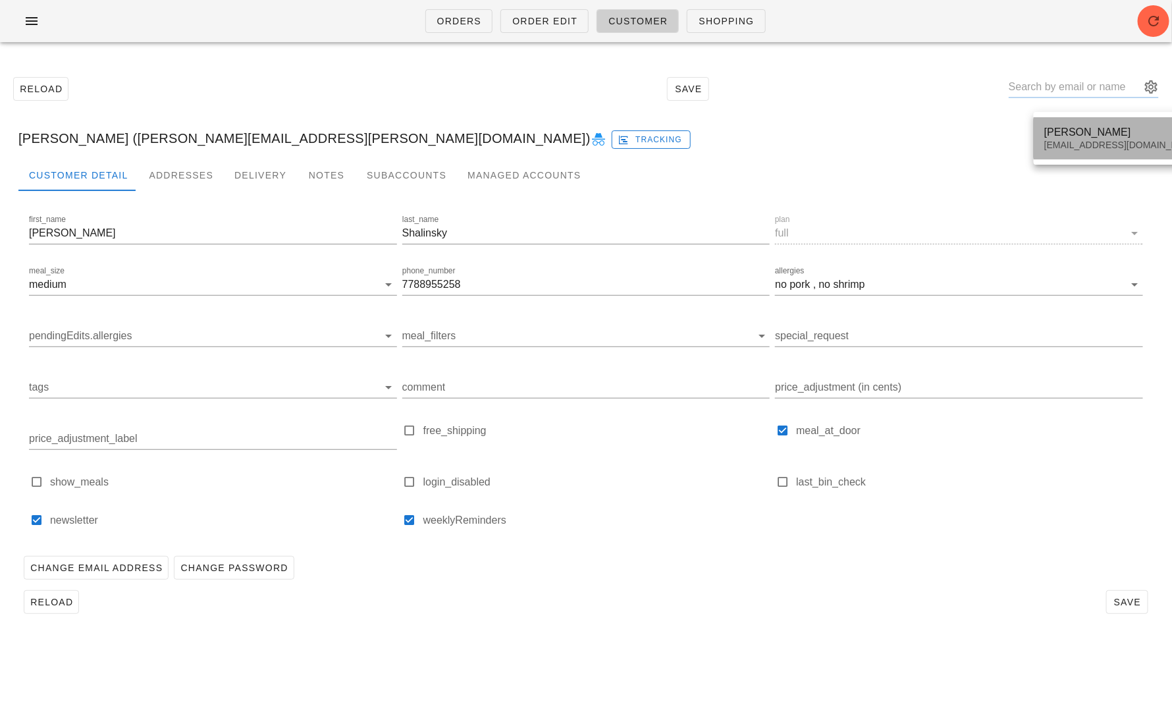
click at [1061, 120] on div "[PERSON_NAME] [EMAIL_ADDRESS][DOMAIN_NAME]" at bounding box center [1122, 138] width 156 height 41
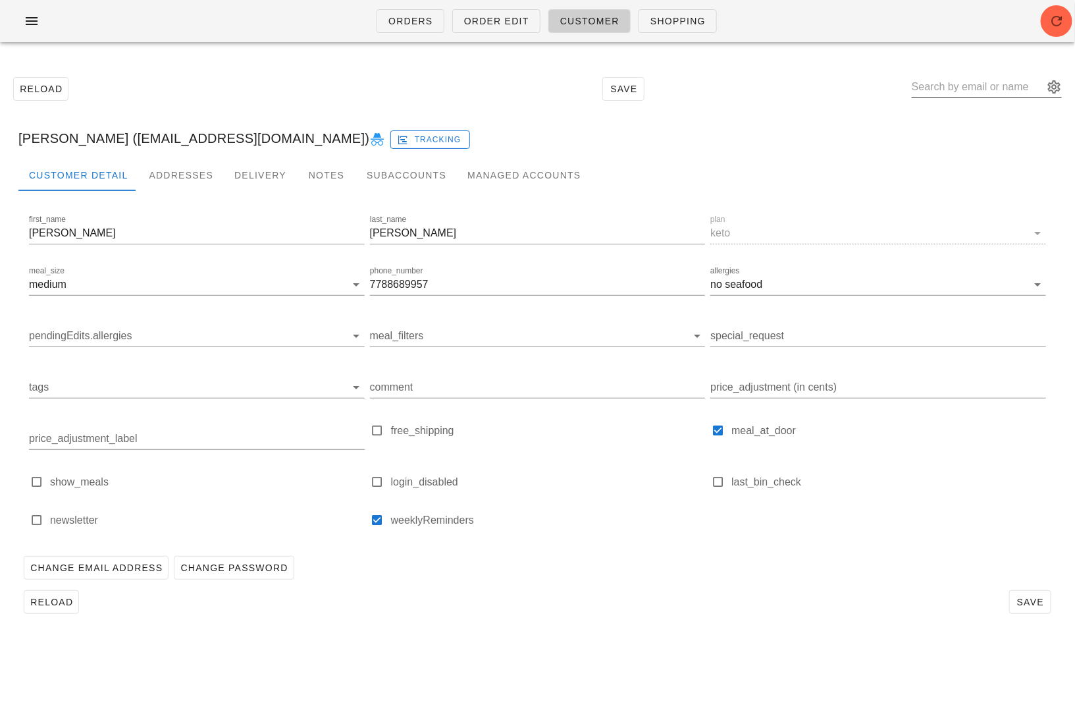
click at [962, 76] on input "text" at bounding box center [978, 86] width 132 height 21
paste input "[PERSON_NAME][EMAIL_ADDRESS][DOMAIN_NAME]"
type input "[PERSON_NAME][EMAIL_ADDRESS][DOMAIN_NAME]"
click at [981, 132] on div "[PERSON_NAME]" at bounding box center [1064, 132] width 232 height 13
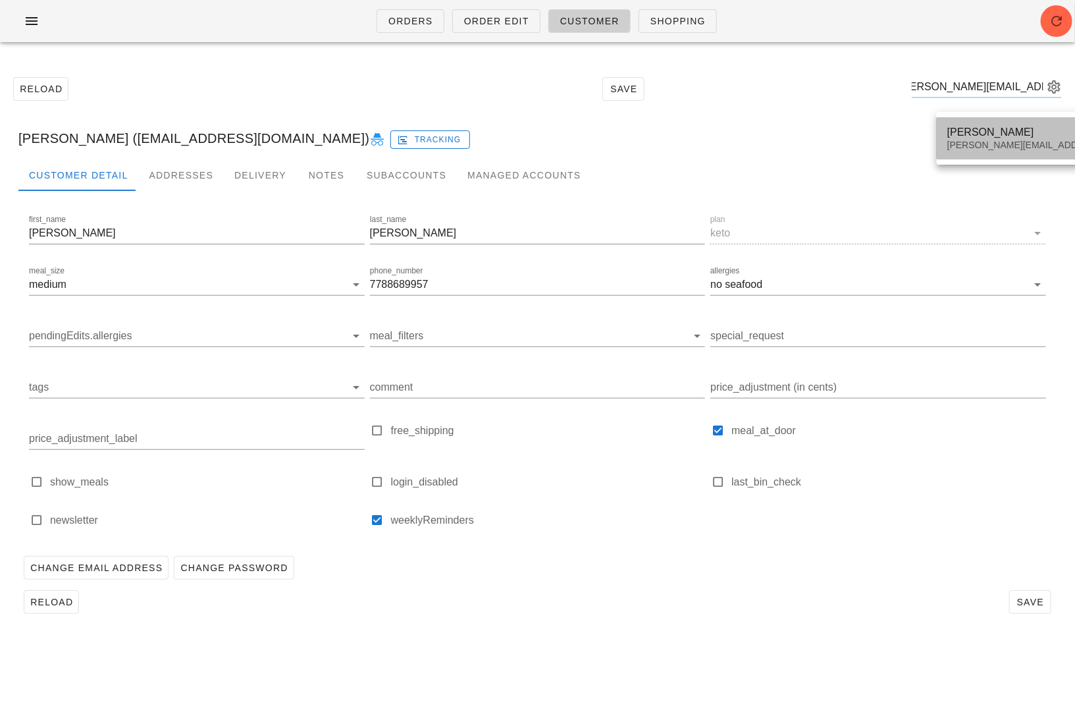
scroll to position [0, 0]
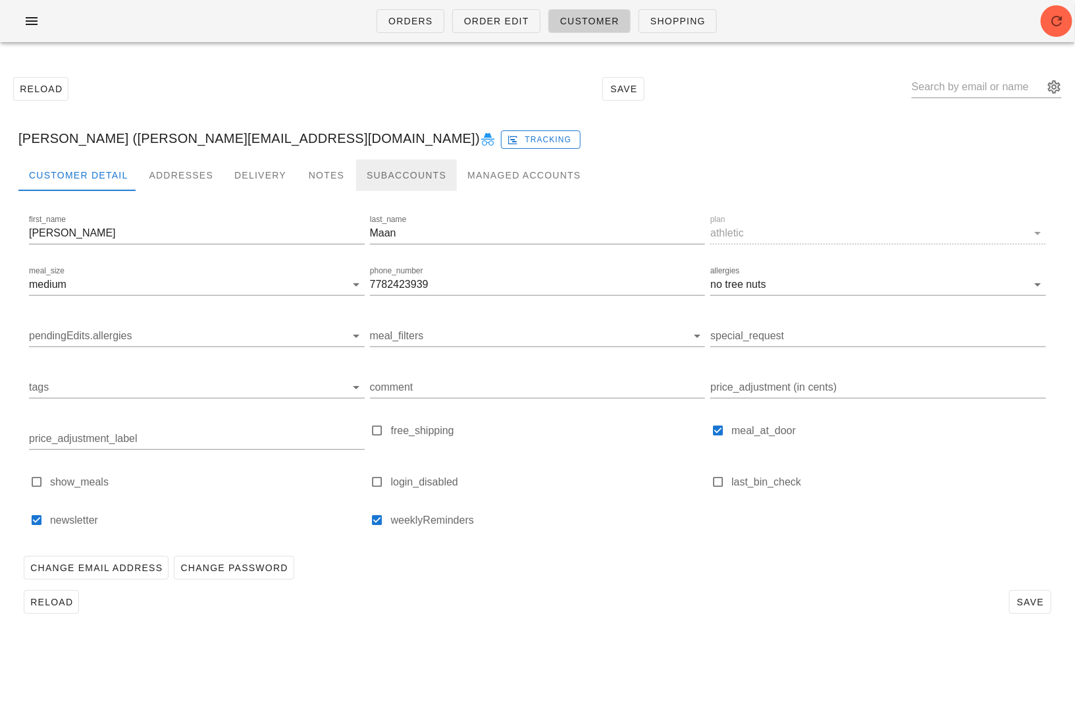
click at [362, 178] on div "Subaccounts" at bounding box center [406, 175] width 101 height 32
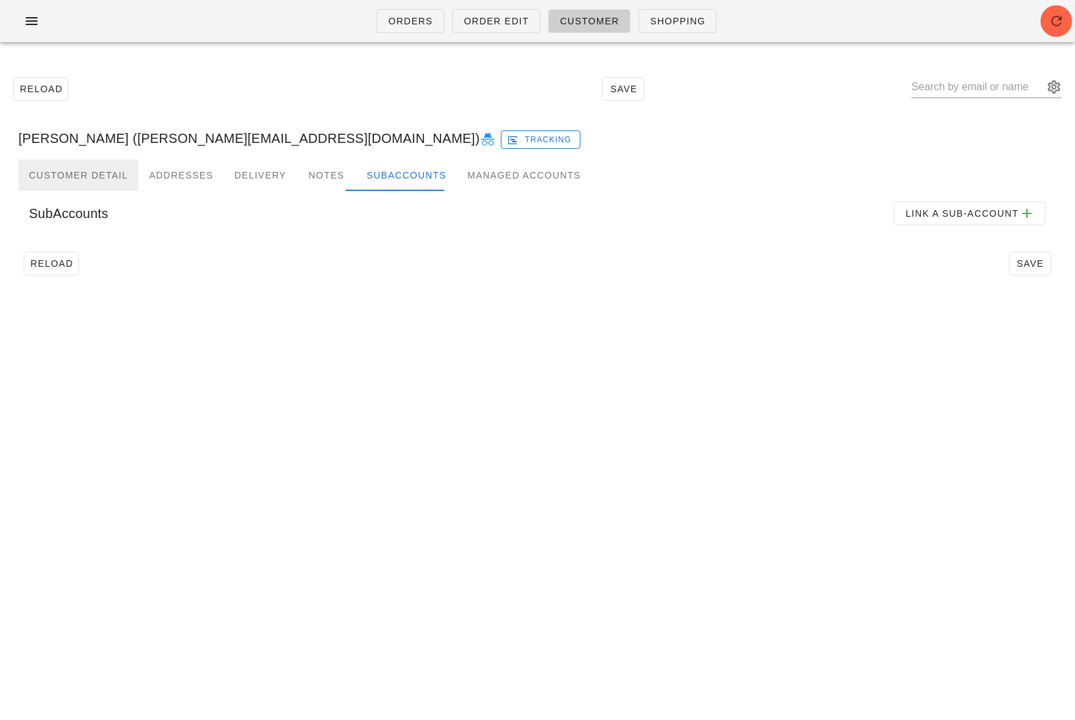
click at [106, 173] on div "Customer Detail" at bounding box center [78, 175] width 120 height 32
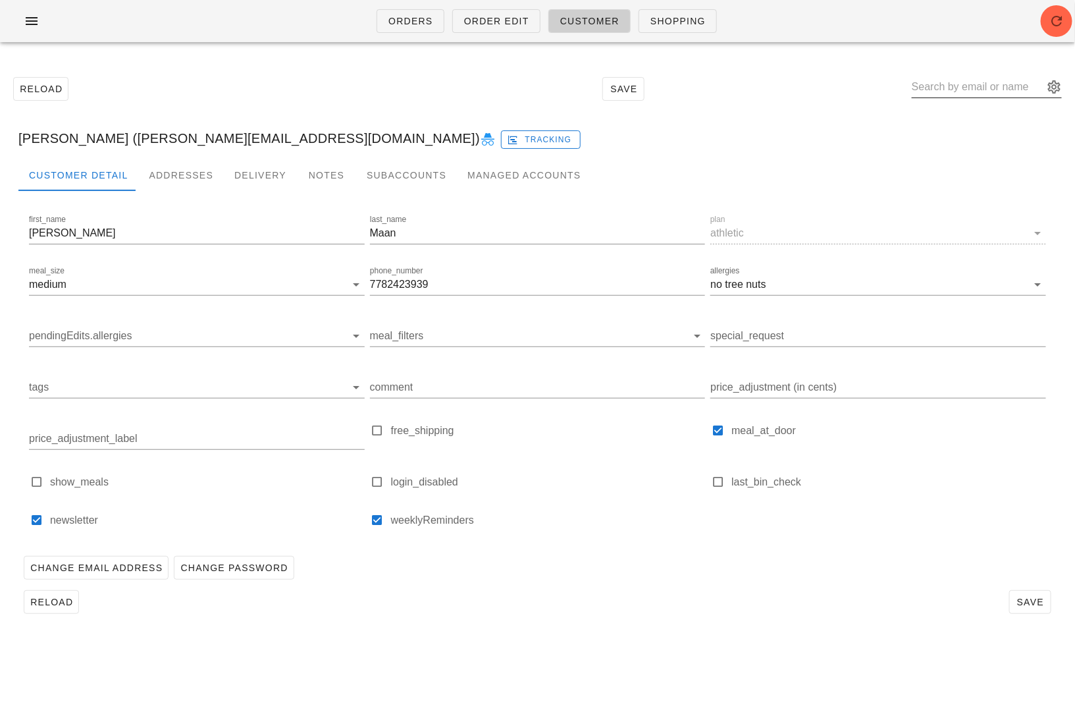
paste input "[EMAIL_ADDRESS][DOMAIN_NAME]"
click at [972, 84] on input "text" at bounding box center [978, 86] width 132 height 21
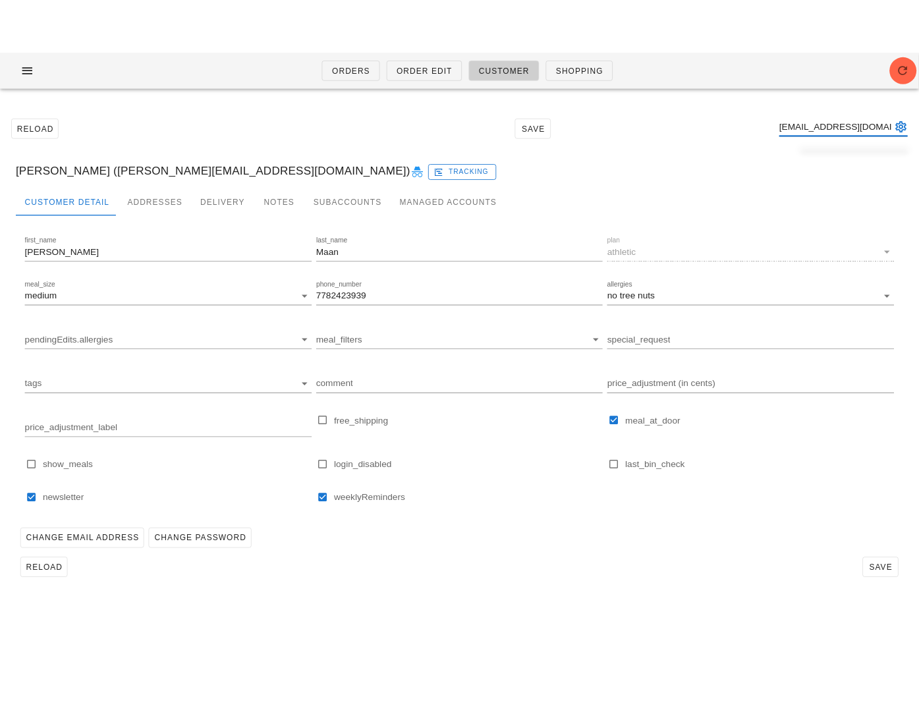
scroll to position [0, 59]
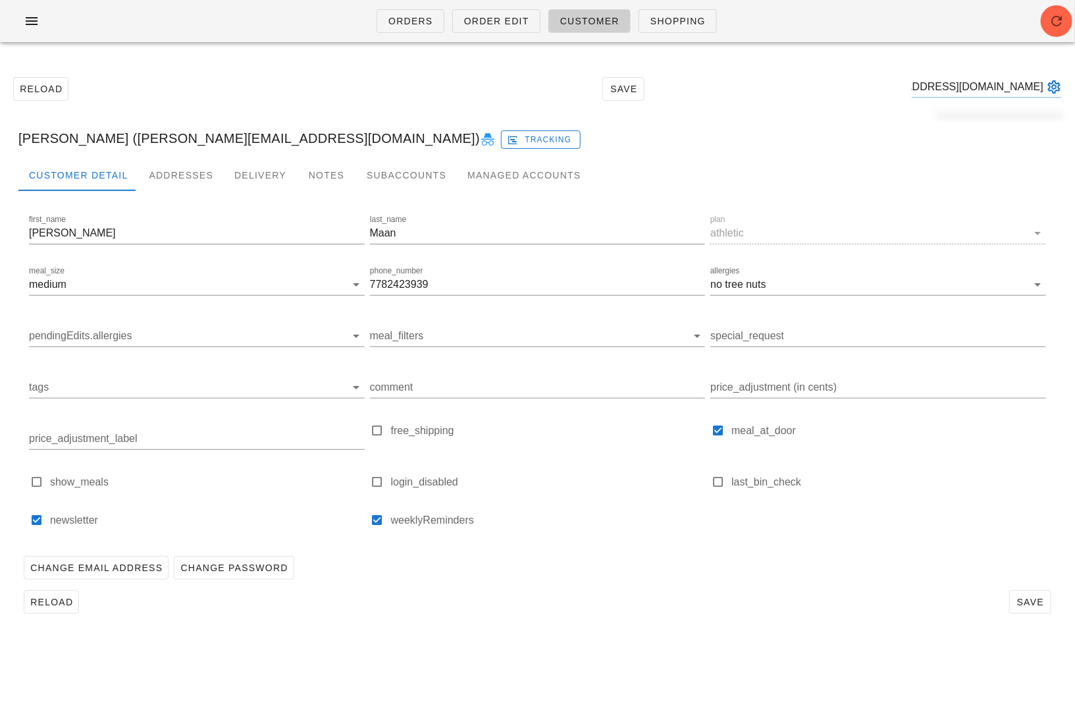
type input "[EMAIL_ADDRESS][DOMAIN_NAME]"
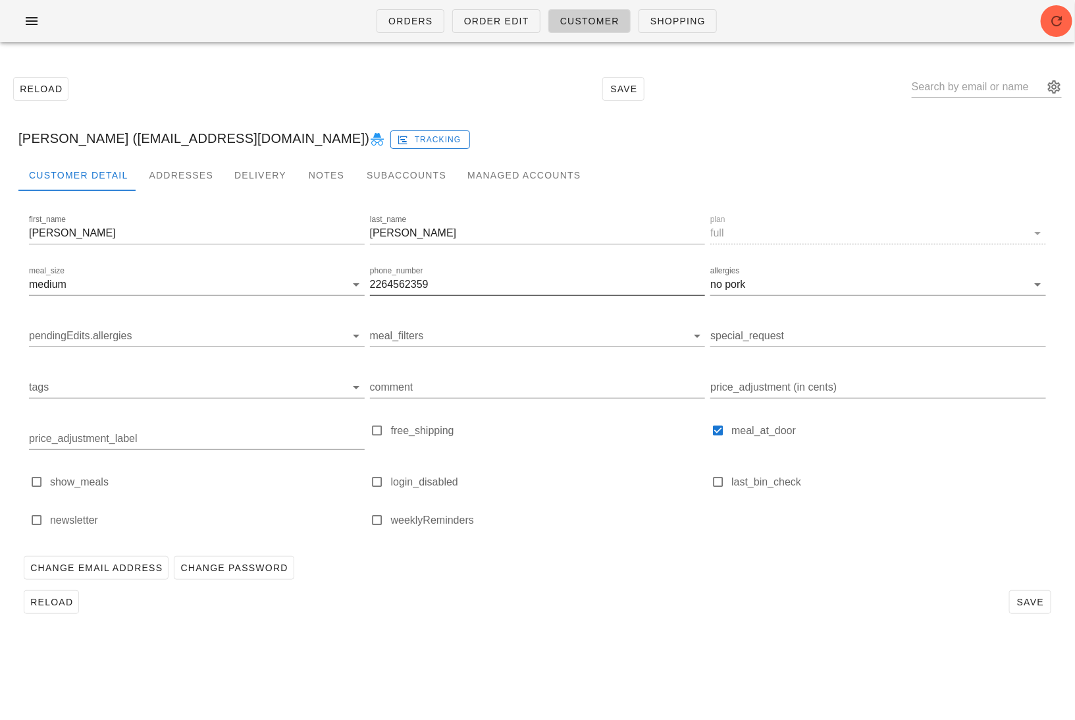
click at [396, 283] on input "2264562359" at bounding box center [538, 284] width 336 height 21
click at [406, 285] on input "2264562359" at bounding box center [538, 284] width 336 height 21
drag, startPoint x: 437, startPoint y: 284, endPoint x: 351, endPoint y: 284, distance: 86.3
click at [351, 284] on div "first_name [PERSON_NAME] last_name [PERSON_NAME] plan full meal_size medium pho…" at bounding box center [537, 375] width 1023 height 333
click at [490, 28] on link "Order Edit" at bounding box center [496, 21] width 88 height 24
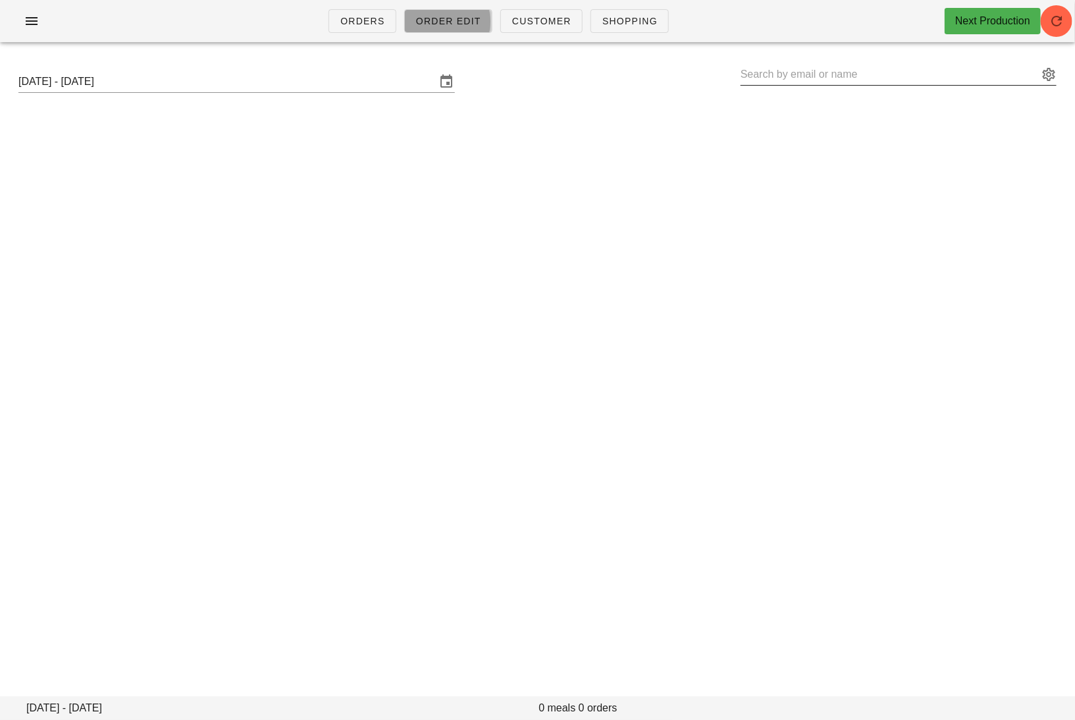
type input "[PERSON_NAME] ([EMAIL_ADDRESS][DOMAIN_NAME])"
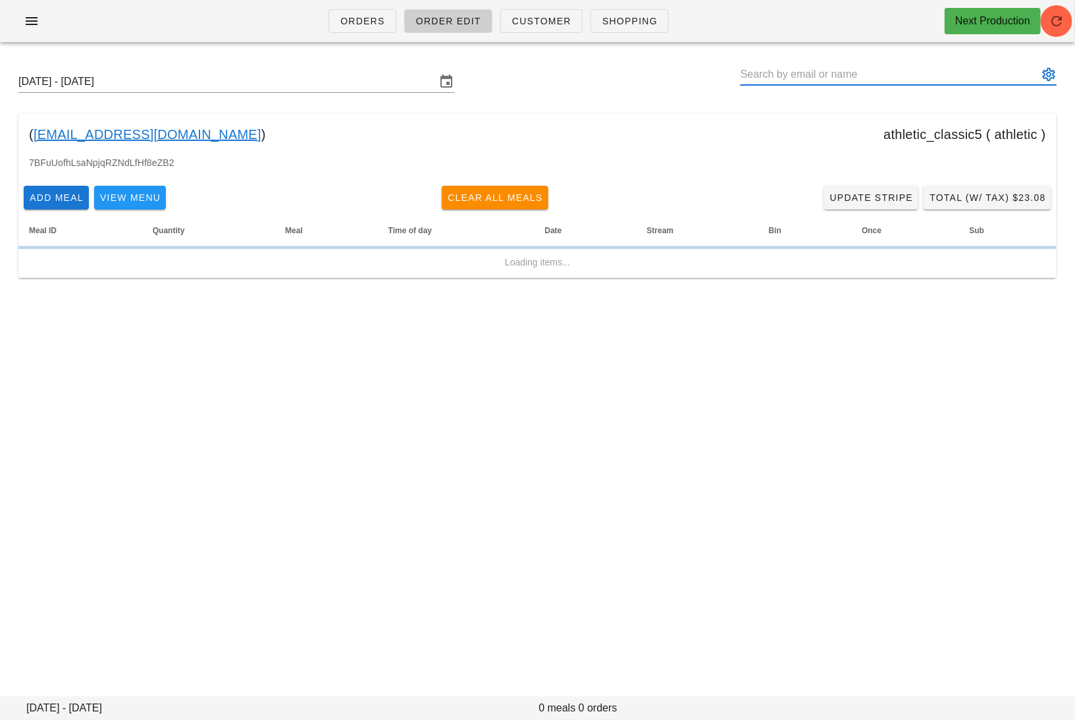
click at [961, 70] on input "text" at bounding box center [890, 74] width 298 height 21
paste input "[EMAIL_ADDRESS][DOMAIN_NAME]"
type input "[PERSON_NAME] ([EMAIL_ADDRESS][DOMAIN_NAME])"
click at [51, 200] on span "Add Meal" at bounding box center [56, 197] width 55 height 11
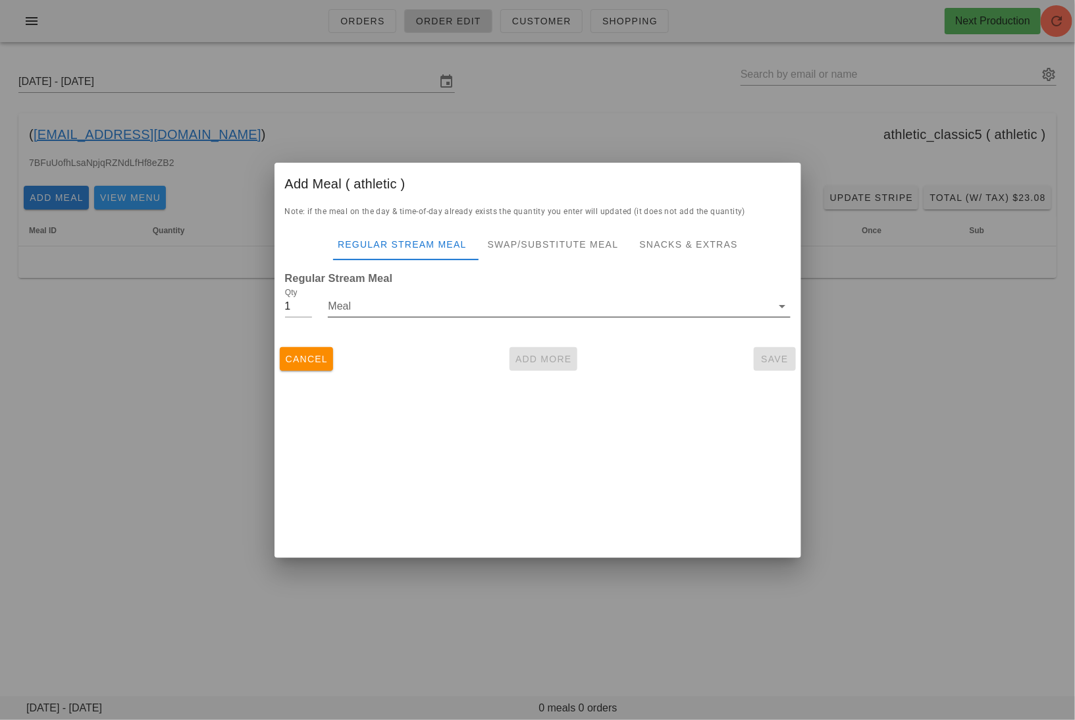
click at [419, 304] on input "Meal" at bounding box center [550, 306] width 444 height 21
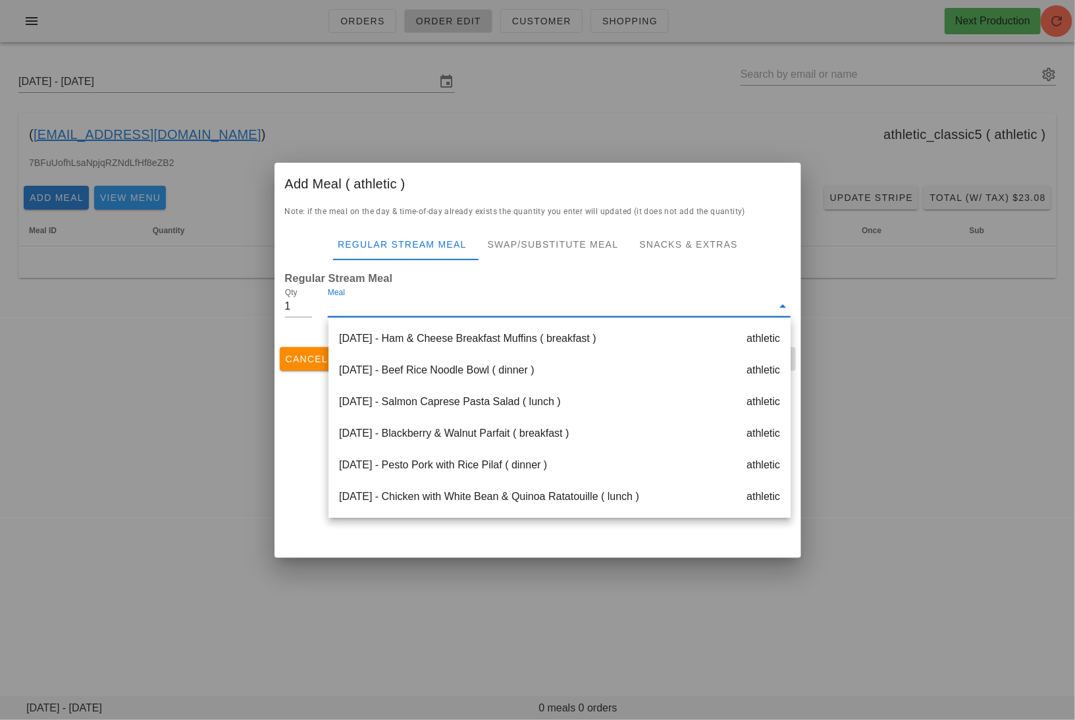
click at [184, 395] on div at bounding box center [537, 360] width 1075 height 720
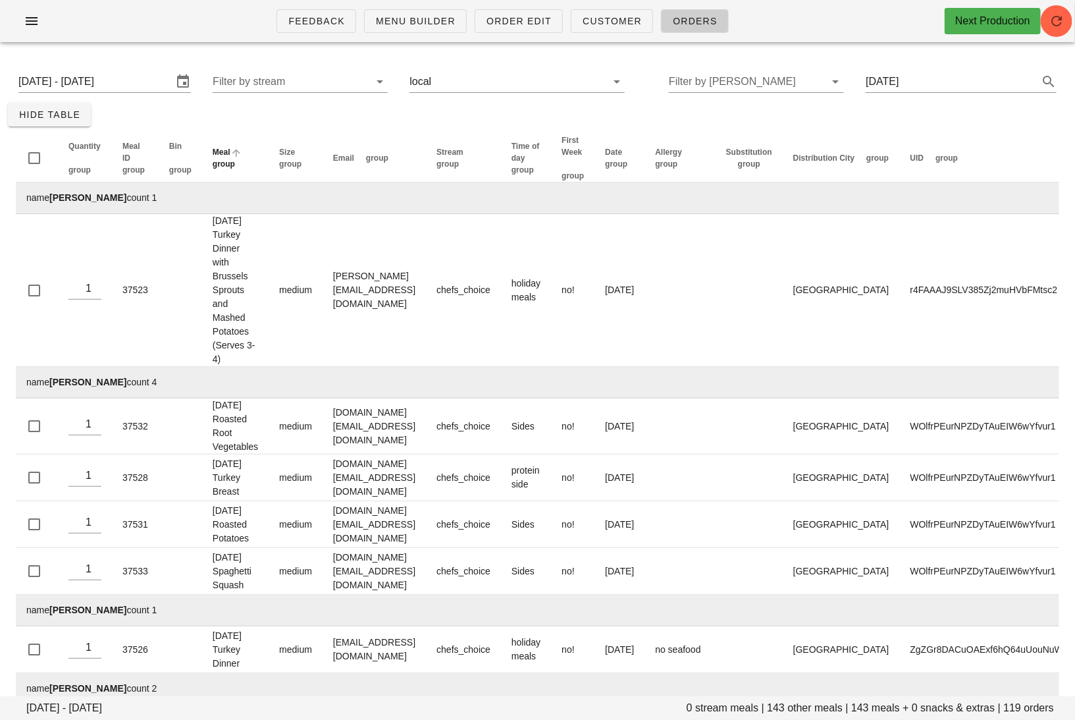
click at [235, 159] on span "group" at bounding box center [224, 163] width 22 height 9
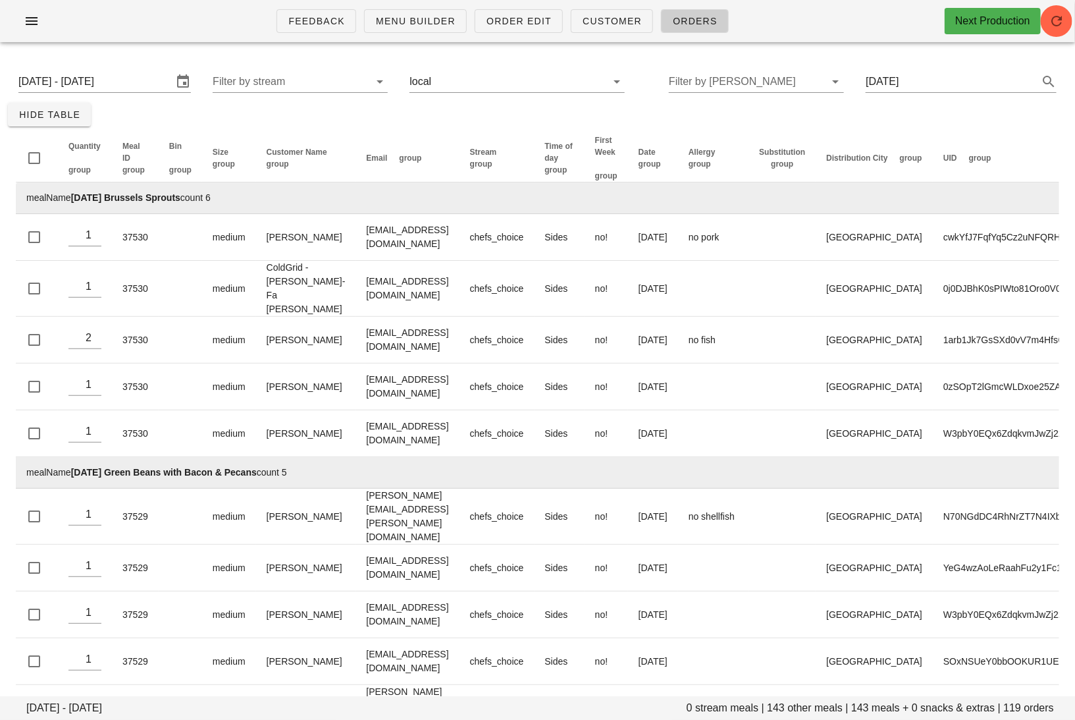
drag, startPoint x: 262, startPoint y: 198, endPoint x: 72, endPoint y: 196, distance: 189.7
click at [72, 196] on td "mealName Thanksgiving Brussels Sprouts count 6" at bounding box center [568, 198] width 1104 height 32
copy td "Thanksgiving Brussels Sprouts count 6"
drag, startPoint x: 339, startPoint y: 458, endPoint x: 72, endPoint y: 460, distance: 266.7
click at [72, 460] on td "mealName Thanksgiving Green Beans with Bacon & Pecans count 5" at bounding box center [568, 473] width 1104 height 32
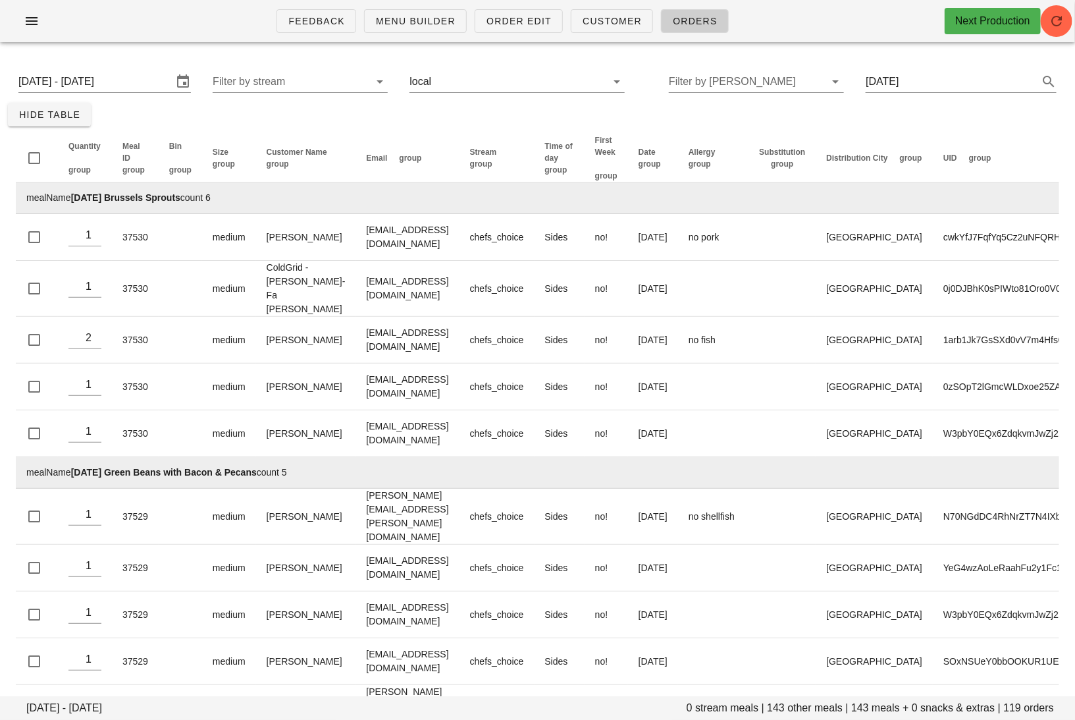
copy td "Thanksgiving Green Beans with Bacon & Pecans count 5"
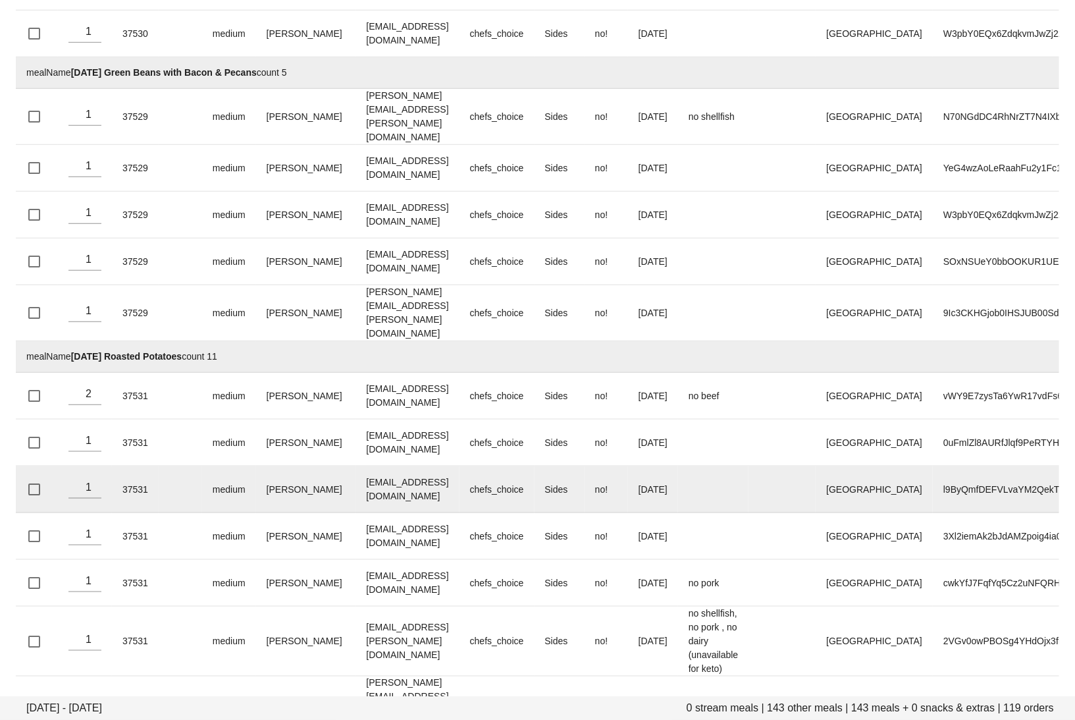
scroll to position [405, 0]
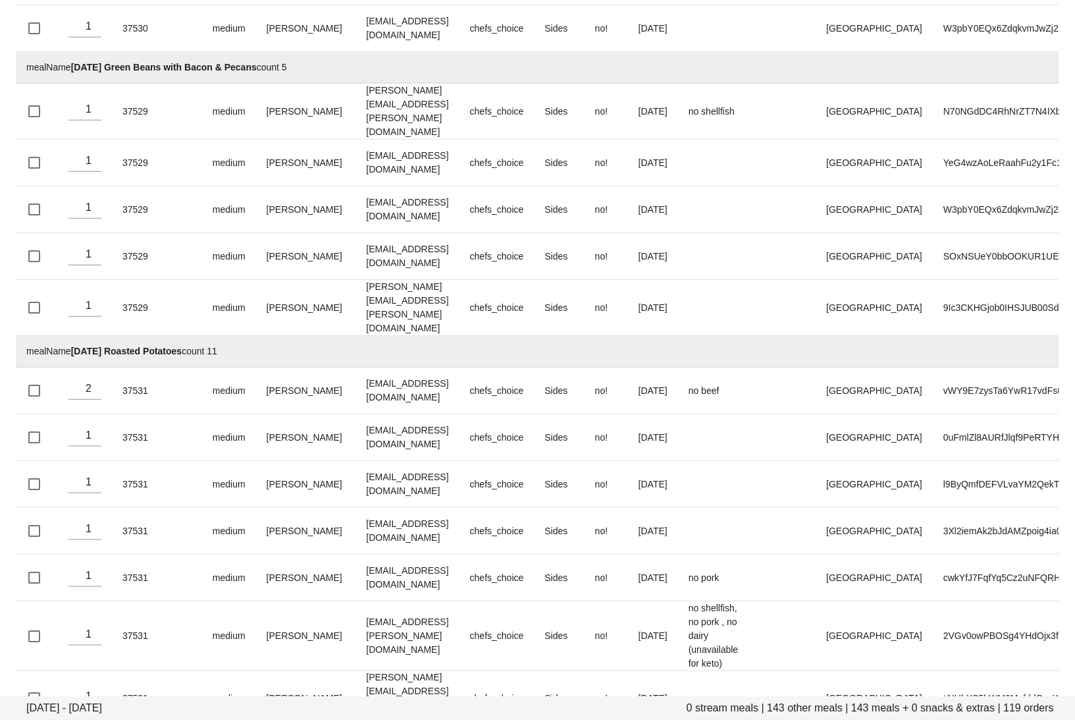
click at [245, 336] on td "mealName Thanksgiving Roasted Potatoes count 11" at bounding box center [568, 352] width 1104 height 32
drag, startPoint x: 249, startPoint y: 321, endPoint x: 74, endPoint y: 327, distance: 174.6
click at [74, 336] on td "mealName Thanksgiving Roasted Potatoes count 11" at bounding box center [568, 352] width 1104 height 32
copy td "Thanksgiving Roasted Potatoes count 11"
click at [423, 336] on td "mealName Thanksgiving Roasted Potatoes count 11" at bounding box center [568, 352] width 1104 height 32
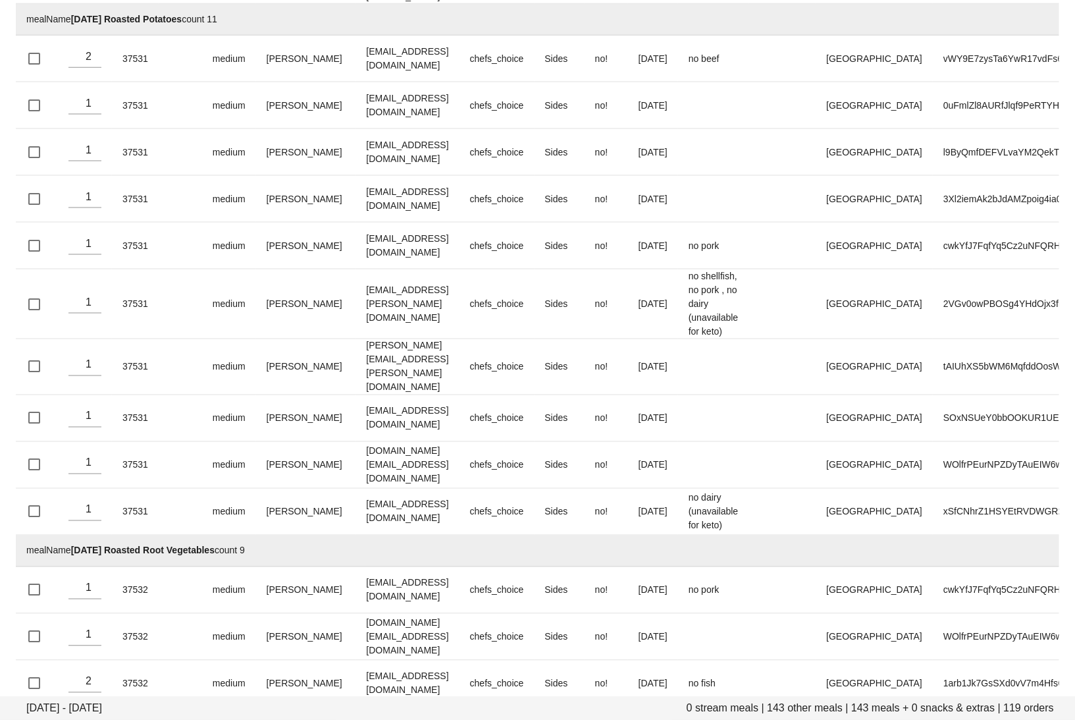
scroll to position [880, 0]
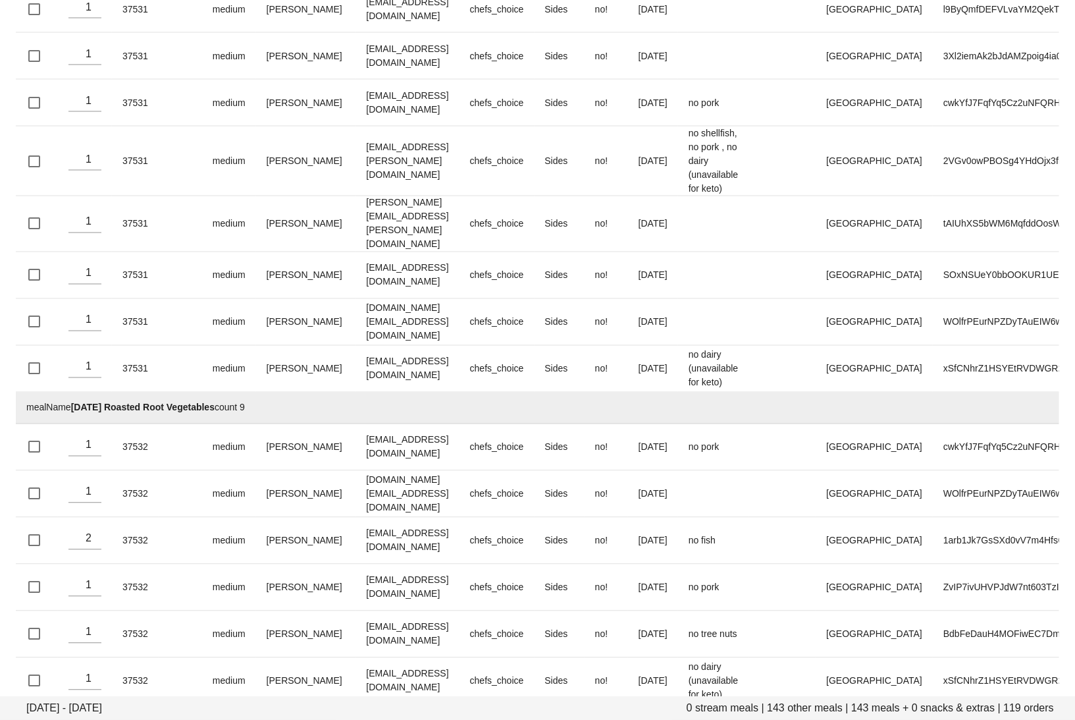
drag, startPoint x: 314, startPoint y: 371, endPoint x: 70, endPoint y: 370, distance: 243.6
click at [70, 392] on td "mealName Thanksgiving Roasted Root Vegetables count 9" at bounding box center [568, 408] width 1104 height 32
copy td "Thanksgiving Roasted Root Vegetables count 9"
click at [436, 392] on td "mealName Thanksgiving Roasted Root Vegetables count 9" at bounding box center [568, 408] width 1104 height 32
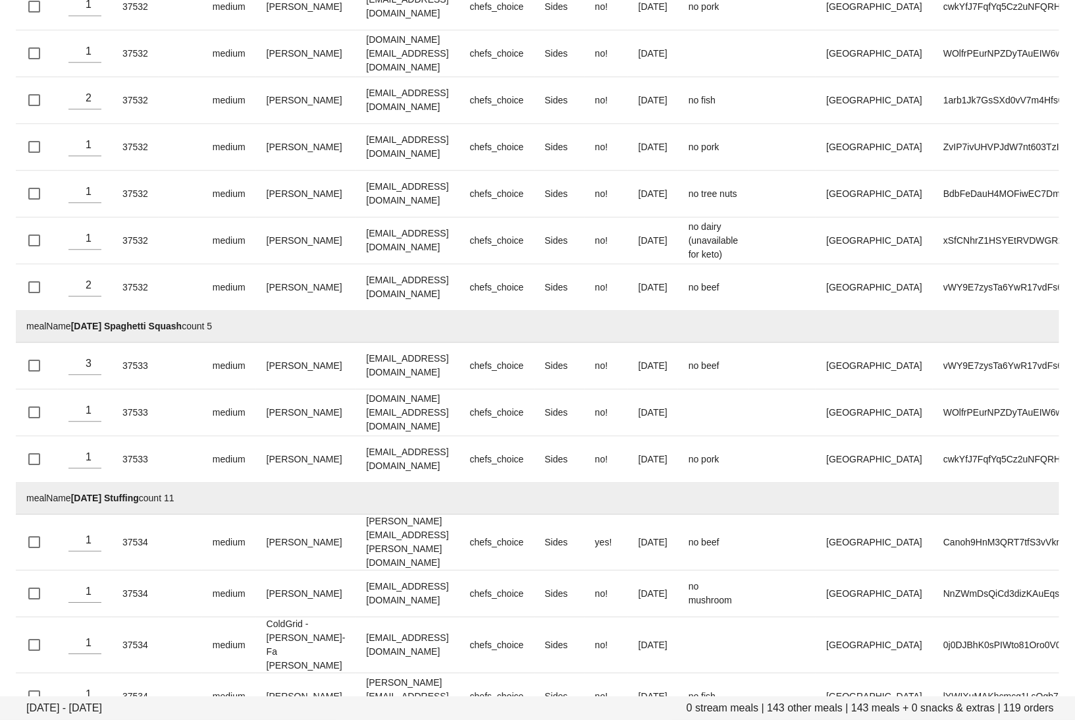
scroll to position [1332, 0]
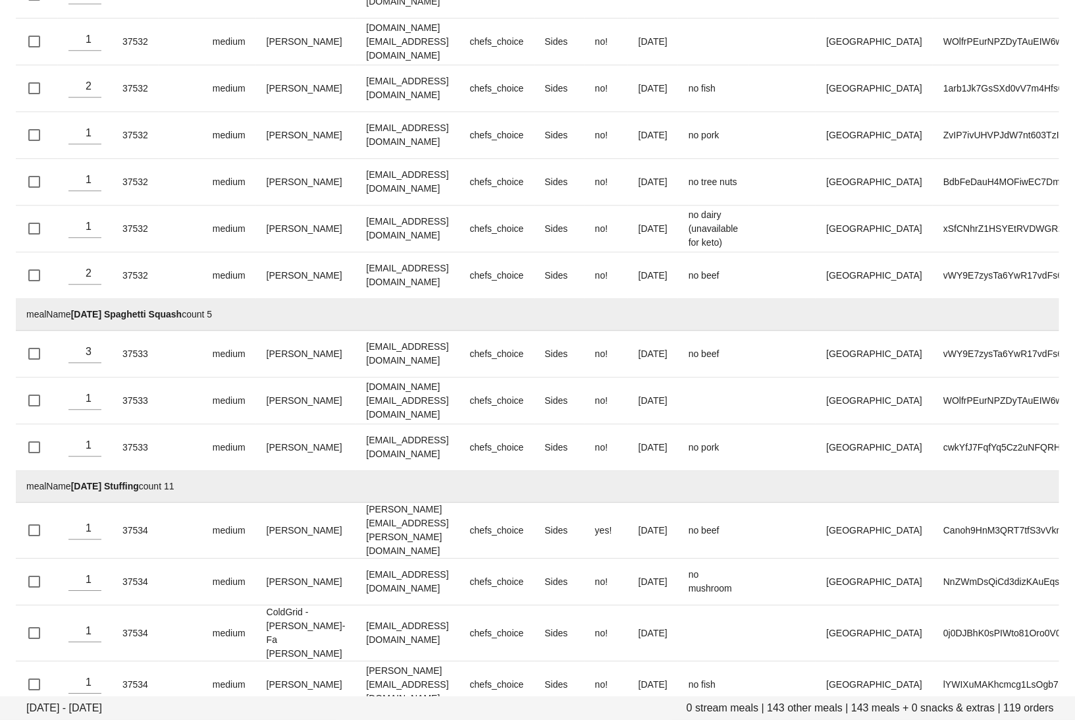
drag, startPoint x: 255, startPoint y: 276, endPoint x: 73, endPoint y: 274, distance: 182.4
click at [73, 299] on td "mealName Thanksgiving Spaghetti Squash count 5" at bounding box center [568, 315] width 1104 height 32
copy td "Thanksgiving Spaghetti Squash count 5"
drag, startPoint x: 213, startPoint y: 444, endPoint x: 71, endPoint y: 444, distance: 142.2
click at [71, 471] on td "mealName Thanksgiving Stuffing count 11" at bounding box center [568, 487] width 1104 height 32
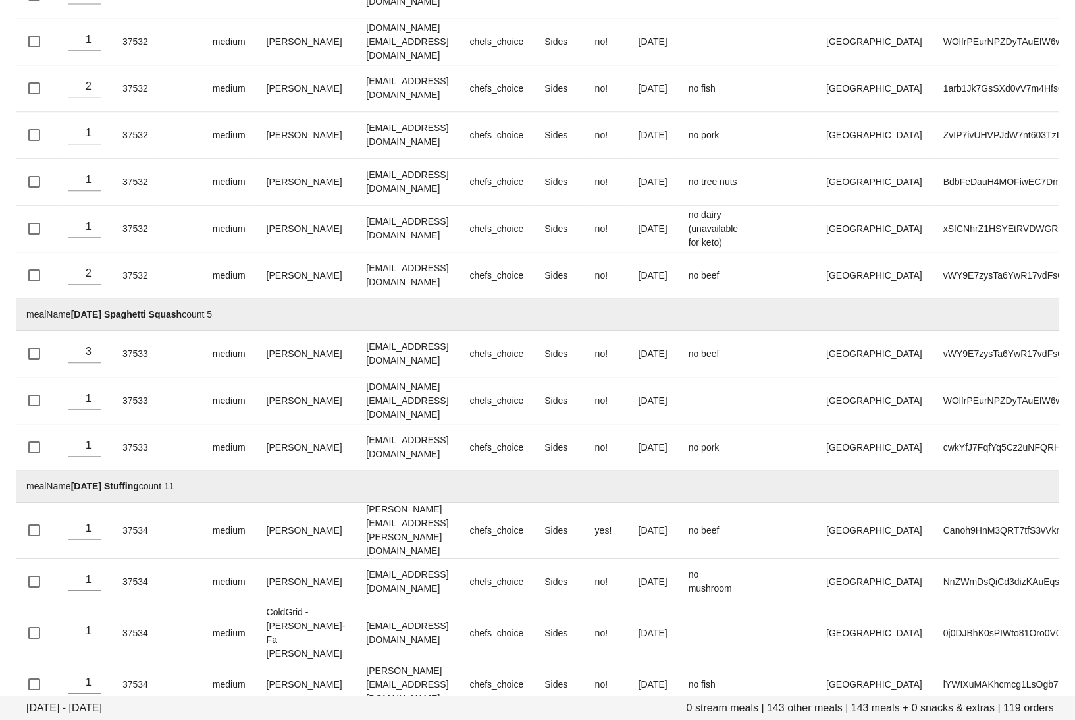
copy td "Thanksgiving Stuffing count 11"
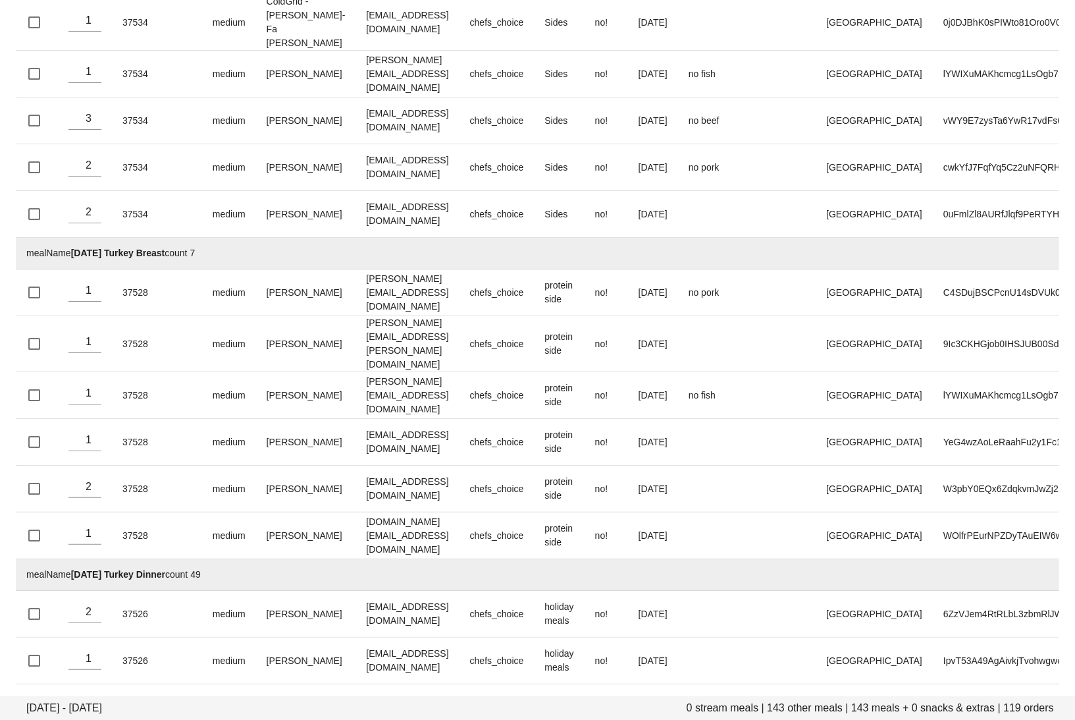
scroll to position [2005, 0]
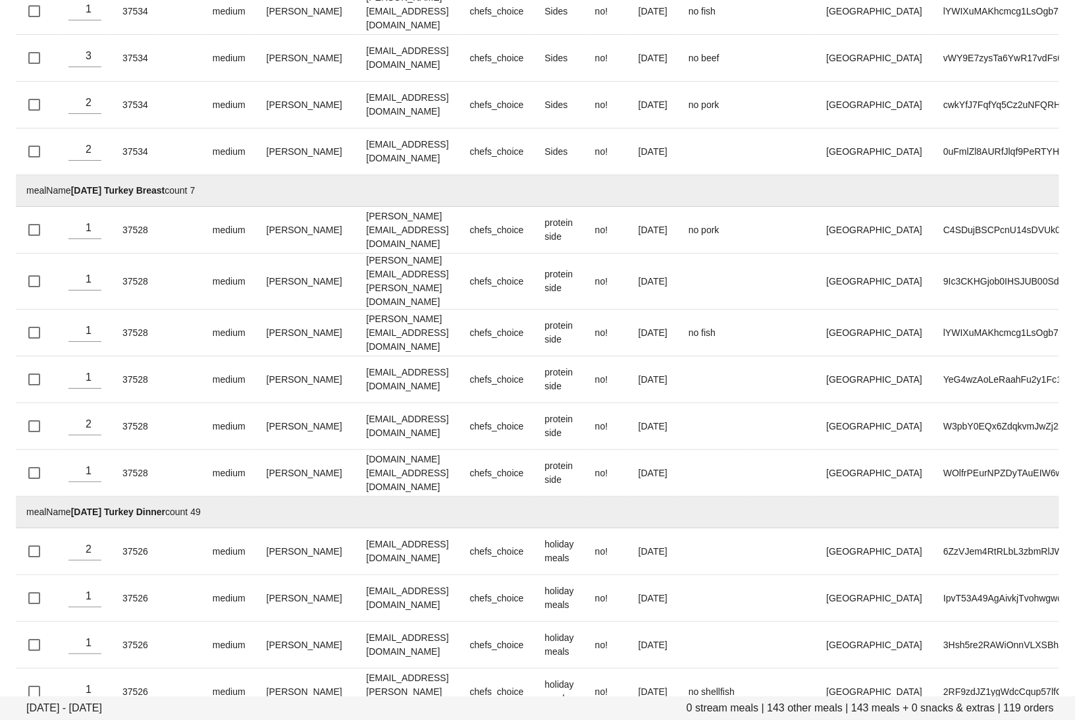
drag, startPoint x: 230, startPoint y: 128, endPoint x: 72, endPoint y: 128, distance: 157.4
click at [72, 175] on td "mealName Thanksgiving Turkey Breast count 7" at bounding box center [568, 191] width 1104 height 32
copy td "Thanksgiving Turkey Breast count 7"
drag, startPoint x: 243, startPoint y: 441, endPoint x: 72, endPoint y: 440, distance: 170.5
click at [72, 496] on td "mealName Thanksgiving Turkey Dinner count 49" at bounding box center [568, 512] width 1104 height 32
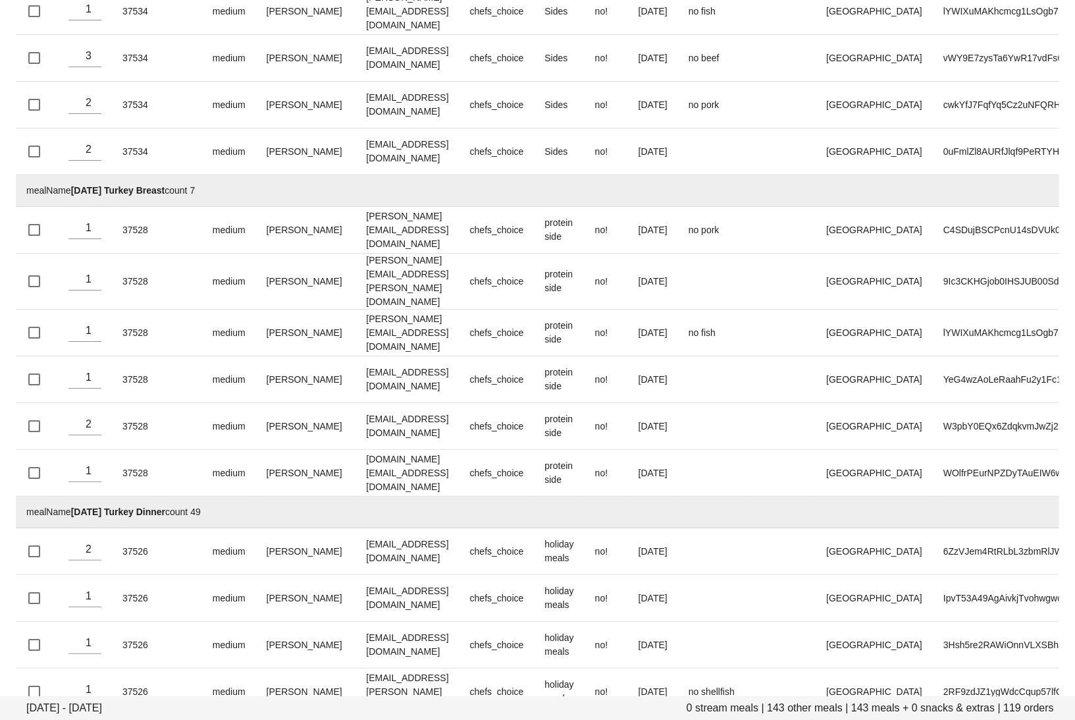
copy td "Thanksgiving Turkey Dinner count 49"
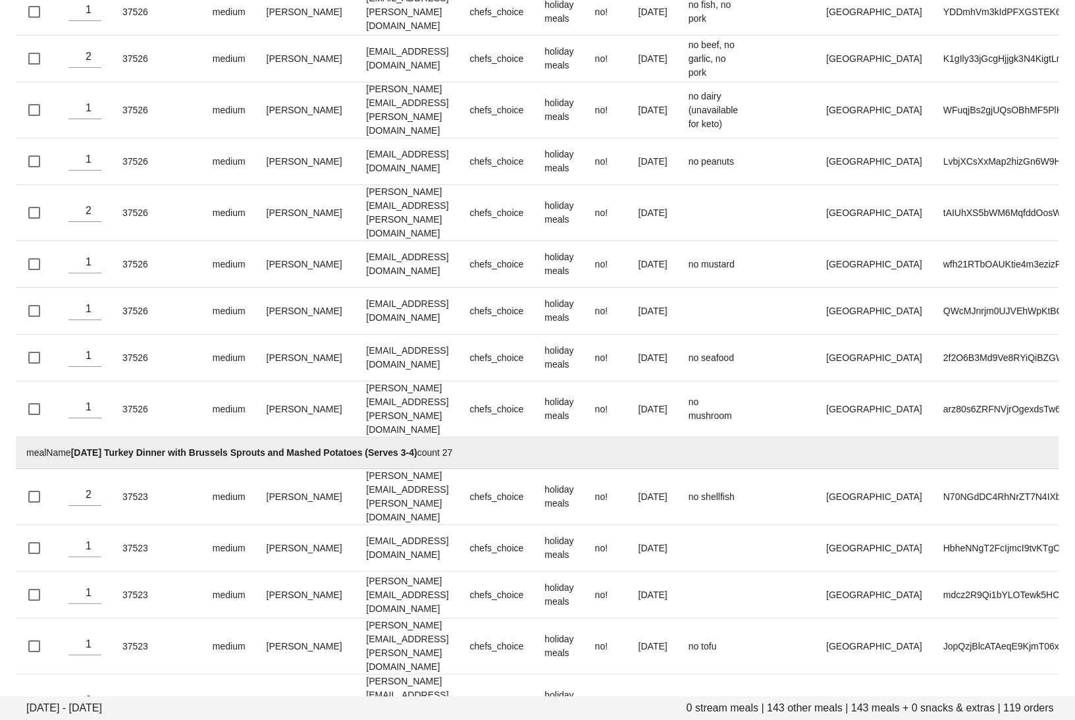
scroll to position [4063, 0]
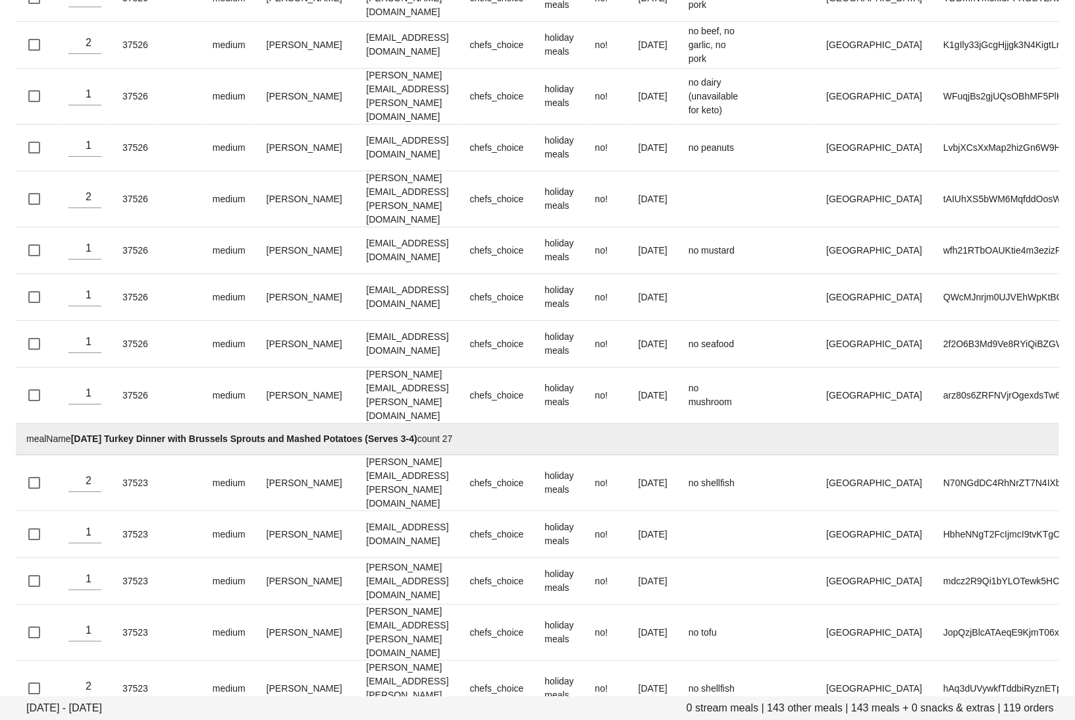
drag, startPoint x: 481, startPoint y: 321, endPoint x: 74, endPoint y: 328, distance: 407.0
click at [74, 423] on td "mealName Thanksgiving Turkey Dinner with Brussels Sprouts and Mashed Potatoes (…" at bounding box center [568, 439] width 1104 height 32
copy td "Thanksgiving Turkey Dinner with Brussels Sprouts and Mashed Potatoes (Serves 3-…"
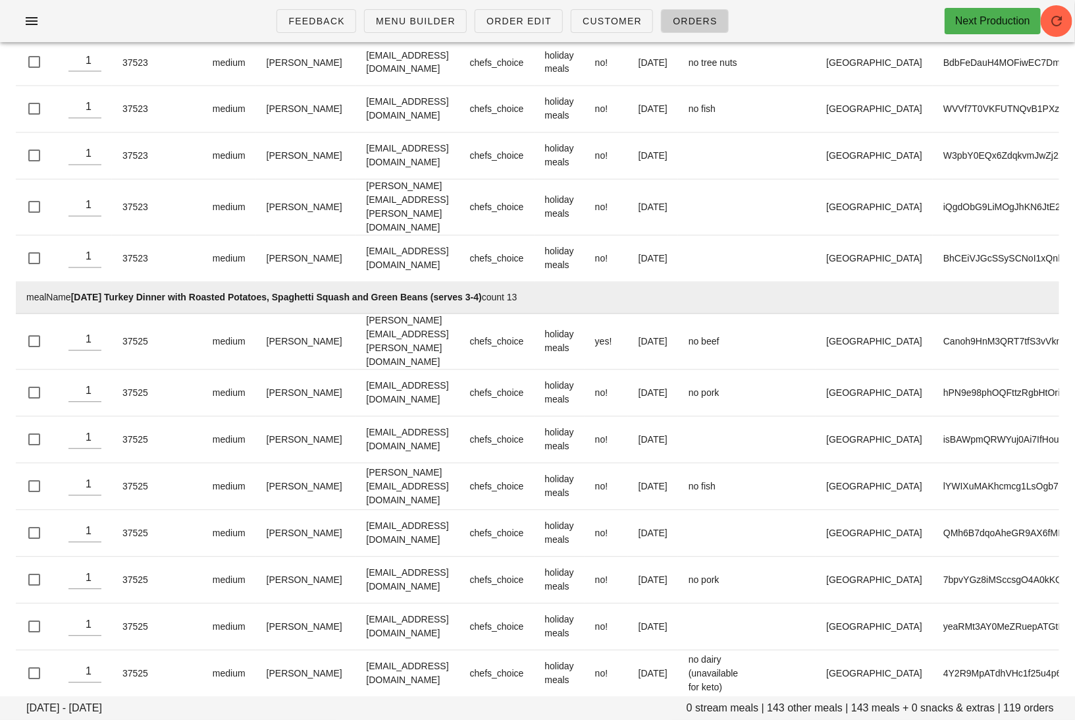
scroll to position [5164, 0]
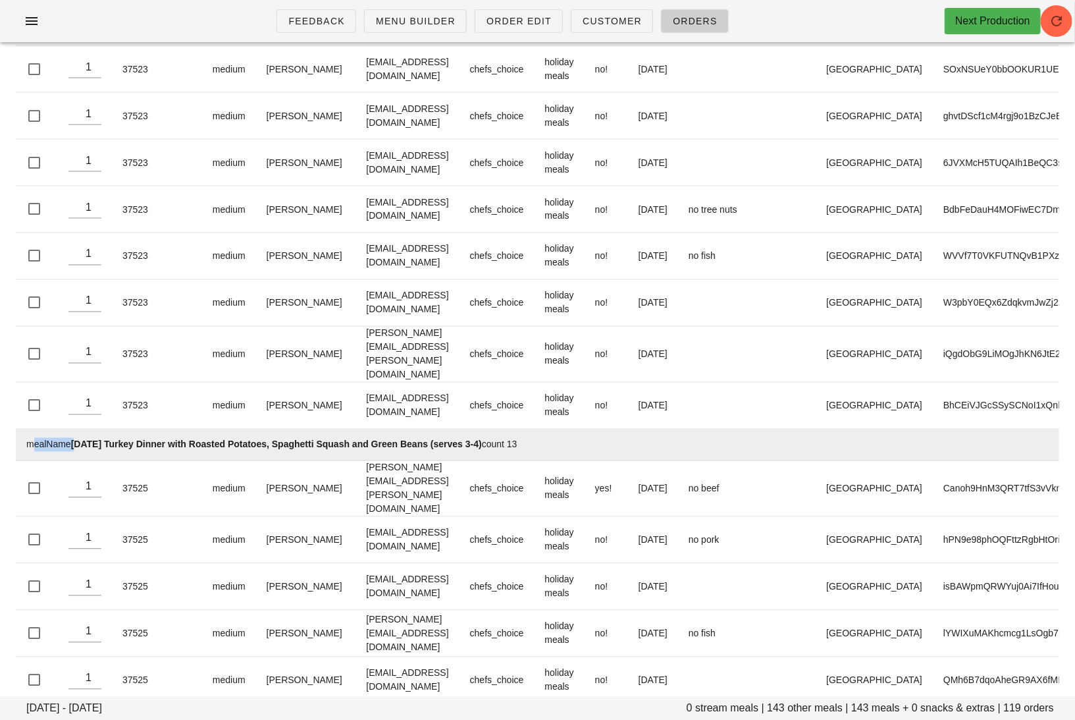
drag, startPoint x: 552, startPoint y: 270, endPoint x: 80, endPoint y: 271, distance: 471.5
click at [80, 429] on td "mealName Thanksgiving Turkey Dinner with Roasted Potatoes, Spaghetti Squash and…" at bounding box center [568, 445] width 1104 height 32
click at [482, 439] on strong "Thanksgiving Turkey Dinner with Roasted Potatoes, Spaghetti Squash and Green Be…" at bounding box center [276, 444] width 411 height 11
drag, startPoint x: 554, startPoint y: 282, endPoint x: 74, endPoint y: 279, distance: 480.0
click at [73, 429] on td "mealName Thanksgiving Turkey Dinner with Roasted Potatoes, Spaghetti Squash and…" at bounding box center [568, 445] width 1104 height 32
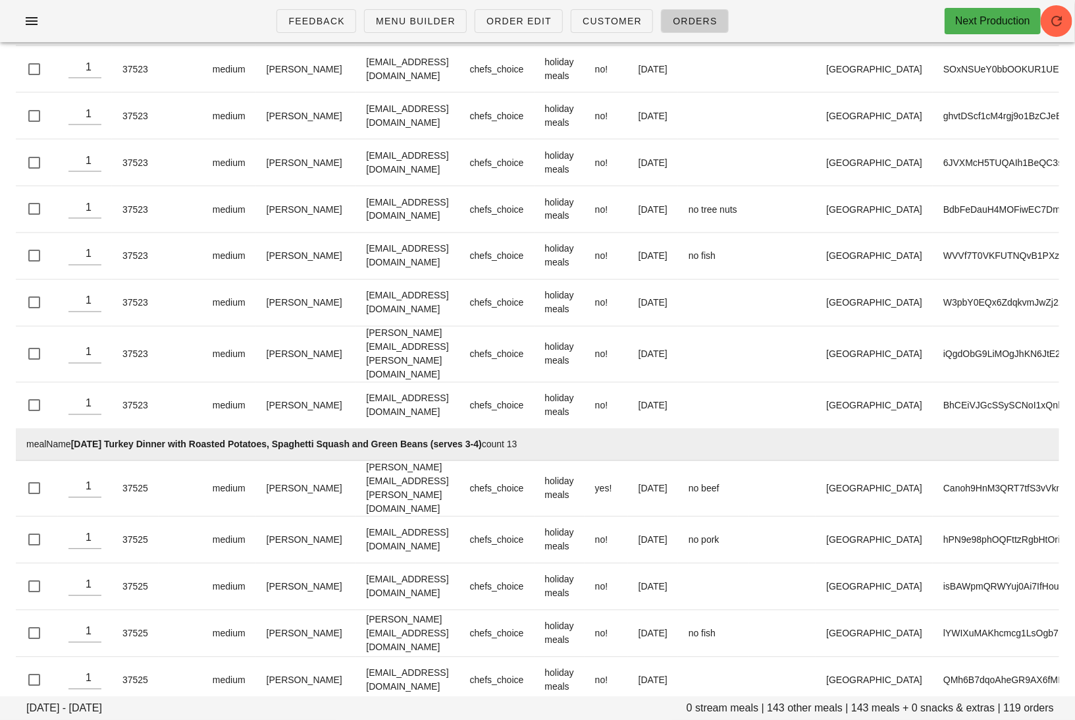
copy td "Thanksgiving Turkey Dinner with Roasted Potatoes, Spaghetti Squash and Green Be…"
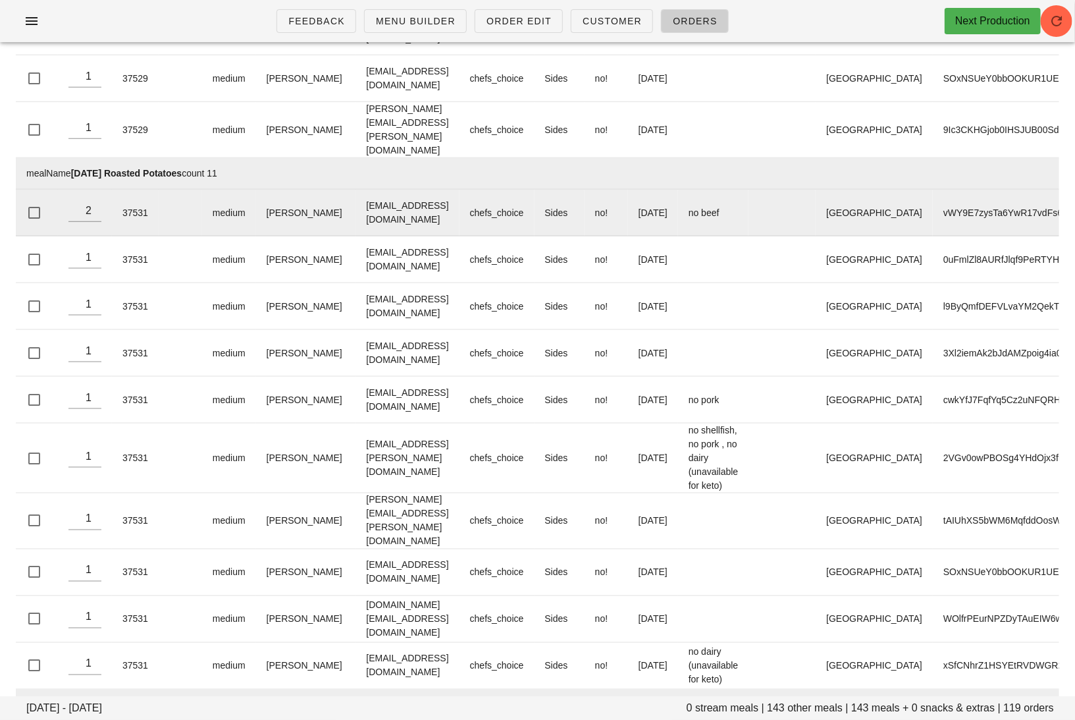
scroll to position [0, 0]
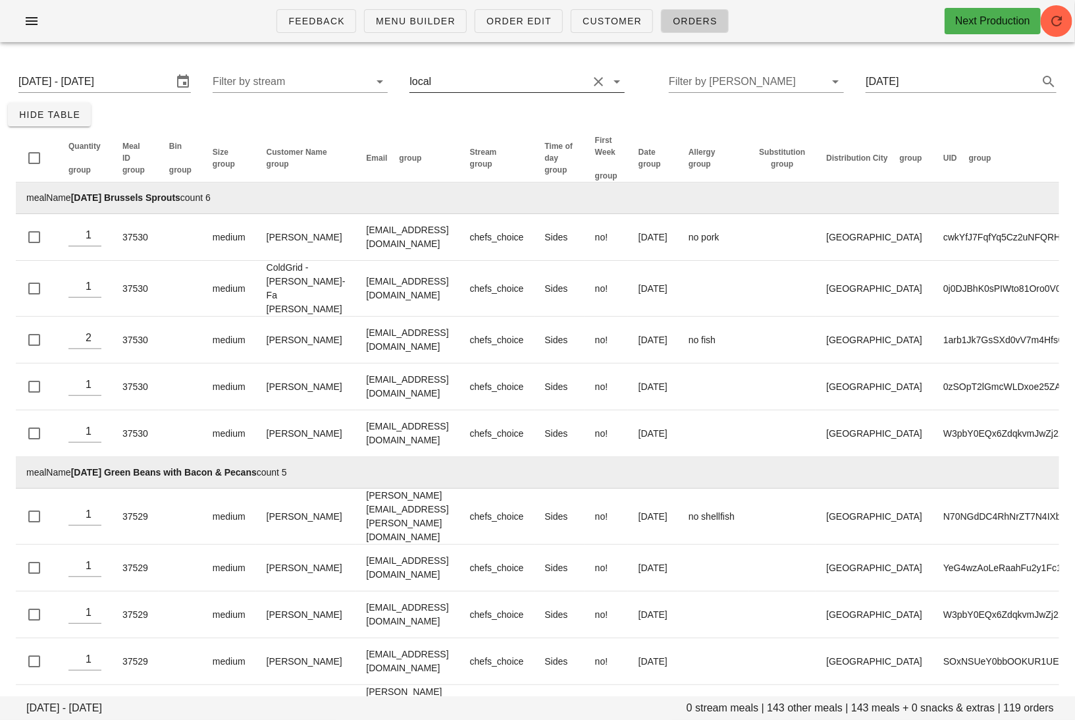
click at [591, 84] on button "Clear Filter by group" at bounding box center [599, 82] width 16 height 16
click at [507, 92] on div at bounding box center [515, 81] width 179 height 21
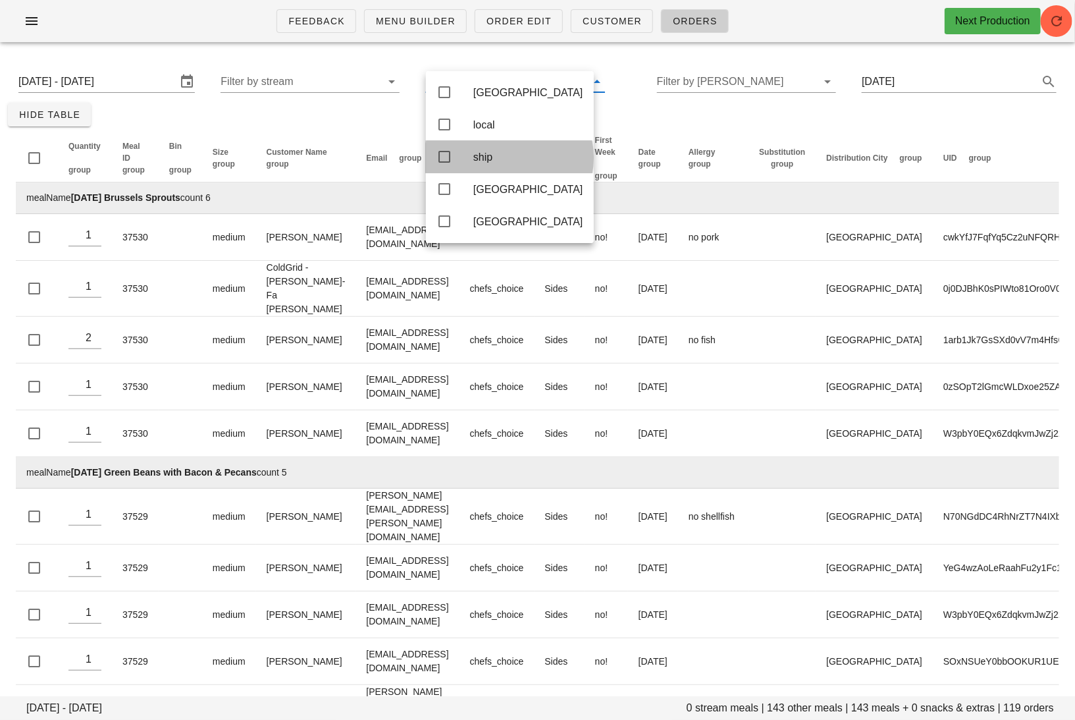
click at [500, 159] on div "ship" at bounding box center [528, 157] width 110 height 13
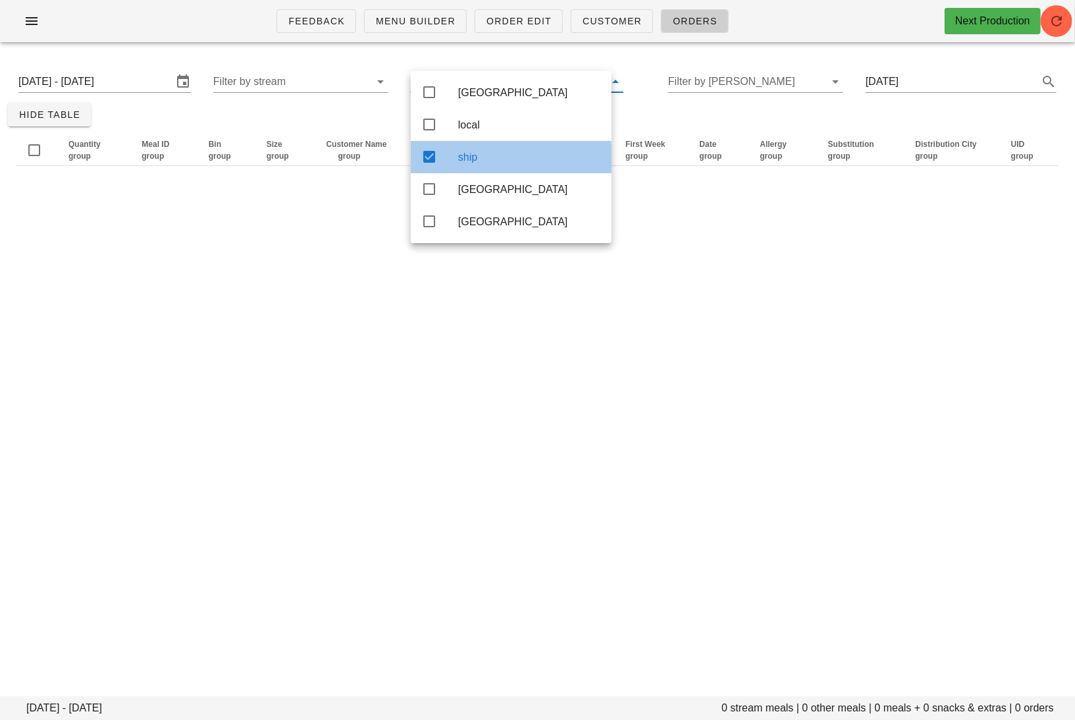
click at [500, 159] on div "ship" at bounding box center [529, 157] width 143 height 13
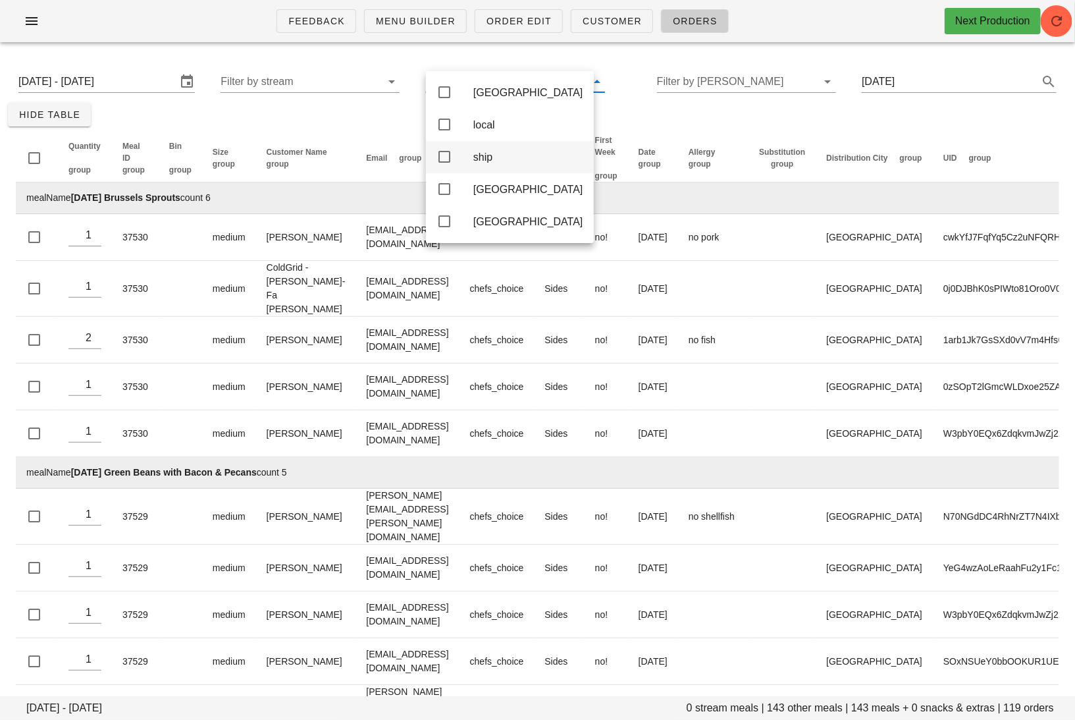
click at [492, 159] on div "ship" at bounding box center [528, 157] width 110 height 13
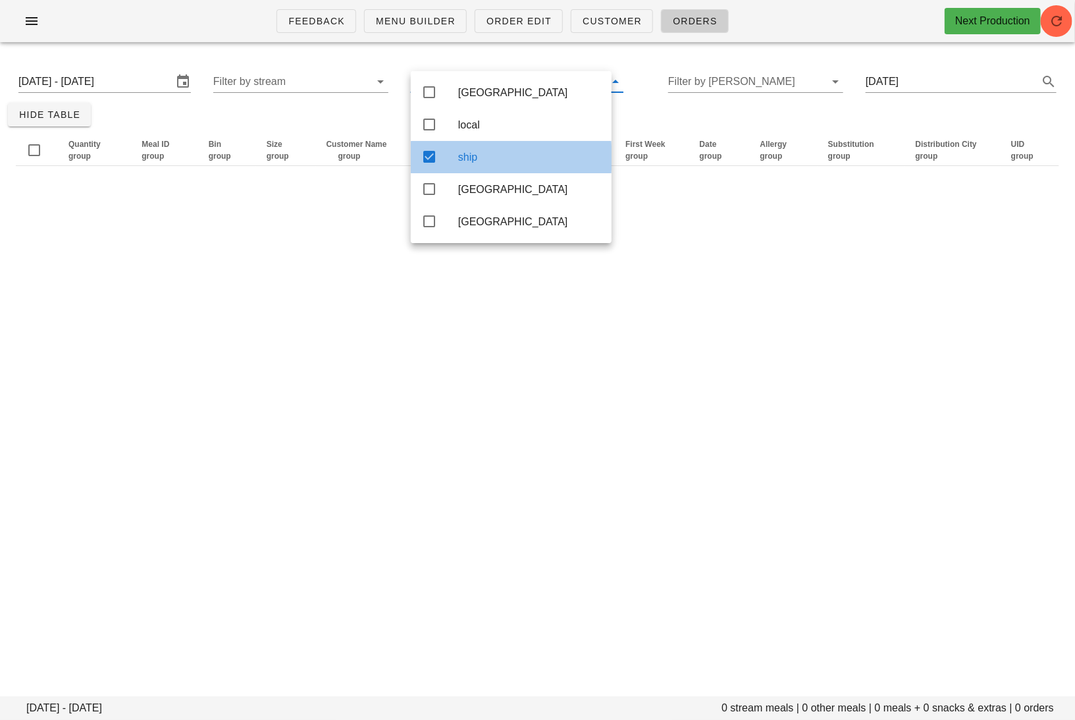
click at [492, 159] on div "ship" at bounding box center [529, 157] width 143 height 13
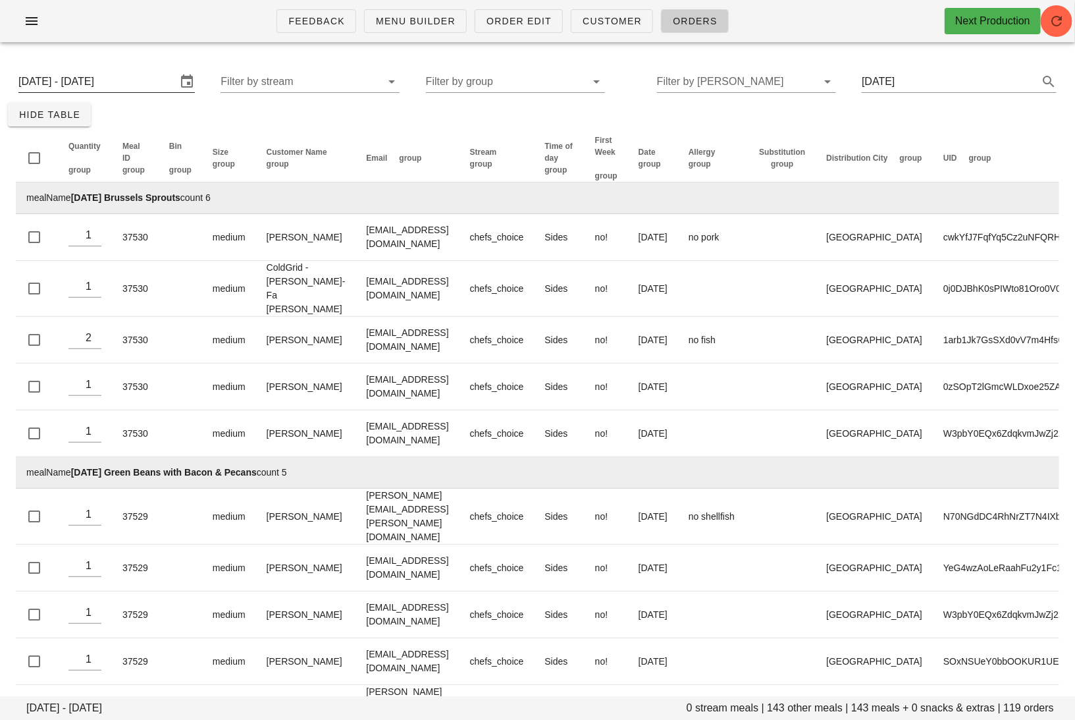
click at [140, 84] on input "[DATE] - [DATE]" at bounding box center [97, 81] width 158 height 21
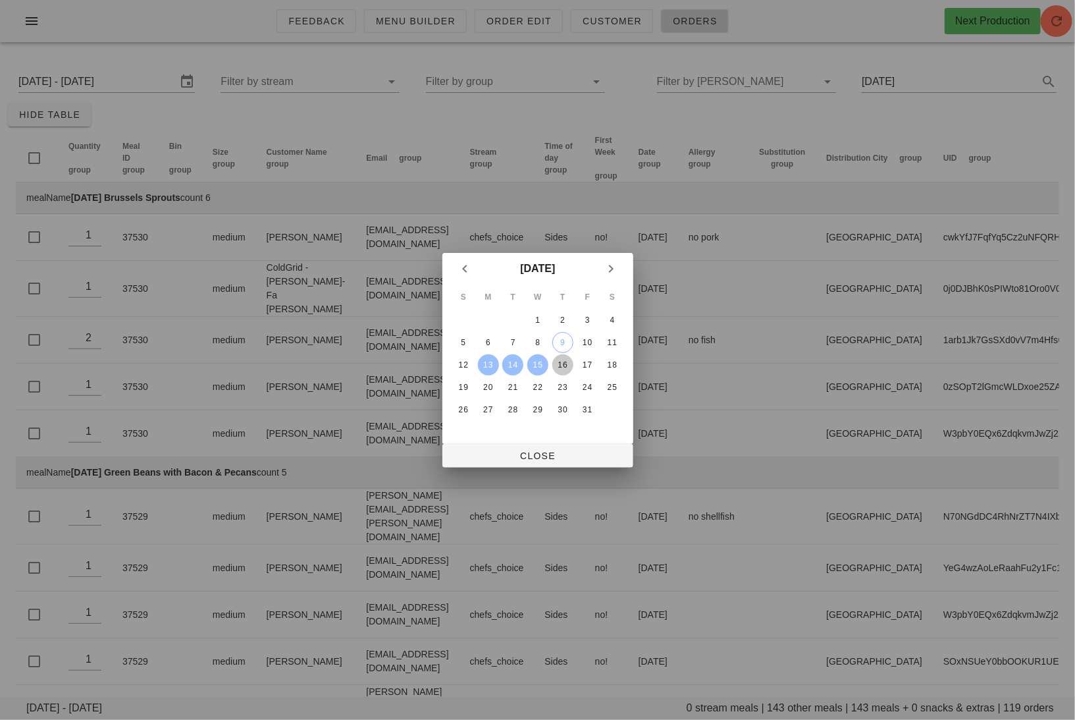
click at [562, 363] on div "16" at bounding box center [562, 364] width 21 height 9
click at [608, 363] on div "18" at bounding box center [612, 364] width 21 height 9
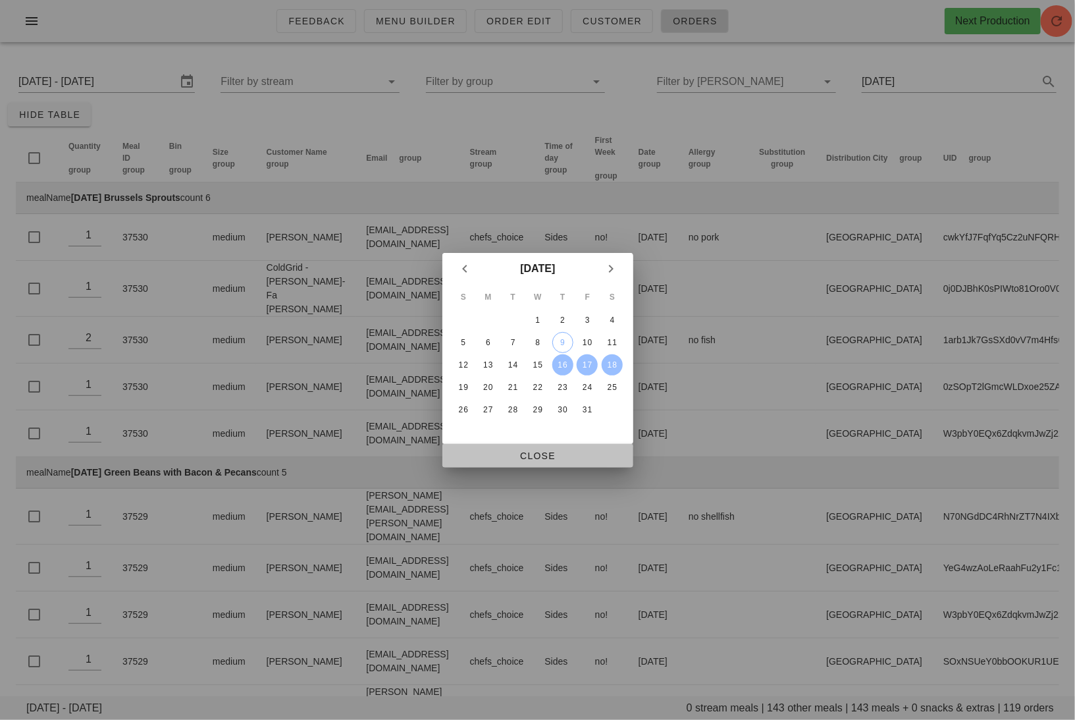
click at [568, 458] on span "Close" at bounding box center [538, 455] width 170 height 11
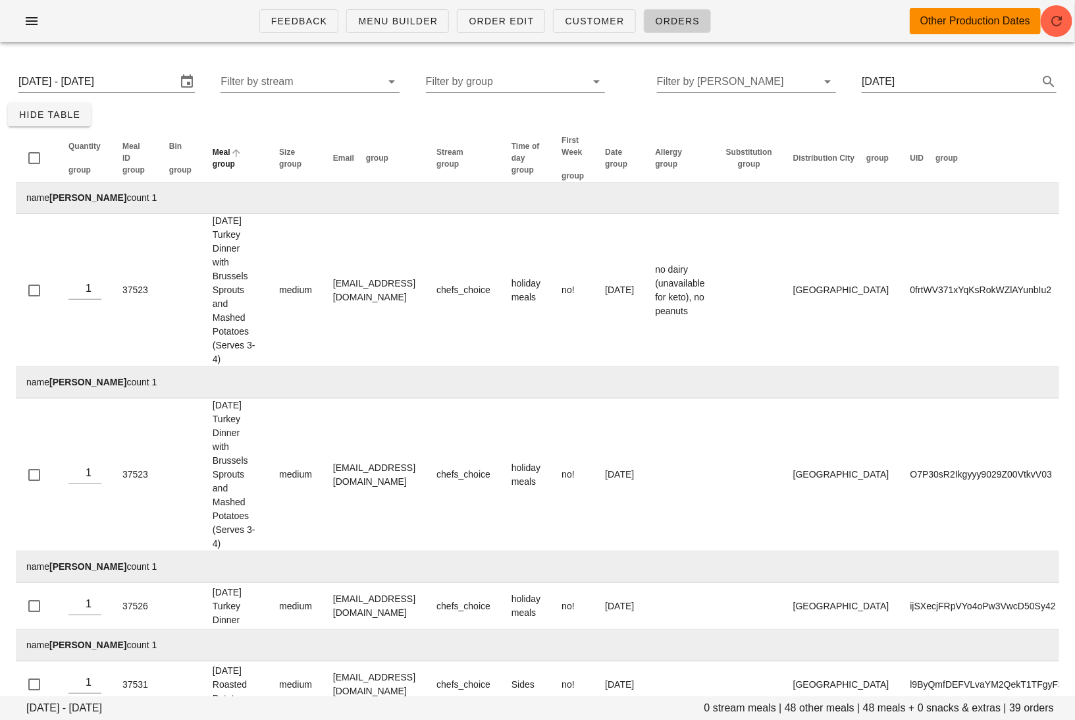
click at [235, 159] on span "group" at bounding box center [224, 163] width 22 height 9
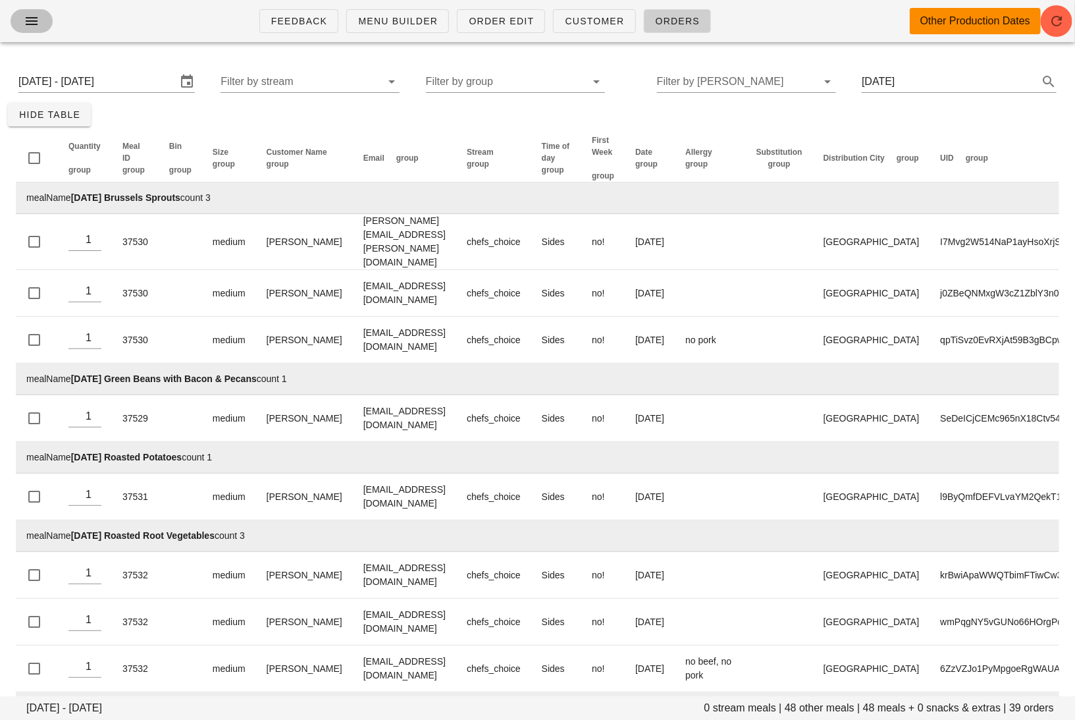
click at [33, 14] on icon "button" at bounding box center [32, 21] width 16 height 16
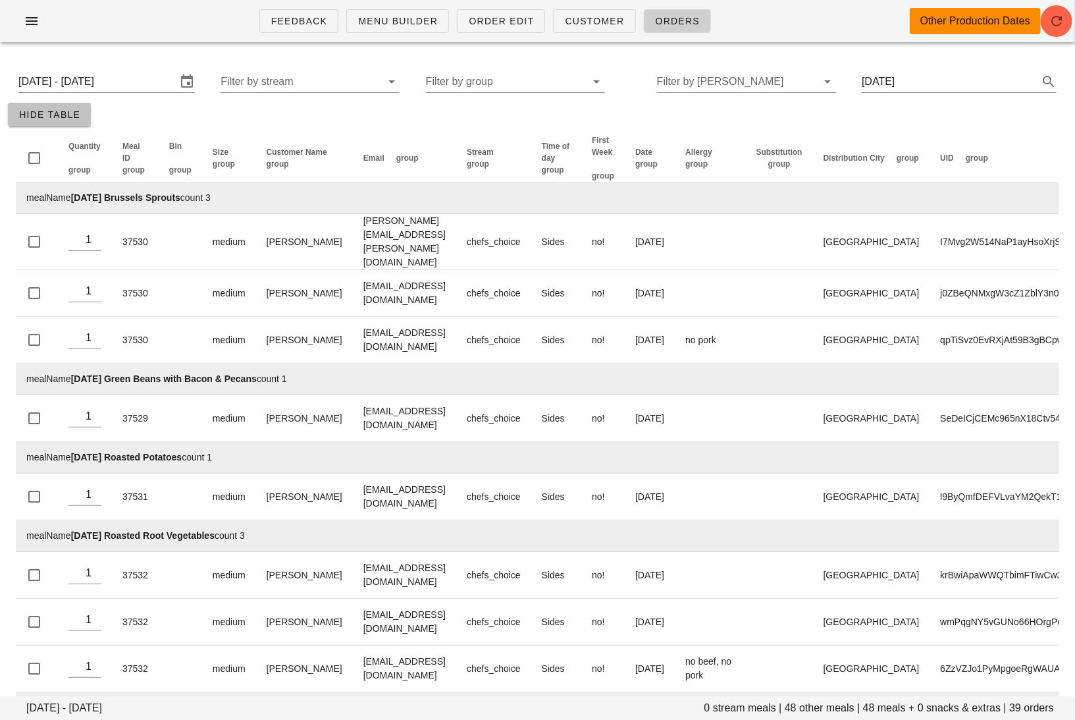
click at [63, 117] on span "Hide Table" at bounding box center [49, 114] width 62 height 11
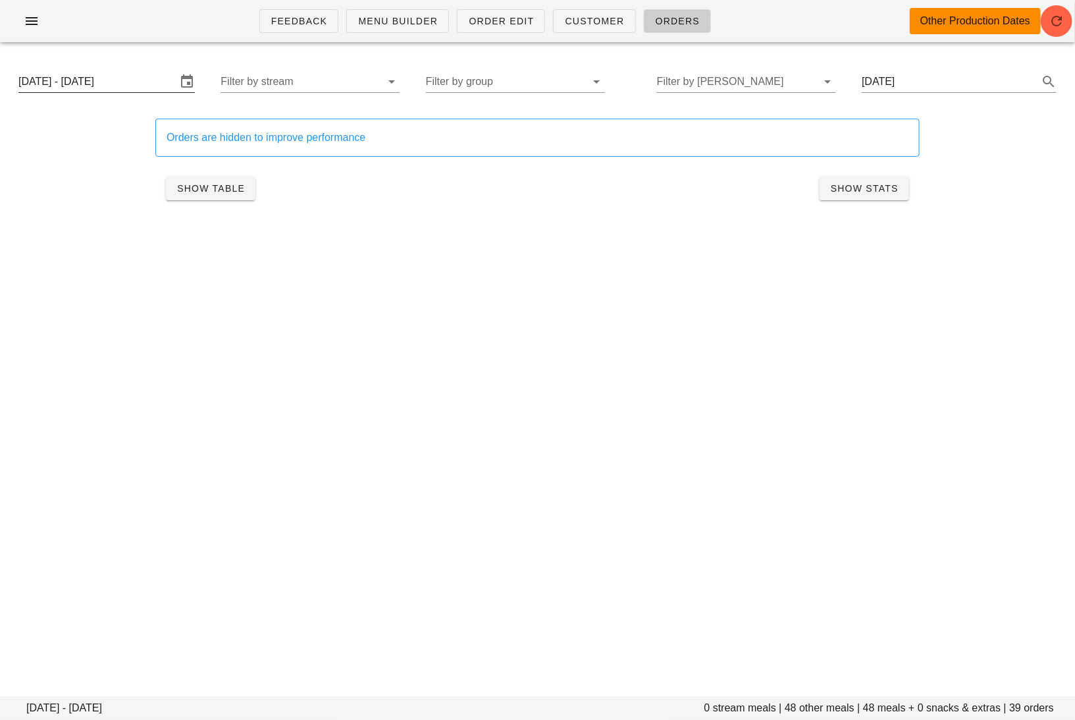
click at [115, 83] on input "Thursday October 16 - Saturday October 18" at bounding box center [97, 81] width 158 height 21
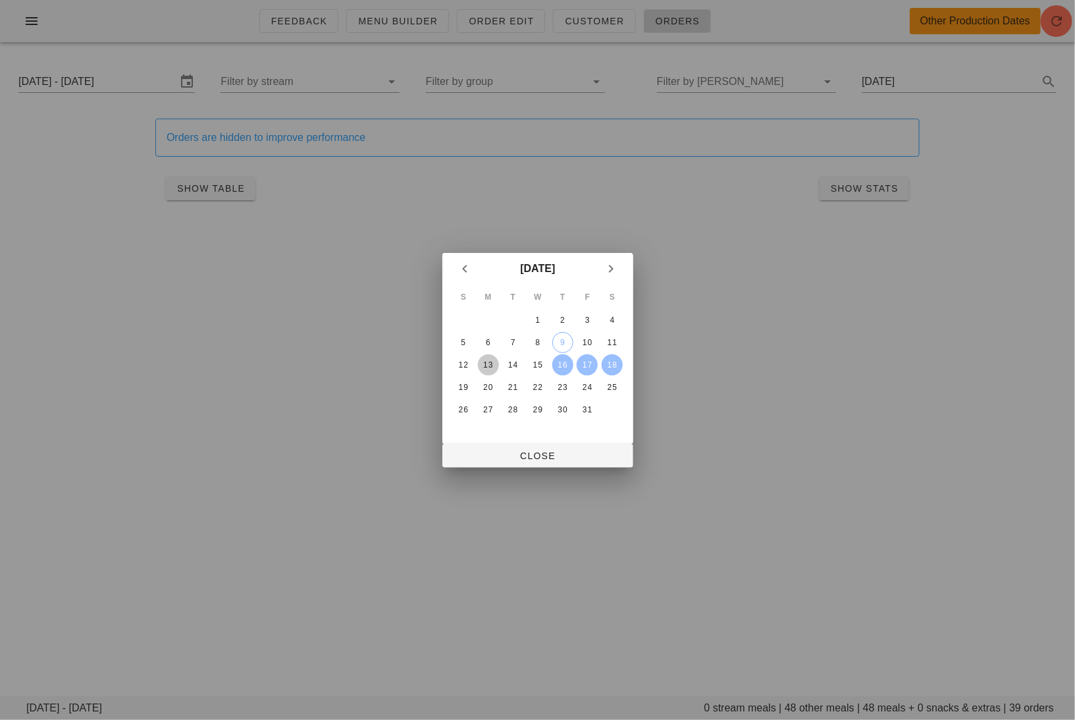
click at [487, 364] on div "13" at bounding box center [487, 364] width 21 height 9
click at [547, 363] on div "15" at bounding box center [537, 364] width 21 height 9
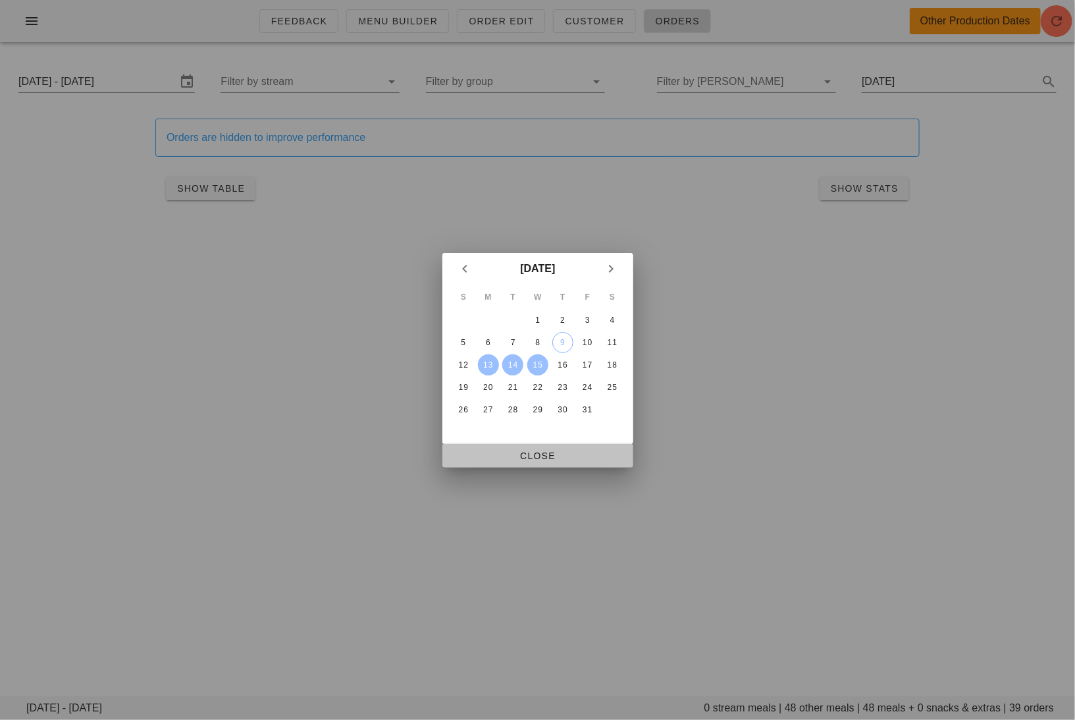
click at [549, 450] on span "Close" at bounding box center [538, 455] width 170 height 11
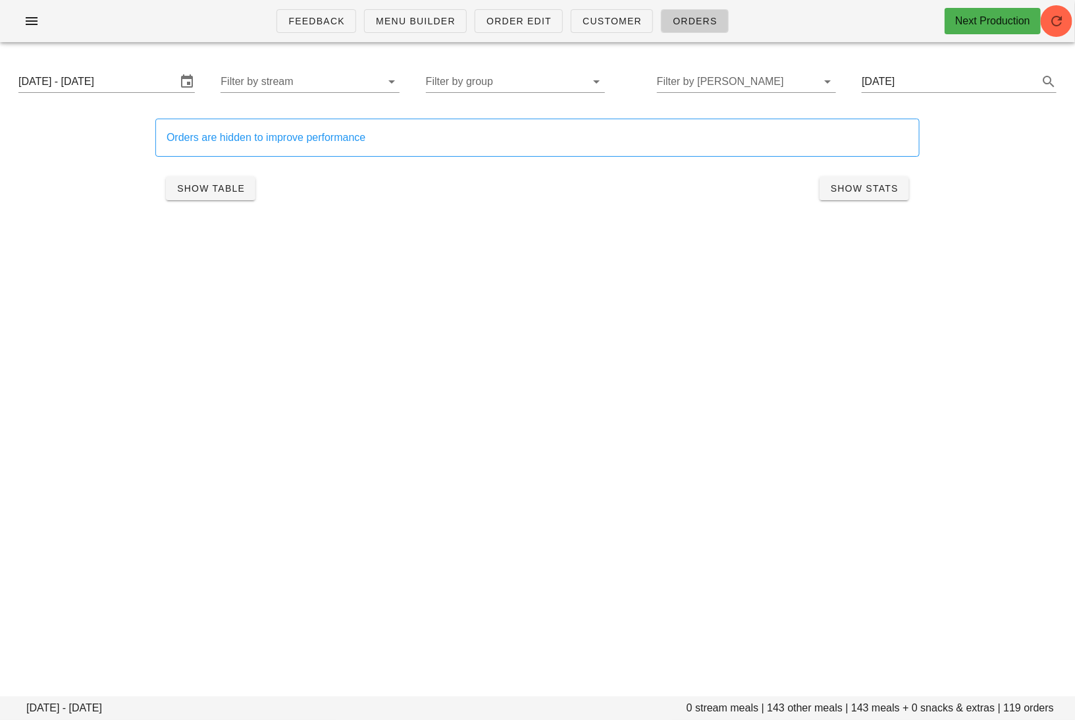
click at [124, 65] on div "Monday October 13 - Wednesday October 15 Filter by stream Filter by group Filte…" at bounding box center [537, 82] width 1059 height 42
click at [123, 76] on input "[DATE] - [DATE]" at bounding box center [97, 81] width 158 height 21
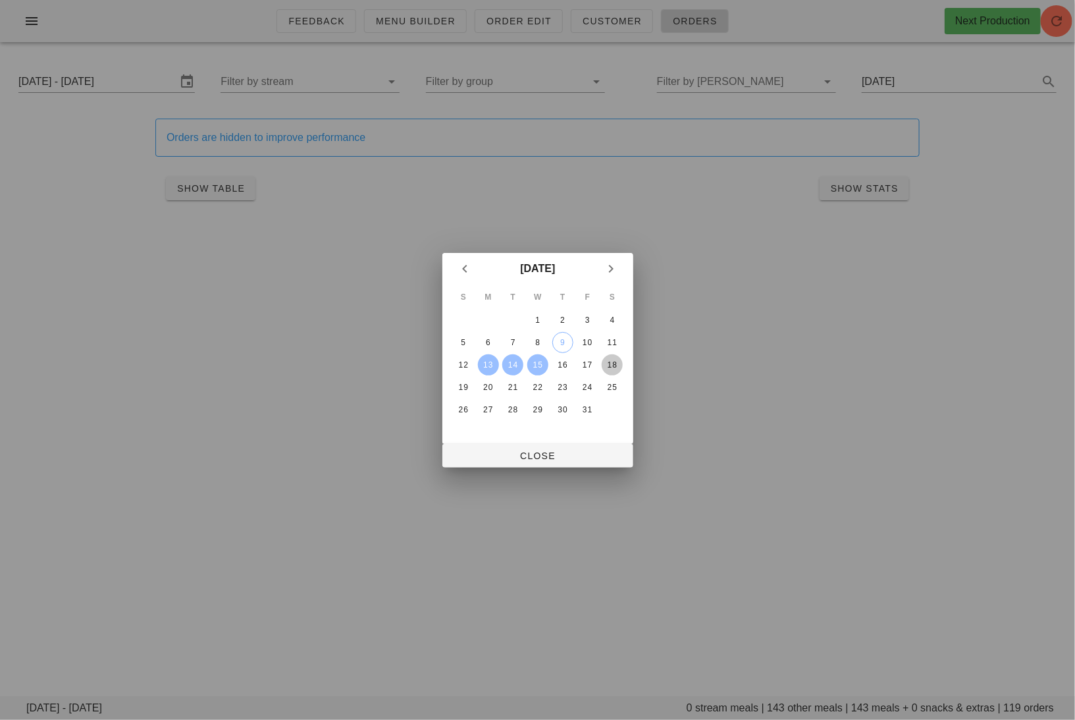
click at [613, 360] on div "18" at bounding box center [612, 364] width 21 height 9
click at [487, 362] on div "13" at bounding box center [487, 364] width 21 height 9
click at [536, 459] on span "Close" at bounding box center [538, 455] width 170 height 11
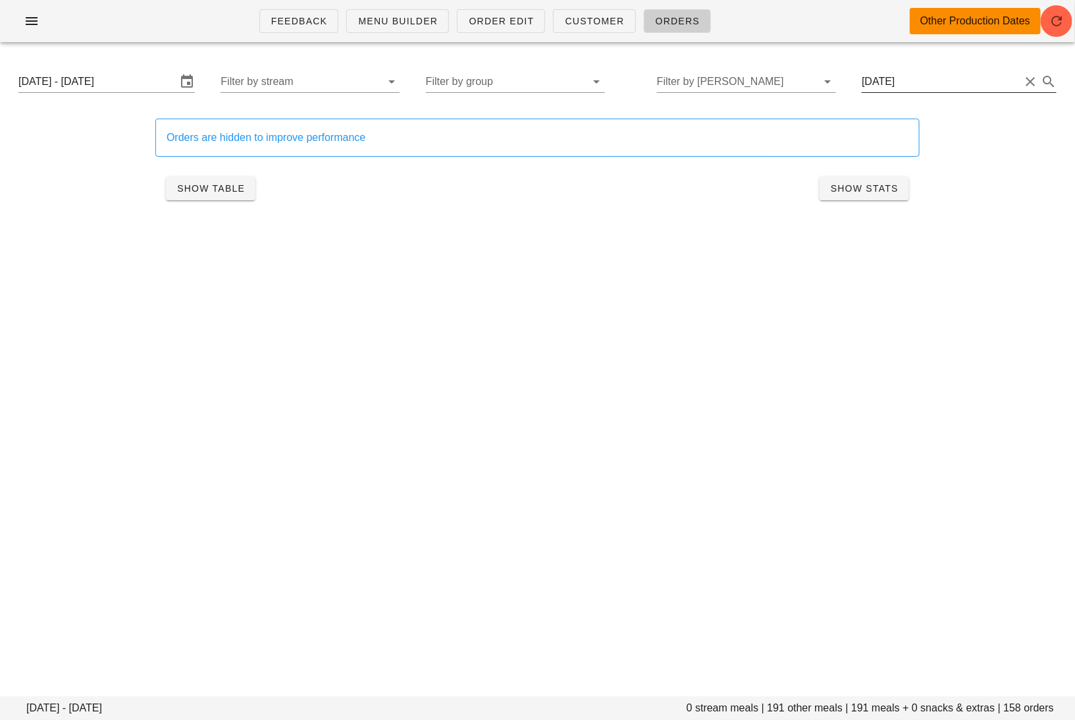
click at [1028, 82] on button "Clear Search..." at bounding box center [1031, 82] width 16 height 16
click at [923, 479] on div "Feedback Menu Builder Order Edit Customer Orders Other Production Dates Monday …" at bounding box center [537, 360] width 1075 height 720
drag, startPoint x: 849, startPoint y: 709, endPoint x: 824, endPoint y: 709, distance: 24.4
click at [824, 709] on footer "Monday October 13 - Saturday October 18 7926 stream meals | 629 other meals | 8…" at bounding box center [537, 708] width 1075 height 24
click at [906, 708] on footer "Monday October 13 - Saturday October 18 7926 stream meals | 629 other meals | 8…" at bounding box center [537, 708] width 1075 height 24
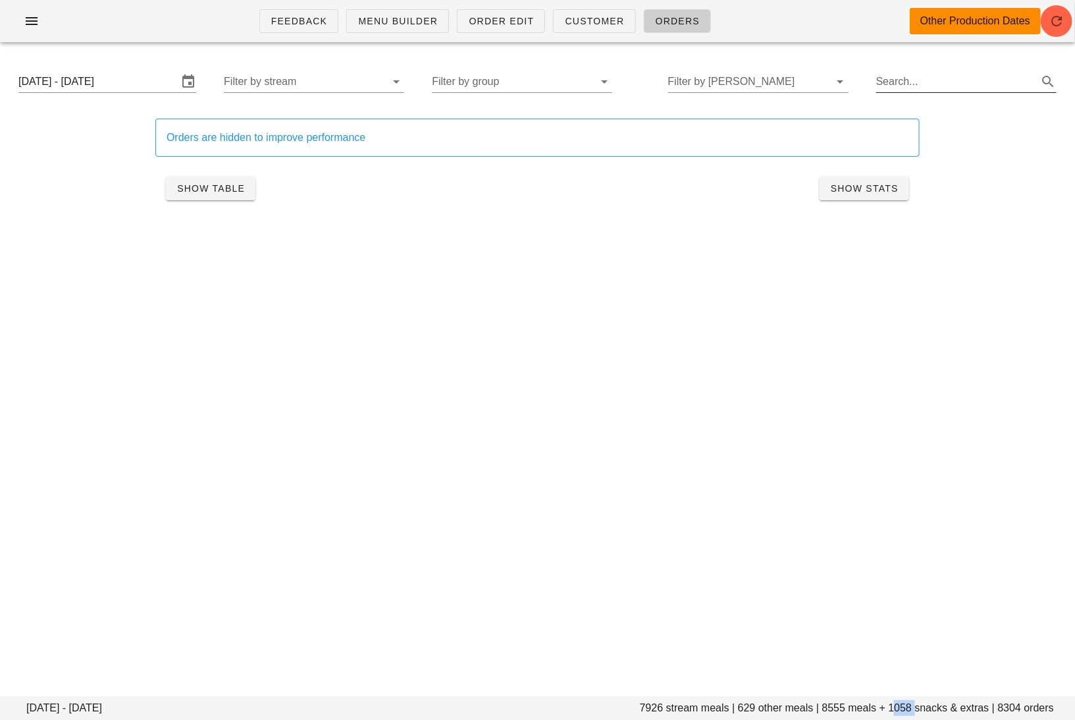
drag, startPoint x: 914, startPoint y: 708, endPoint x: 894, endPoint y: 708, distance: 19.8
click at [894, 708] on footer "Monday October 13 - Saturday October 18 7926 stream meals | 629 other meals | 8…" at bounding box center [537, 708] width 1075 height 24
click at [494, 87] on input "Filter by group" at bounding box center [511, 81] width 159 height 21
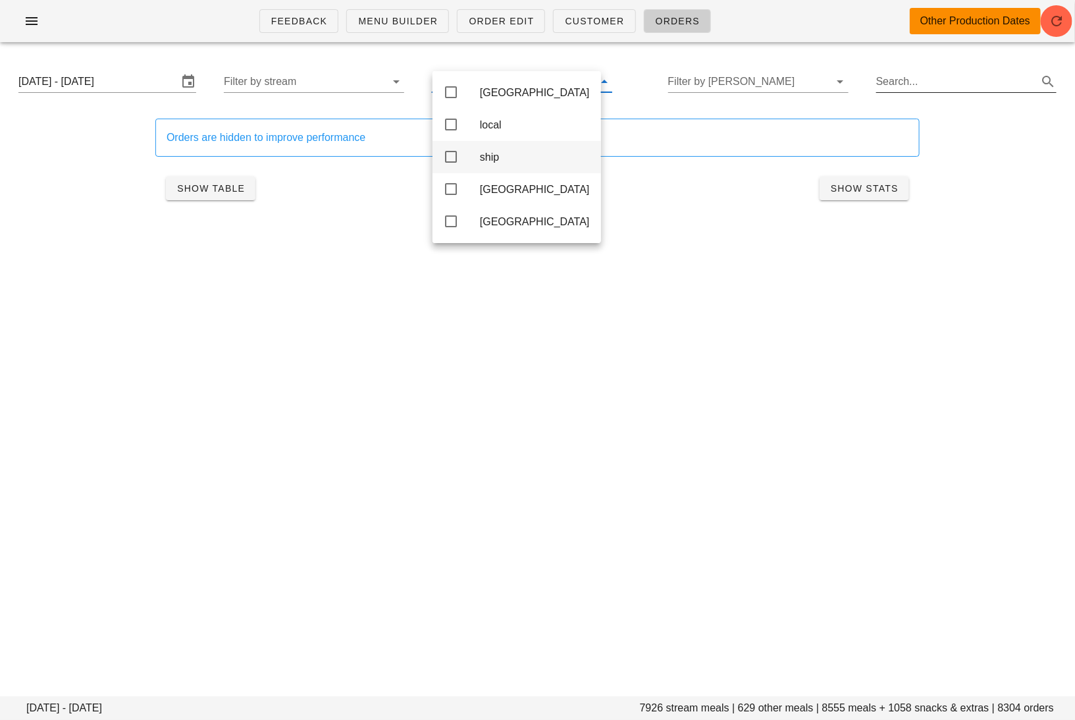
click at [512, 148] on div "ship" at bounding box center [535, 157] width 111 height 28
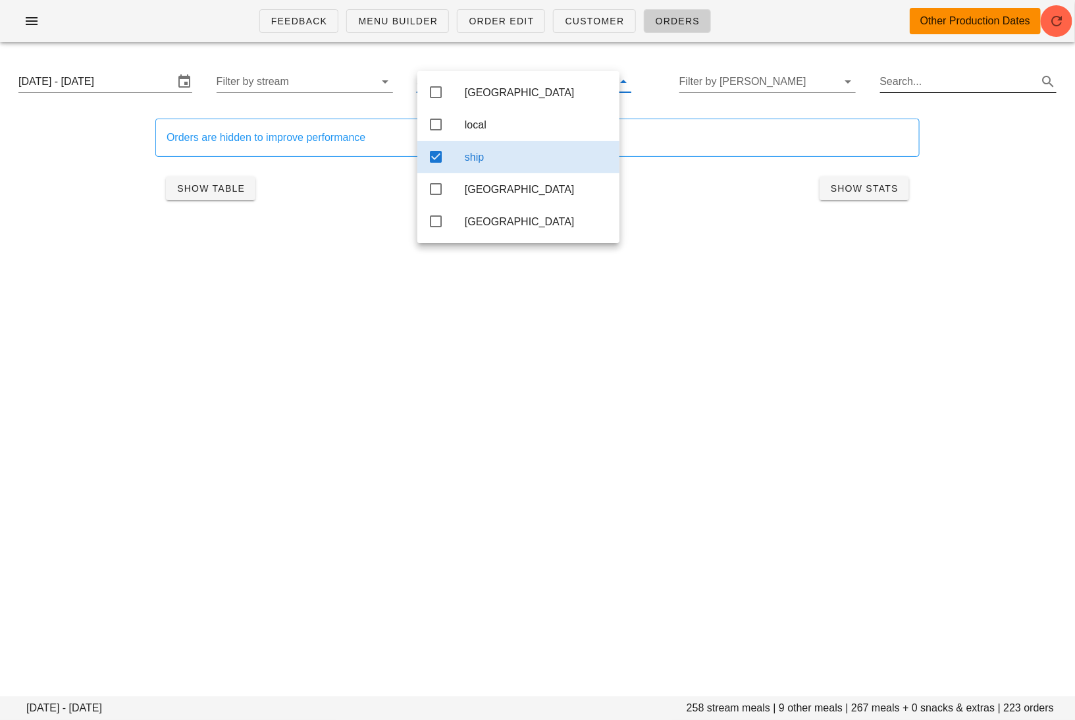
click at [441, 161] on icon at bounding box center [436, 157] width 16 height 16
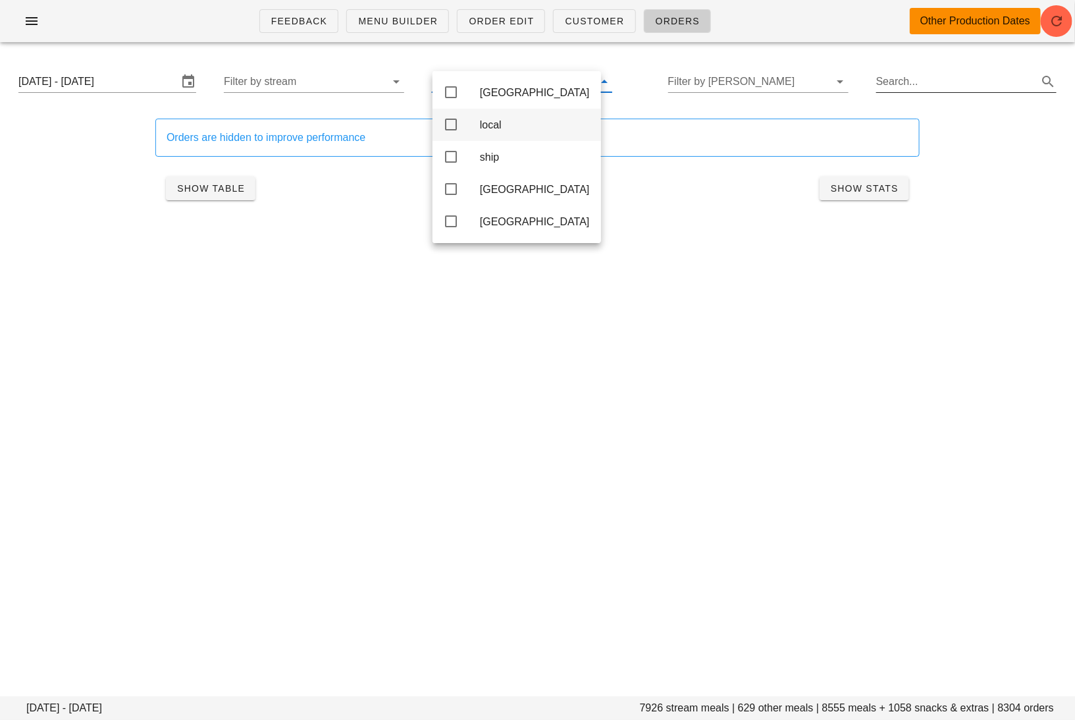
click at [448, 124] on icon at bounding box center [451, 125] width 16 height 16
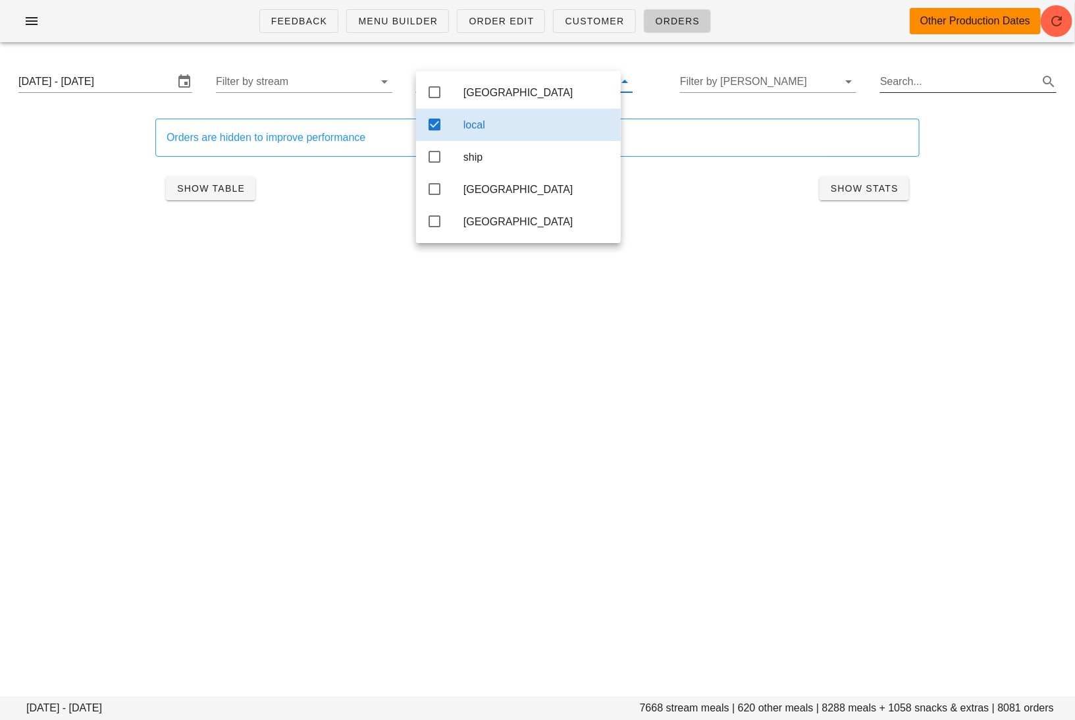
click at [448, 124] on div "local" at bounding box center [518, 125] width 205 height 32
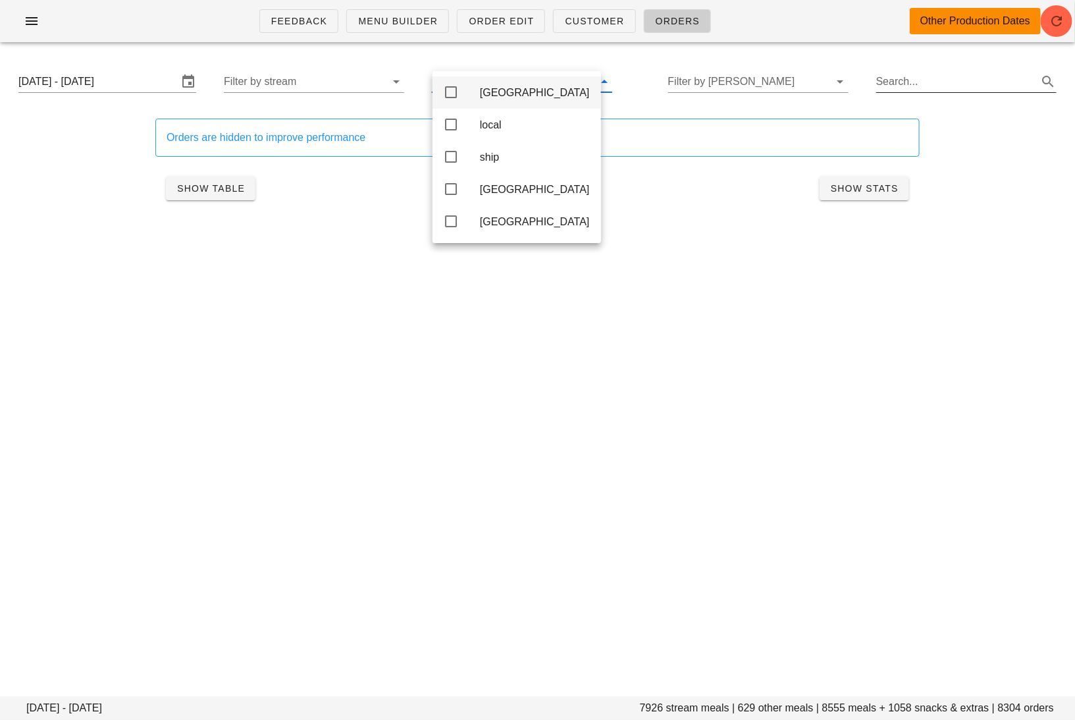
click at [516, 87] on div "Calgary" at bounding box center [535, 92] width 111 height 13
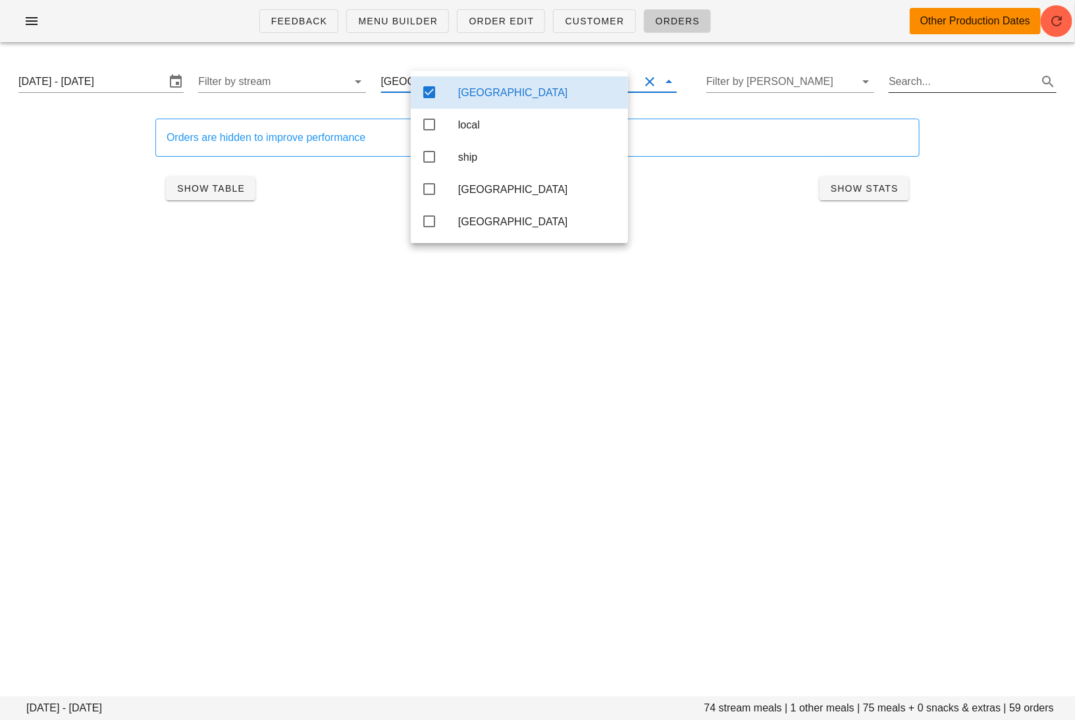
click at [516, 87] on div "Calgary" at bounding box center [537, 92] width 159 height 13
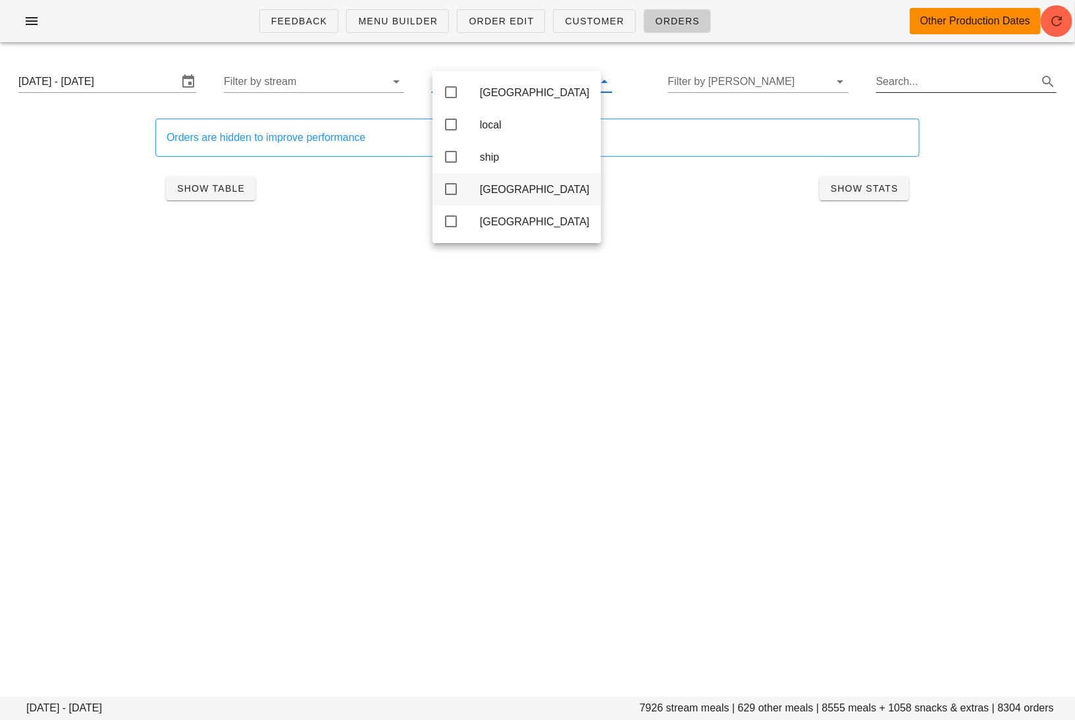
click at [497, 194] on div "toronto" at bounding box center [535, 189] width 111 height 13
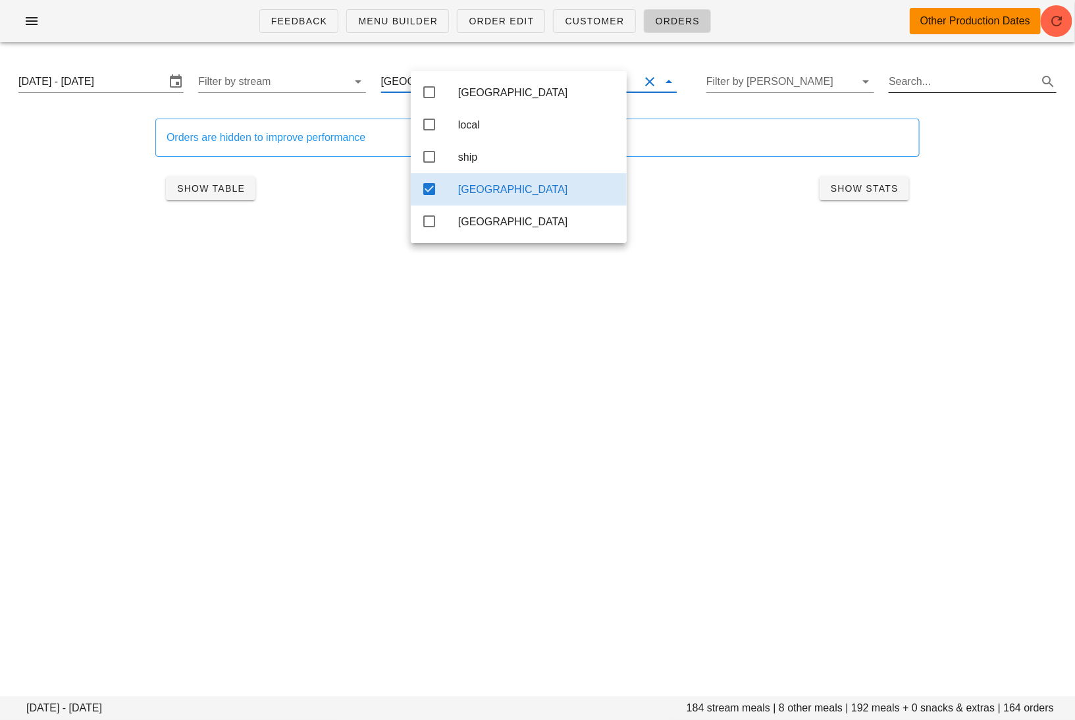
click at [497, 194] on div "toronto" at bounding box center [537, 189] width 158 height 13
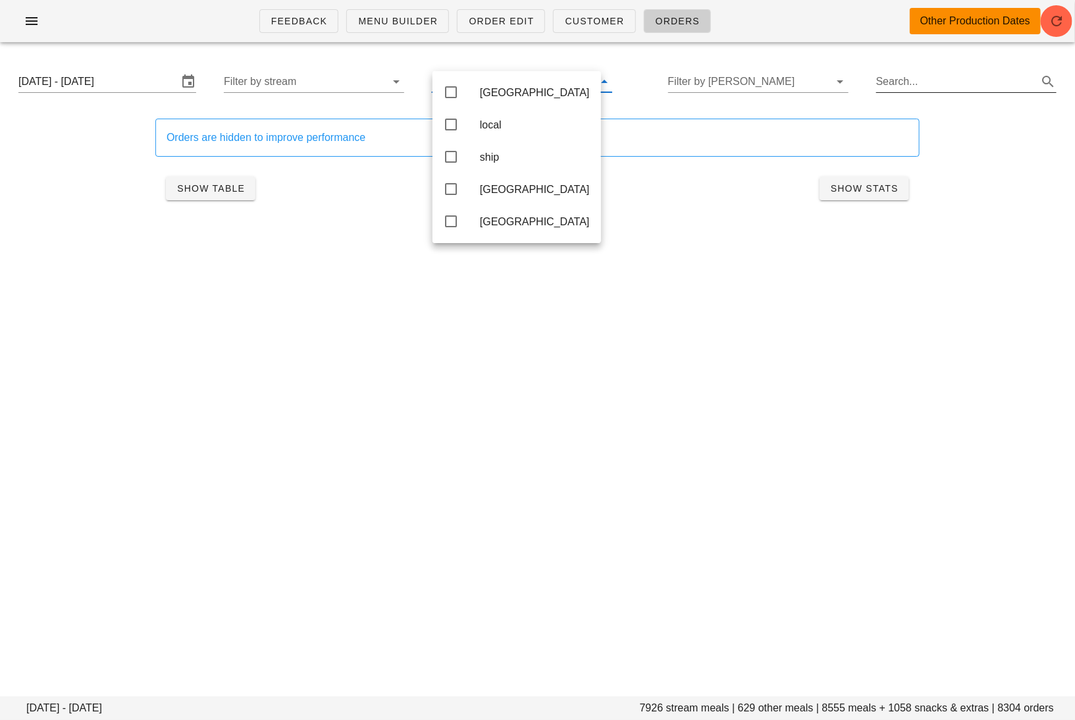
click at [896, 80] on input "Search..." at bounding box center [955, 81] width 159 height 21
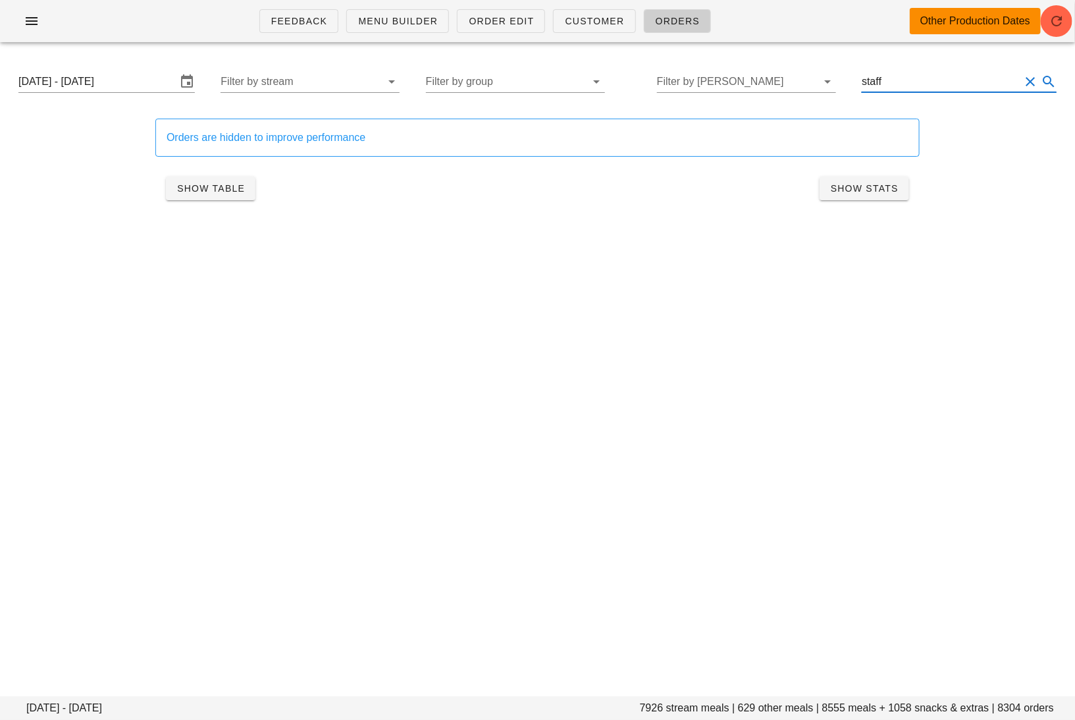
click at [645, 342] on div "Feedback Menu Builder Order Edit Customer Orders Other Production Dates Monday …" at bounding box center [537, 360] width 1075 height 720
drag, startPoint x: 912, startPoint y: 78, endPoint x: 807, endPoint y: 75, distance: 105.4
click at [807, 75] on div "Monday October 13 - Saturday October 18 Filter by stream Filter by group Filter…" at bounding box center [537, 82] width 1059 height 42
click at [579, 377] on div "Feedback Menu Builder Order Edit Customer Orders Other Production Dates Monday …" at bounding box center [537, 360] width 1075 height 720
click at [221, 180] on button "Show Table" at bounding box center [211, 188] width 90 height 24
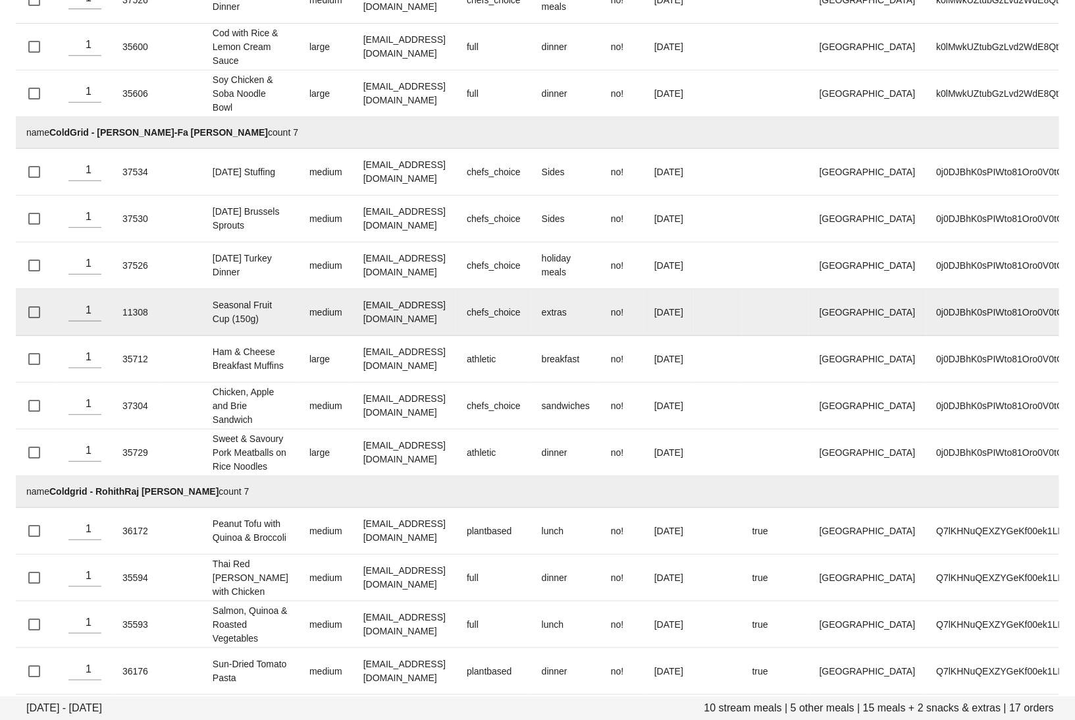
scroll to position [441, 0]
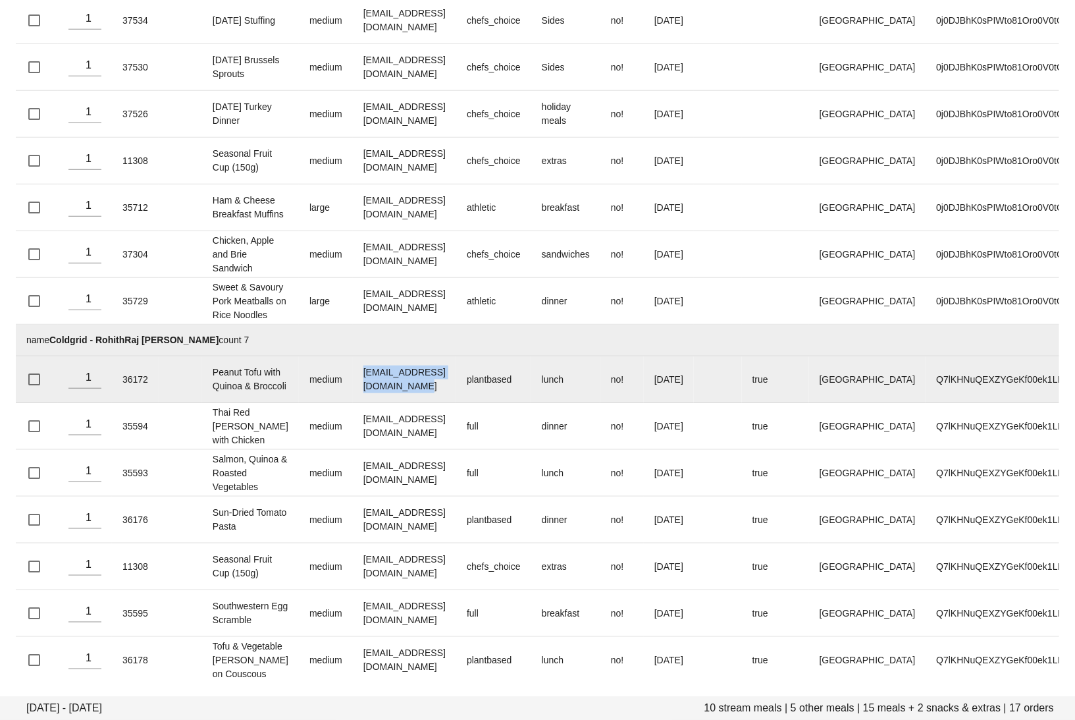
drag, startPoint x: 487, startPoint y: 364, endPoint x: 345, endPoint y: 365, distance: 142.2
click at [353, 365] on td "deshanmadusanka24@gmail.com" at bounding box center [404, 379] width 103 height 47
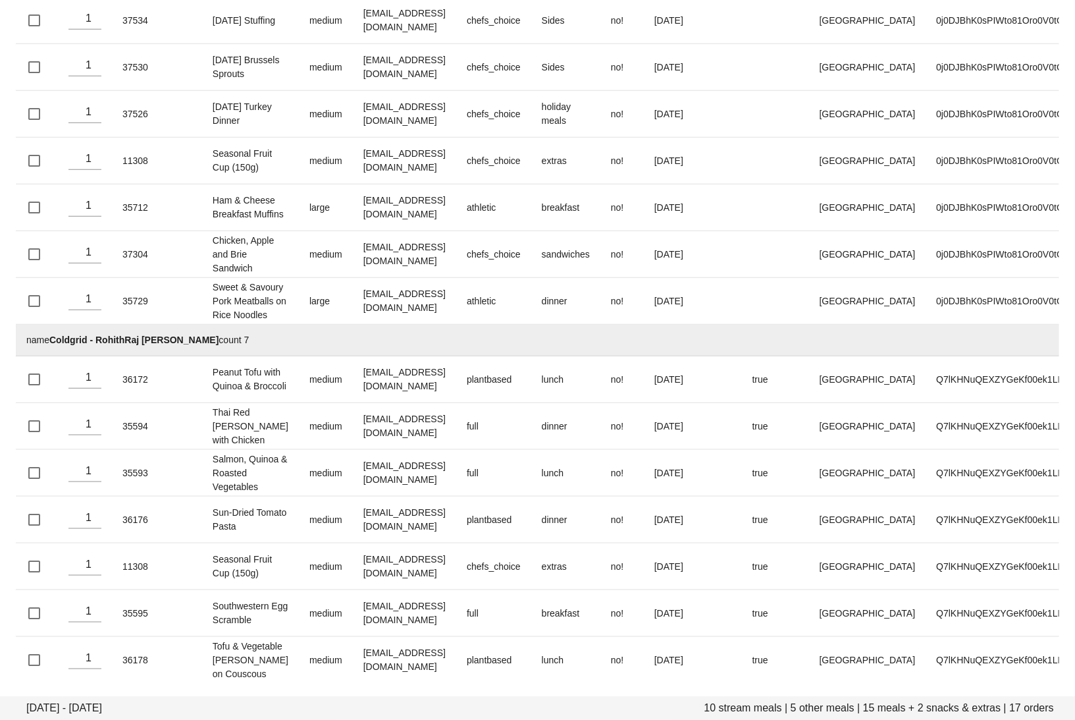
click at [387, 329] on td "name Coldgrid - RohithRaj pokala count 7" at bounding box center [556, 341] width 1081 height 32
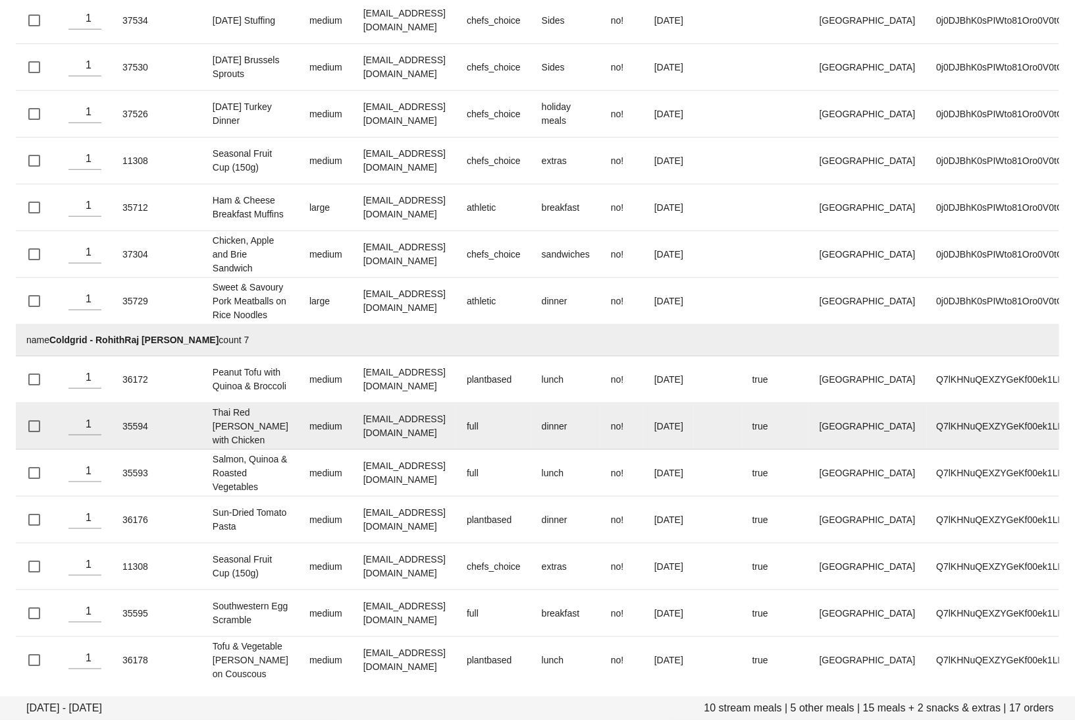
scroll to position [0, 0]
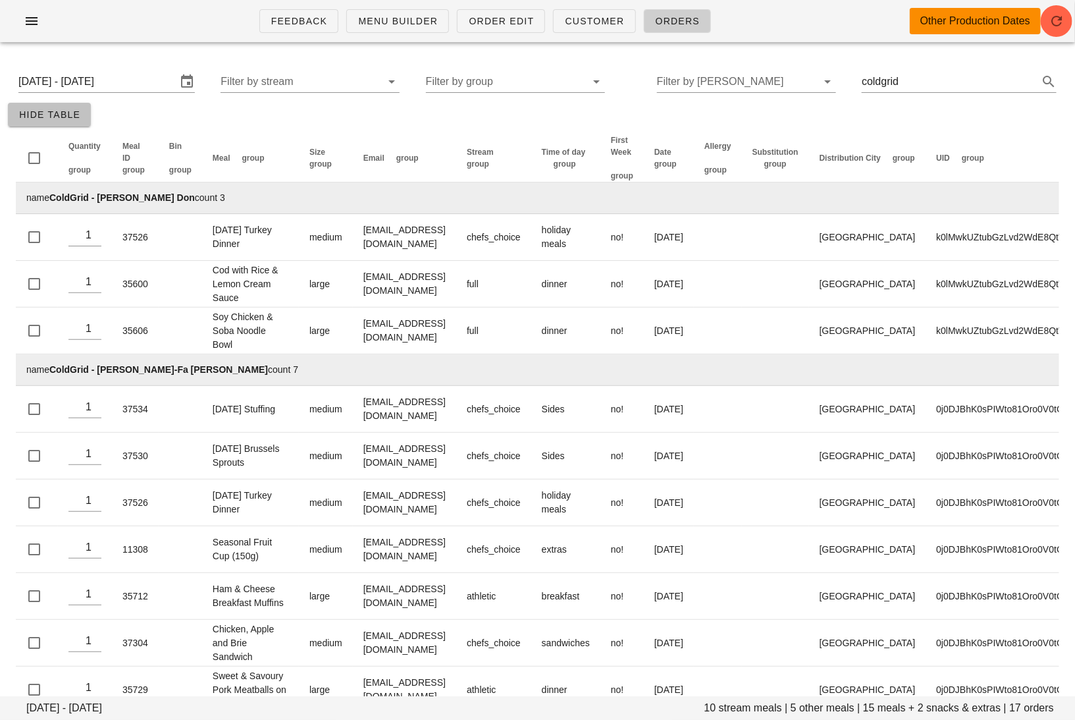
click at [53, 119] on span "Hide Table" at bounding box center [49, 114] width 62 height 11
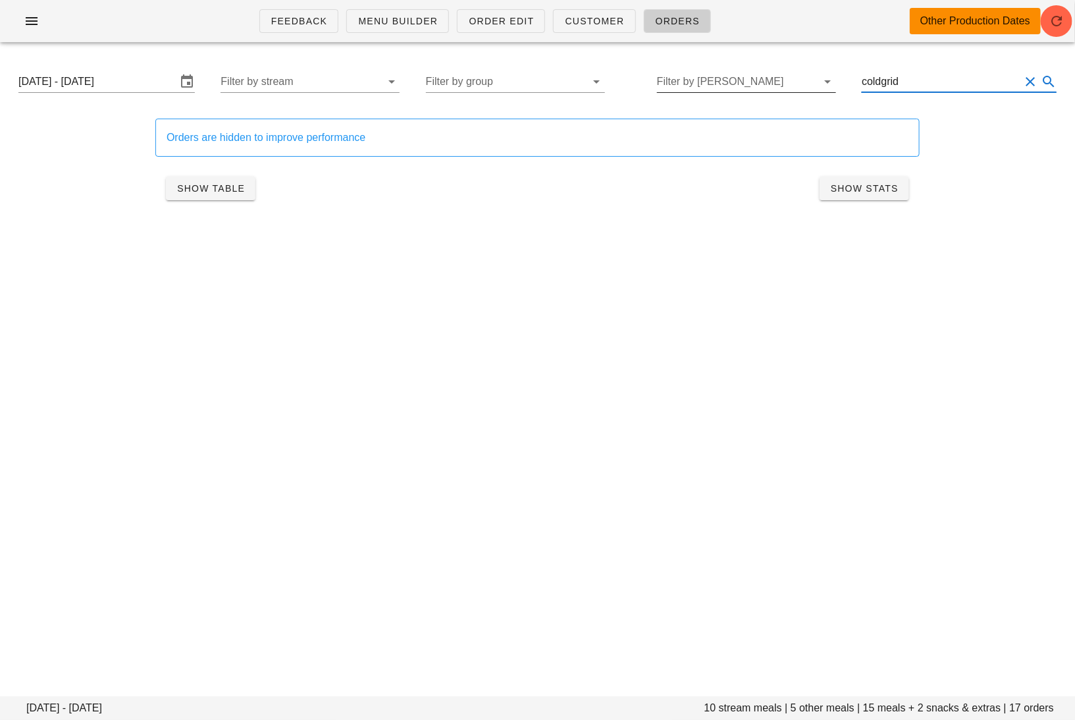
drag, startPoint x: 930, startPoint y: 80, endPoint x: 751, endPoint y: 80, distance: 178.4
click at [751, 80] on div "Monday October 13 - Saturday October 18 Filter by stream Filter by group Filter…" at bounding box center [537, 82] width 1059 height 42
click at [565, 323] on div "Feedback Menu Builder Order Edit Customer Orders Other Production Dates Monday …" at bounding box center [537, 360] width 1075 height 720
drag, startPoint x: 926, startPoint y: 80, endPoint x: 819, endPoint y: 80, distance: 106.7
click at [819, 80] on div "Monday October 13 - Saturday October 18 Filter by stream Filter by group Filter…" at bounding box center [537, 82] width 1059 height 42
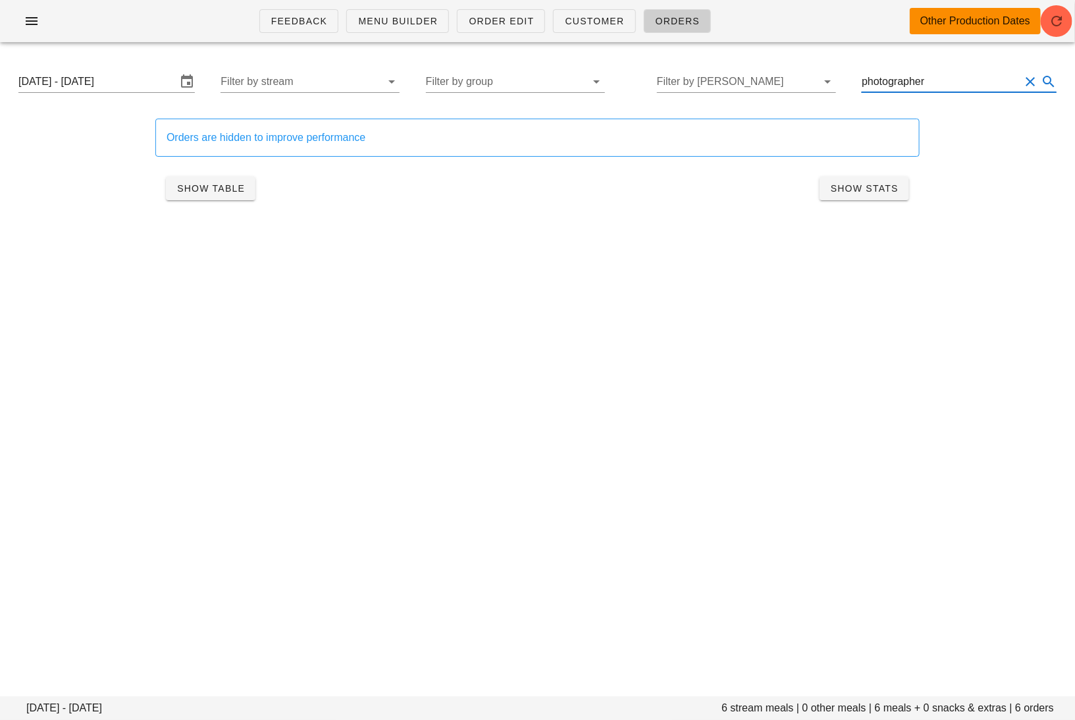
type input "photographer"
click at [708, 305] on div "Feedback Menu Builder Order Edit Customer Orders Other Production Dates Monday …" at bounding box center [537, 360] width 1075 height 720
click at [331, 83] on input "text" at bounding box center [300, 81] width 158 height 21
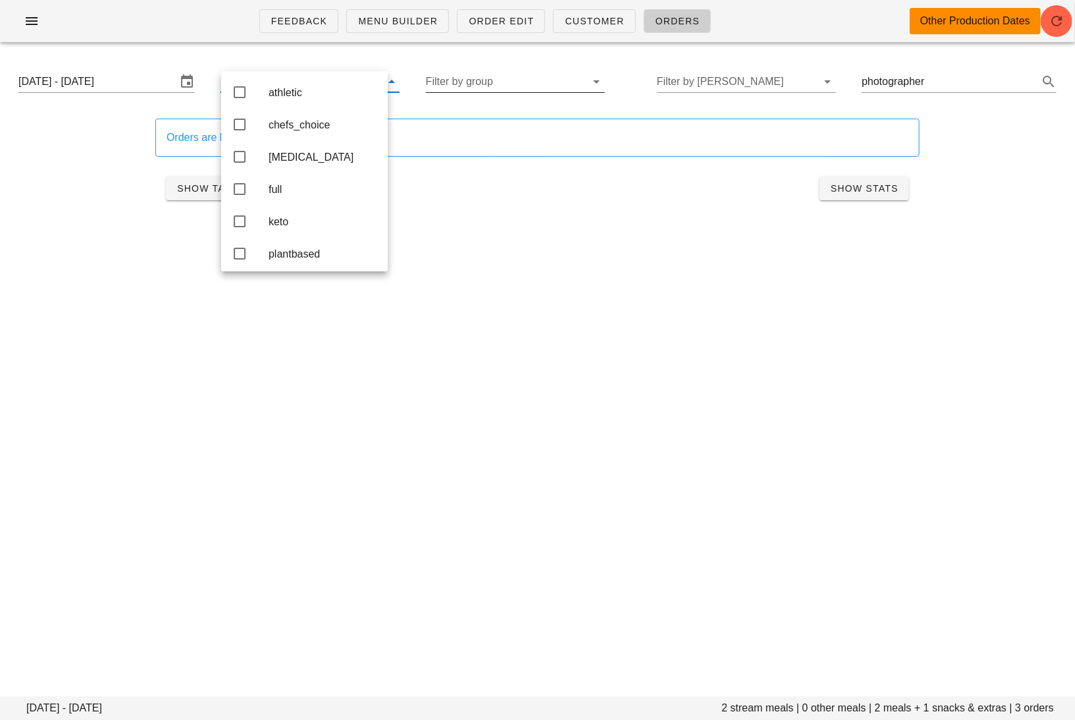
click at [480, 84] on input "Filter by group" at bounding box center [505, 81] width 158 height 21
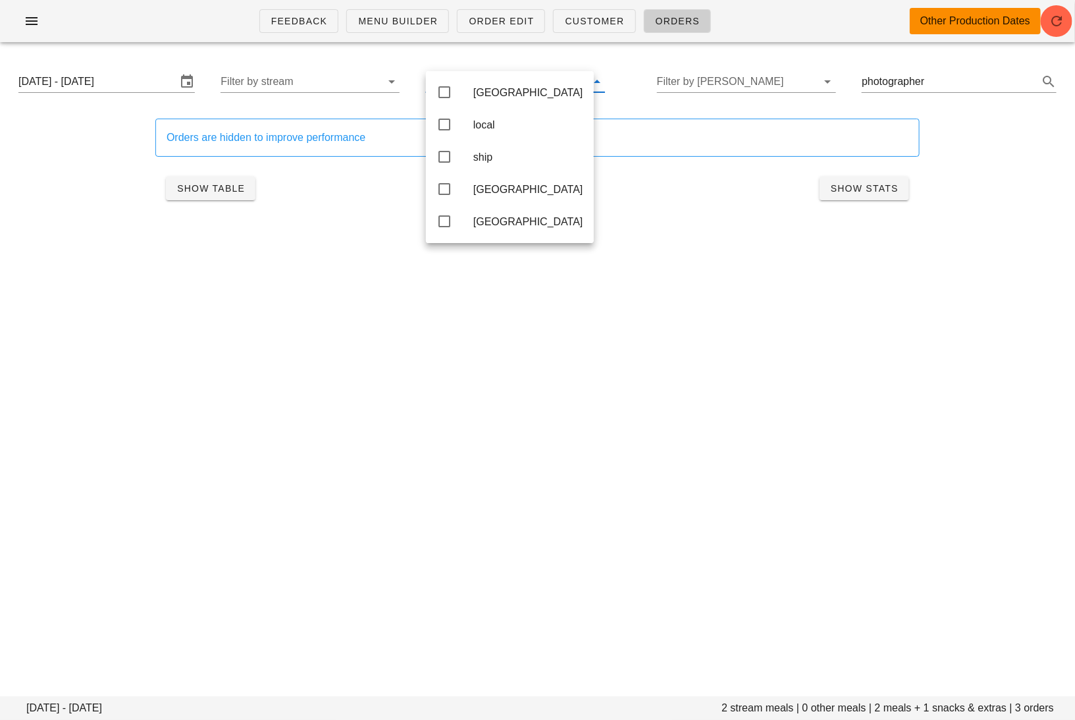
click at [726, 65] on div "Monday October 13 - Saturday October 18 Filter by stream Filter by tod photogra…" at bounding box center [537, 82] width 1059 height 42
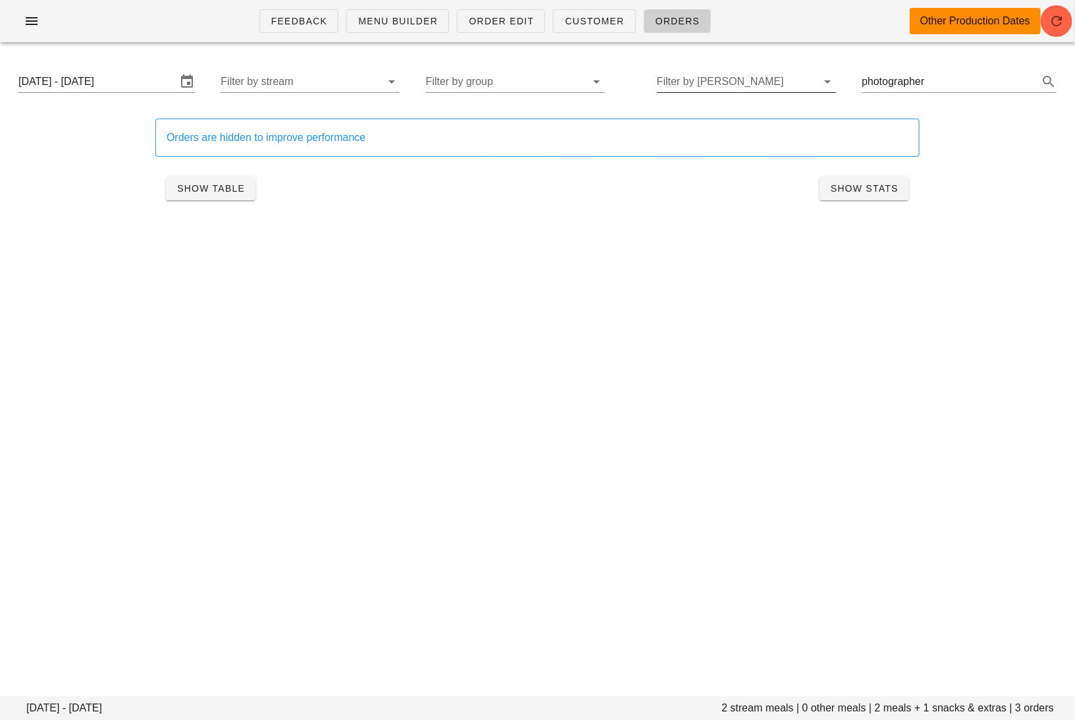
click at [726, 80] on input "Filter by [PERSON_NAME]" at bounding box center [736, 81] width 158 height 21
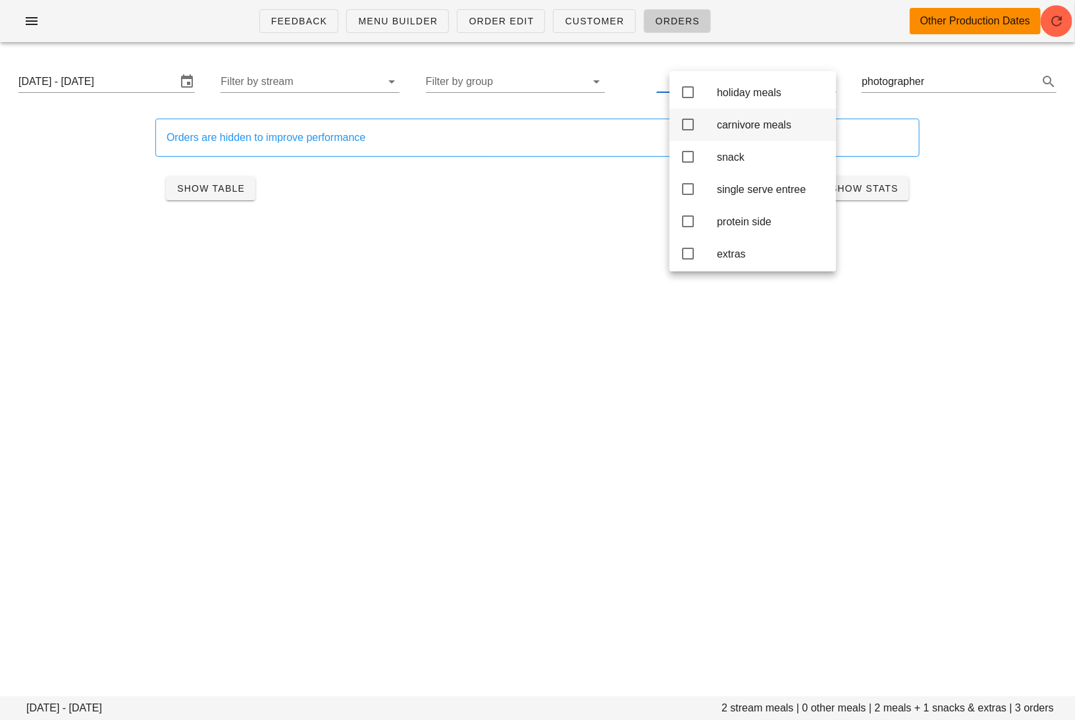
click at [763, 117] on div "carnivore meals" at bounding box center [771, 125] width 109 height 28
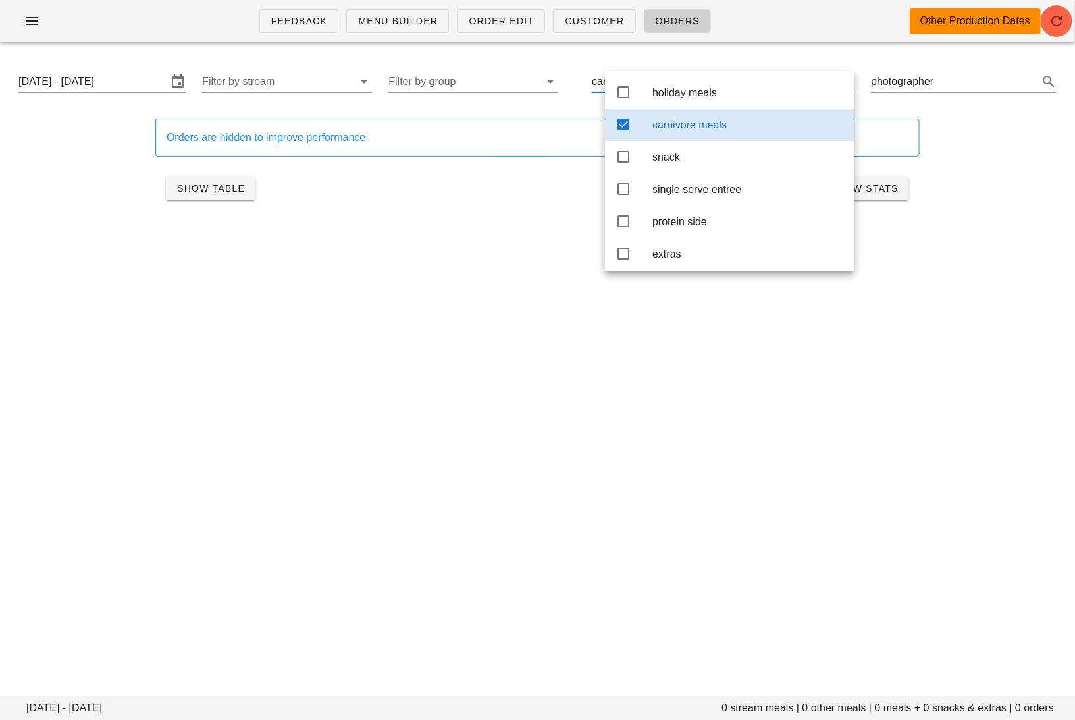
click at [691, 462] on div "Feedback Menu Builder Order Edit Customer Orders Other Production Dates Monday …" at bounding box center [537, 360] width 1075 height 720
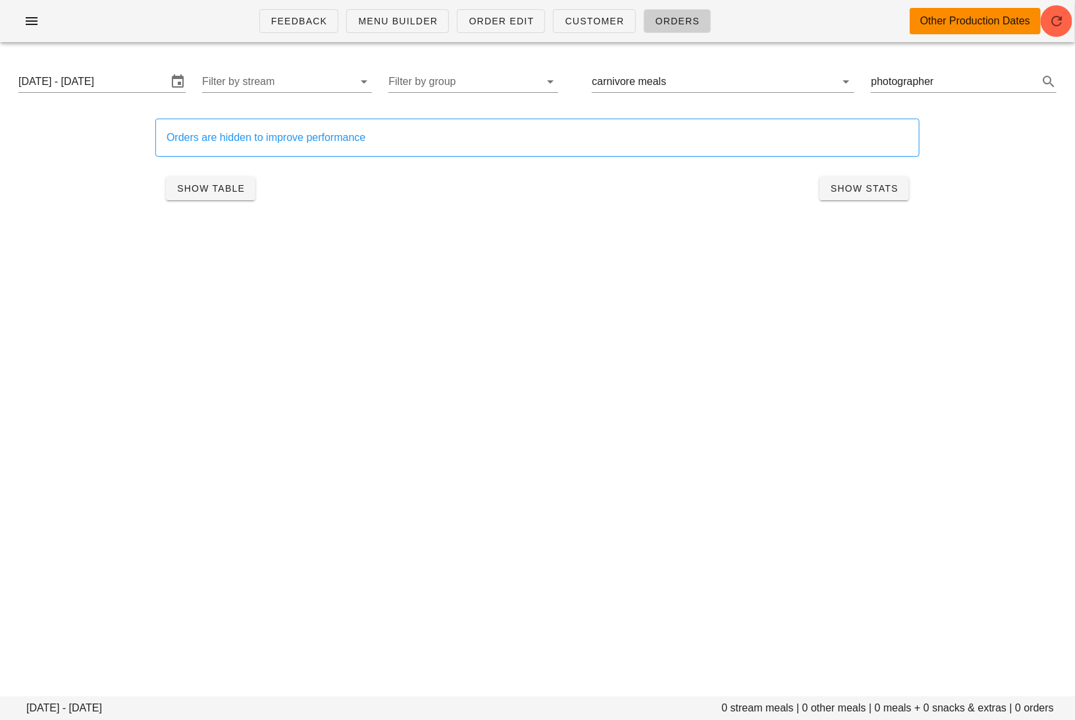
click at [1035, 86] on button "Clear Search..." at bounding box center [1031, 82] width 16 height 16
click at [696, 343] on div "Feedback Menu Builder Order Edit Customer Orders Other Production Dates Monday …" at bounding box center [537, 360] width 1075 height 720
click at [724, 85] on input "text" at bounding box center [755, 81] width 150 height 21
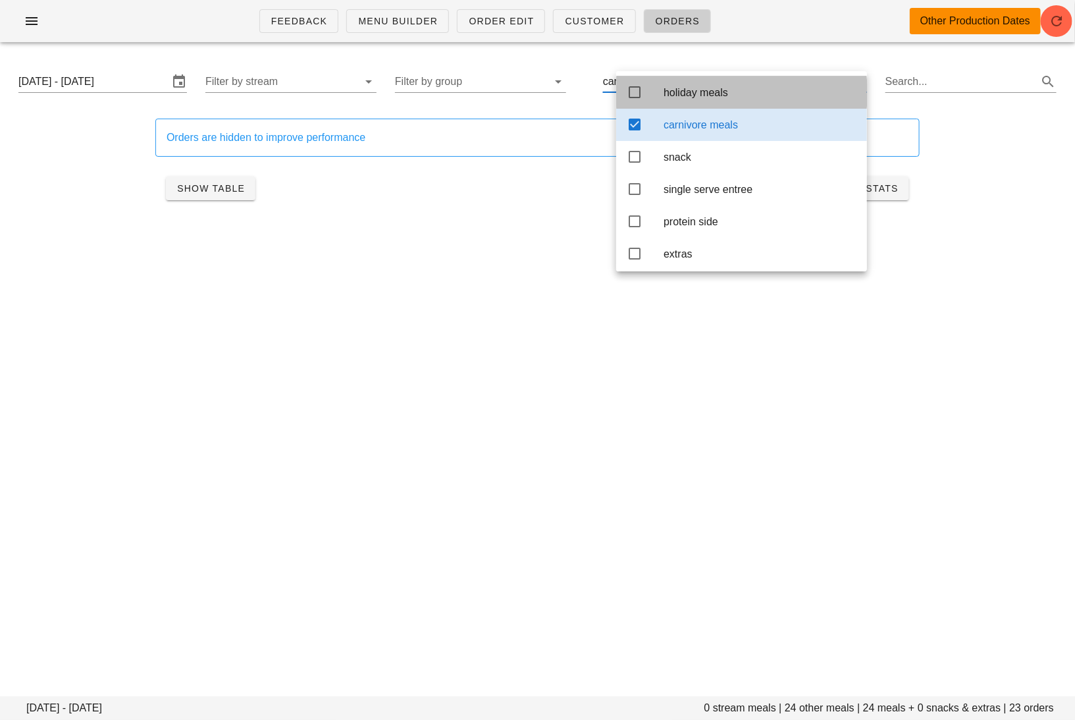
click at [699, 98] on div "holiday meals" at bounding box center [760, 92] width 193 height 13
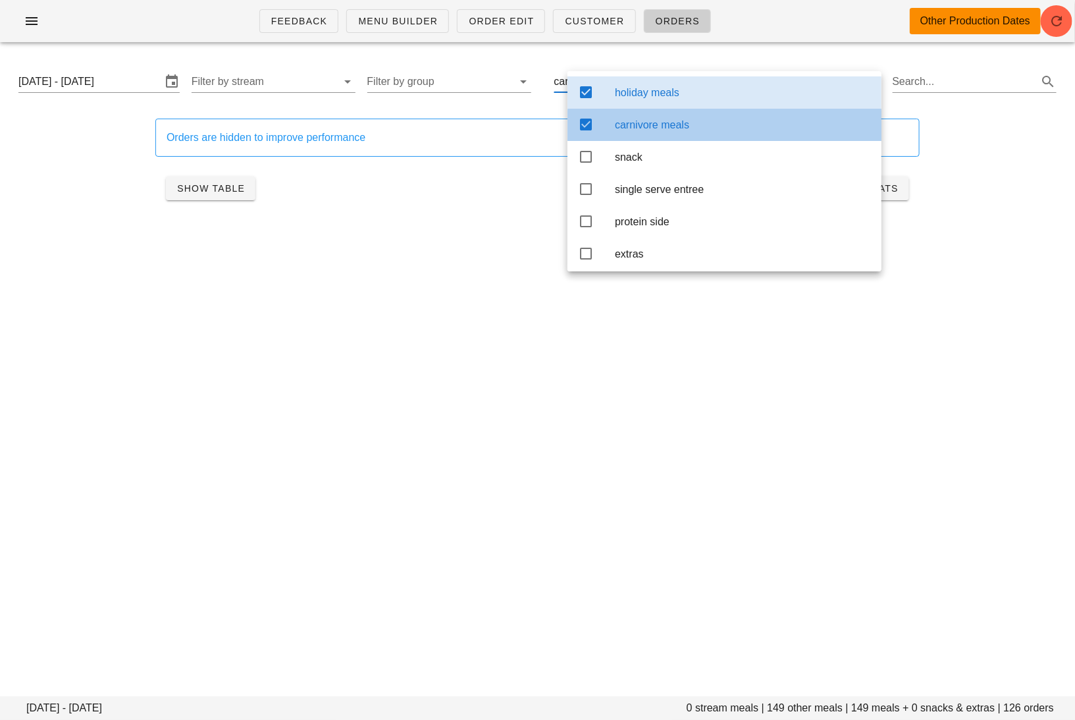
click at [684, 126] on div "carnivore meals" at bounding box center [743, 125] width 256 height 13
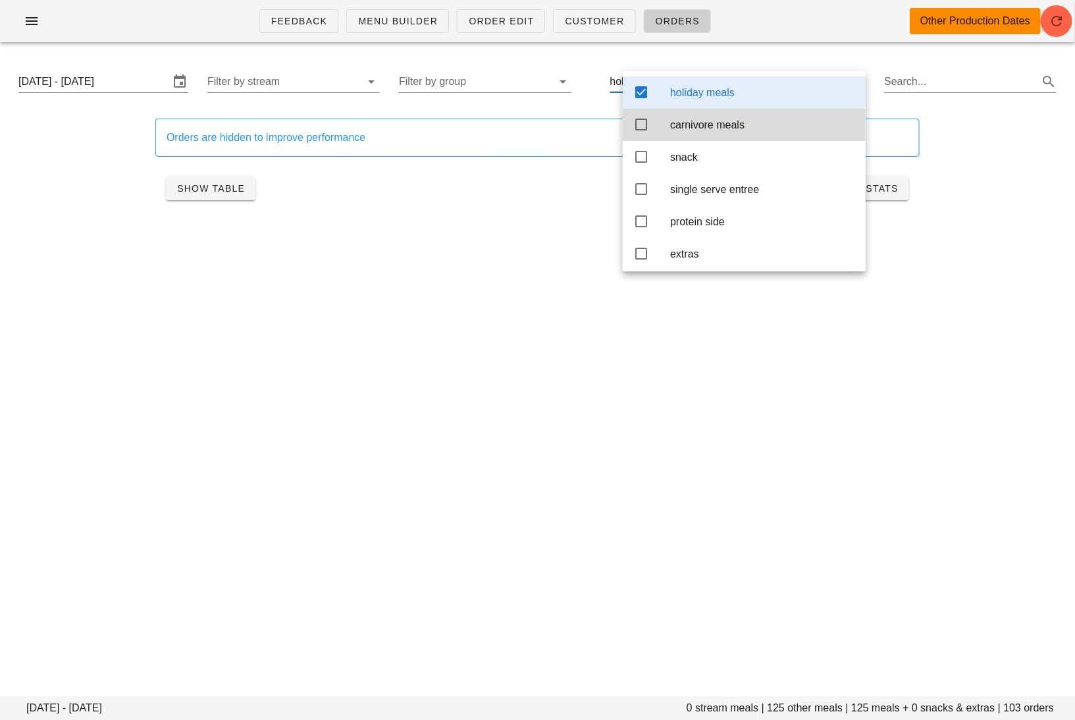
click at [604, 485] on div "Feedback Menu Builder Order Edit Customer Orders Other Production Dates Monday …" at bounding box center [537, 360] width 1075 height 720
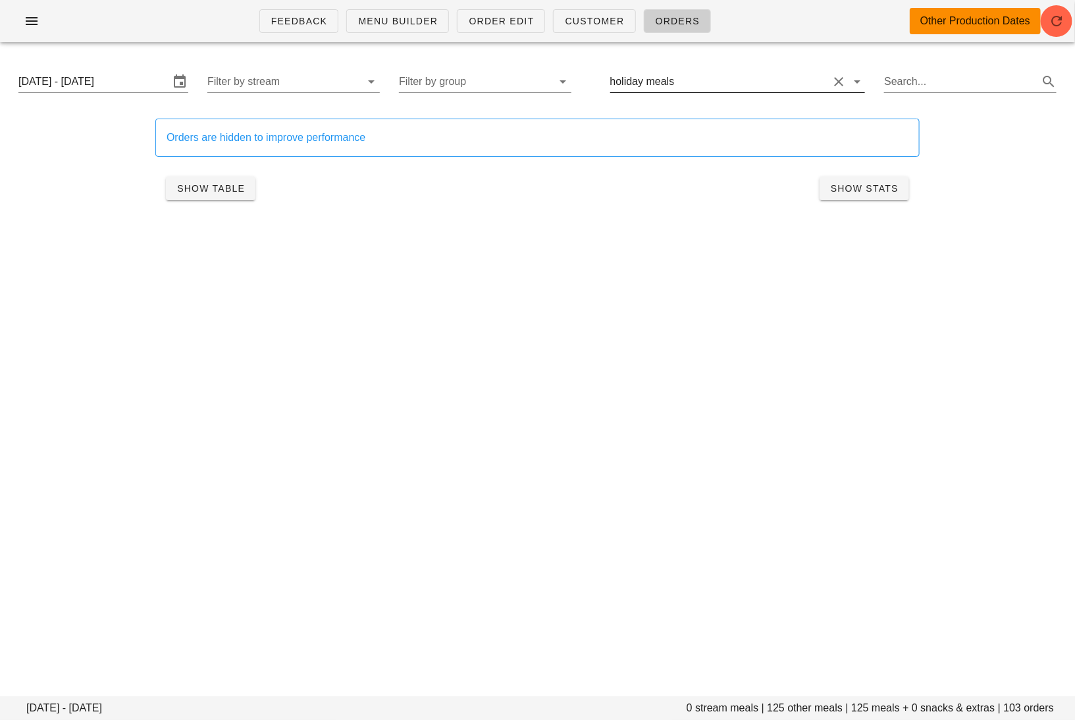
click at [736, 77] on input "text" at bounding box center [752, 81] width 151 height 21
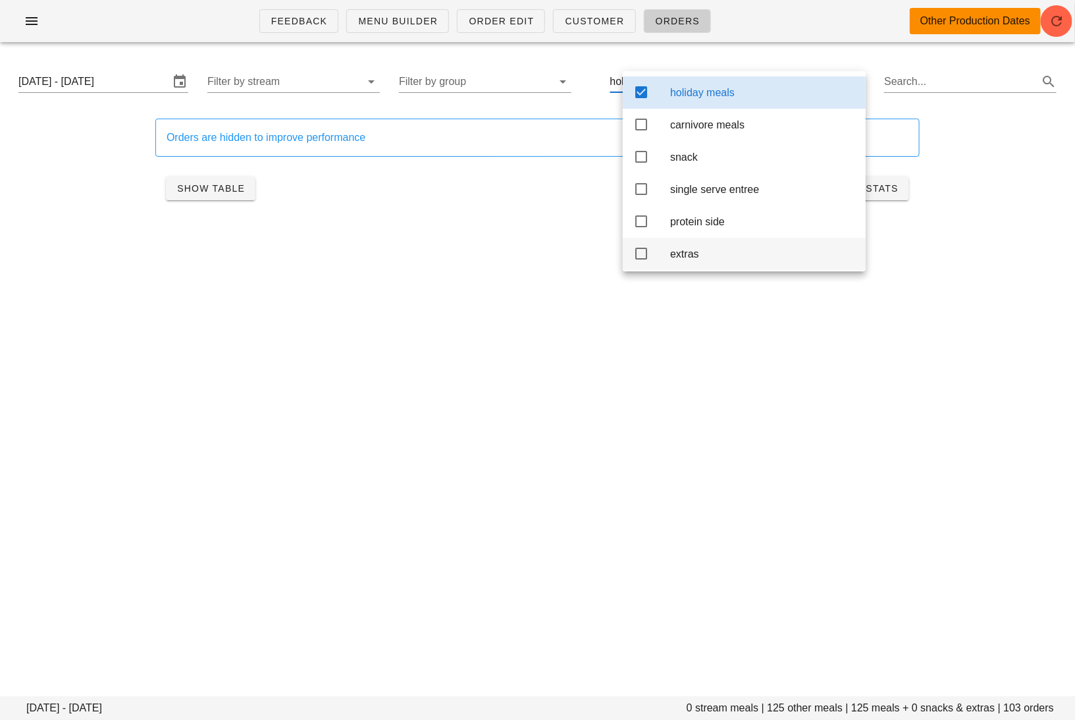
scroll to position [247, 0]
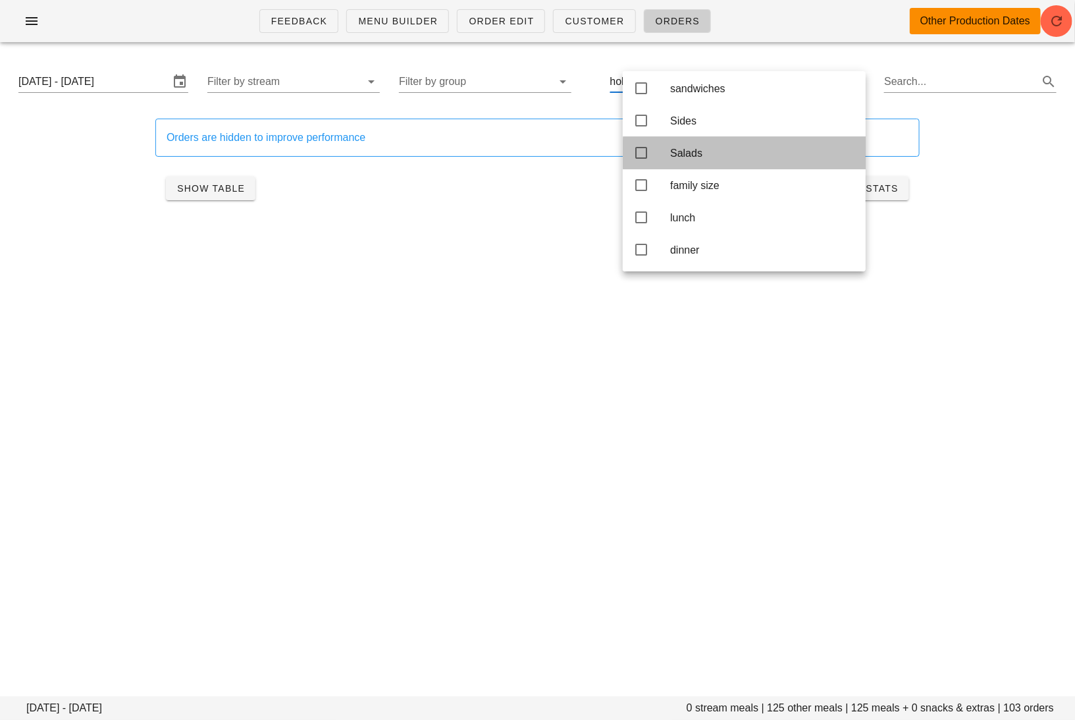
click at [728, 139] on div "Salads" at bounding box center [762, 153] width 185 height 28
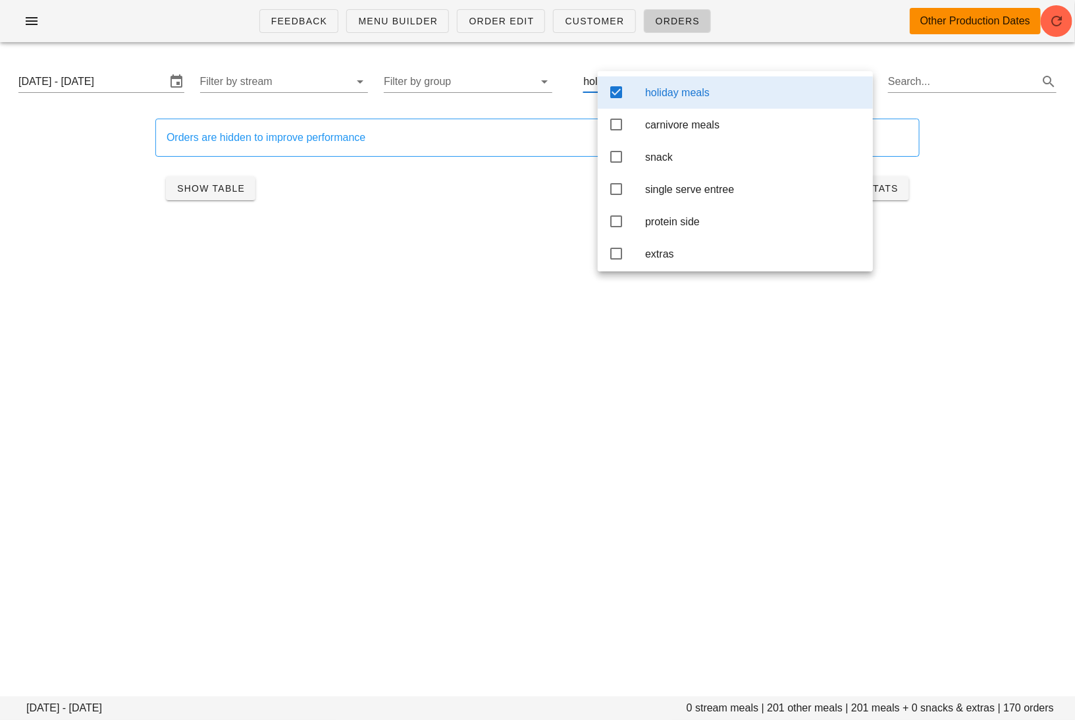
click at [668, 88] on div "holiday meals" at bounding box center [753, 92] width 217 height 13
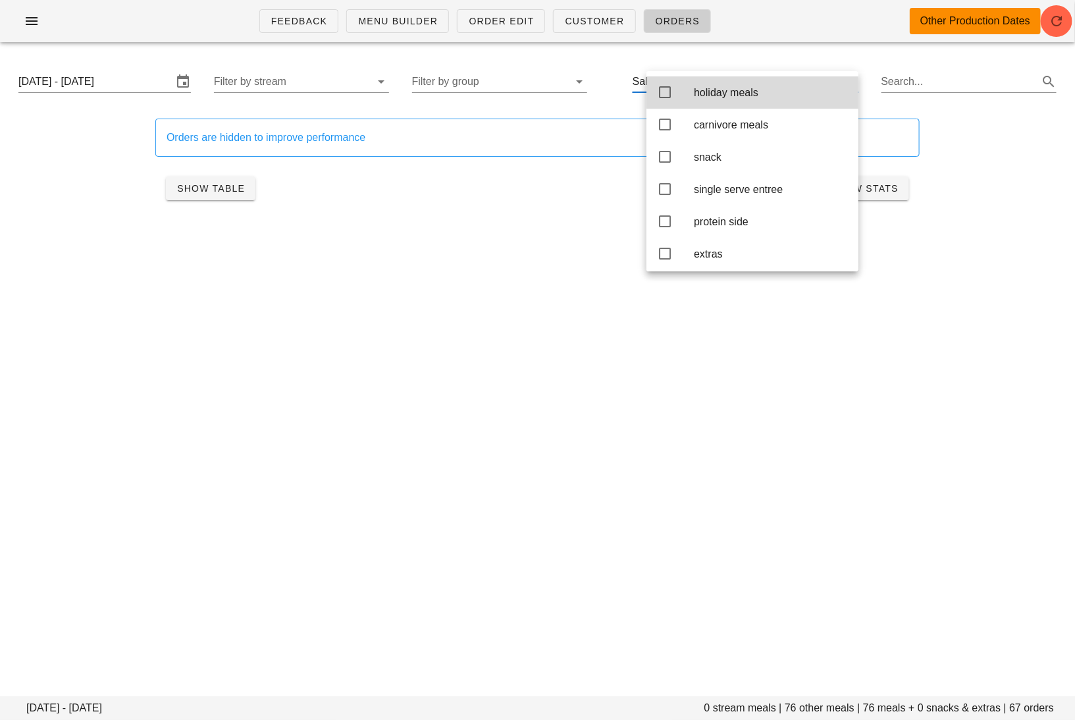
click at [555, 388] on div "Feedback Menu Builder Order Edit Customer Orders Other Production Dates Monday …" at bounding box center [537, 360] width 1075 height 720
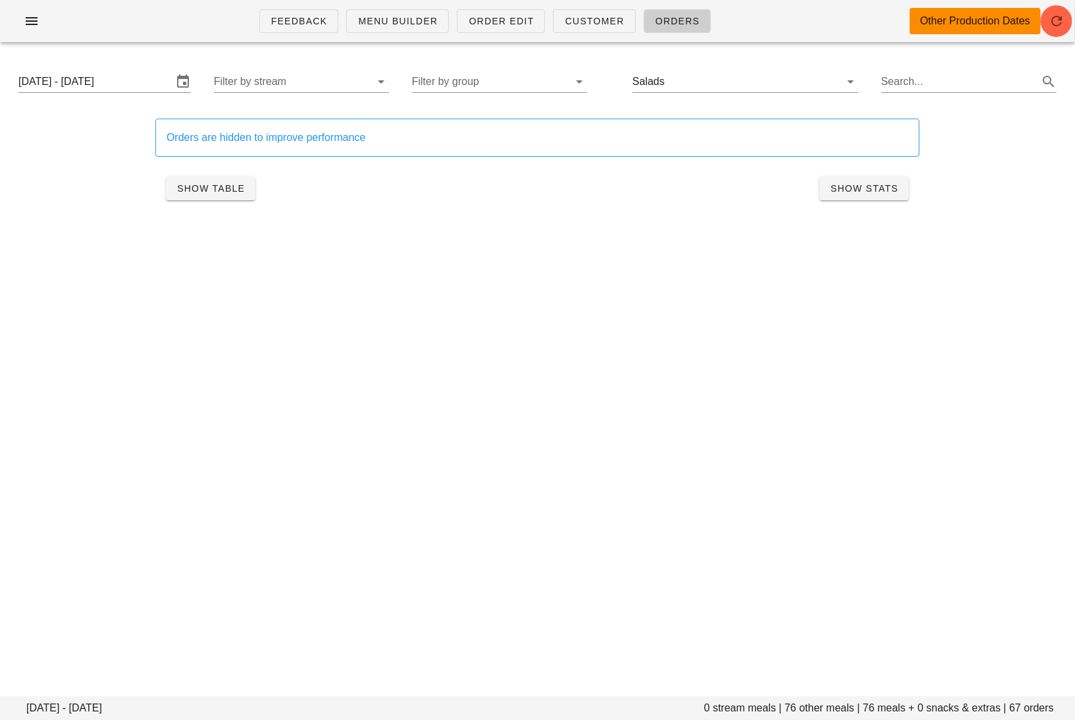
click at [747, 67] on div "Monday October 13 - Saturday October 18 Filter by stream Filter by group Salads…" at bounding box center [537, 82] width 1059 height 42
click at [744, 77] on input "text" at bounding box center [745, 81] width 154 height 21
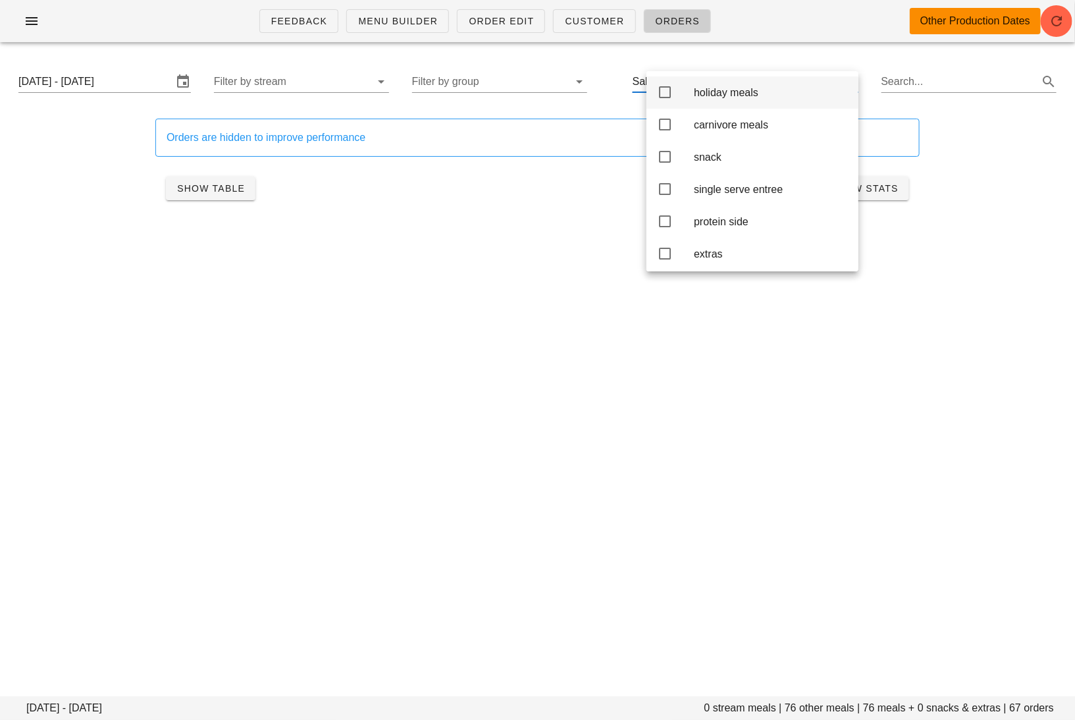
click at [740, 86] on div "holiday meals" at bounding box center [771, 92] width 154 height 28
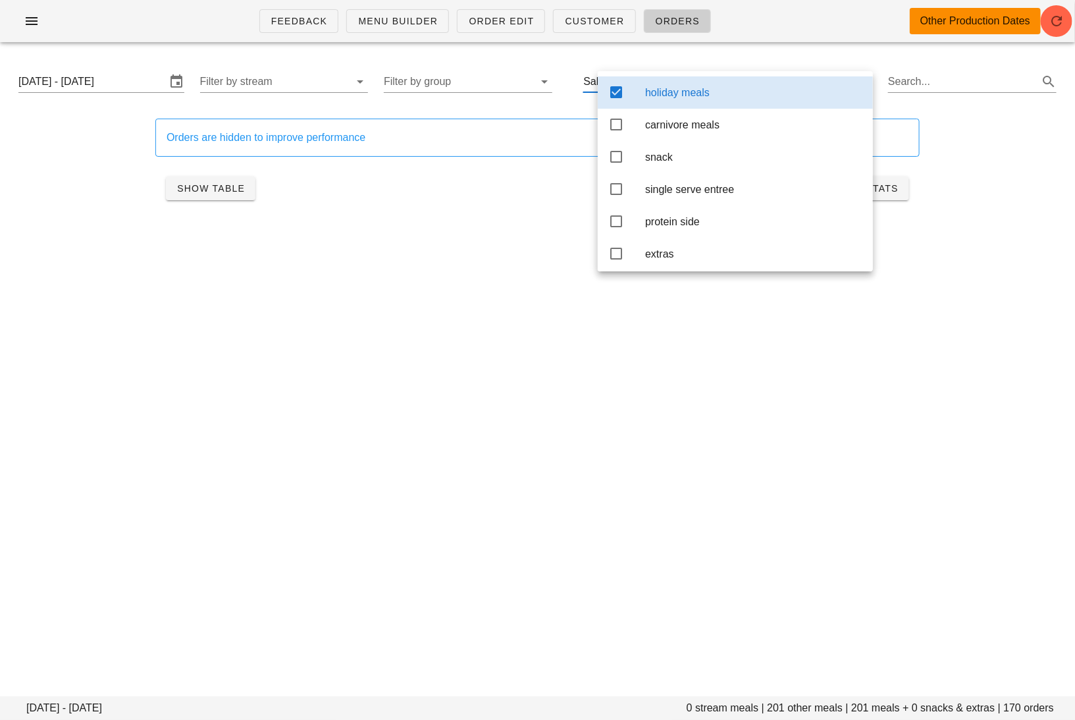
click at [583, 417] on div "Feedback Menu Builder Order Edit Customer Orders Other Production Dates Monday …" at bounding box center [537, 360] width 1075 height 720
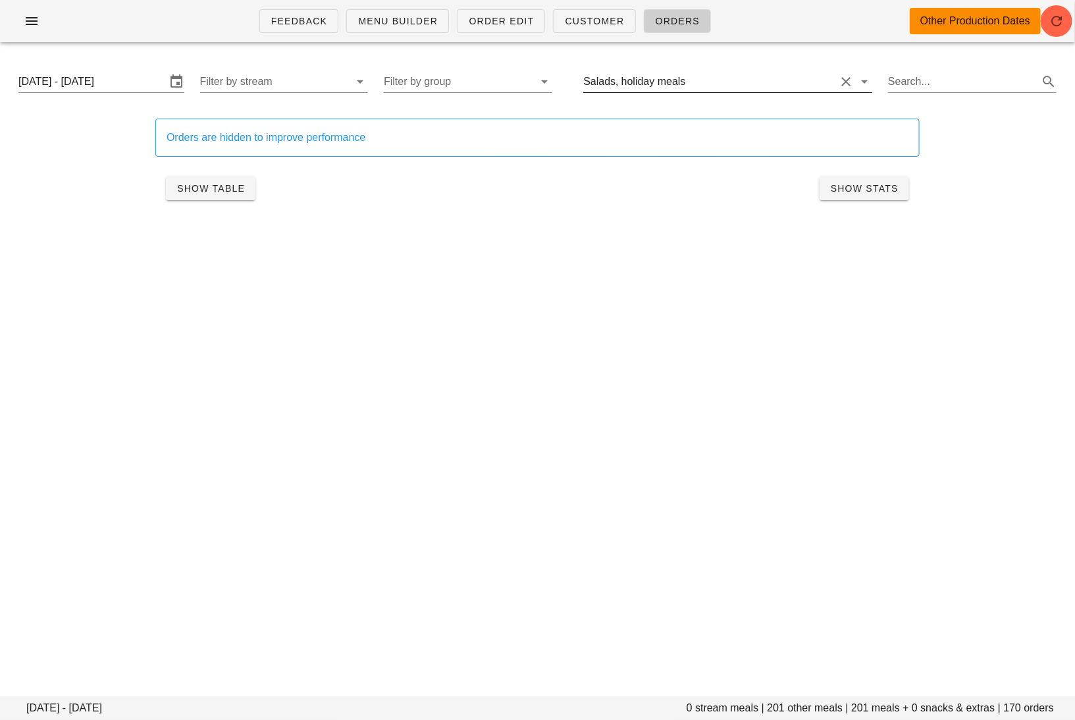
click at [751, 73] on input "text" at bounding box center [762, 81] width 147 height 21
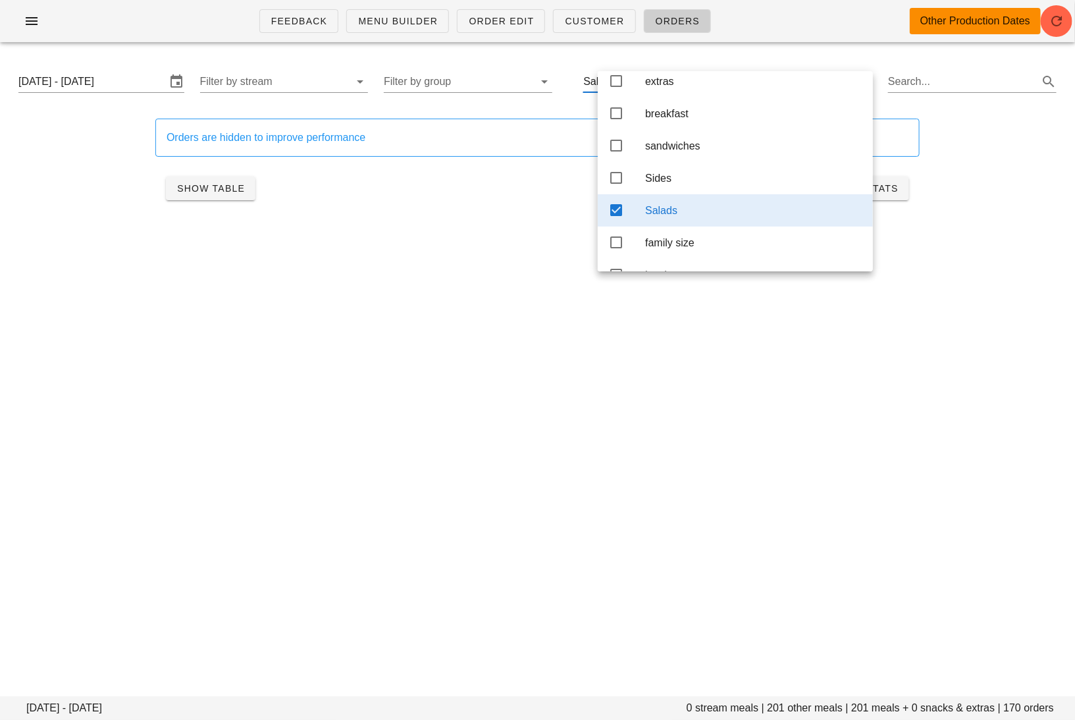
scroll to position [247, 0]
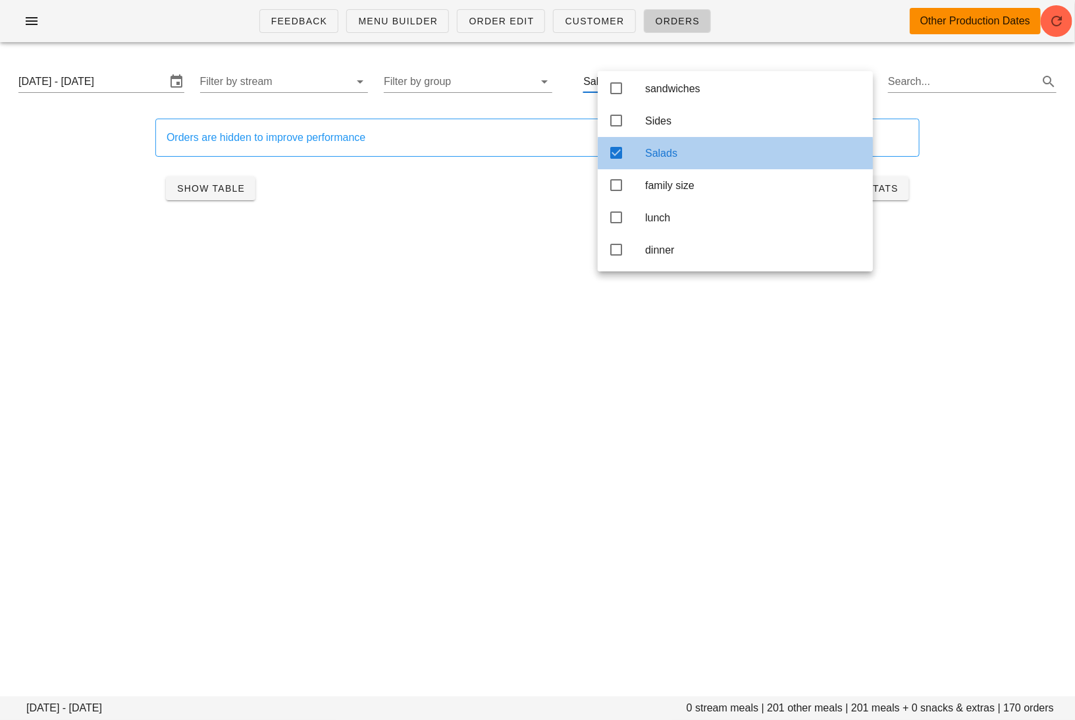
click at [679, 150] on div "Salads" at bounding box center [753, 153] width 217 height 13
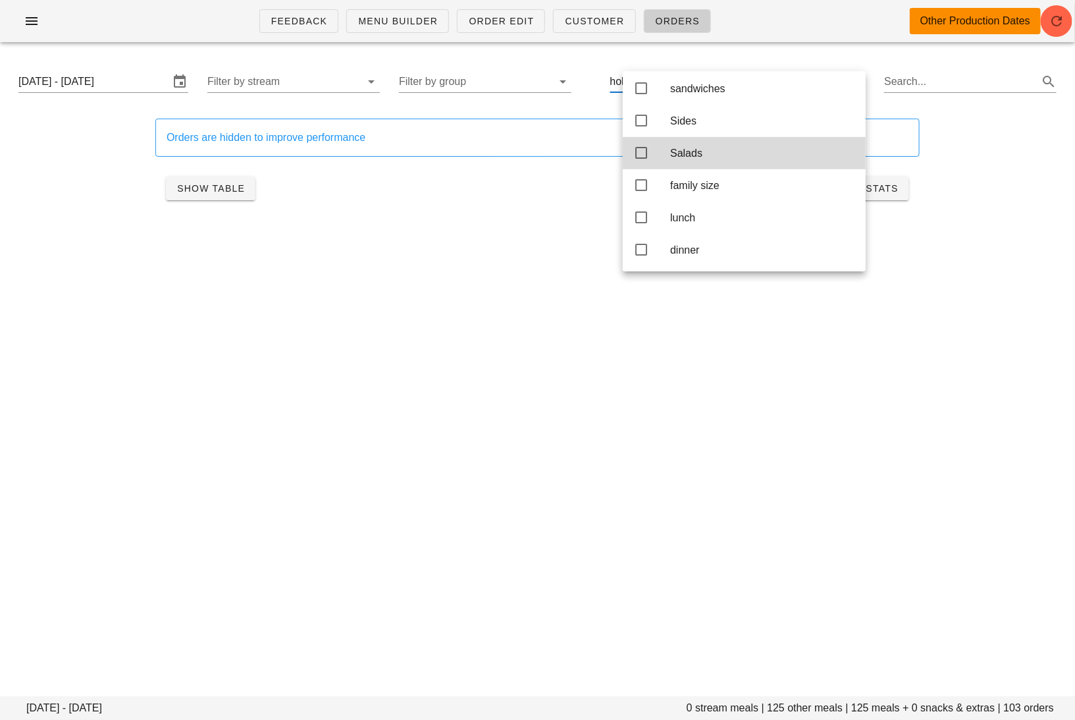
click at [592, 394] on div "Feedback Menu Builder Order Edit Customer Orders Other Production Dates Monday …" at bounding box center [537, 360] width 1075 height 720
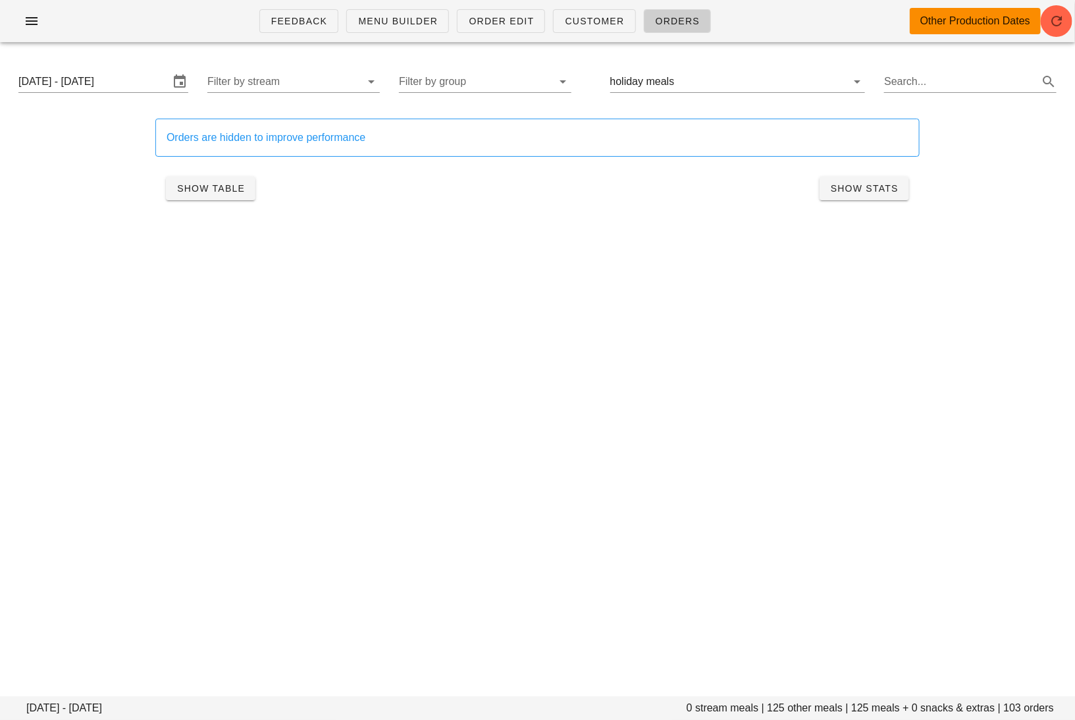
click at [592, 395] on div "Feedback Menu Builder Order Edit Customer Orders Other Production Dates Monday …" at bounding box center [537, 360] width 1075 height 720
click at [210, 186] on span "Show Table" at bounding box center [210, 188] width 68 height 11
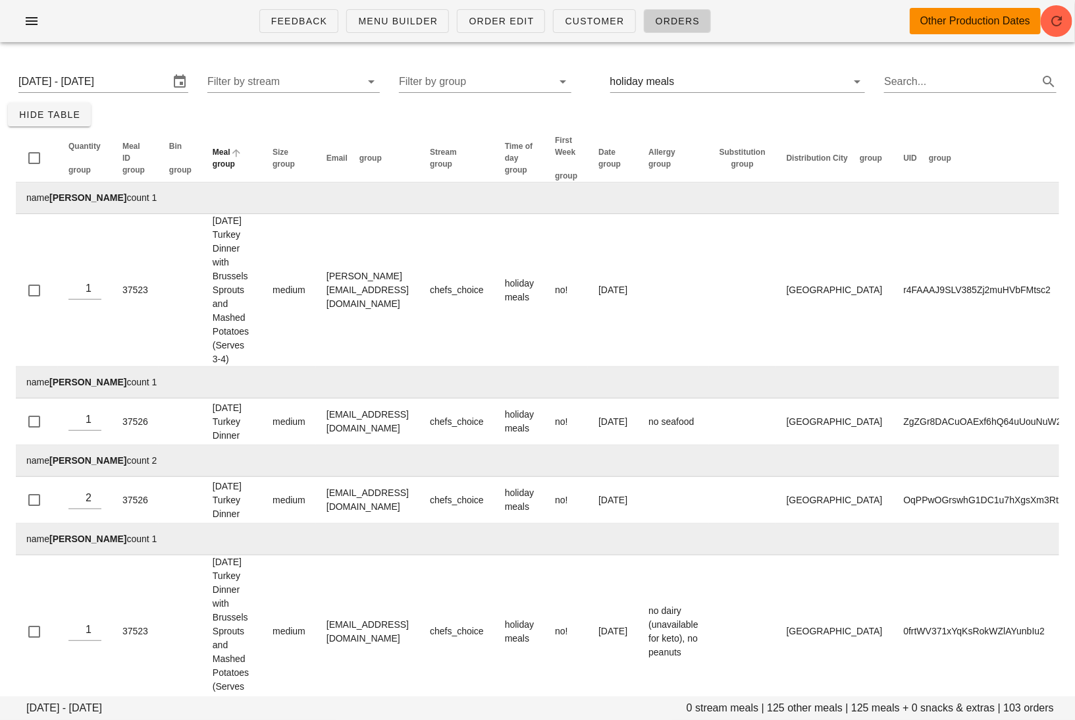
click at [235, 159] on span "group" at bounding box center [224, 163] width 22 height 9
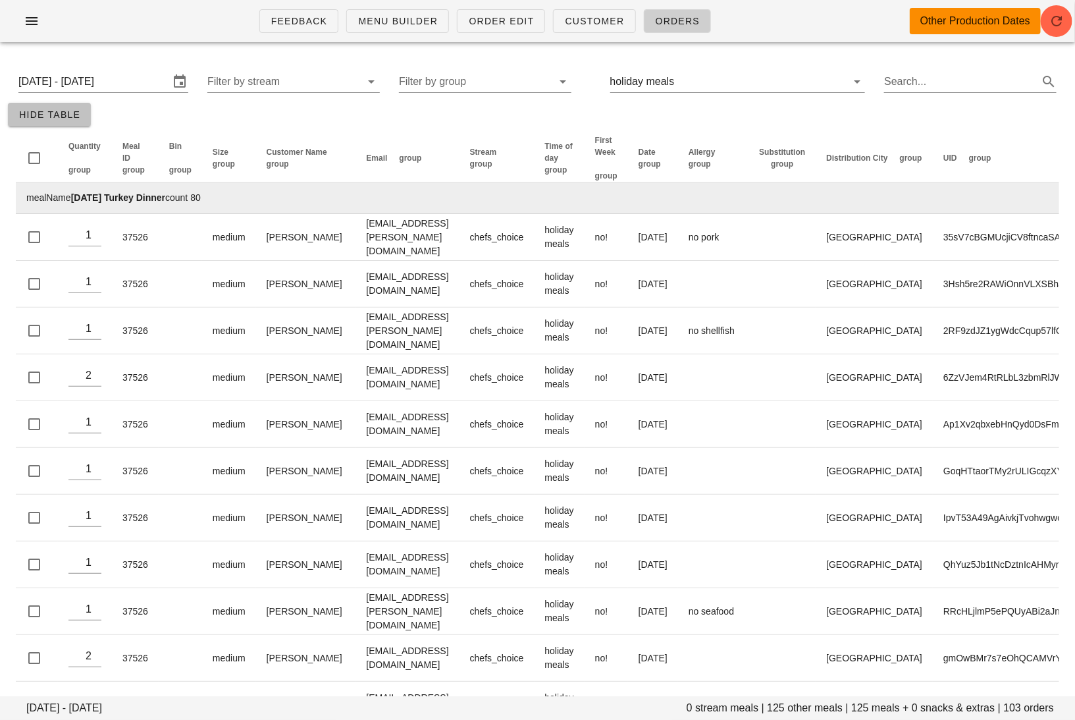
click at [80, 115] on button "Hide Table" at bounding box center [49, 115] width 83 height 24
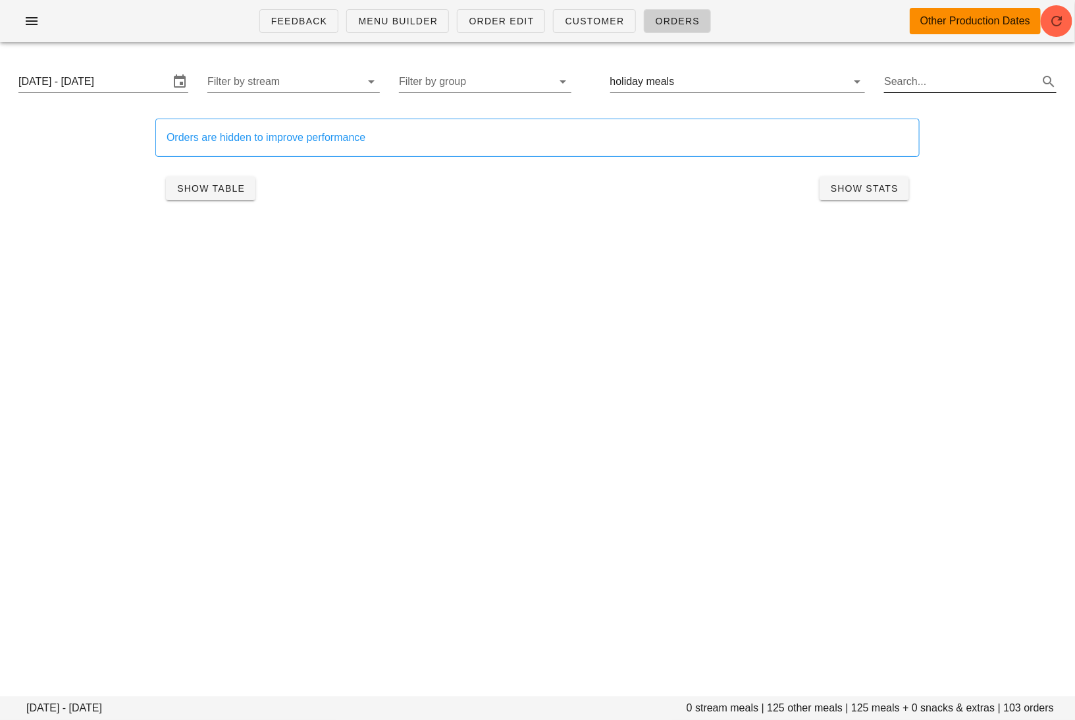
click at [950, 87] on input "Search..." at bounding box center [959, 81] width 151 height 21
type input "thanksgiving"
click at [813, 325] on div "Feedback Menu Builder Order Edit Customer Orders Other Production Dates Monday …" at bounding box center [537, 360] width 1075 height 720
click at [783, 82] on input "text" at bounding box center [740, 81] width 149 height 21
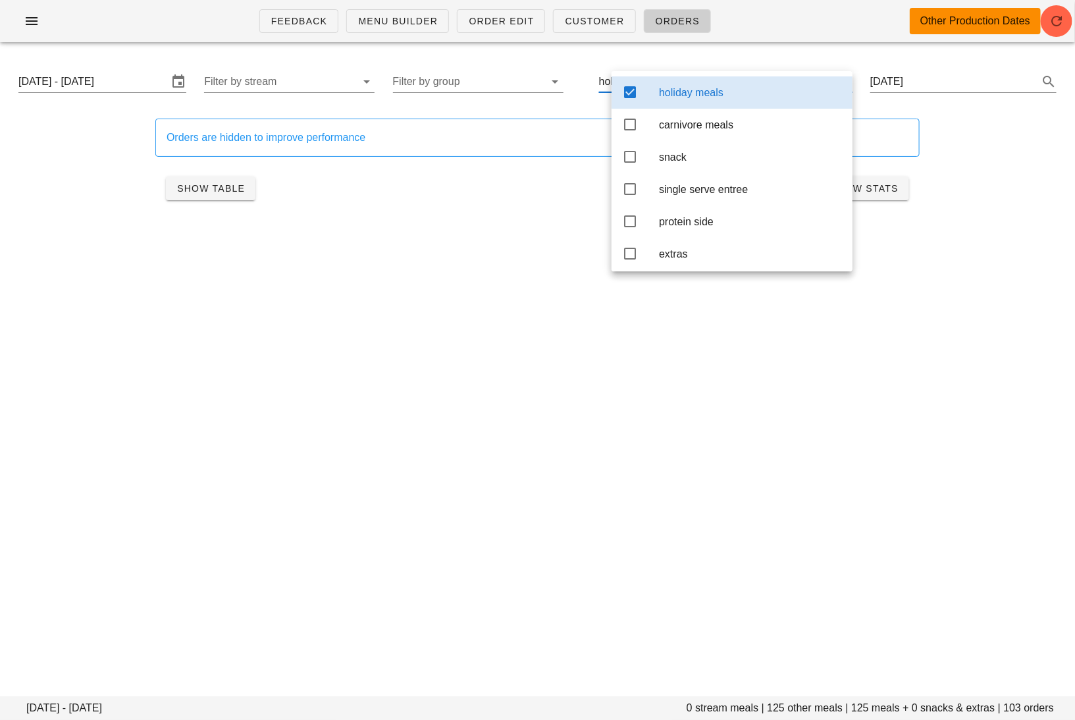
click at [656, 92] on div "holiday meals" at bounding box center [732, 92] width 241 height 32
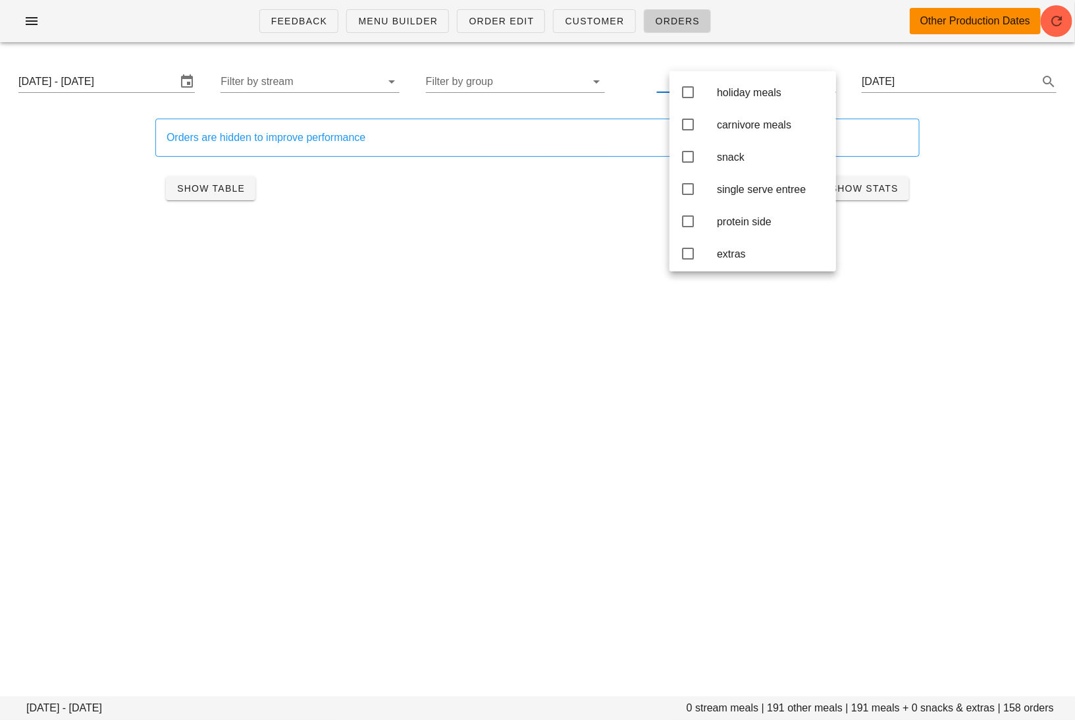
click at [519, 300] on div "Feedback Menu Builder Order Edit Customer Orders Other Production Dates Monday …" at bounding box center [537, 360] width 1075 height 720
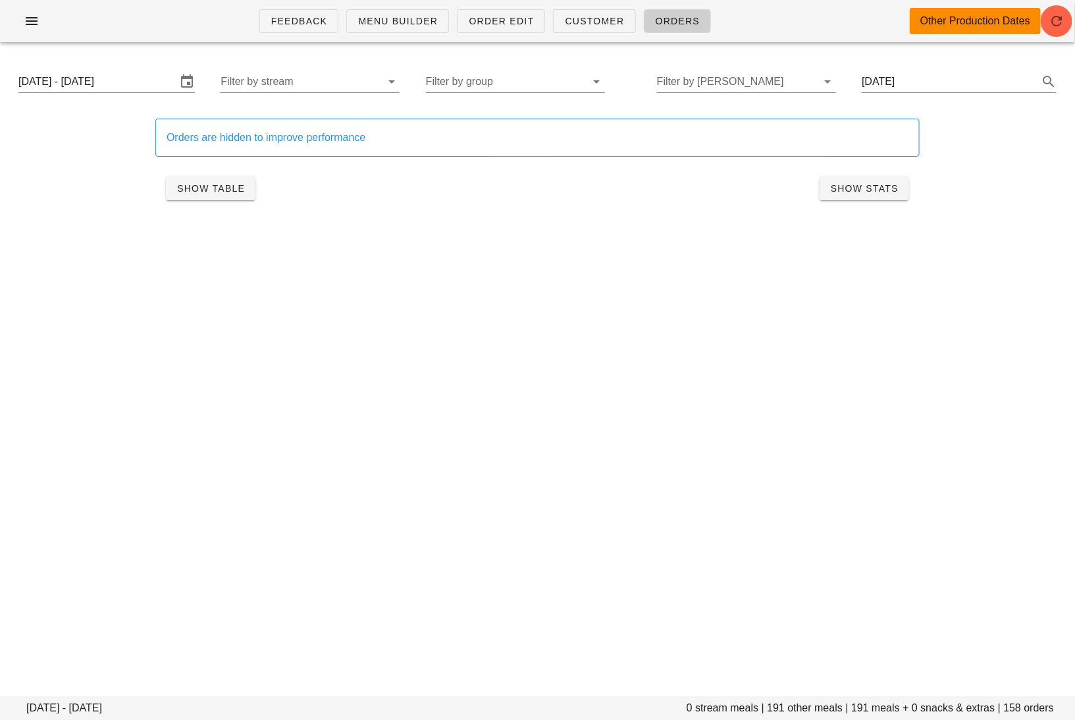
click at [519, 300] on div "Feedback Menu Builder Order Edit Customer Orders Other Production Dates Monday …" at bounding box center [537, 360] width 1075 height 720
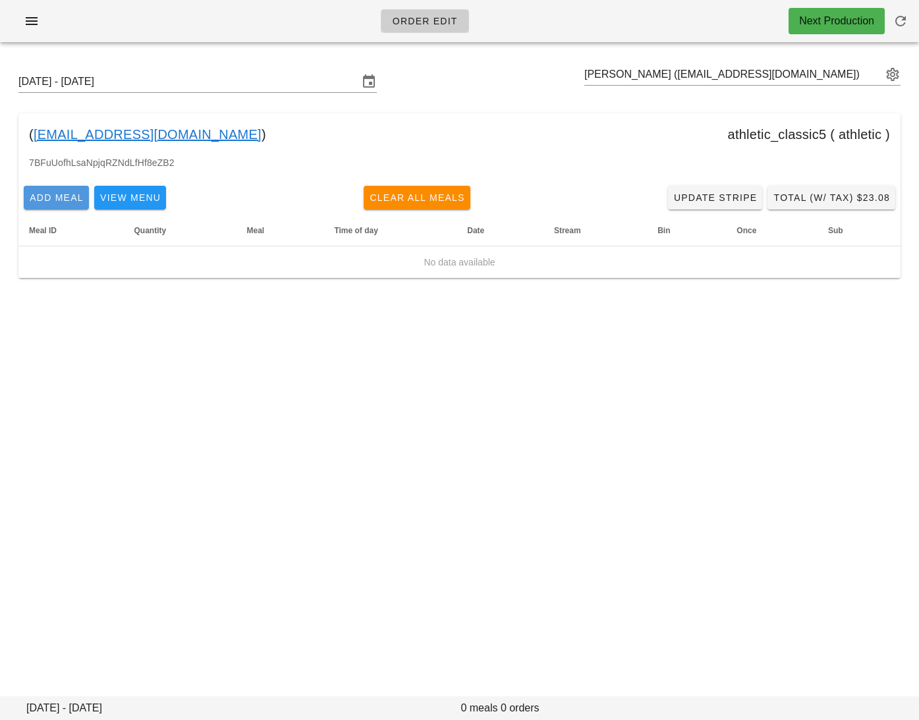
click at [43, 203] on span "Add Meal" at bounding box center [56, 197] width 55 height 11
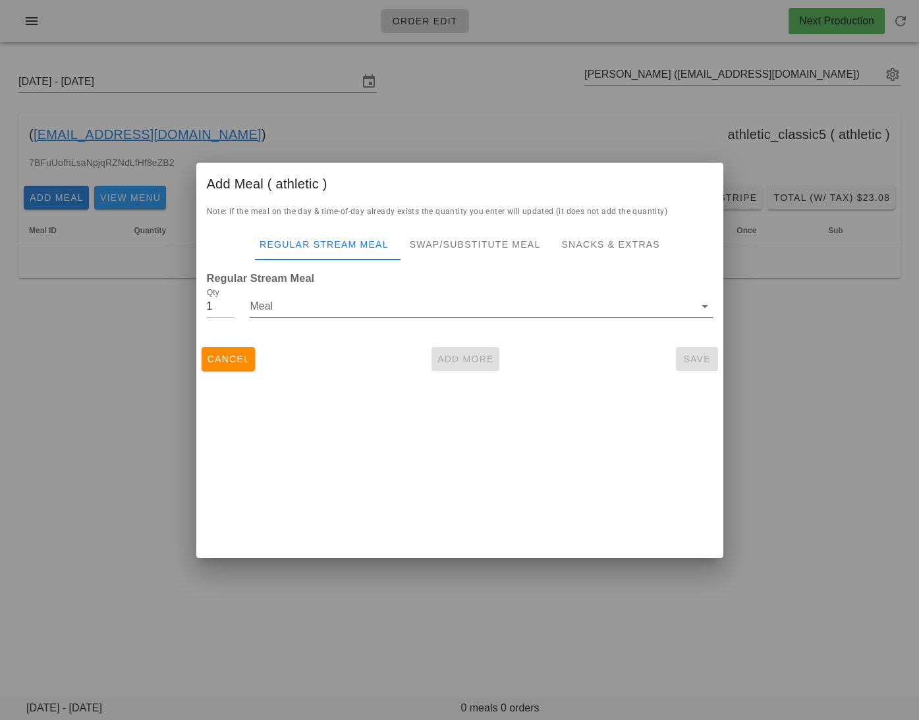
click at [313, 307] on input "Meal" at bounding box center [472, 306] width 444 height 21
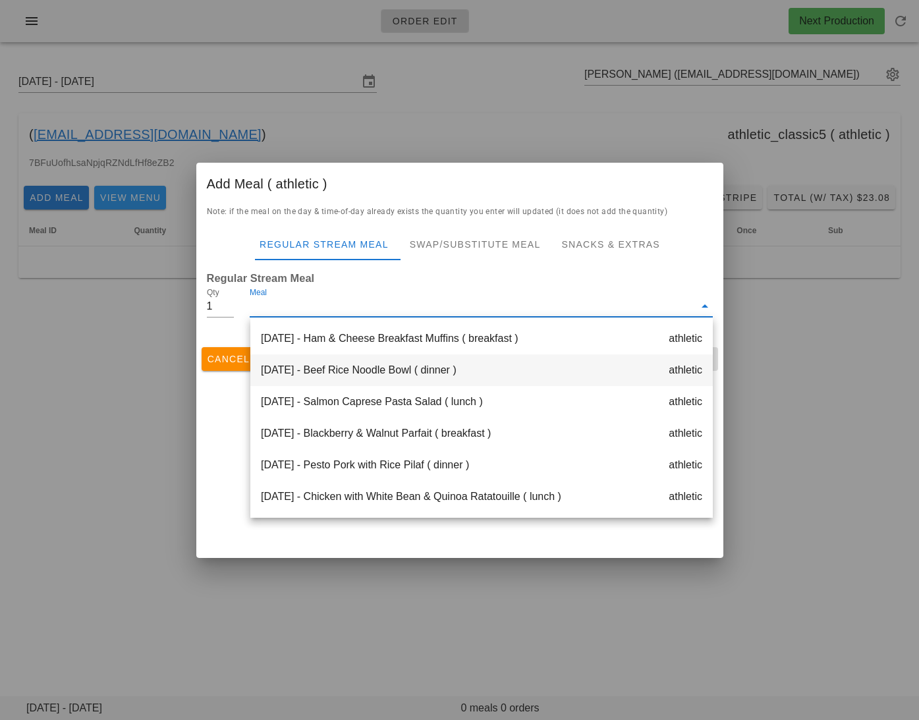
click at [364, 361] on div "Monday Oct 13 - Beef Rice Noodle Bowl ( dinner ) athletic" at bounding box center [481, 370] width 462 height 32
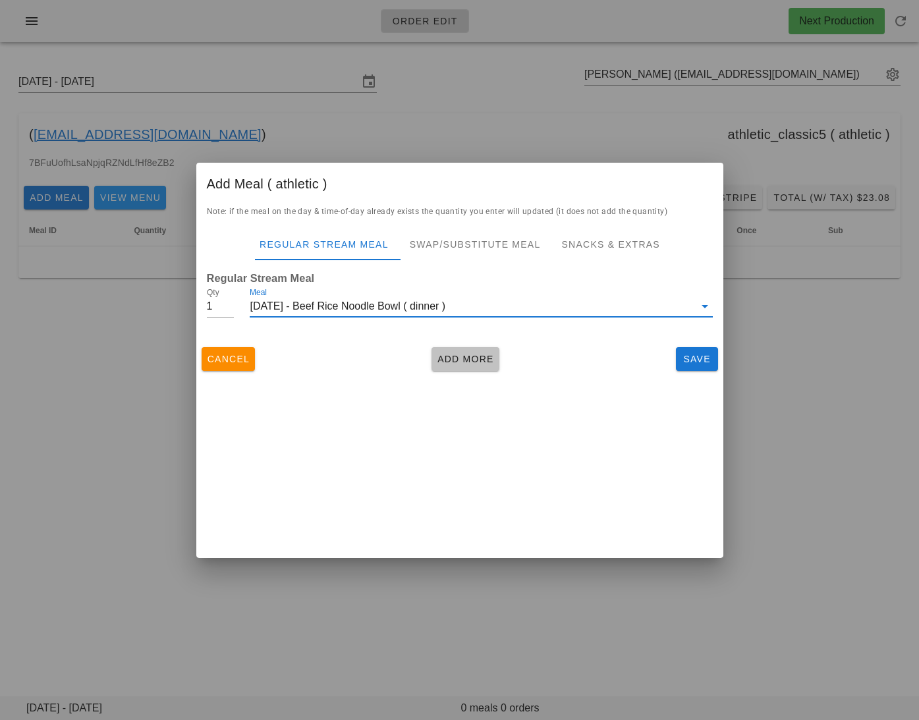
click at [474, 361] on span "Add More" at bounding box center [465, 359] width 57 height 11
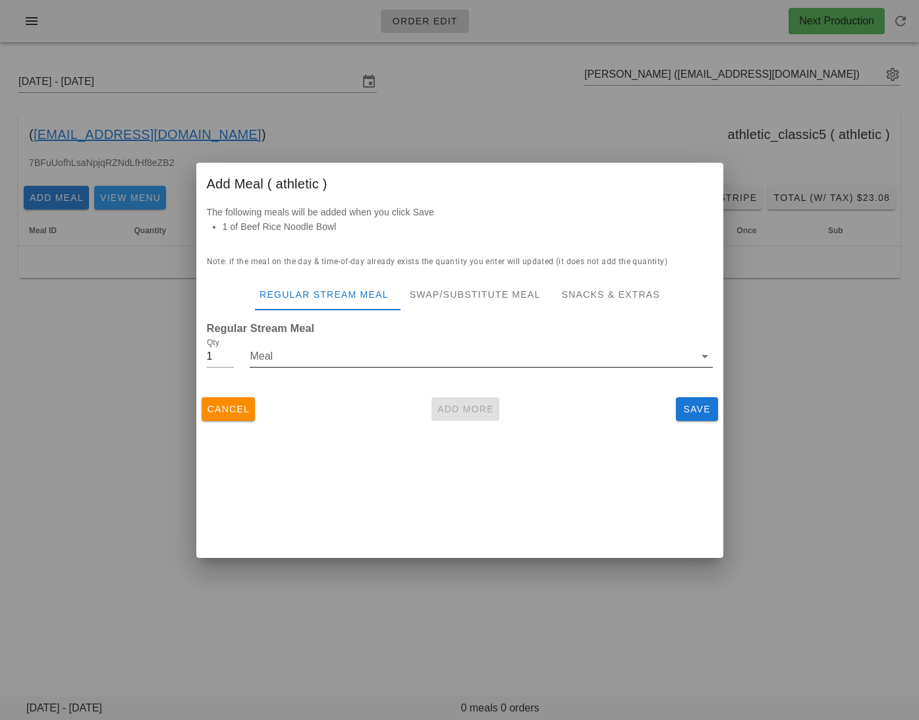
click at [340, 360] on input "Meal" at bounding box center [472, 356] width 444 height 21
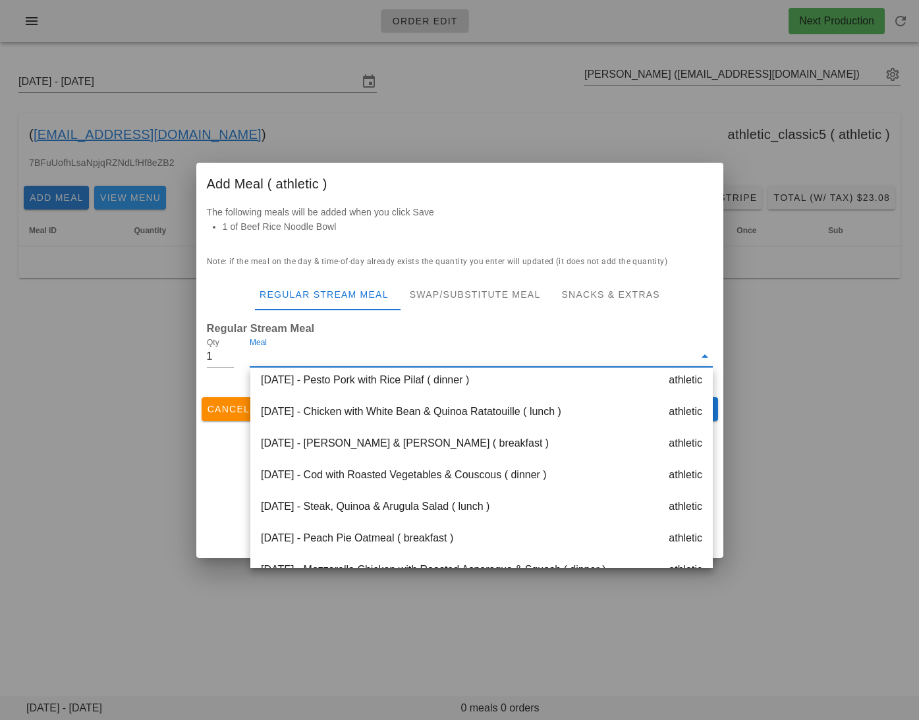
scroll to position [217, 0]
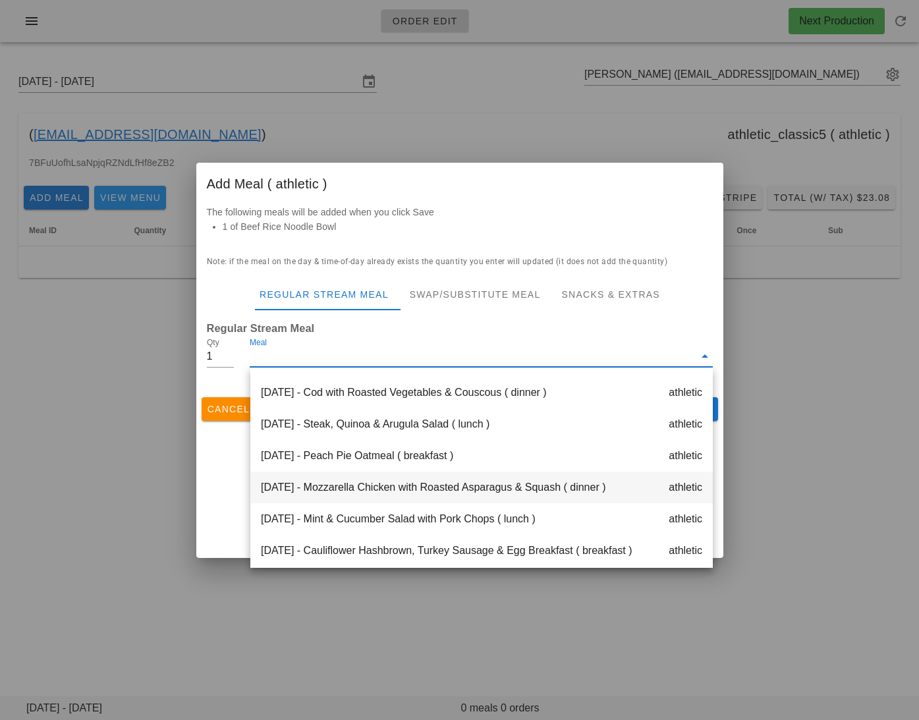
click at [339, 498] on div "Thursday Oct 16 - Mozzarella Chicken with Roasted Asparagus & Squash ( dinner )…" at bounding box center [481, 487] width 462 height 32
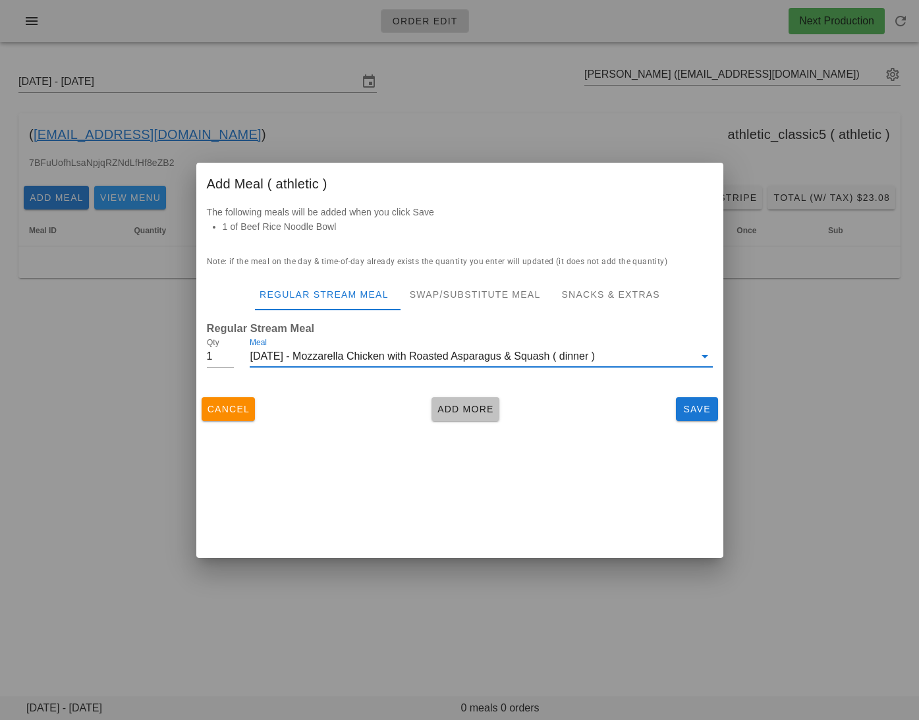
click at [453, 406] on span "Add More" at bounding box center [465, 409] width 57 height 11
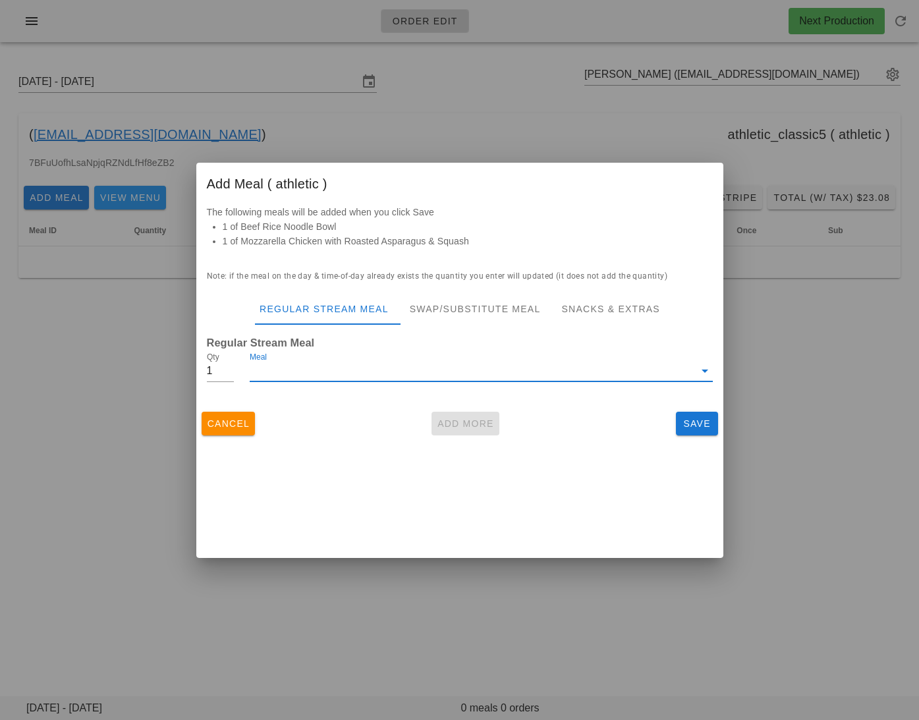
click at [327, 360] on input "Meal" at bounding box center [472, 370] width 444 height 21
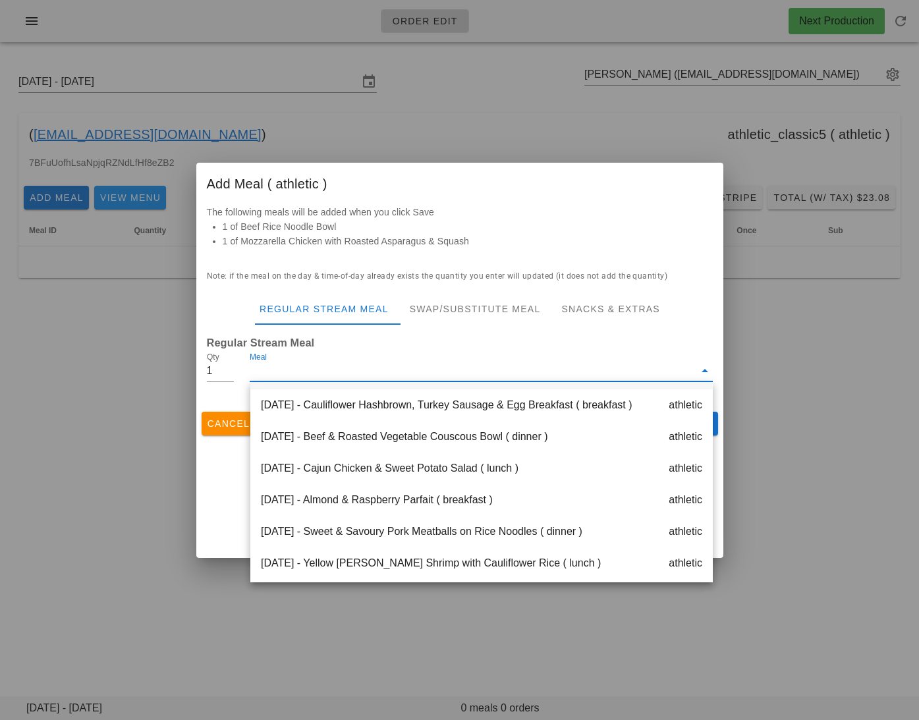
scroll to position [379, 0]
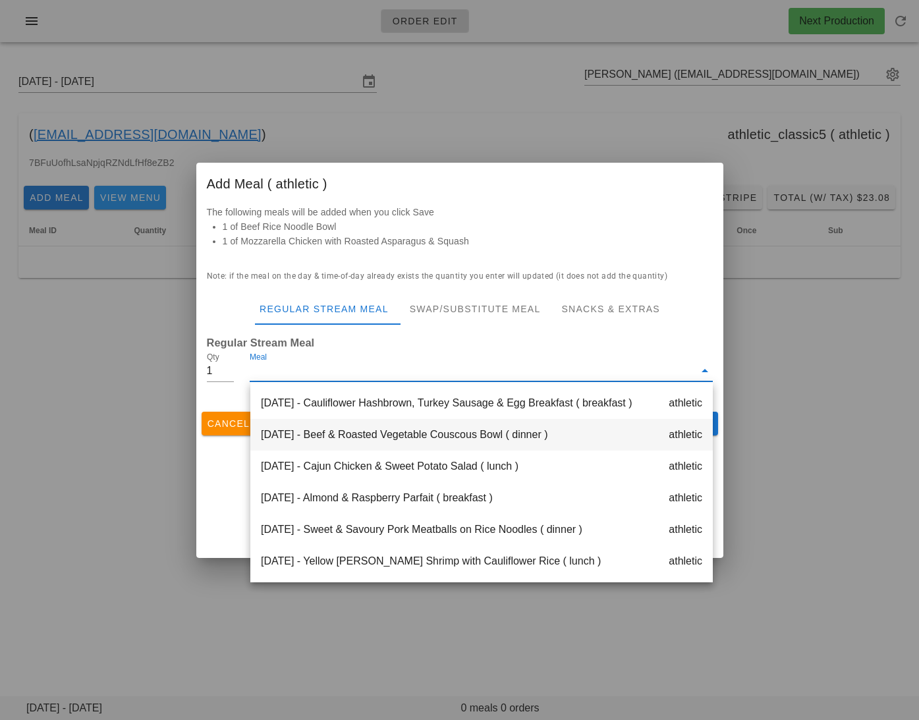
click at [382, 432] on div "Friday Oct 17 - Beef & Roasted Vegetable Couscous Bowl ( dinner ) athletic" at bounding box center [481, 435] width 462 height 32
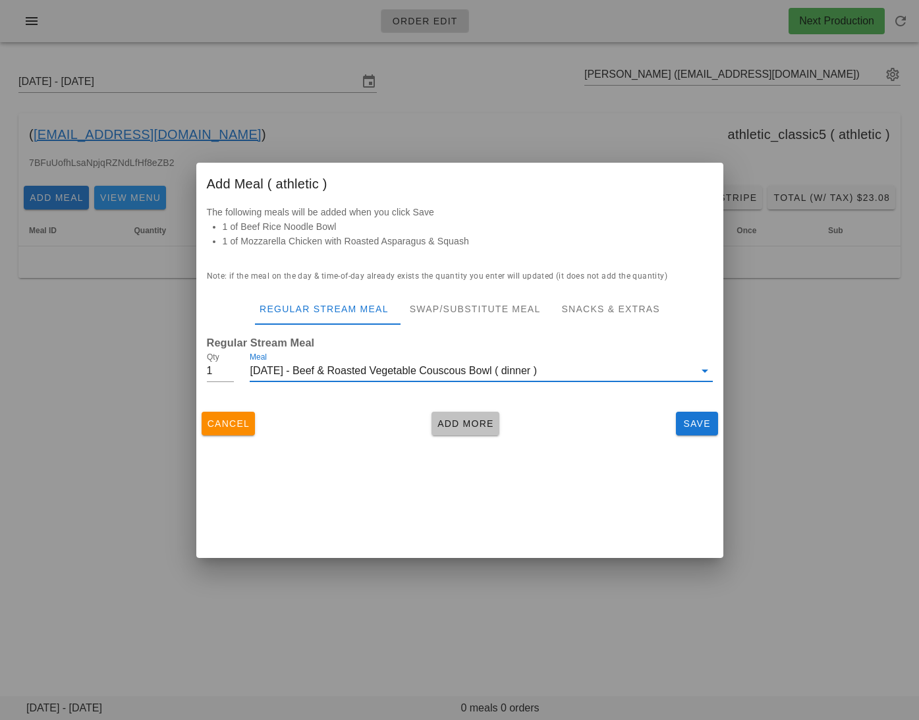
click at [477, 423] on span "Add More" at bounding box center [465, 423] width 57 height 11
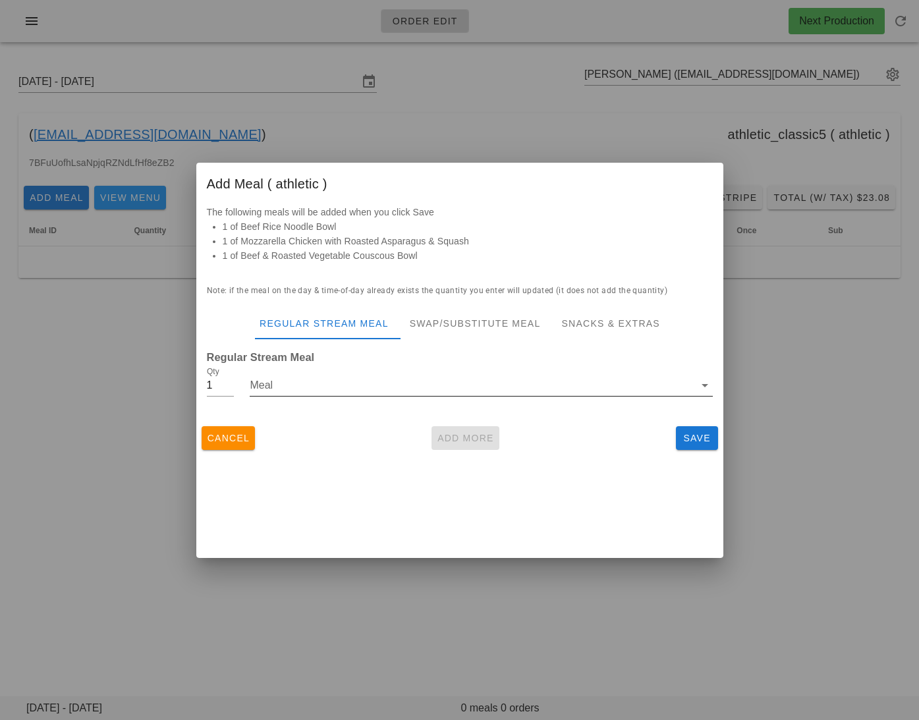
click at [388, 388] on input "Meal" at bounding box center [472, 385] width 444 height 21
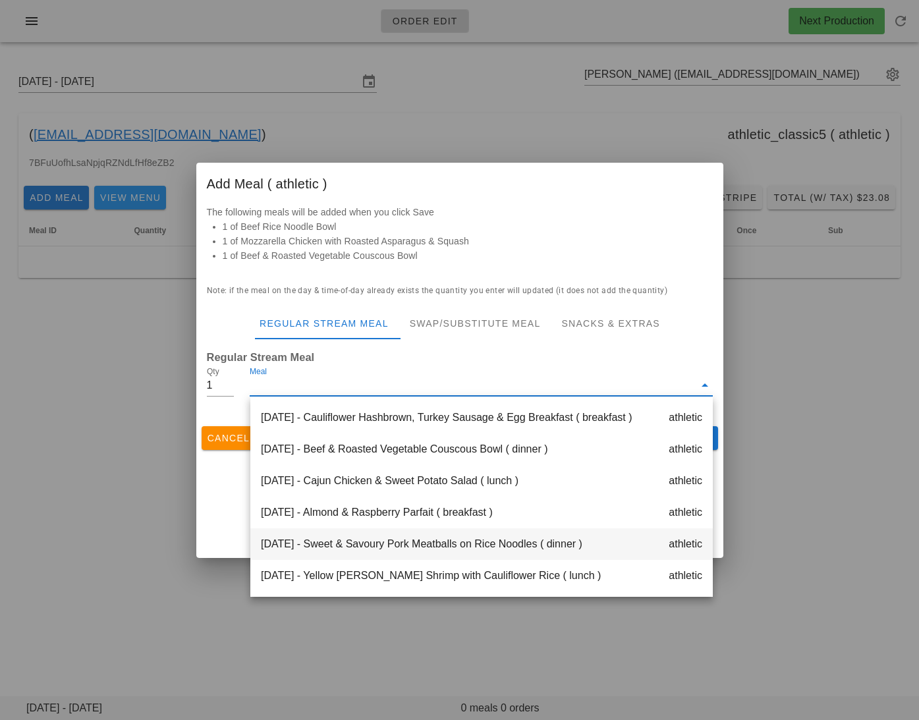
click at [410, 541] on div "Saturday Oct 18 - Sweet & Savoury Pork Meatballs on Rice Noodles ( dinner ) ath…" at bounding box center [481, 544] width 462 height 32
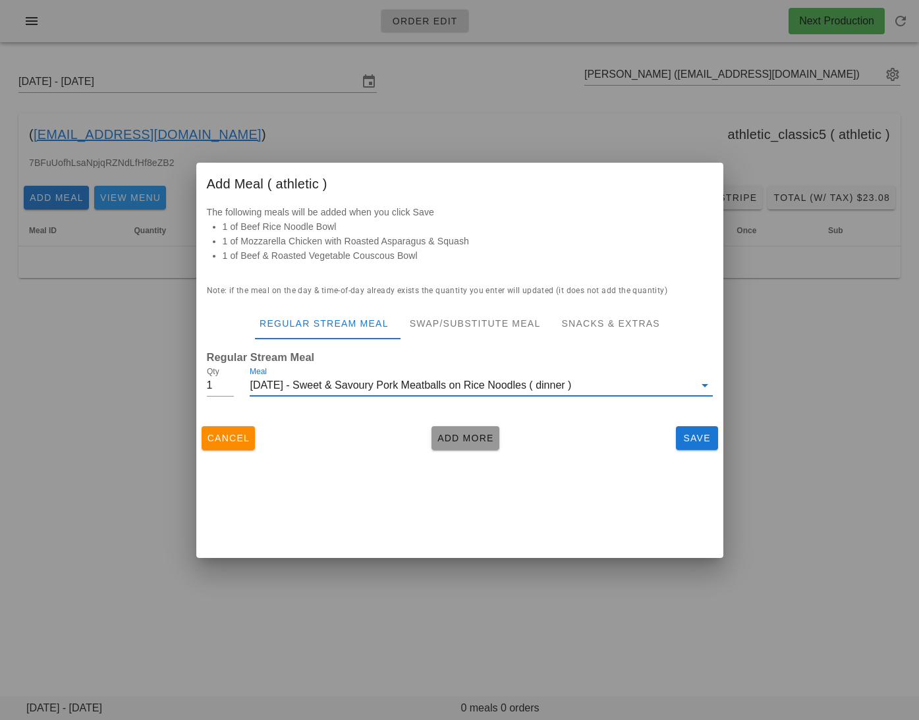
click at [454, 441] on span "Add More" at bounding box center [465, 438] width 57 height 11
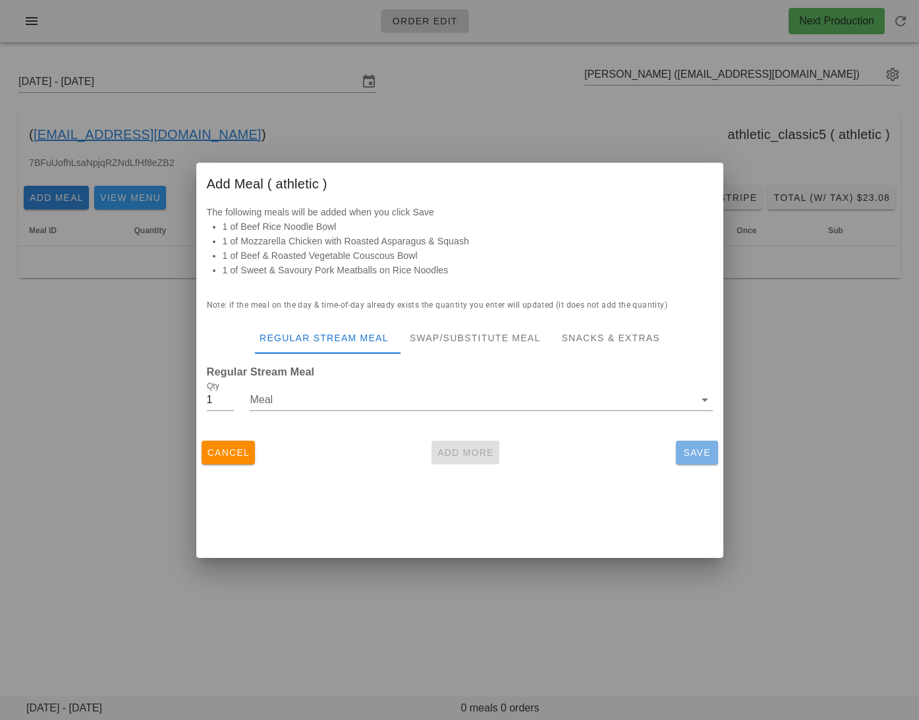
click at [696, 453] on span "Save" at bounding box center [697, 452] width 32 height 11
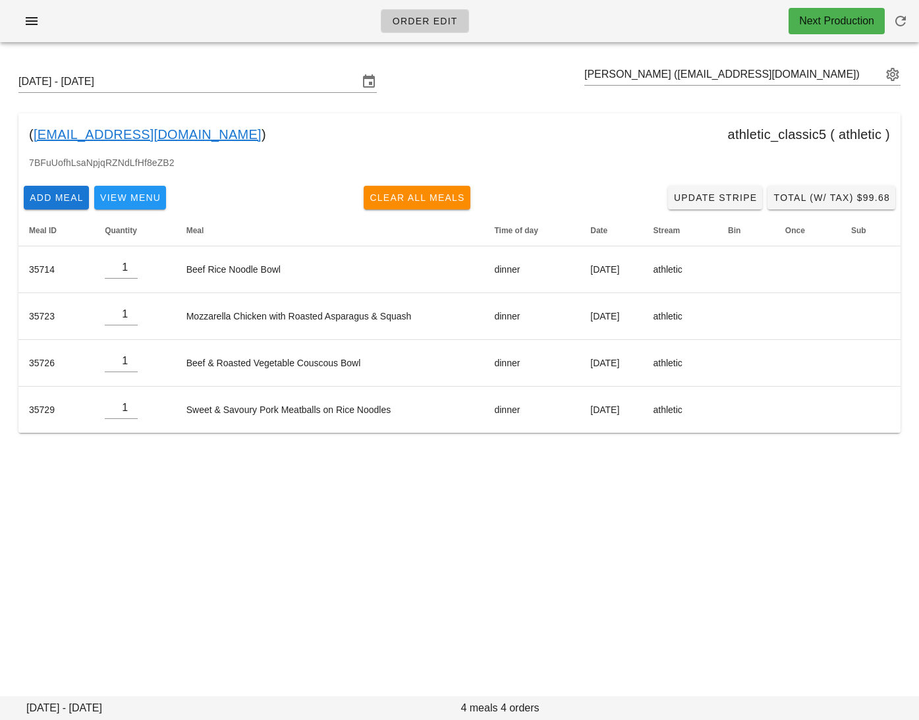
click at [128, 135] on link "[EMAIL_ADDRESS][DOMAIN_NAME]" at bounding box center [148, 134] width 228 height 21
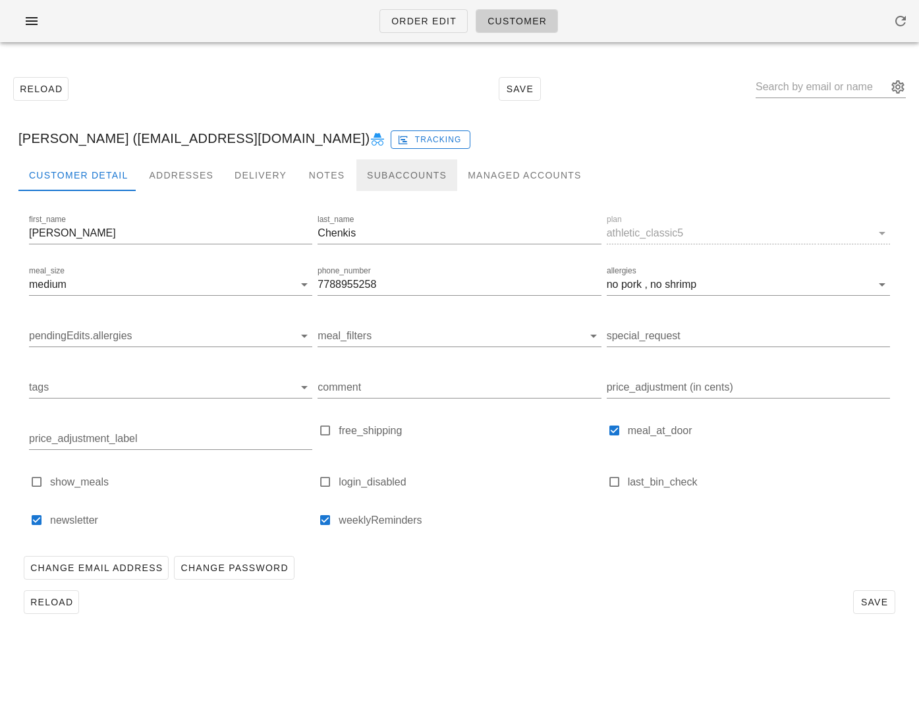
click at [383, 176] on div "Subaccounts" at bounding box center [406, 175] width 101 height 32
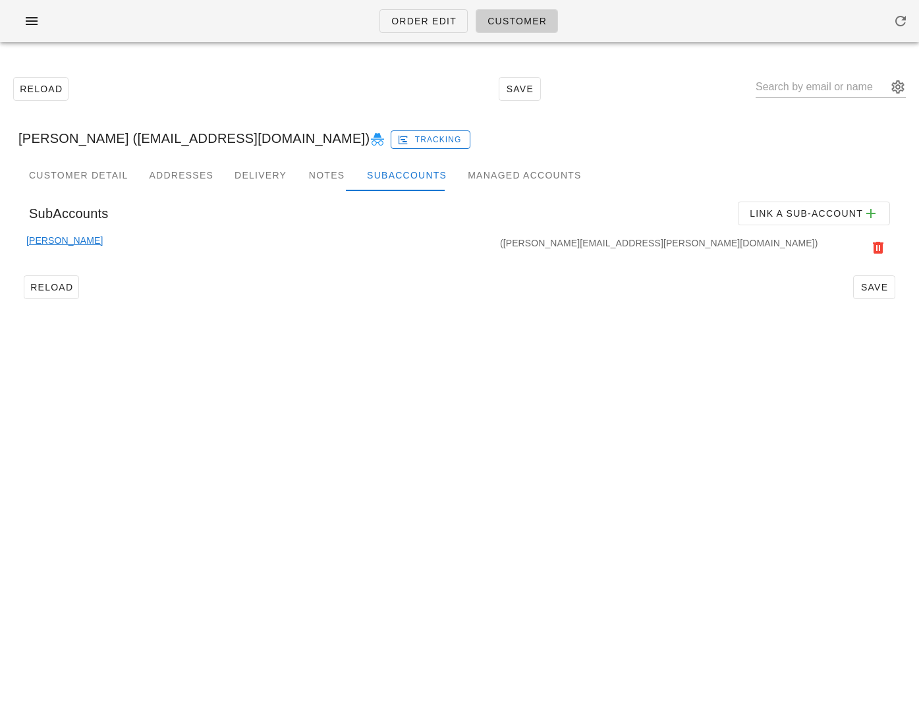
click at [68, 245] on link "[PERSON_NAME]" at bounding box center [64, 247] width 76 height 29
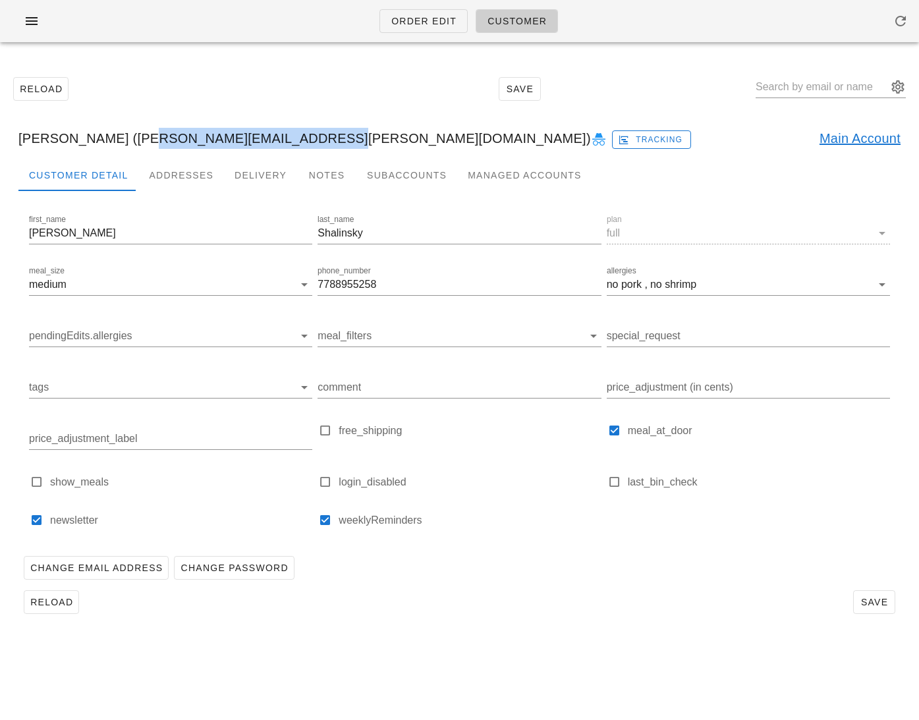
drag, startPoint x: 275, startPoint y: 140, endPoint x: 115, endPoint y: 141, distance: 159.4
click at [115, 141] on div "Erica Shalinsky (erica.shalinsky@gmail.com) Tracking Main Account" at bounding box center [459, 138] width 903 height 42
copy div "erica.shalinsky@gmail.com"
click at [433, 13] on link "Order Edit" at bounding box center [423, 21] width 88 height 24
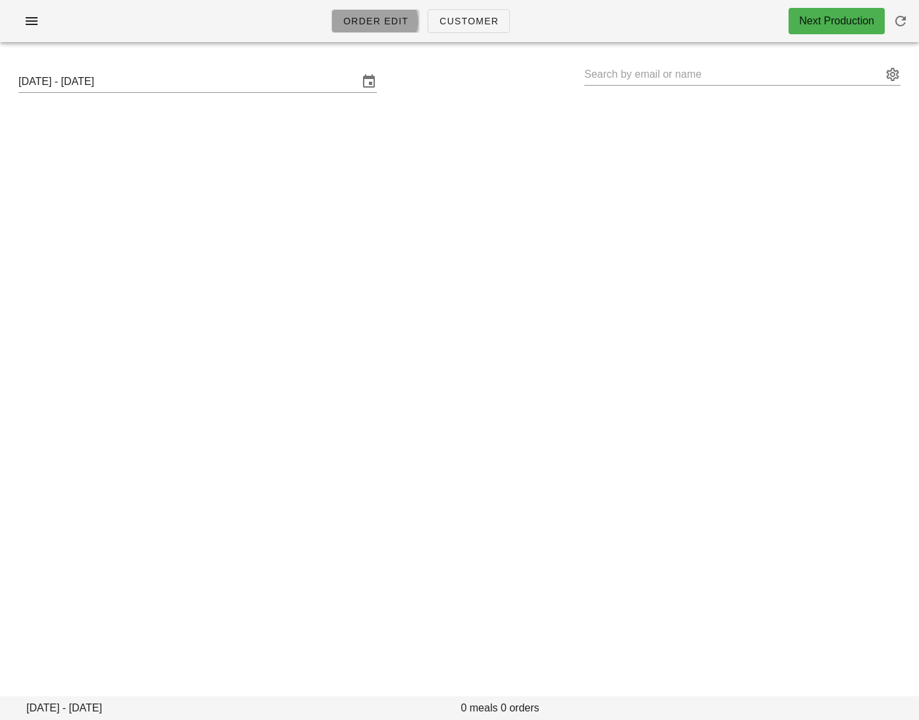
type input "[PERSON_NAME] ([EMAIL_ADDRESS][DOMAIN_NAME])"
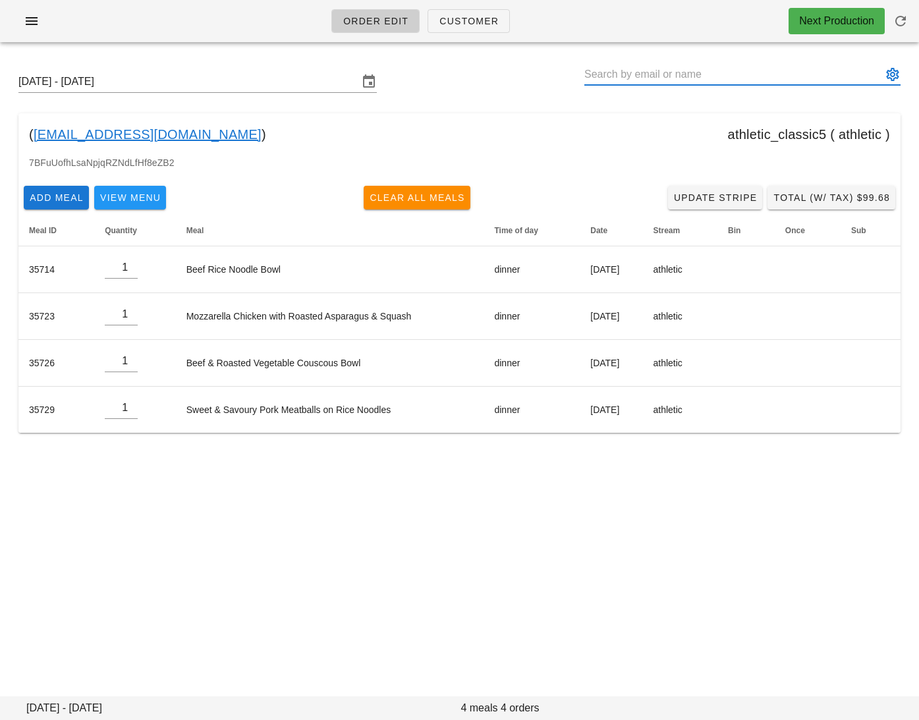
click at [791, 77] on input "text" at bounding box center [733, 74] width 298 height 21
paste input "erica.shalinsky@gmail.com"
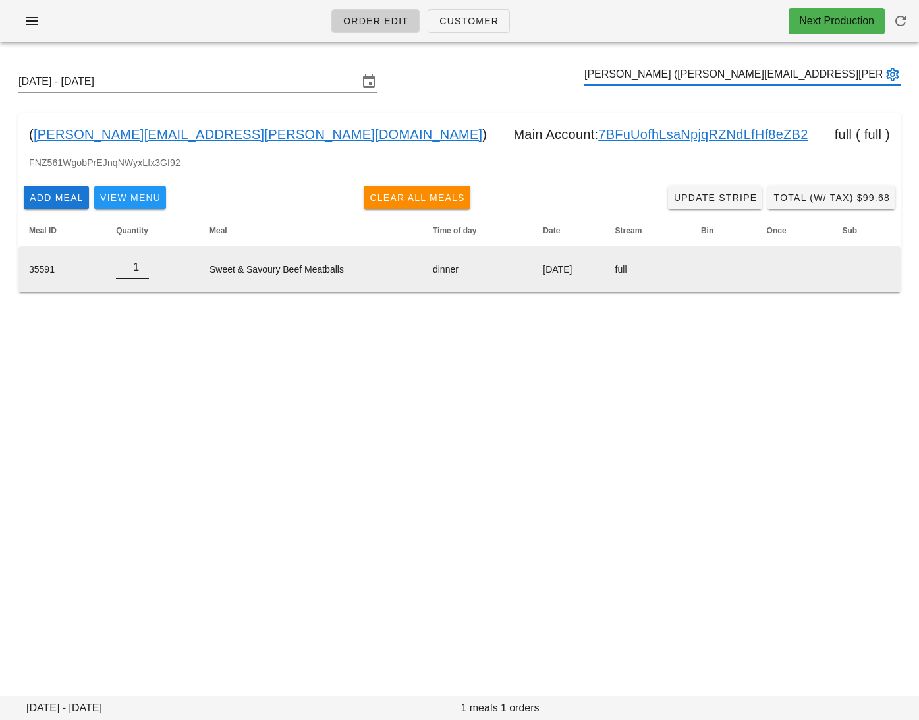
type input "[PERSON_NAME] ([PERSON_NAME][EMAIL_ADDRESS][PERSON_NAME][DOMAIN_NAME])"
click at [144, 270] on input "0" at bounding box center [132, 267] width 33 height 21
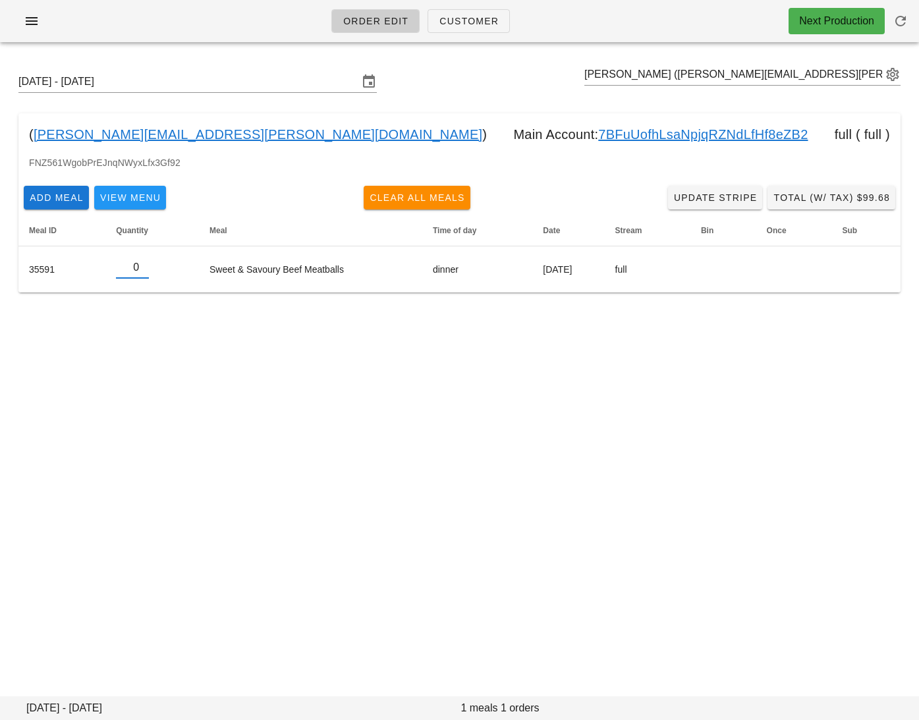
click at [168, 327] on div "Sunday October 12 - Saturday October 18 Erica Shalinsky (erica.shalinsky@gmail.…" at bounding box center [459, 192] width 919 height 279
click at [47, 200] on span "Add Meal" at bounding box center [56, 197] width 55 height 11
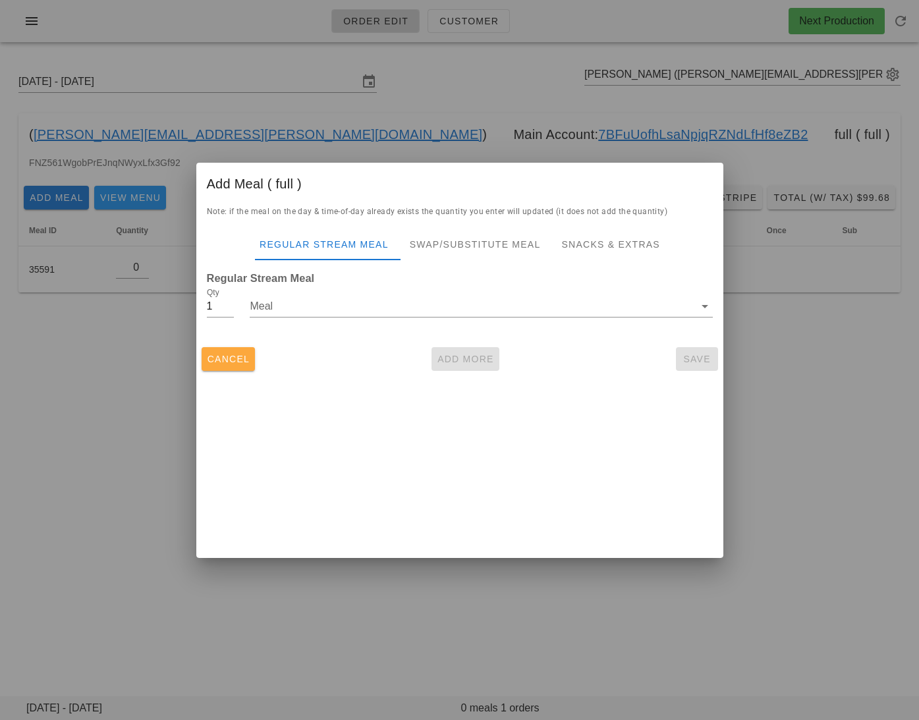
click at [235, 358] on span "Cancel" at bounding box center [228, 359] width 43 height 11
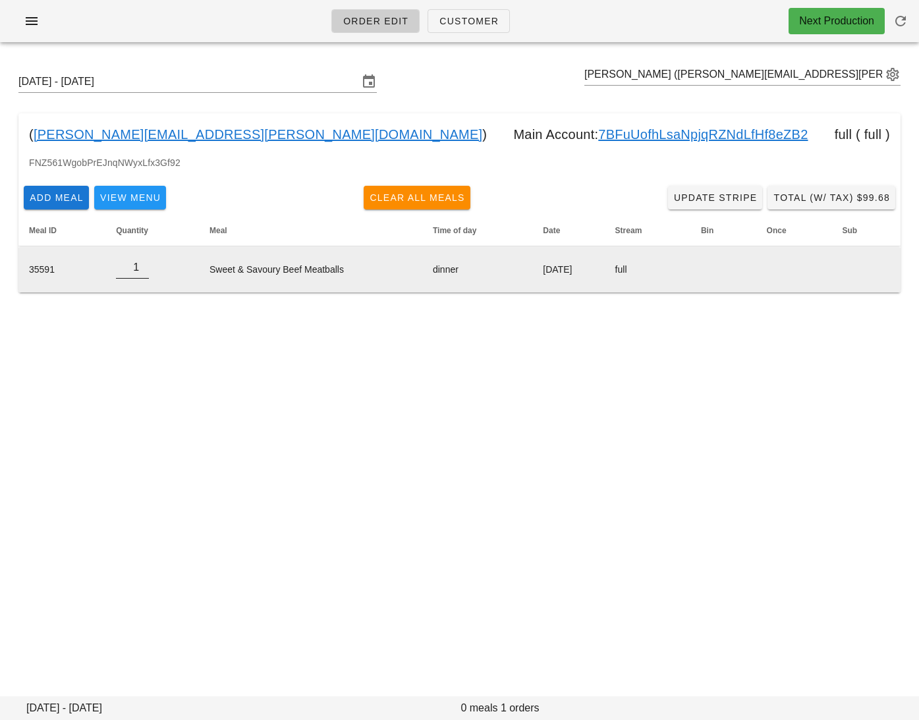
type input "1"
click at [142, 263] on input "1" at bounding box center [132, 267] width 33 height 21
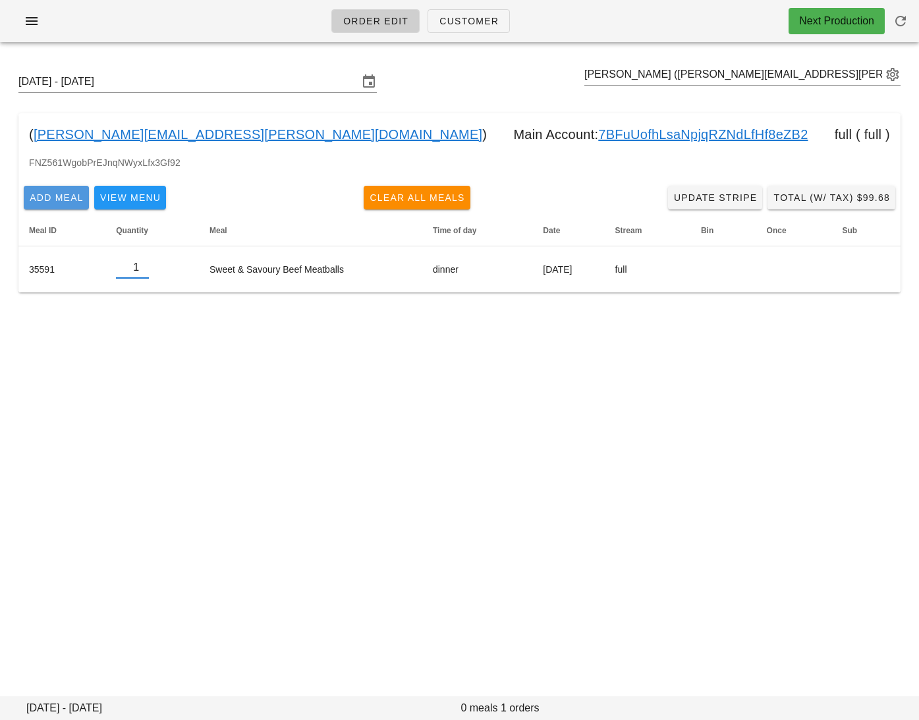
click at [58, 203] on span "Add Meal" at bounding box center [56, 197] width 55 height 11
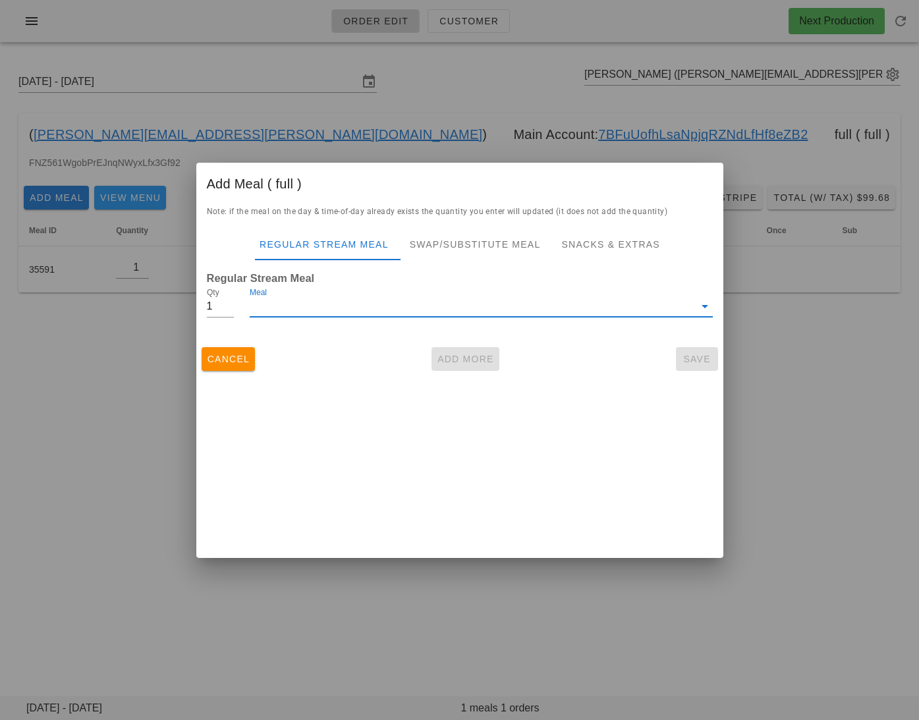
click at [335, 313] on input "Meal" at bounding box center [472, 306] width 444 height 21
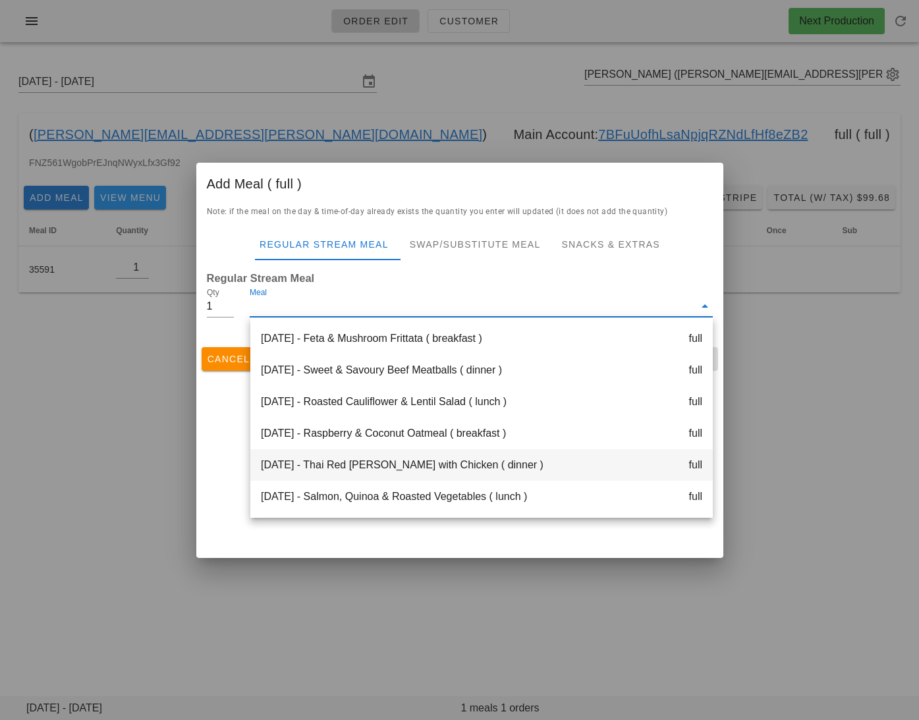
click at [350, 464] on div "Tuesday Oct 14 - Thai Red Curry with Chicken ( dinner ) full" at bounding box center [481, 465] width 462 height 32
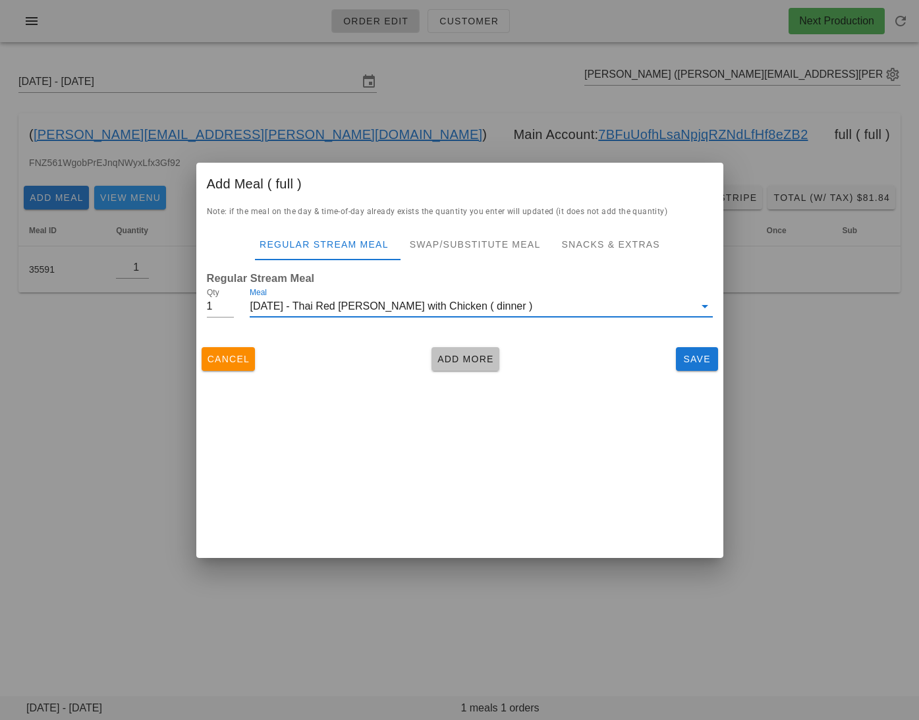
click at [456, 360] on span "Add More" at bounding box center [465, 359] width 57 height 11
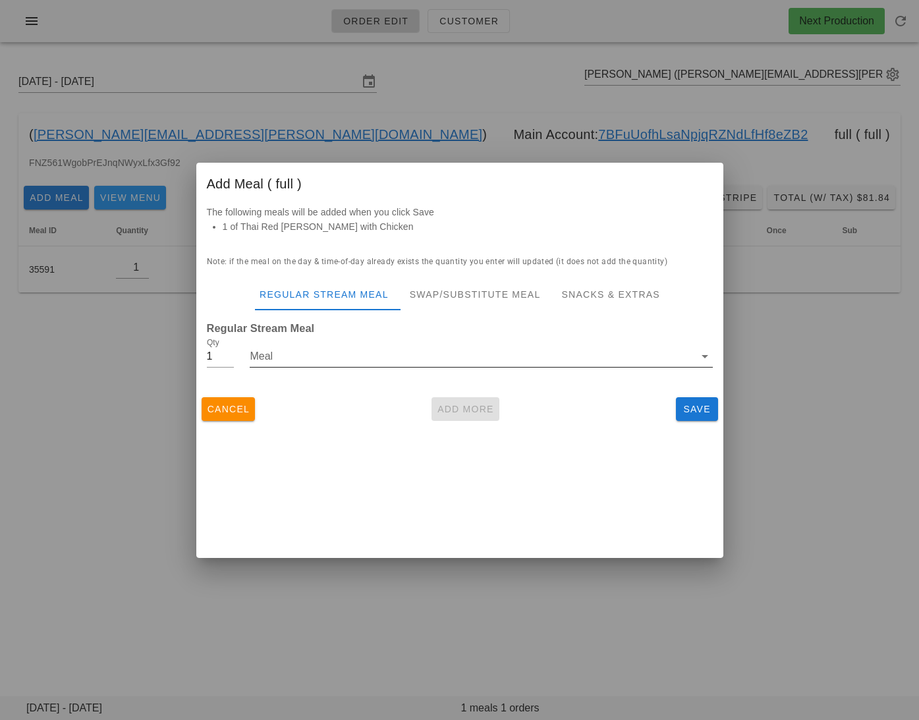
click at [316, 360] on input "Meal" at bounding box center [472, 356] width 444 height 21
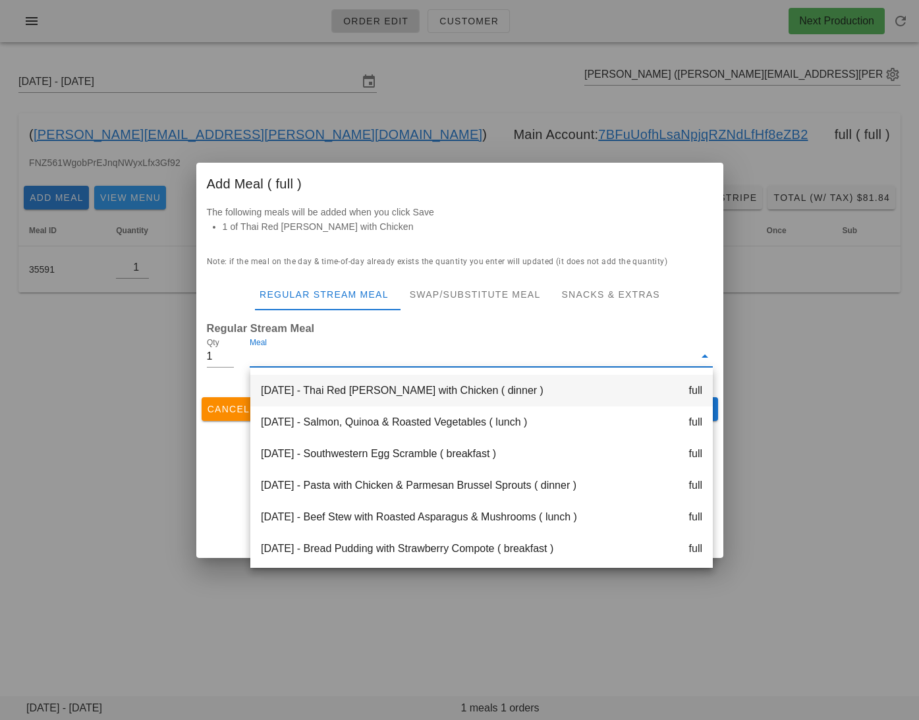
scroll to position [130, 0]
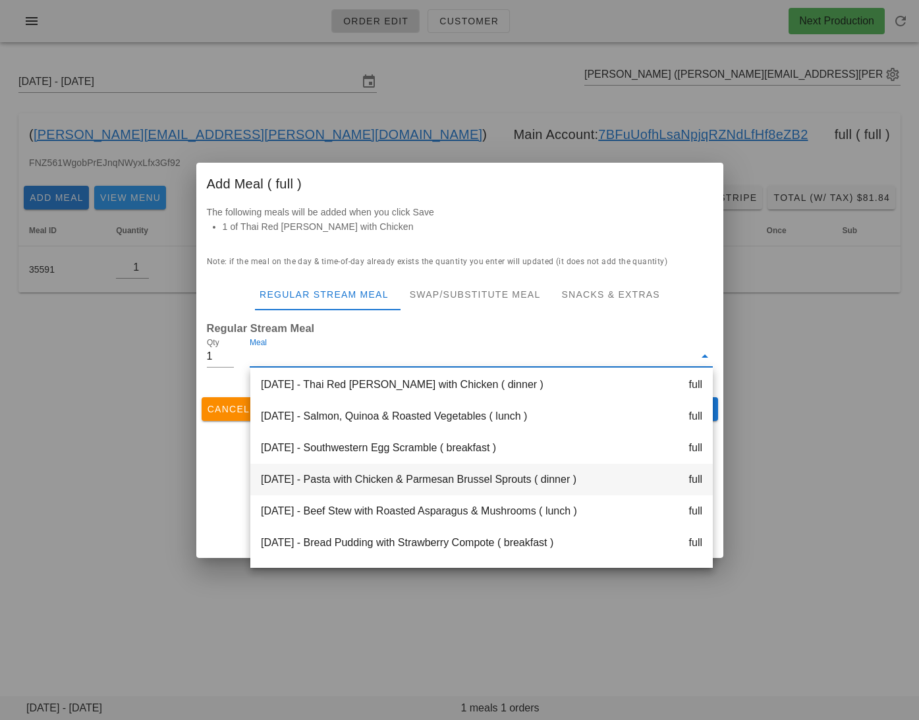
click at [383, 475] on div "Wednesday Oct 15 - Pasta with Chicken & Parmesan Brussel Sprouts ( dinner ) full" at bounding box center [481, 480] width 462 height 32
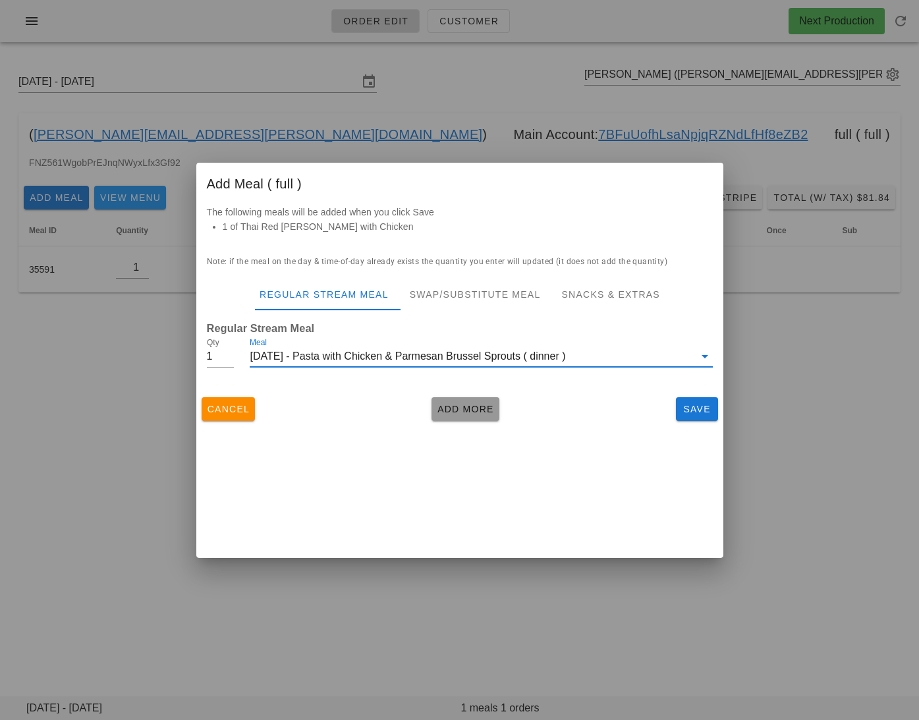
click at [460, 409] on span "Add More" at bounding box center [465, 409] width 57 height 11
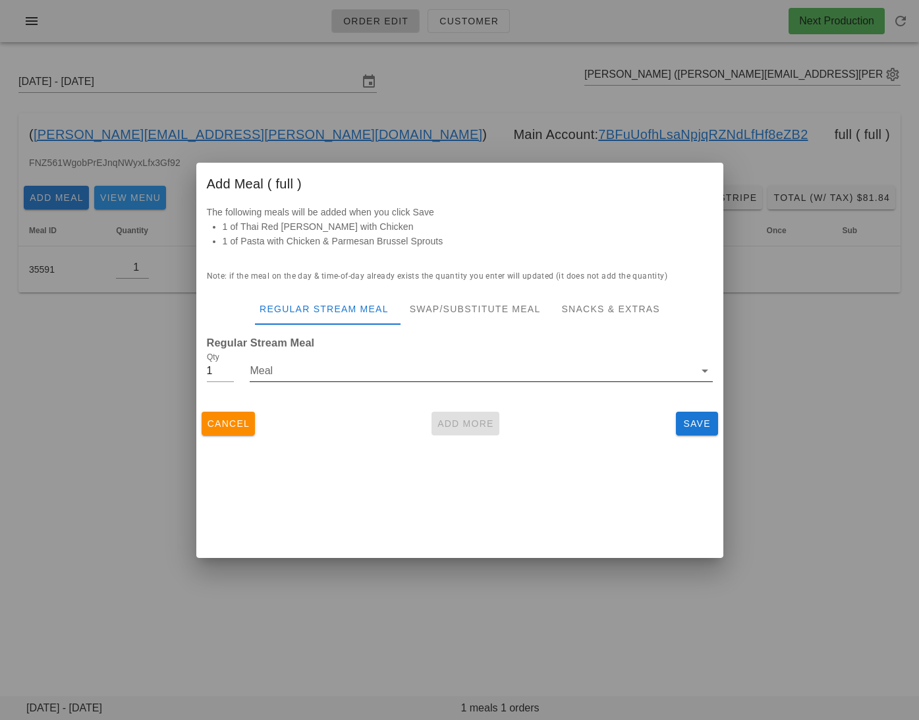
click at [335, 370] on input "Meal" at bounding box center [472, 370] width 444 height 21
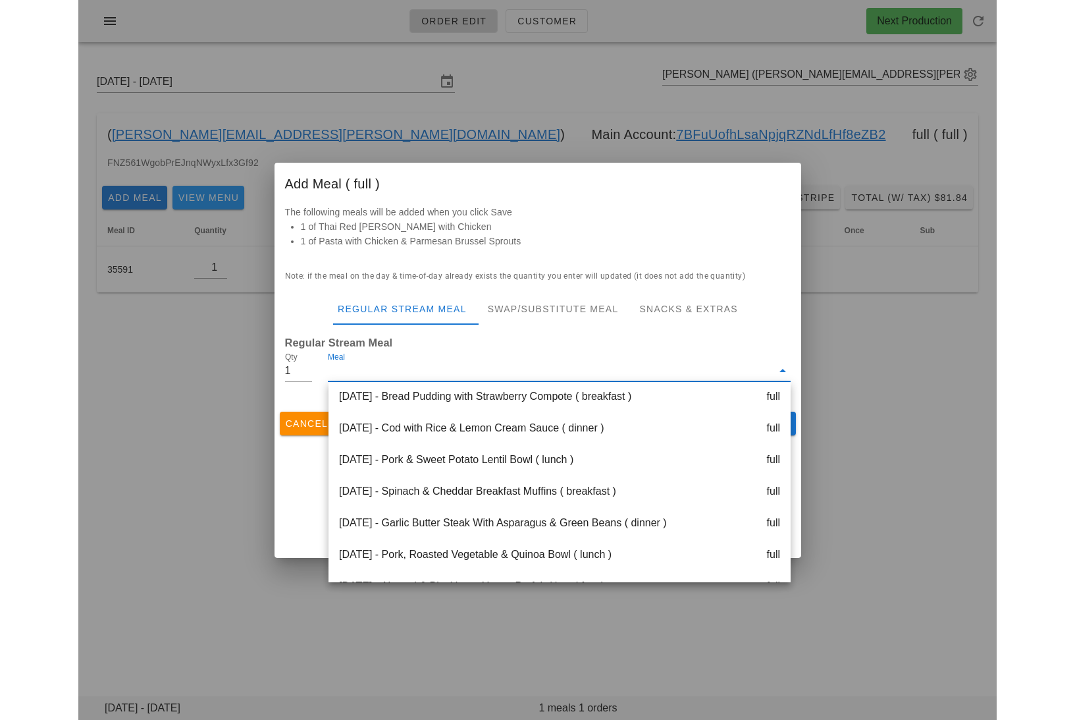
scroll to position [379, 0]
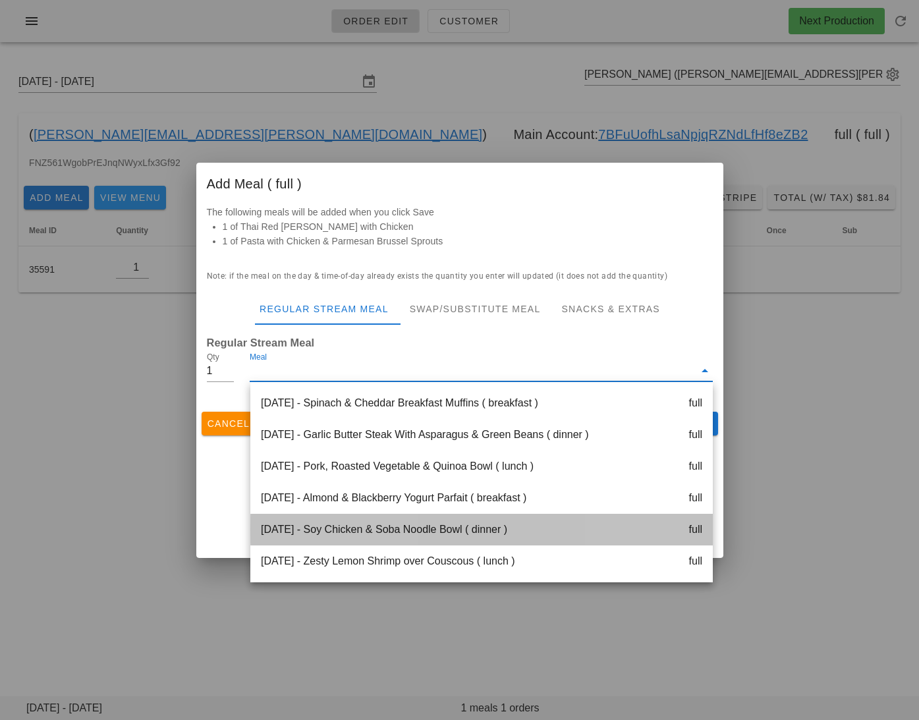
click at [370, 529] on div "Saturday Oct 18 - Soy Chicken & Soba Noodle Bowl ( dinner ) full" at bounding box center [481, 530] width 462 height 32
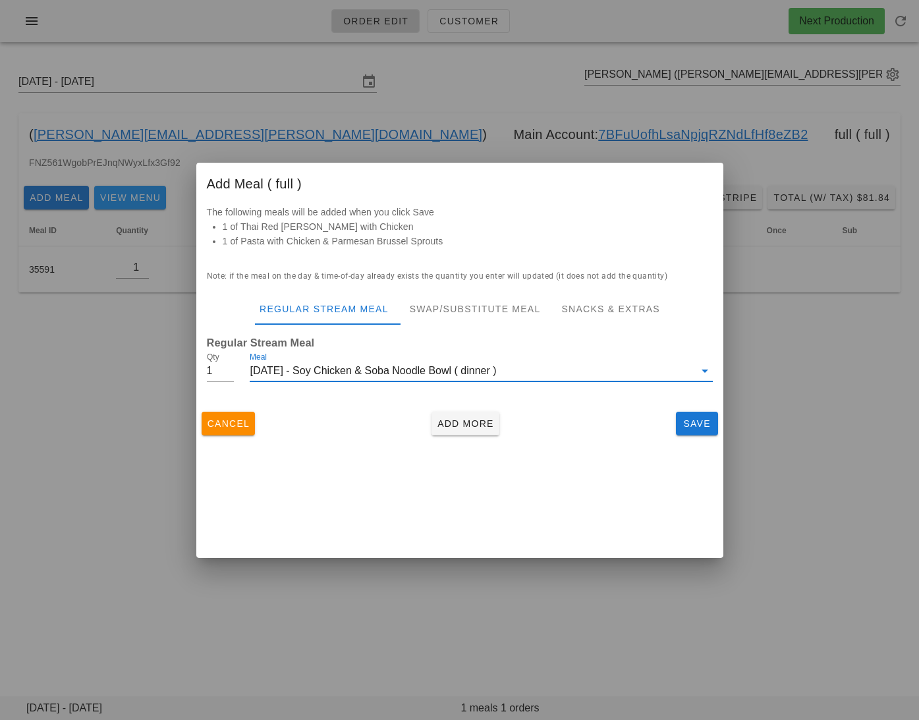
click at [475, 409] on div "Cancel Add More Save" at bounding box center [459, 423] width 527 height 34
click at [693, 423] on span "Save" at bounding box center [697, 423] width 32 height 11
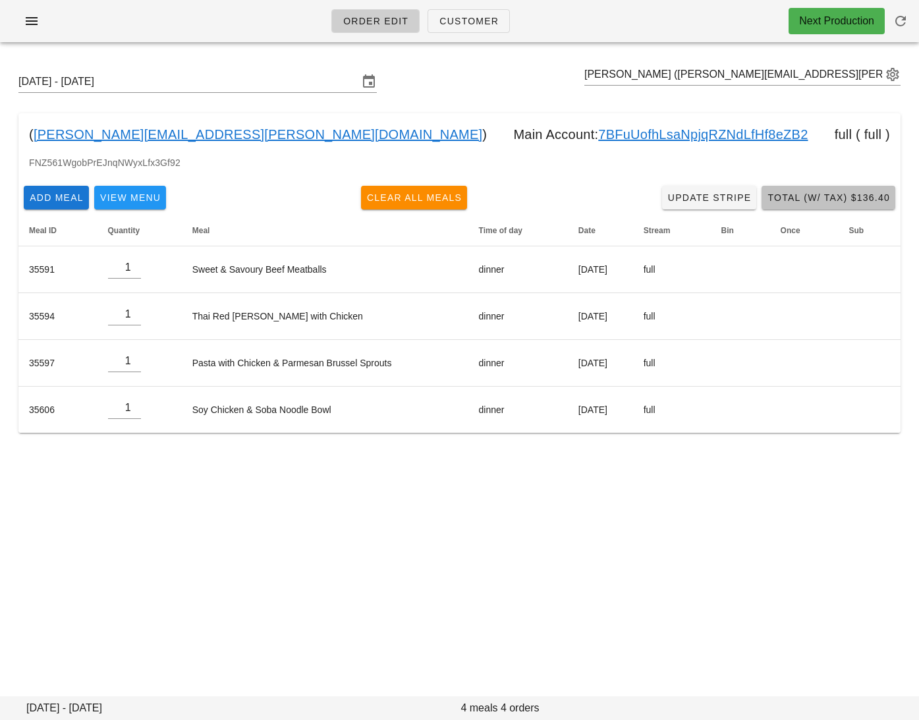
click at [796, 188] on button "Total (w/ Tax) $136.40" at bounding box center [828, 198] width 134 height 24
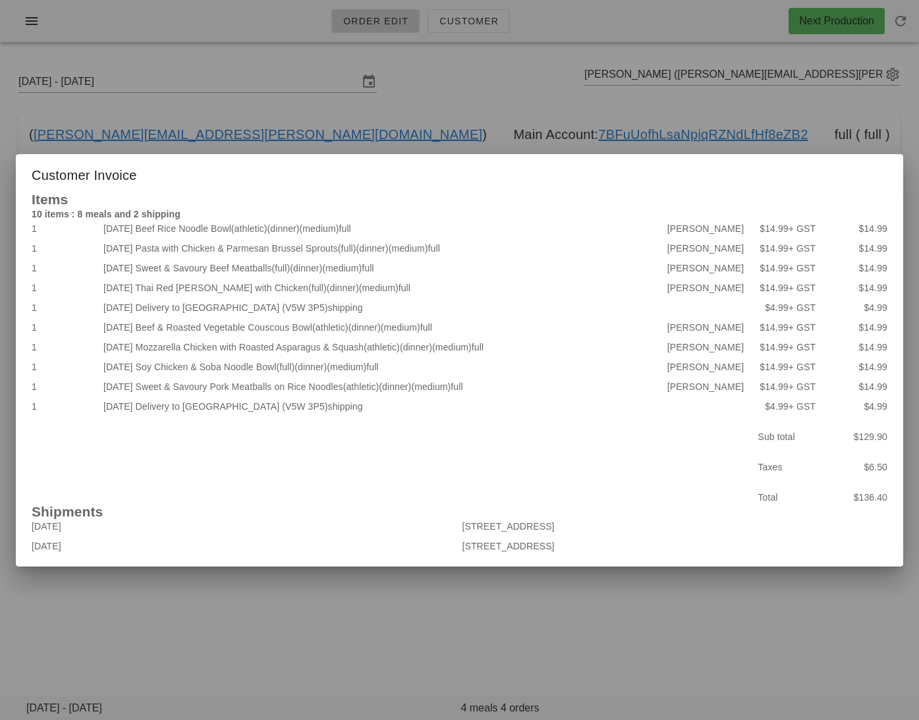
click at [232, 610] on div at bounding box center [459, 360] width 919 height 720
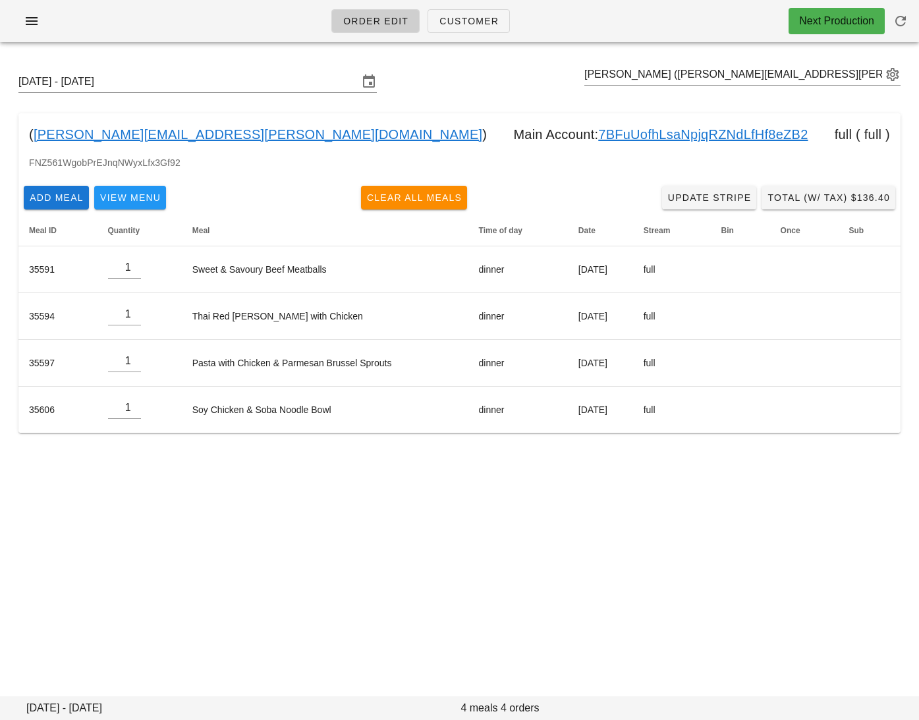
click at [598, 130] on link "7BFuUofhLsaNpjqRZNdLfHf8eZB2" at bounding box center [702, 134] width 209 height 21
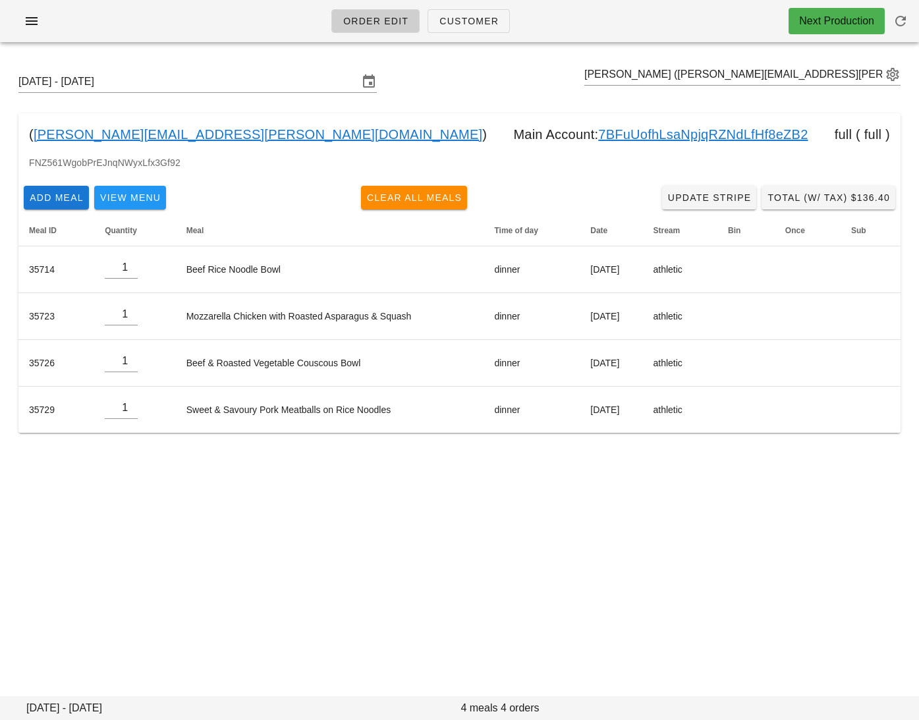
click at [109, 133] on link "erica.shalinsky@gmail.com" at bounding box center [258, 134] width 448 height 21
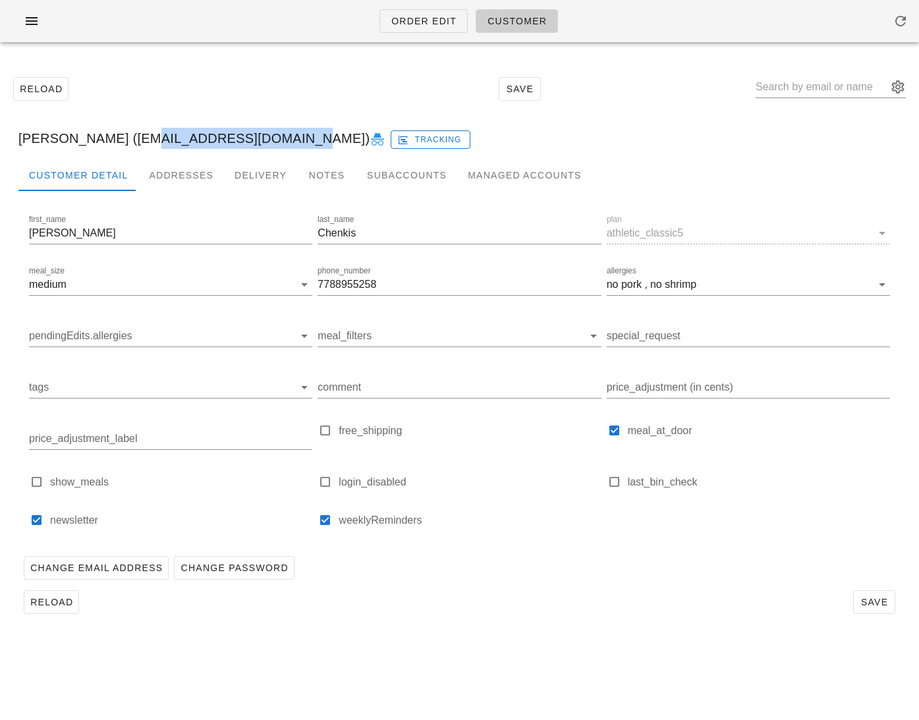
drag, startPoint x: 271, startPoint y: 142, endPoint x: 124, endPoint y: 138, distance: 146.9
click at [124, 138] on div "Bradley Chenkis (bradchenkis@gmail.com) Tracking" at bounding box center [459, 138] width 903 height 42
copy div "[EMAIL_ADDRESS][DOMAIN_NAME]"
click at [829, 88] on input "text" at bounding box center [821, 86] width 132 height 21
click at [445, 23] on span "Order Edit" at bounding box center [423, 21] width 66 height 11
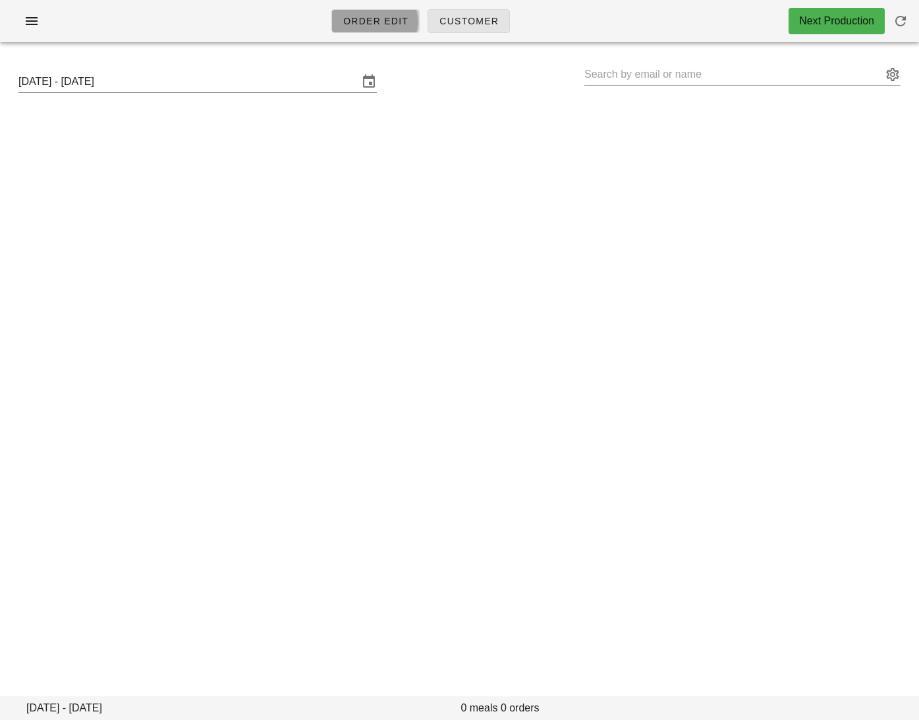
type input "[PERSON_NAME] ([EMAIL_ADDRESS][DOMAIN_NAME])"
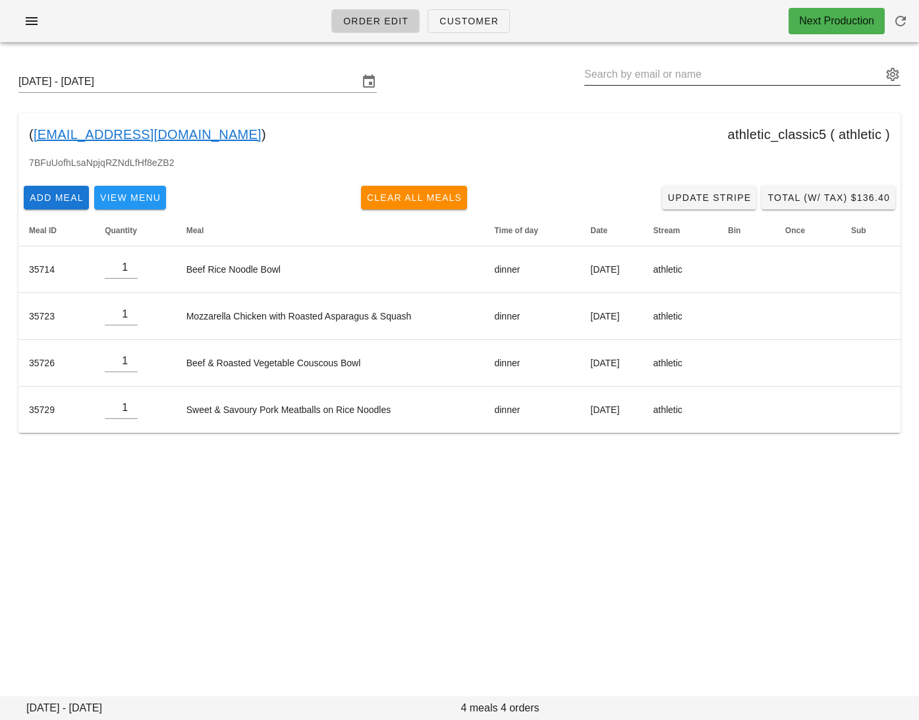
click at [653, 74] on input "text" at bounding box center [733, 74] width 298 height 21
click at [349, 147] on div "( bradchenkis@gmail.com ) athletic_classic5 ( athletic )" at bounding box center [459, 134] width 882 height 42
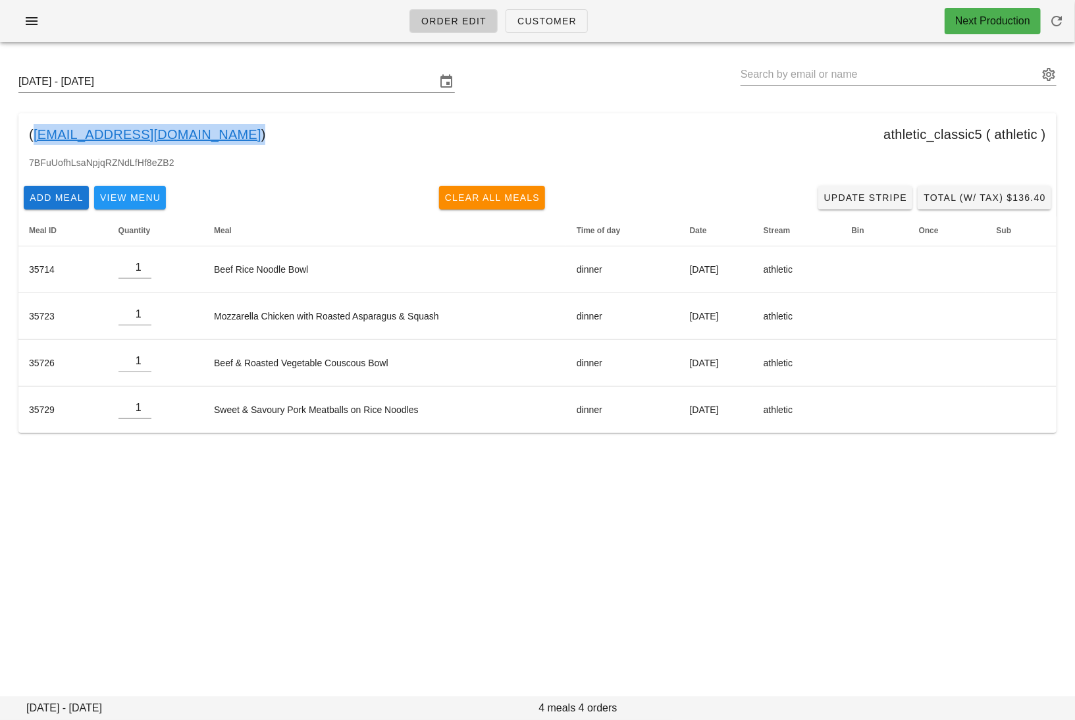
drag, startPoint x: 181, startPoint y: 136, endPoint x: 34, endPoint y: 135, distance: 147.5
click at [34, 135] on div "( bradchenkis@gmail.com ) athletic_classic5 ( athletic )" at bounding box center [537, 134] width 1038 height 42
copy link "[EMAIL_ADDRESS][DOMAIN_NAME]"
click at [719, 106] on div "Sunday October 12 - Saturday October 18 ( bradchenkis@gmail.com ) athletic_clas…" at bounding box center [537, 252] width 1075 height 398
click at [876, 203] on span "Update Stripe" at bounding box center [866, 197] width 84 height 11
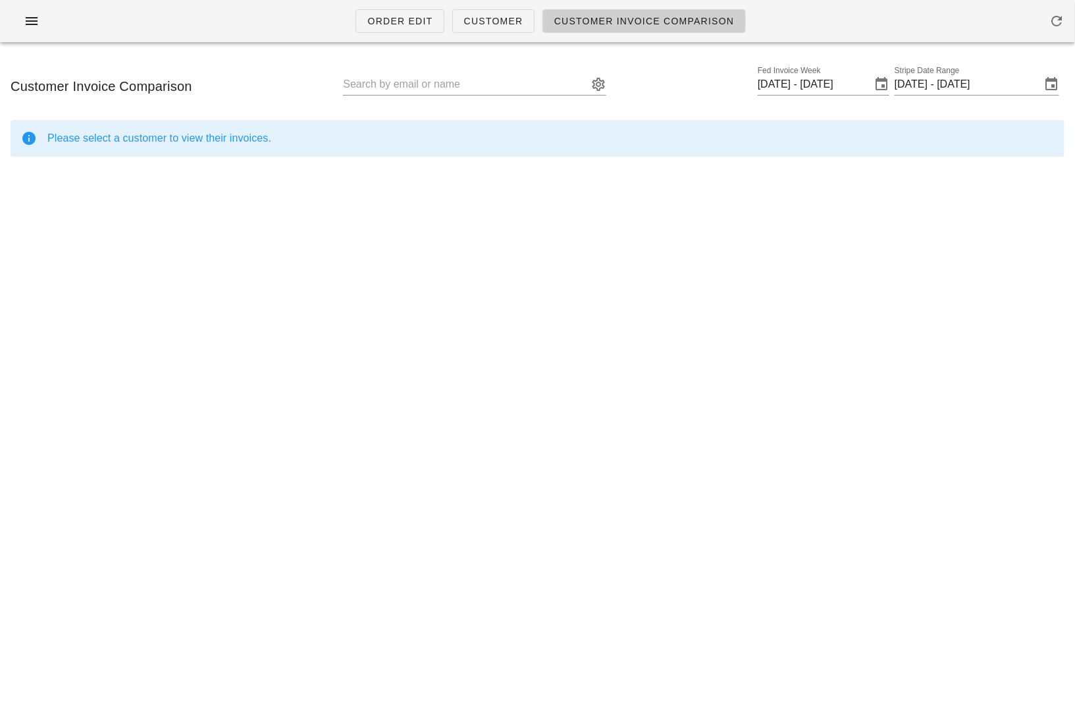
type input "[PERSON_NAME] ([EMAIL_ADDRESS][DOMAIN_NAME])"
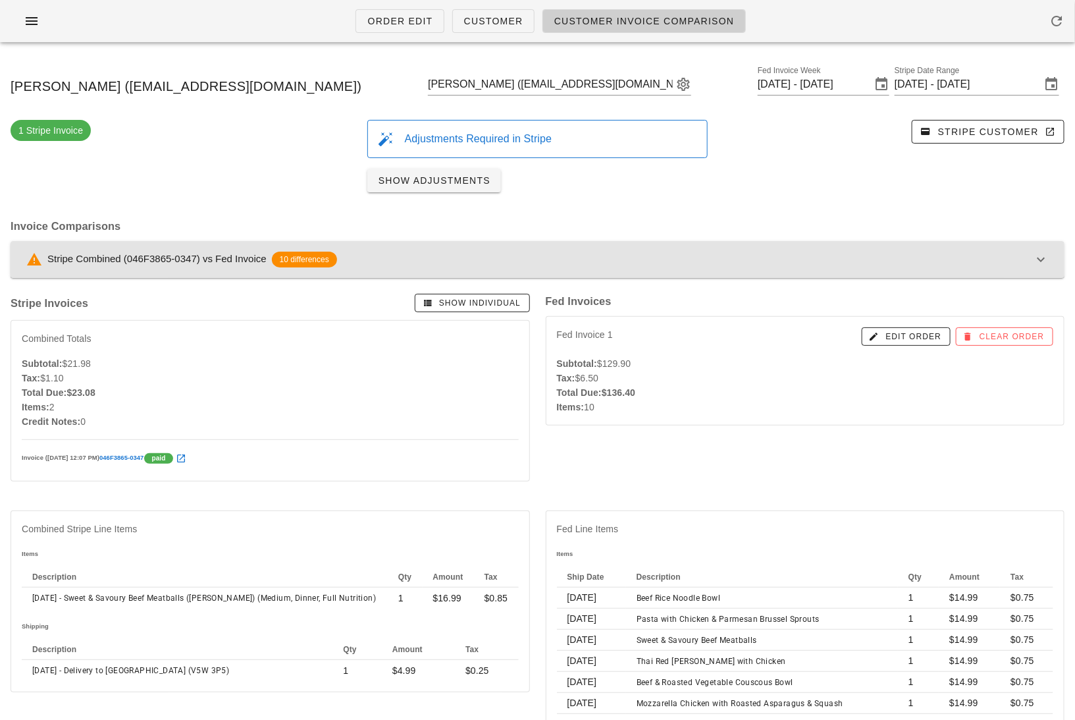
click at [873, 261] on div "Stripe Combined (046F3865-0347) vs Fed Invoice 10 differences" at bounding box center [529, 260] width 1007 height 16
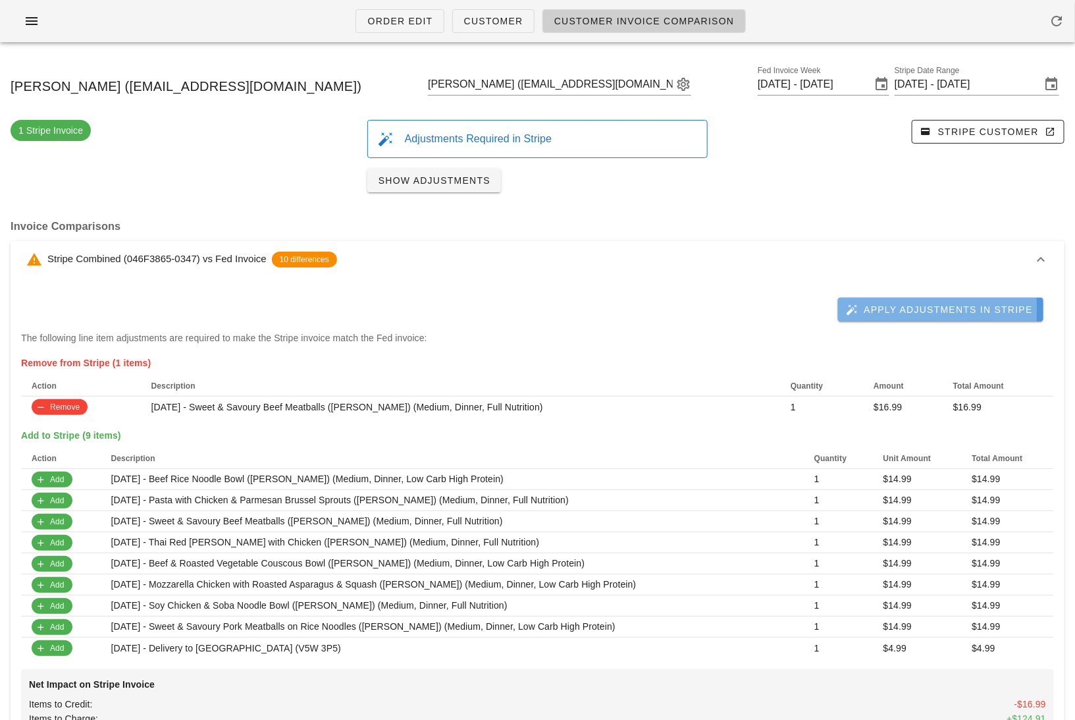
click at [918, 308] on span "Apply Adjustments in Stripe" at bounding box center [941, 310] width 184 height 12
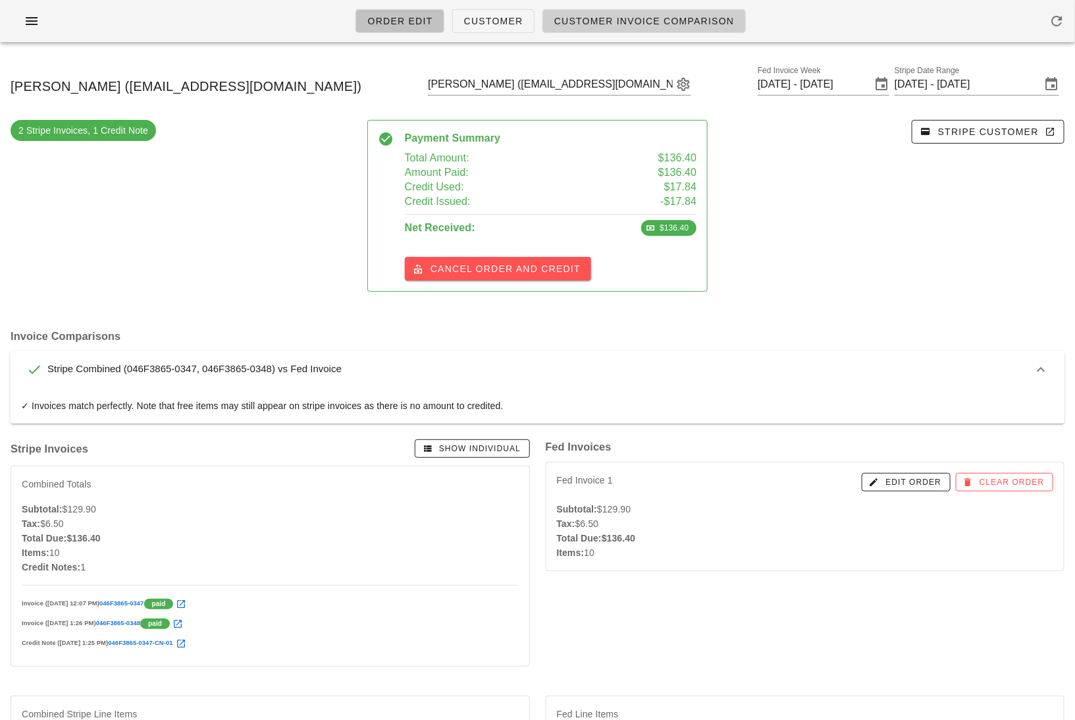
click at [391, 26] on span "Order Edit" at bounding box center [400, 21] width 66 height 11
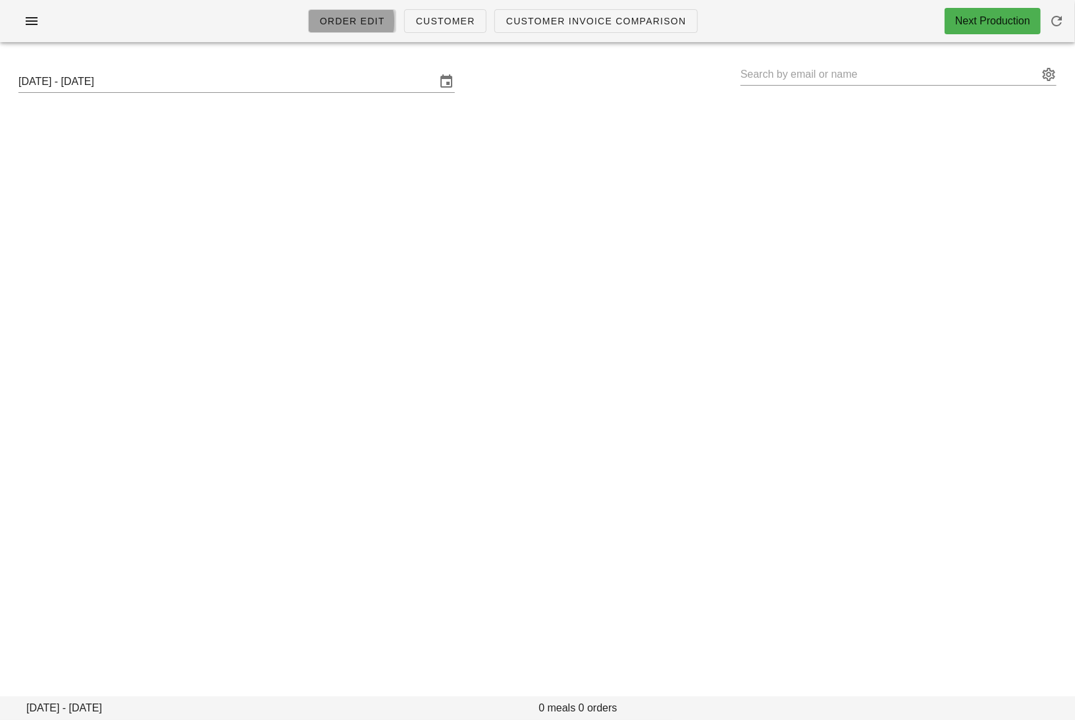
type input "[PERSON_NAME] ([EMAIL_ADDRESS][DOMAIN_NAME])"
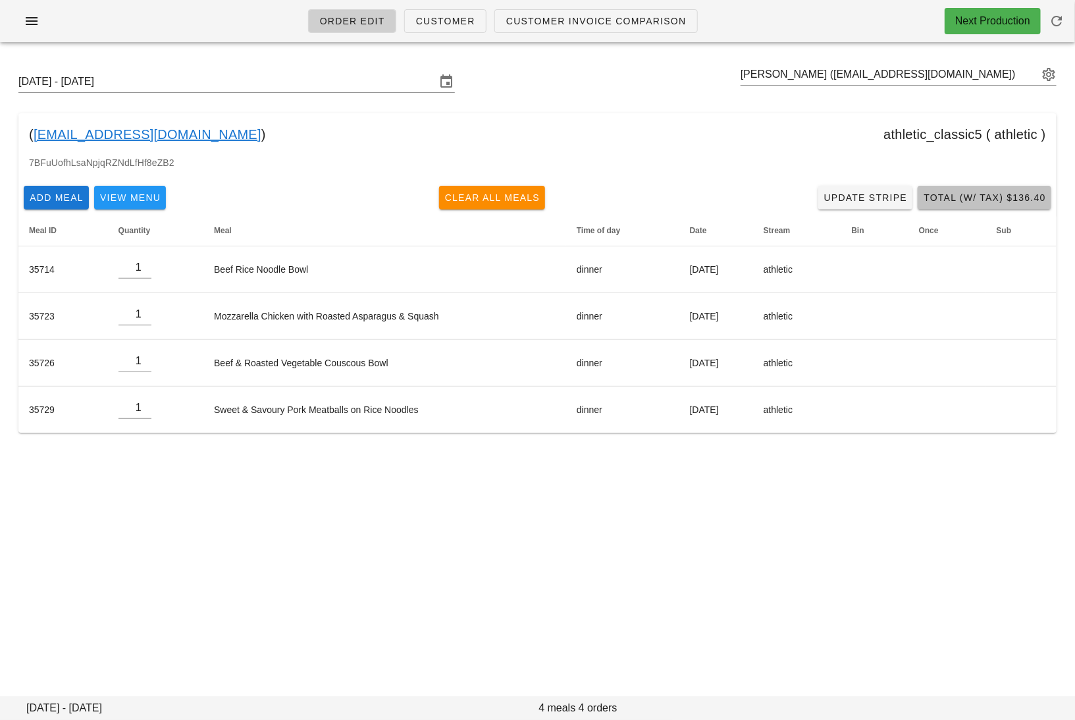
click at [918, 195] on span "Total (w/ Tax) $136.40" at bounding box center [984, 197] width 123 height 11
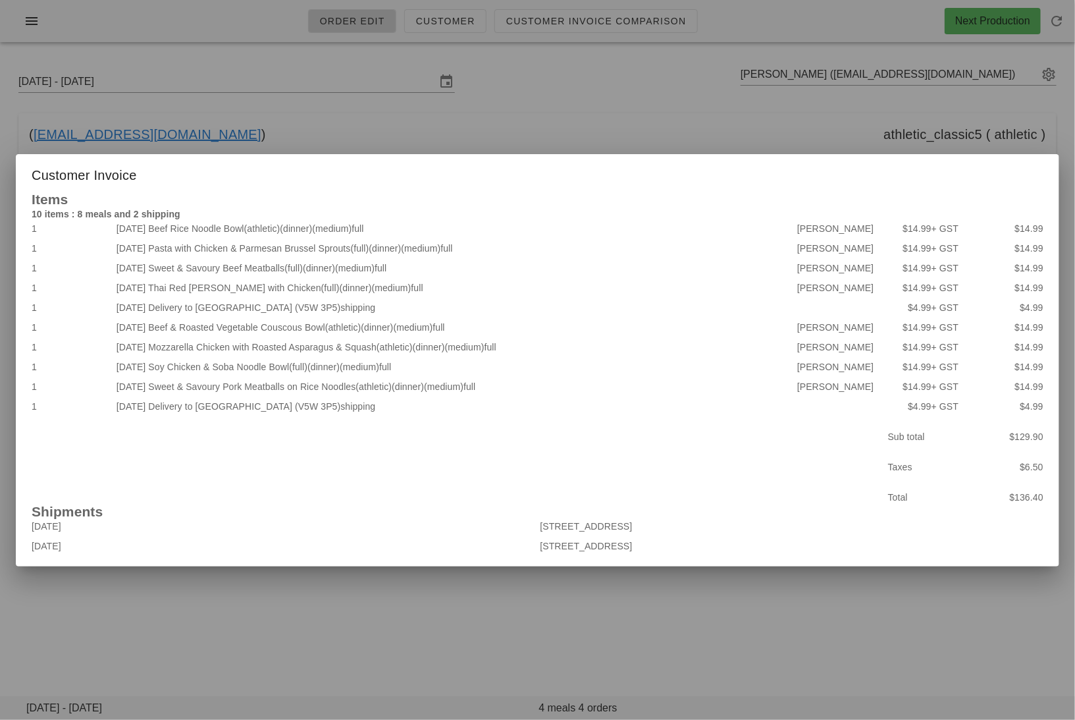
click at [523, 151] on div at bounding box center [537, 360] width 1075 height 720
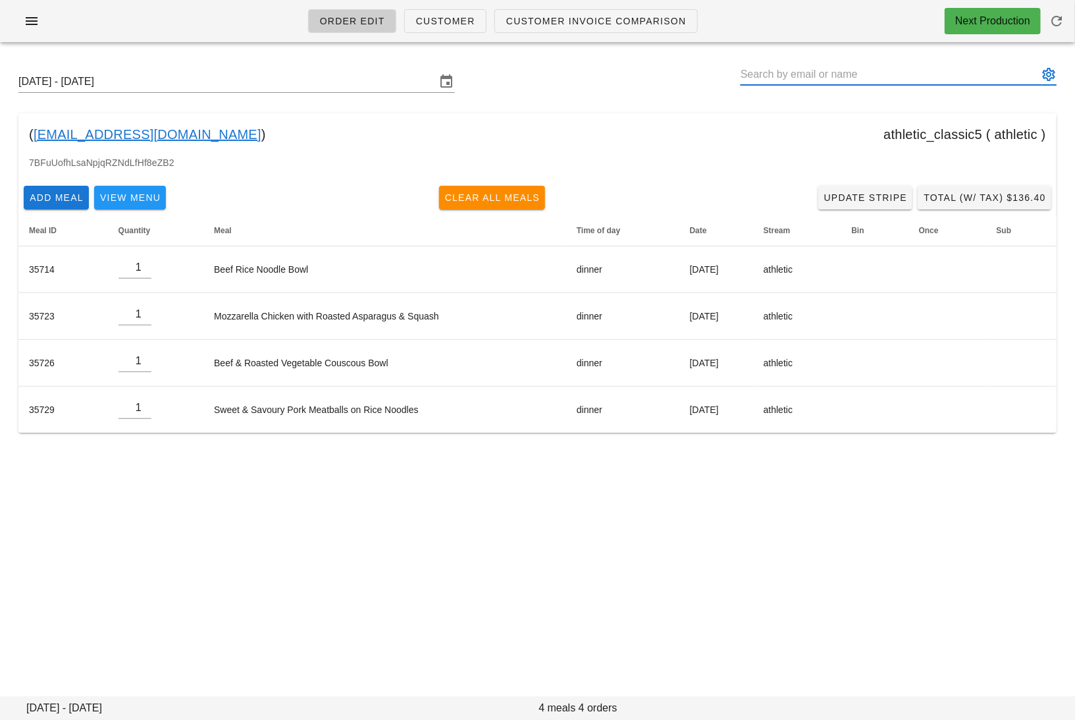
click at [918, 70] on input "text" at bounding box center [890, 74] width 298 height 21
paste input "packleader thewooferwalkers.com"
click at [906, 72] on input "packleader thewooferwalkers.com" at bounding box center [890, 74] width 298 height 21
click at [906, 73] on input "packleader thewooferwalkers.com" at bounding box center [890, 74] width 298 height 21
click at [918, 68] on input "packleader thewooferwalkers.com" at bounding box center [890, 74] width 298 height 21
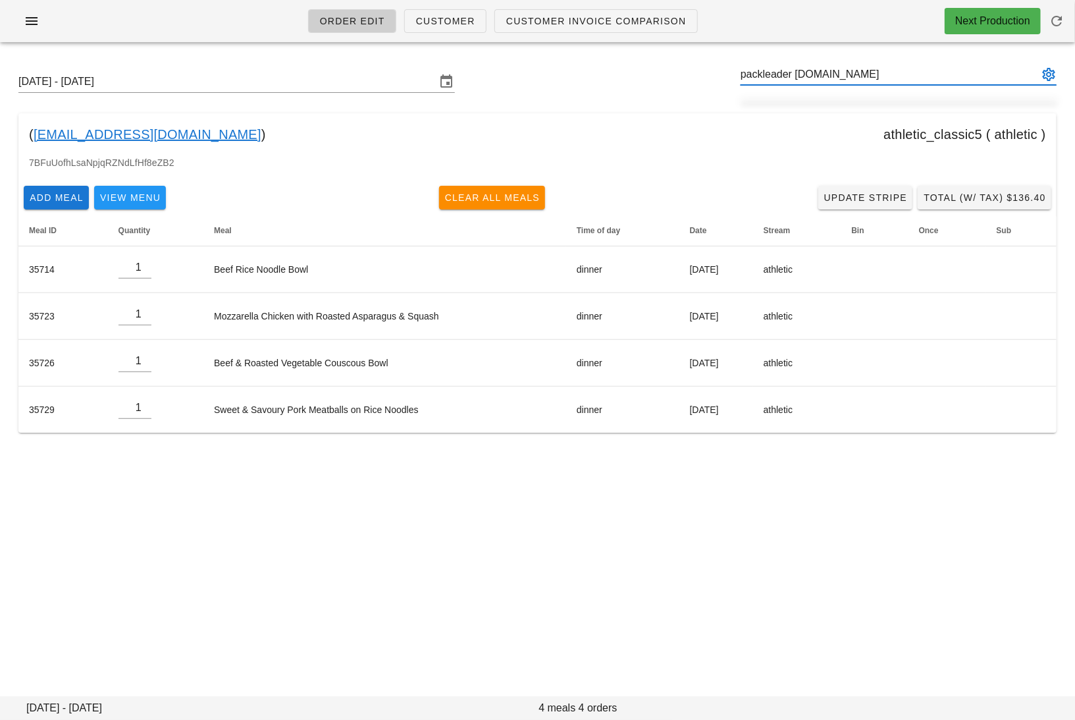
drag, startPoint x: 914, startPoint y: 76, endPoint x: 683, endPoint y: 76, distance: 231.1
click at [683, 76] on div "Sunday October 12 - Saturday October 18 packleader thewooferwalkers.com" at bounding box center [537, 82] width 1059 height 42
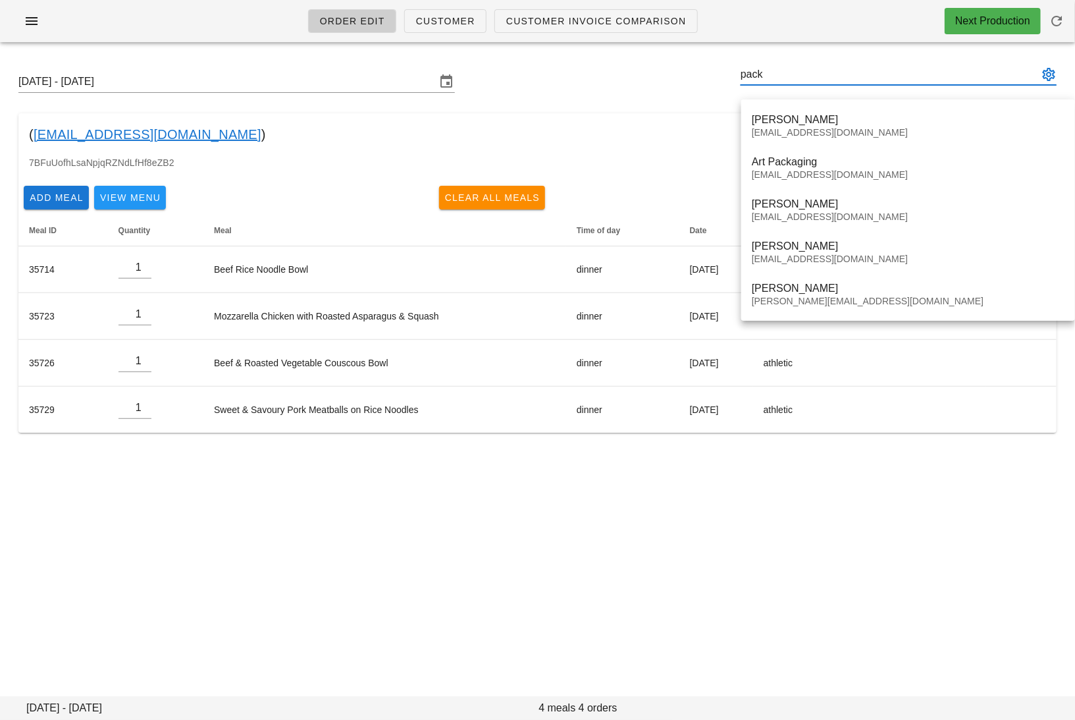
type input "pack"
paste input "deshanmadusanka24@gmail.com"
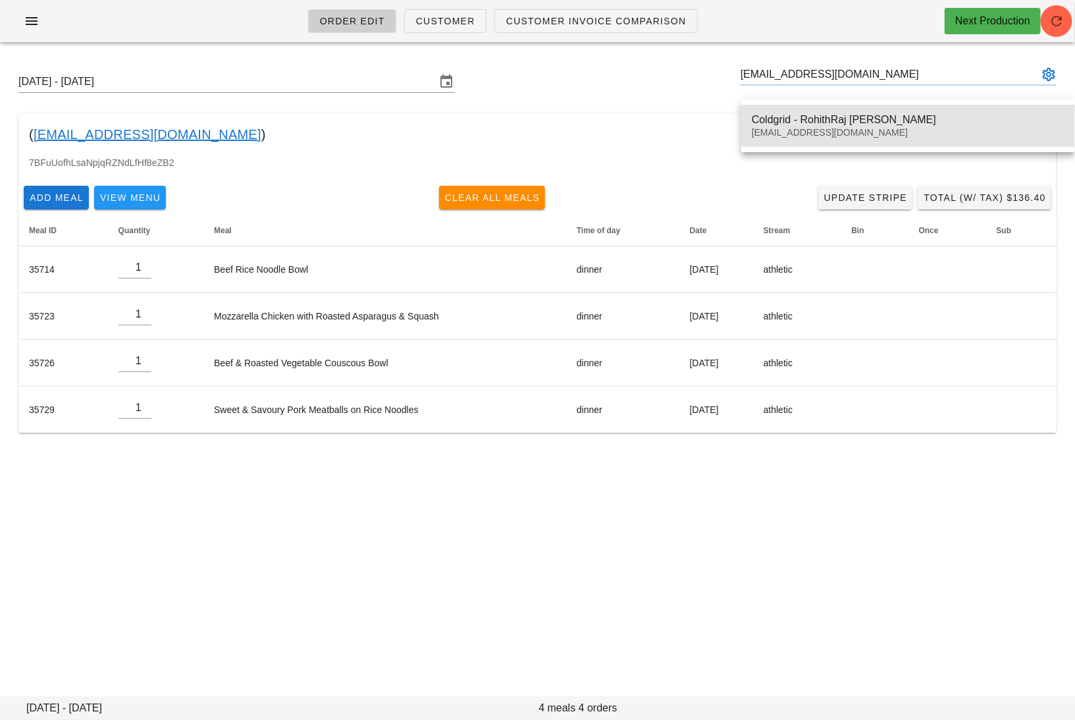
click at [811, 110] on div "Coldgrid - RohithRaj pokala deshanmadusanka24@gmail.com" at bounding box center [908, 125] width 313 height 41
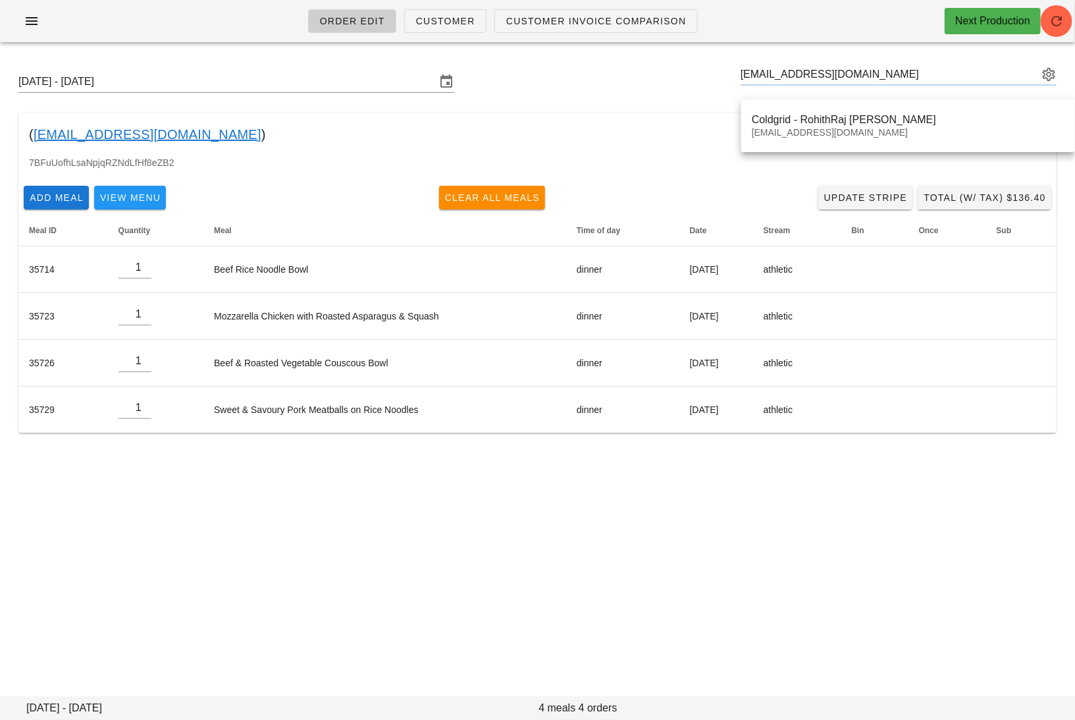
type input "Coldgrid - RohithRaj pokala (deshanmadusanka24@gmail.com)"
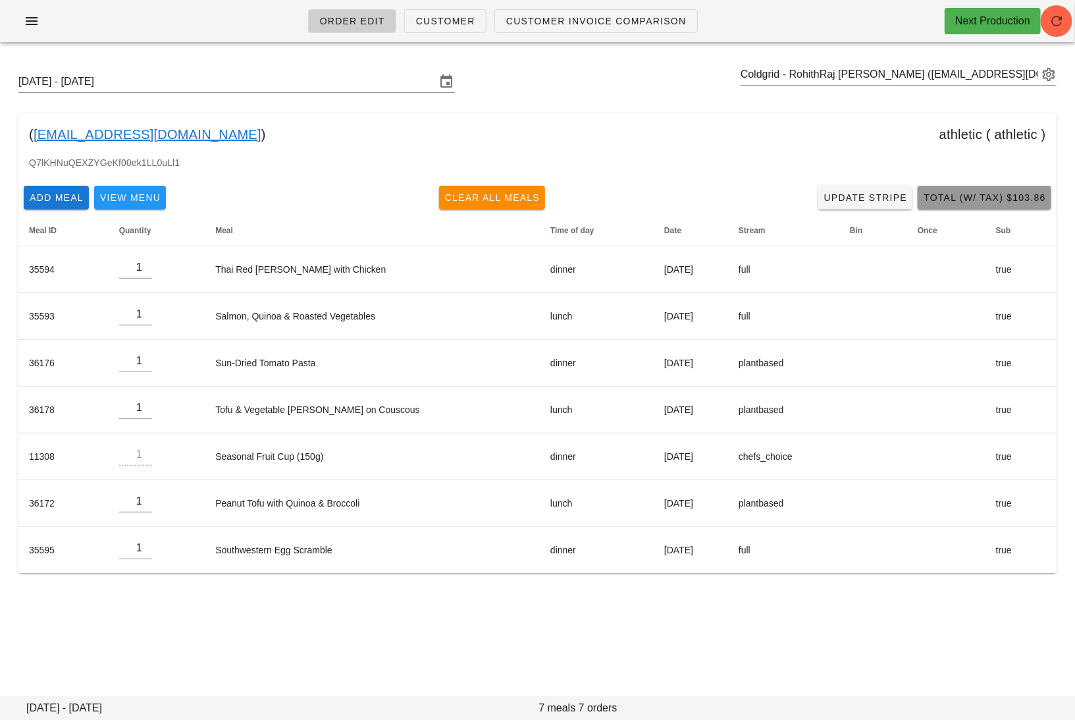
click at [918, 198] on span "Total (w/ Tax) $103.86" at bounding box center [984, 197] width 123 height 11
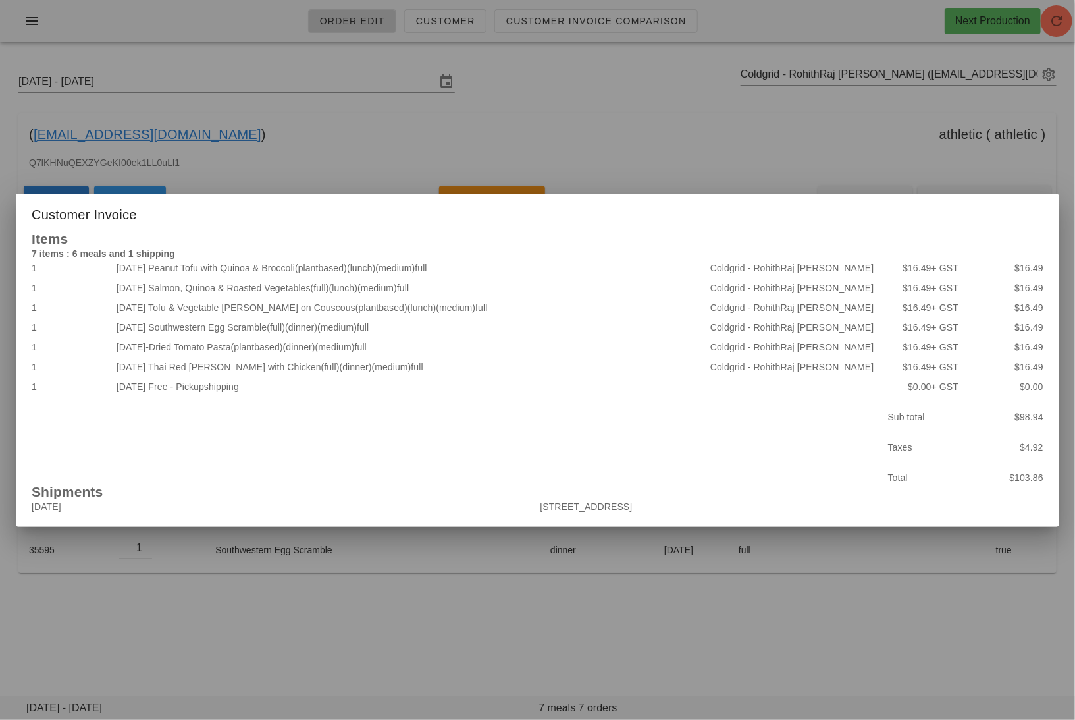
click at [522, 618] on div at bounding box center [537, 360] width 1075 height 720
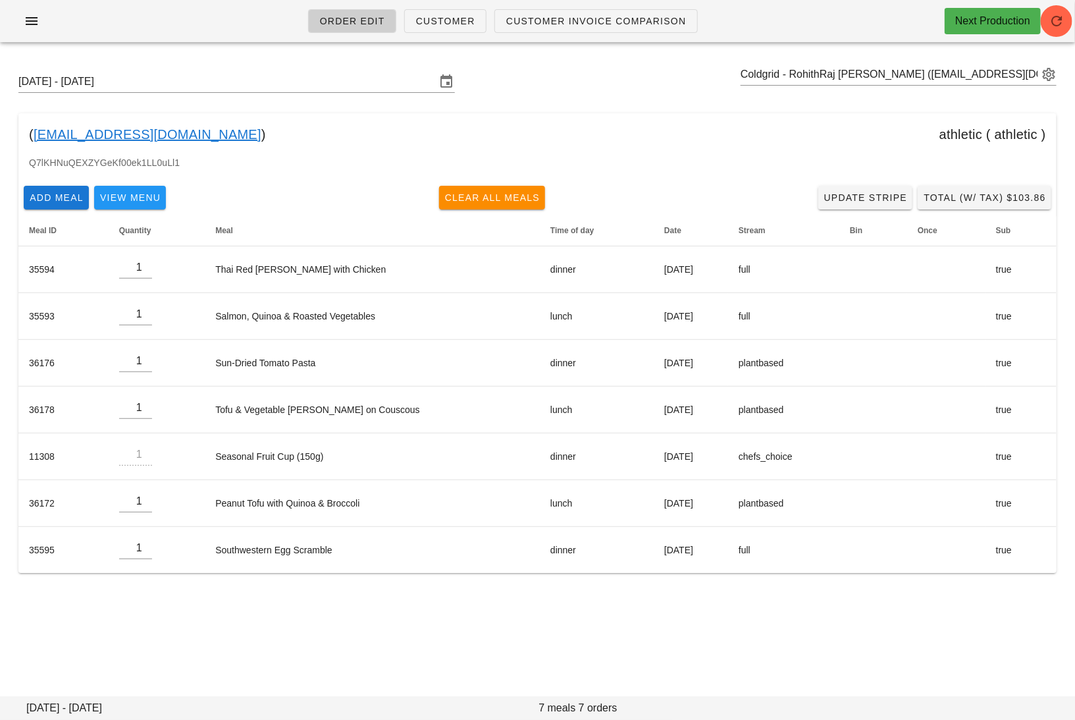
click at [203, 130] on link "deshanmadusanka24@gmail.com" at bounding box center [148, 134] width 228 height 21
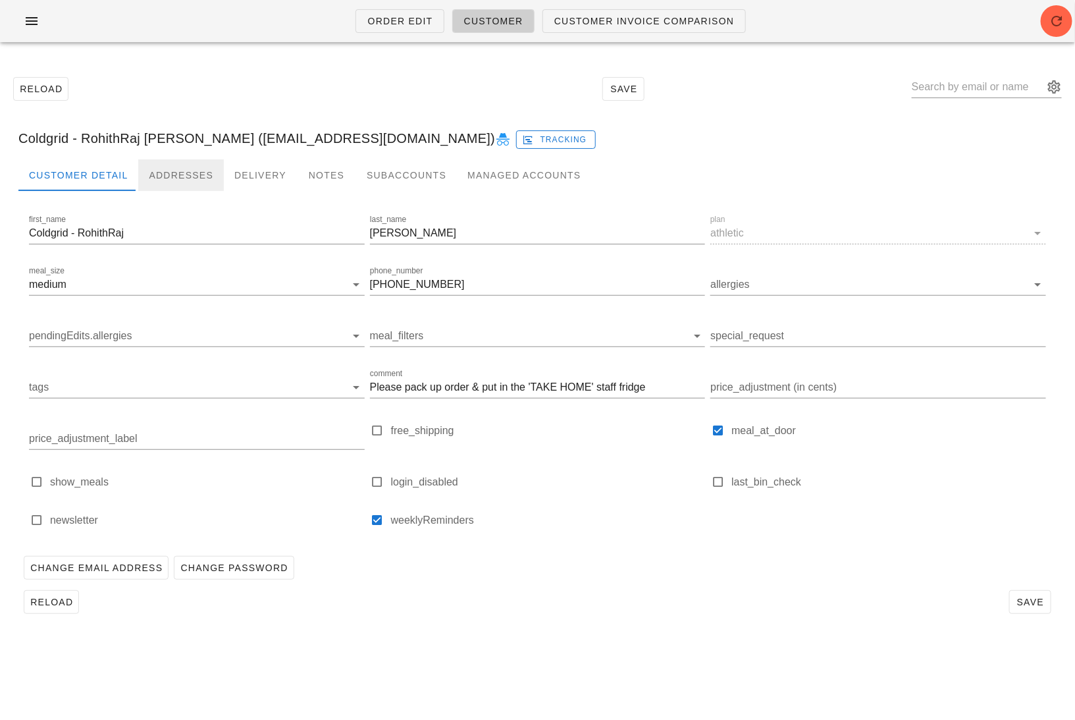
click at [192, 178] on div "Addresses" at bounding box center [181, 175] width 86 height 32
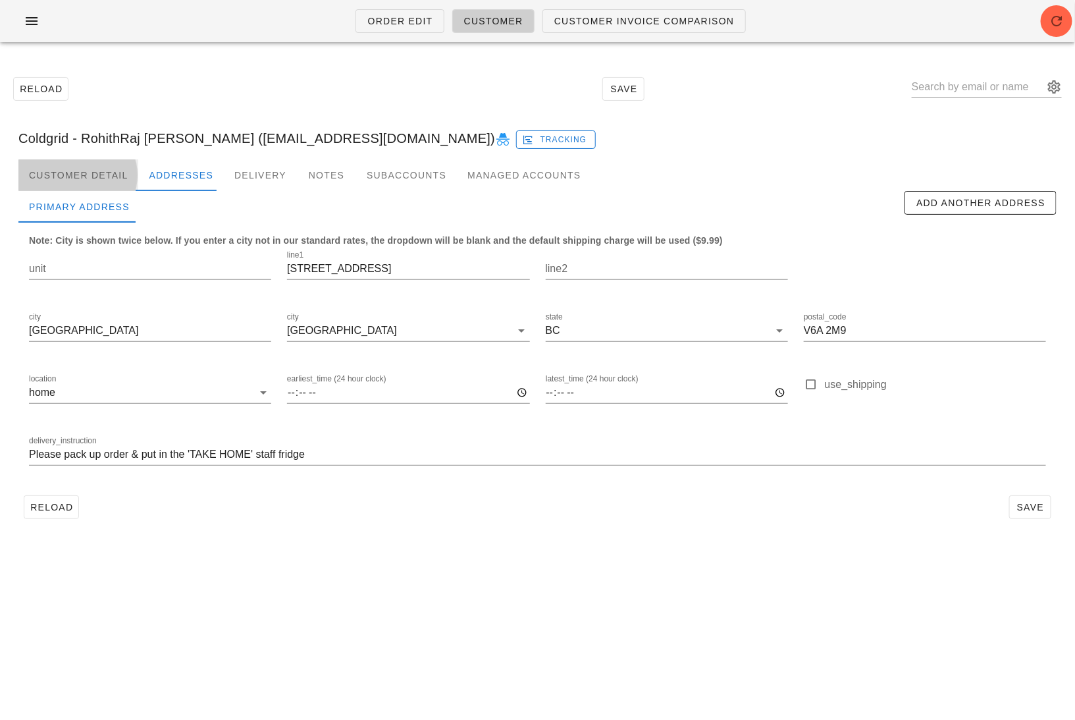
click at [94, 173] on div "Customer Detail" at bounding box center [78, 175] width 120 height 32
